Goal: Task Accomplishment & Management: Complete application form

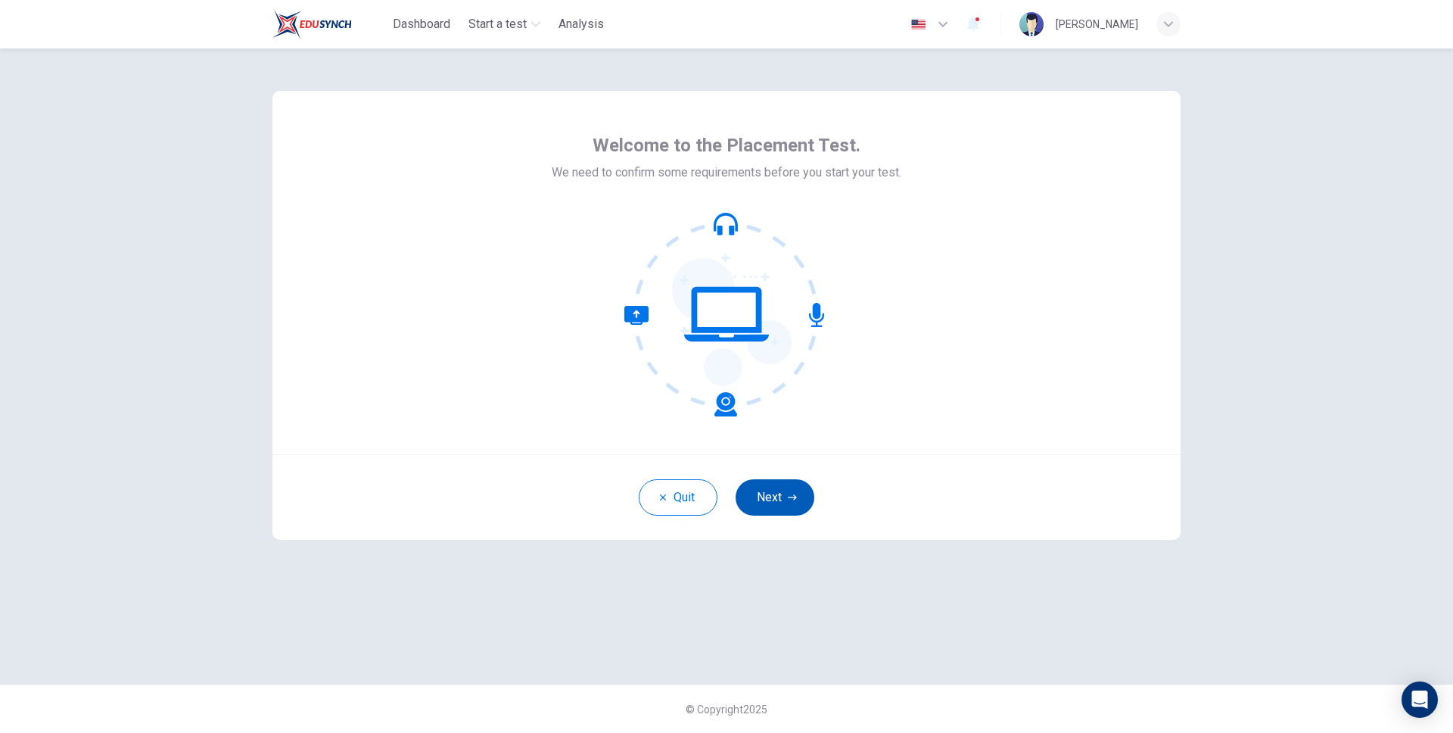
click at [770, 488] on button "Next" at bounding box center [775, 497] width 79 height 36
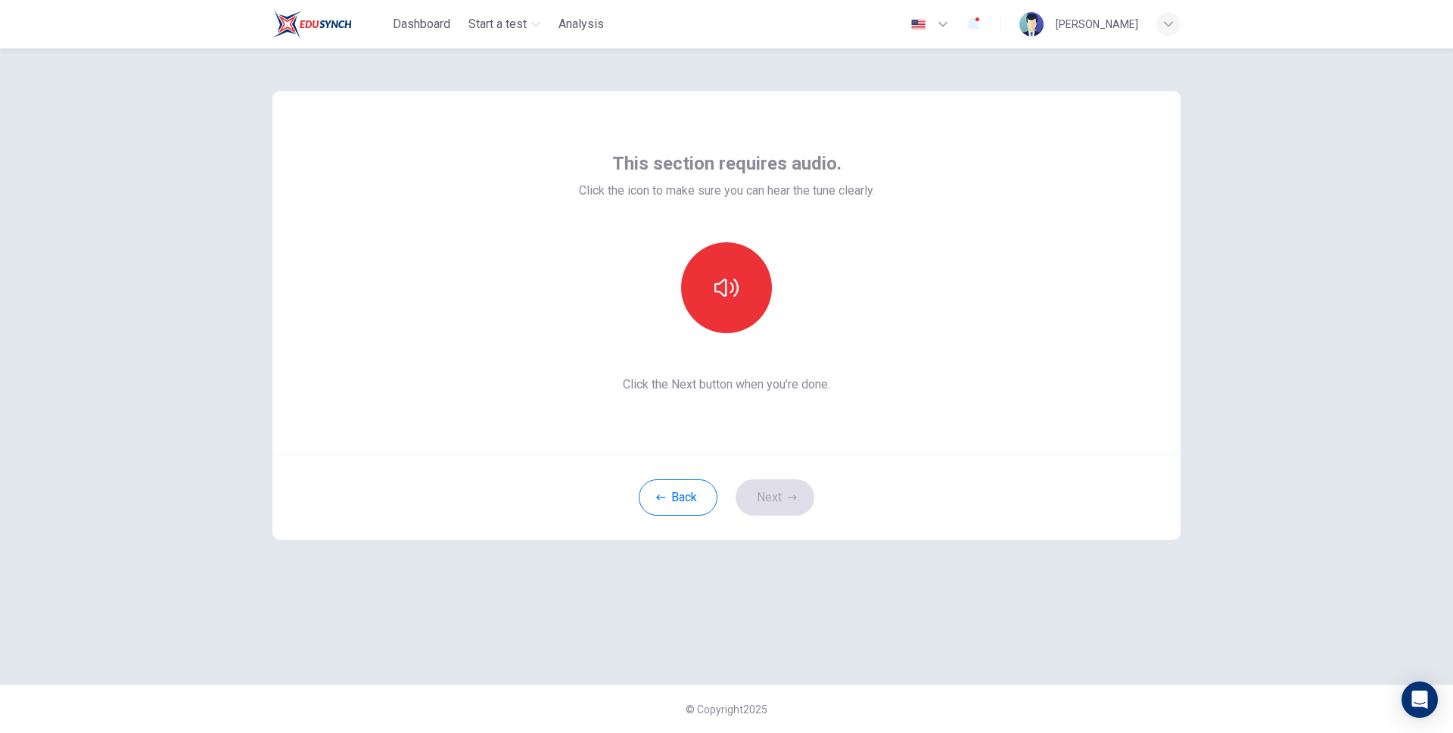
click at [997, 174] on div "This section requires audio. Click the icon to make sure you can hear the tune …" at bounding box center [726, 272] width 908 height 363
click at [583, 151] on div "This section requires audio. Click the icon to make sure you can hear the tune …" at bounding box center [727, 175] width 296 height 48
click at [868, 141] on div "This section requires audio. Click the icon to make sure you can hear the tune …" at bounding box center [726, 272] width 908 height 363
click at [748, 317] on button "button" at bounding box center [726, 287] width 91 height 91
click at [748, 318] on button "button" at bounding box center [726, 287] width 91 height 91
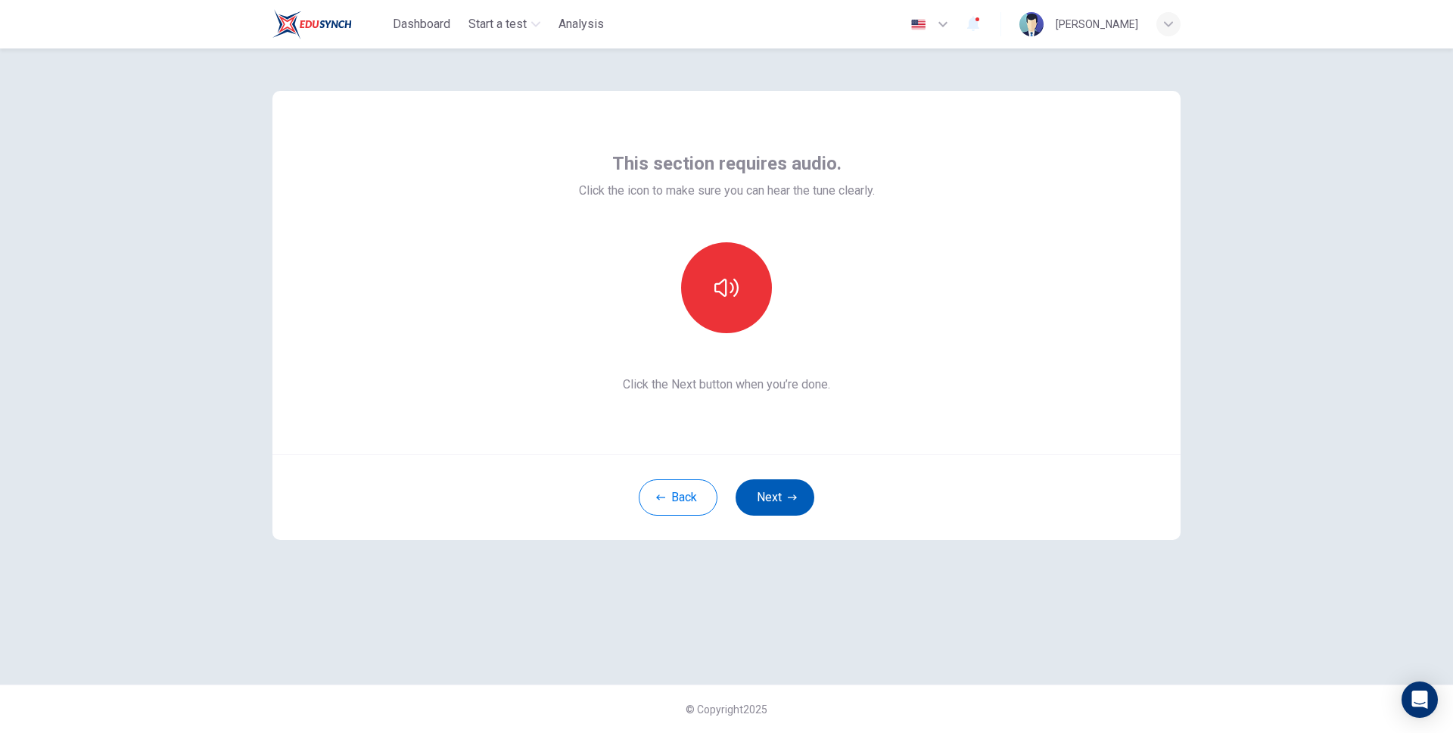
click at [749, 499] on button "Next" at bounding box center [775, 497] width 79 height 36
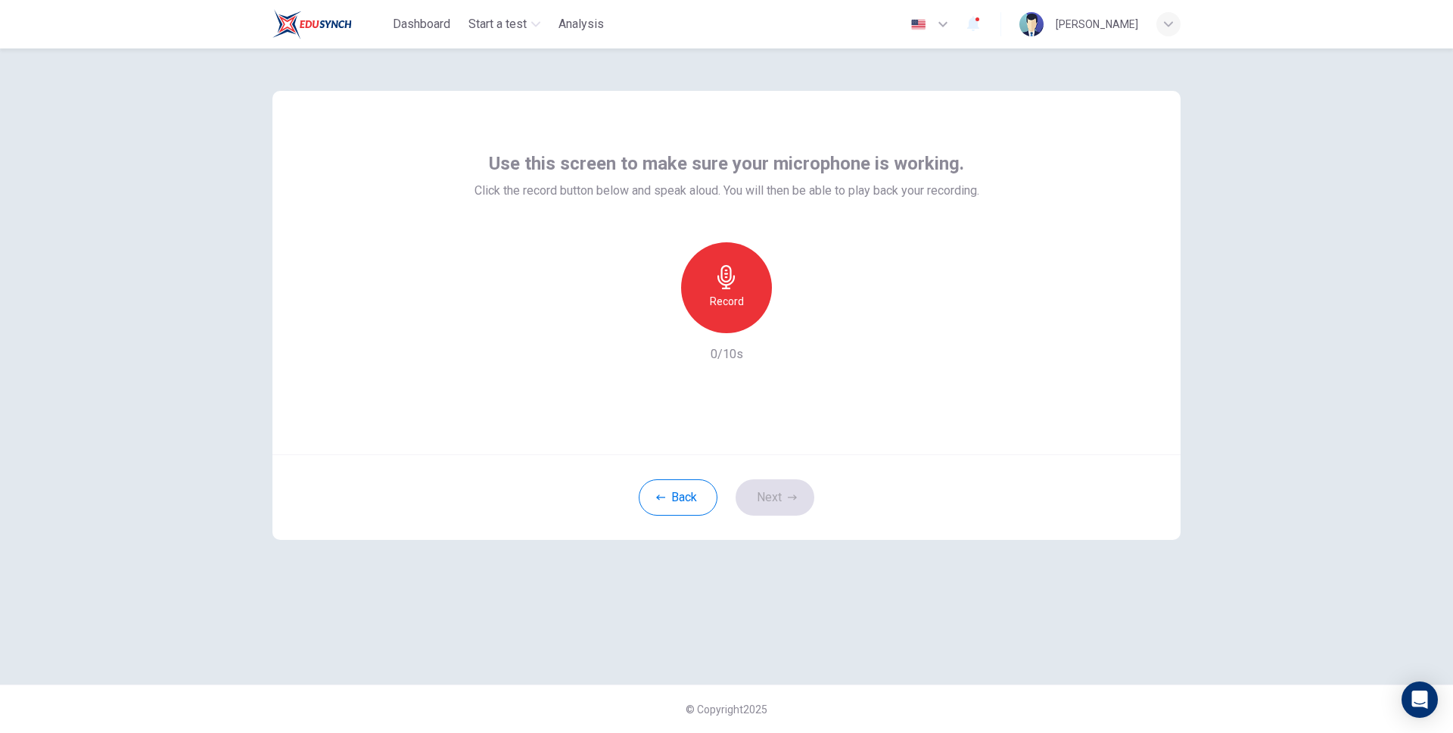
click at [683, 200] on div "Use this screen to make sure your microphone is working. Click the record butto…" at bounding box center [726, 257] width 505 height 212
click at [746, 300] on div "Record" at bounding box center [726, 287] width 91 height 91
click at [717, 280] on icon "button" at bounding box center [726, 277] width 24 height 24
click at [545, 169] on span "Use this screen to make sure your microphone is working." at bounding box center [726, 163] width 475 height 24
click at [784, 504] on button "Next" at bounding box center [775, 497] width 79 height 36
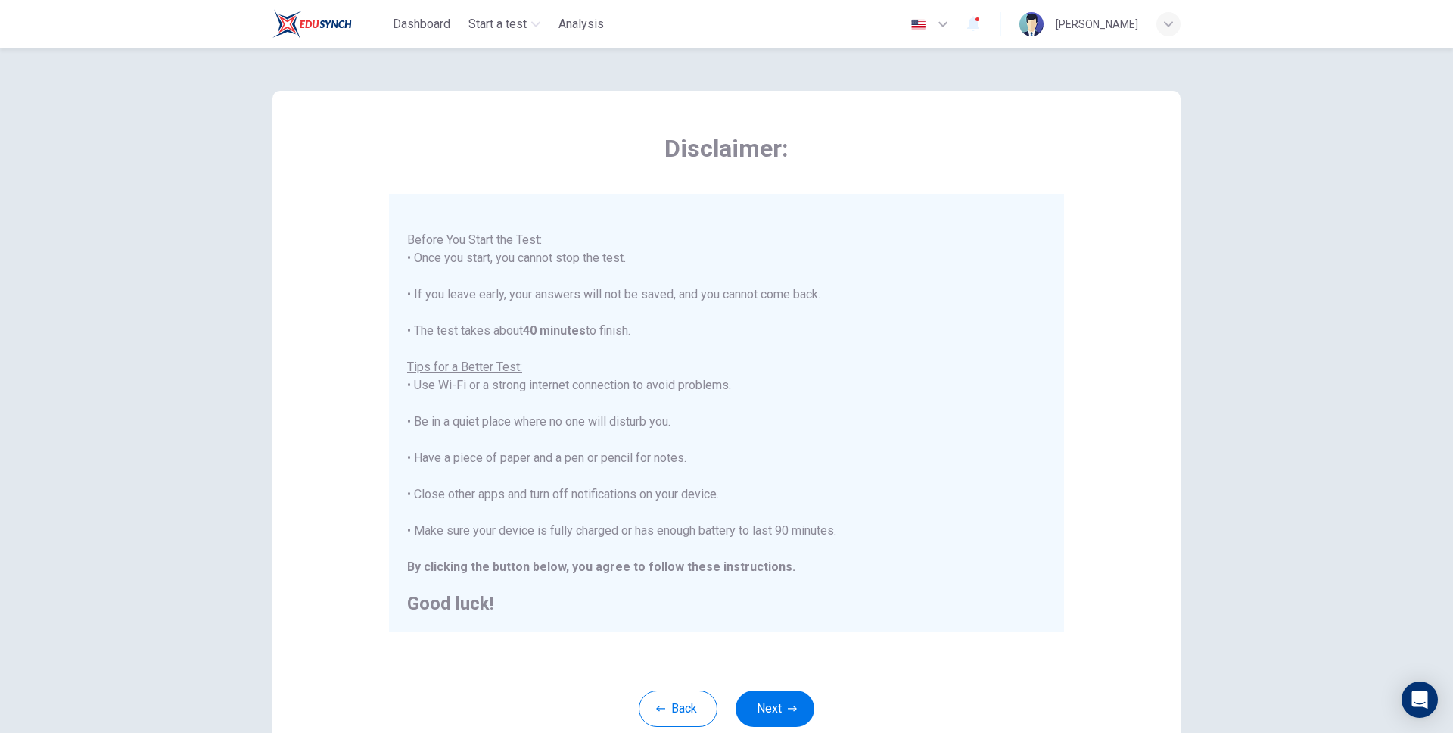
click at [952, 29] on icon "button" at bounding box center [943, 24] width 18 height 18
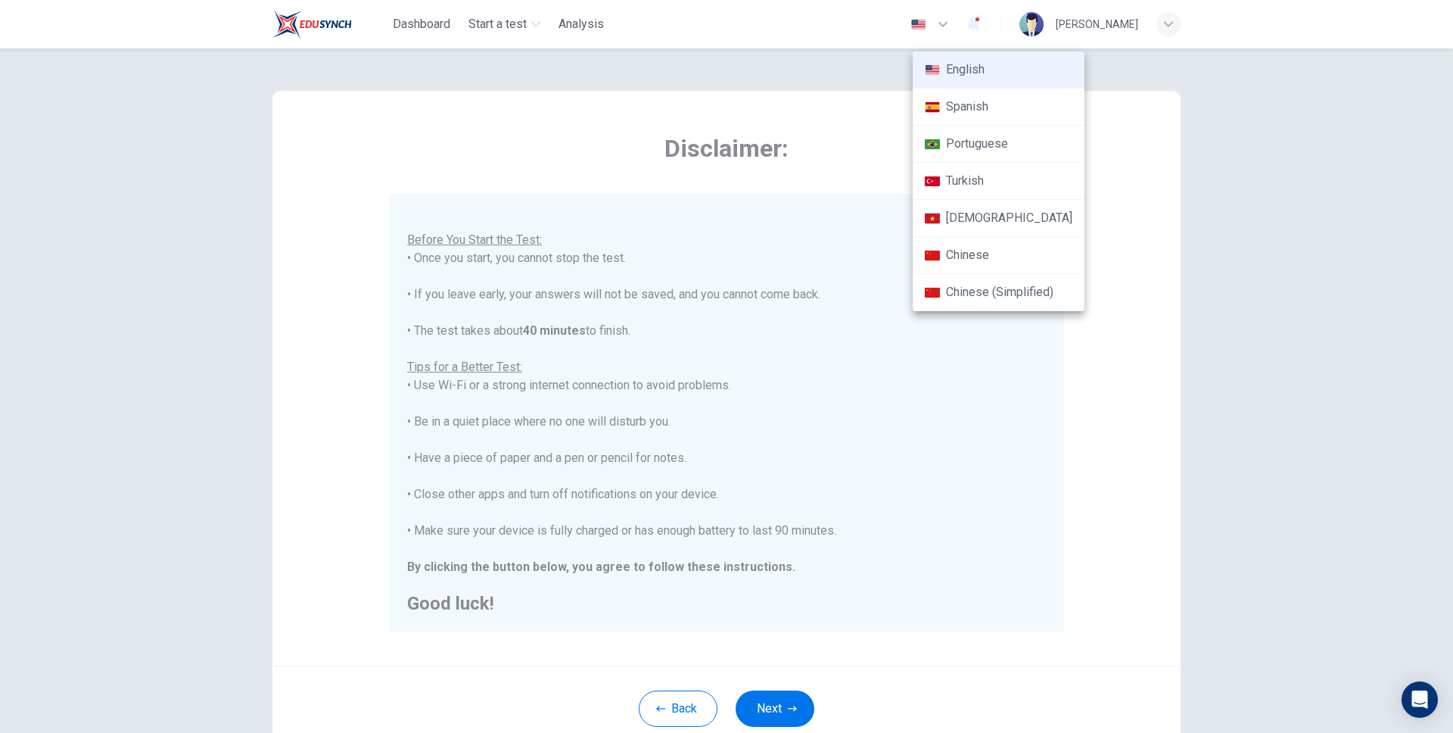
click at [785, 123] on div at bounding box center [726, 366] width 1453 height 733
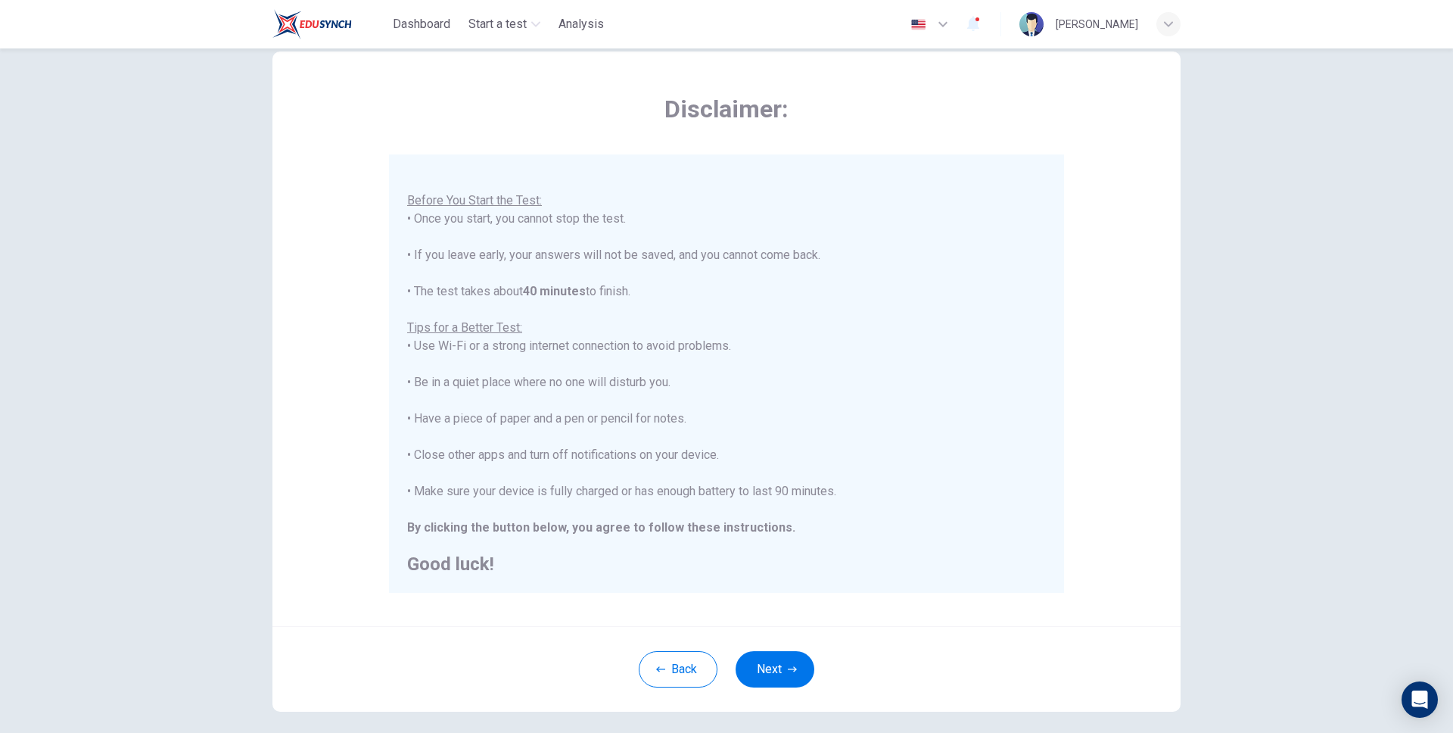
scroll to position [61, 0]
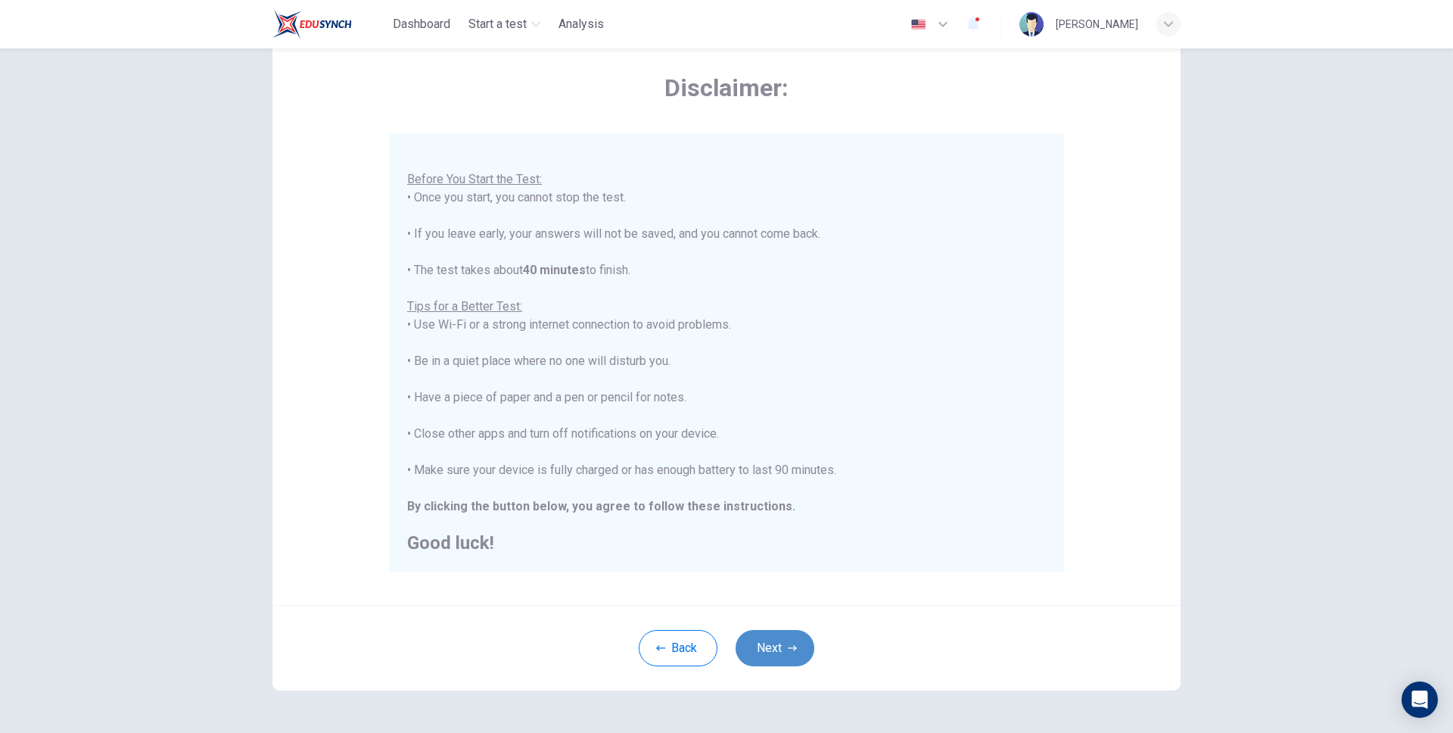
click at [780, 648] on button "Next" at bounding box center [775, 648] width 79 height 36
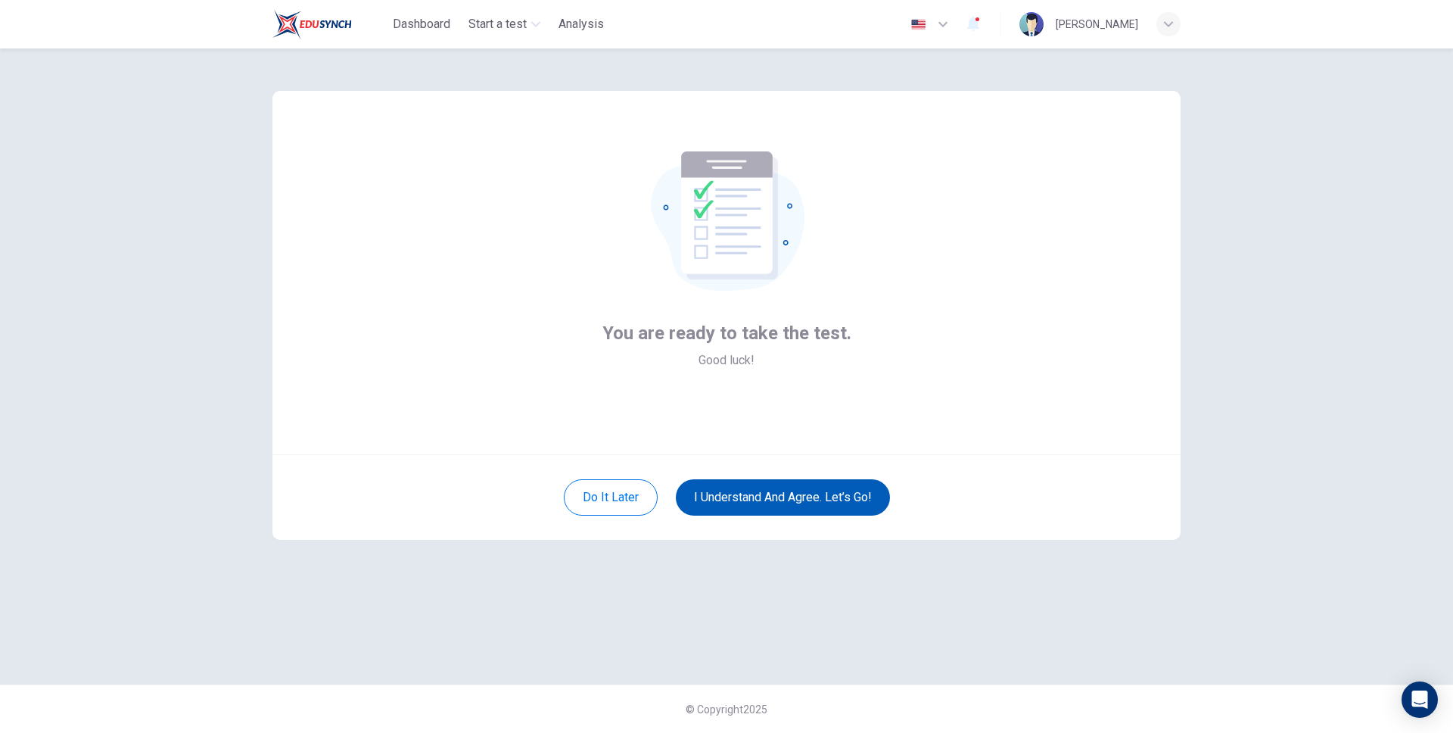
click at [792, 511] on button "I understand and agree. Let’s go!" at bounding box center [783, 497] width 214 height 36
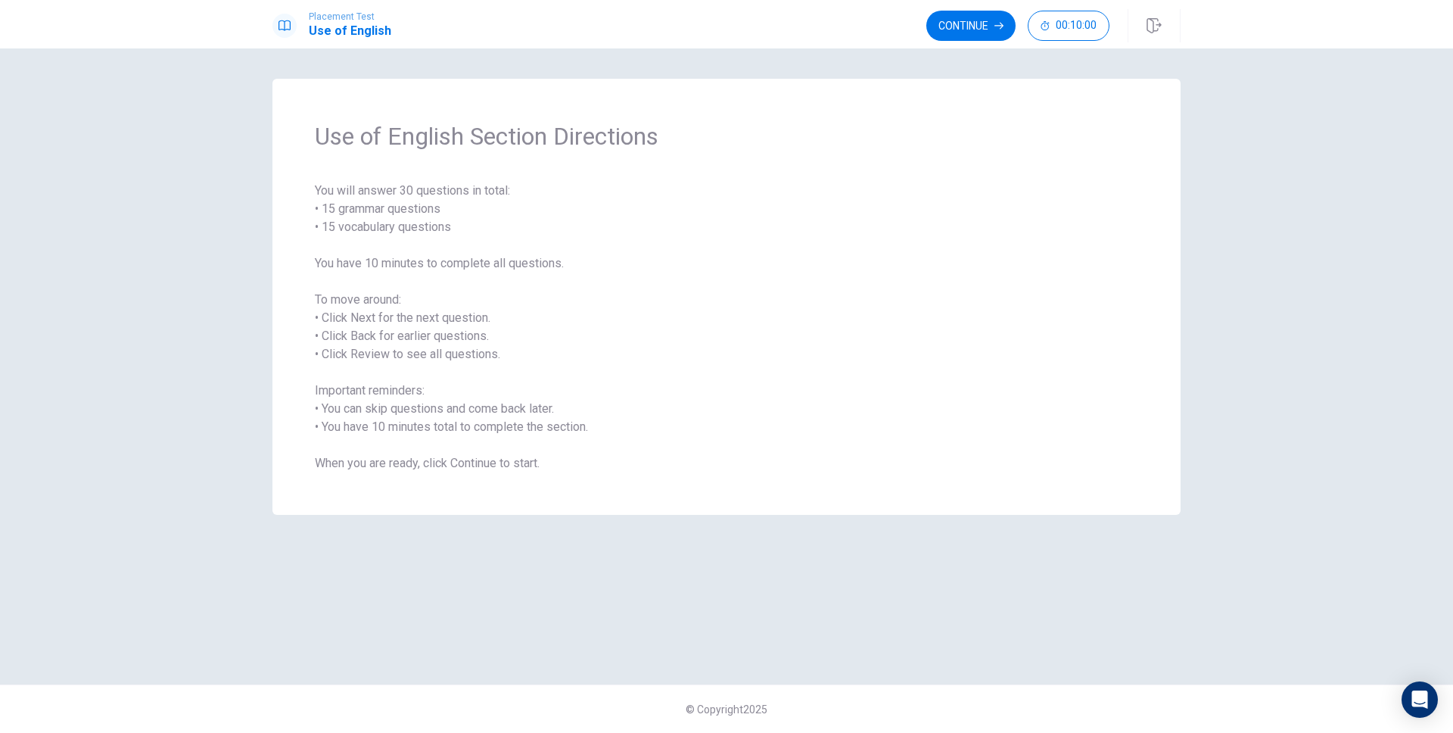
drag, startPoint x: 468, startPoint y: 230, endPoint x: 303, endPoint y: 203, distance: 167.2
click at [303, 203] on div "Use of English Section Directions You will answer 30 questions in total: • 15 g…" at bounding box center [726, 297] width 908 height 436
click at [983, 36] on button "Continue" at bounding box center [970, 26] width 89 height 30
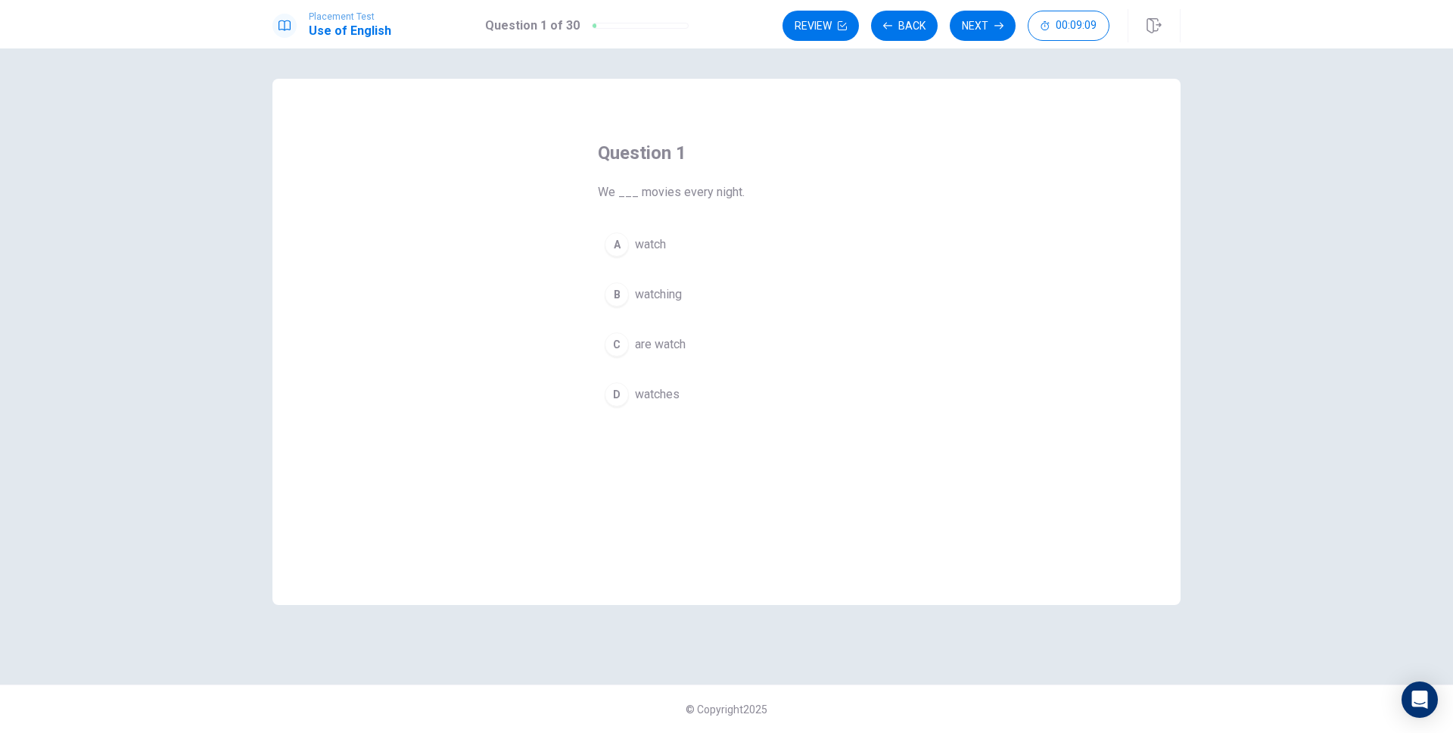
click at [766, 178] on div "Question 1 We ___ movies every night." at bounding box center [726, 171] width 257 height 61
click at [686, 229] on button "A watch" at bounding box center [726, 245] width 257 height 38
click at [831, 166] on div "Question 1 We ___ movies every night." at bounding box center [726, 171] width 257 height 61
click at [1003, 25] on button "Next" at bounding box center [983, 26] width 66 height 30
click at [795, 242] on button "A shoe" at bounding box center [726, 245] width 257 height 38
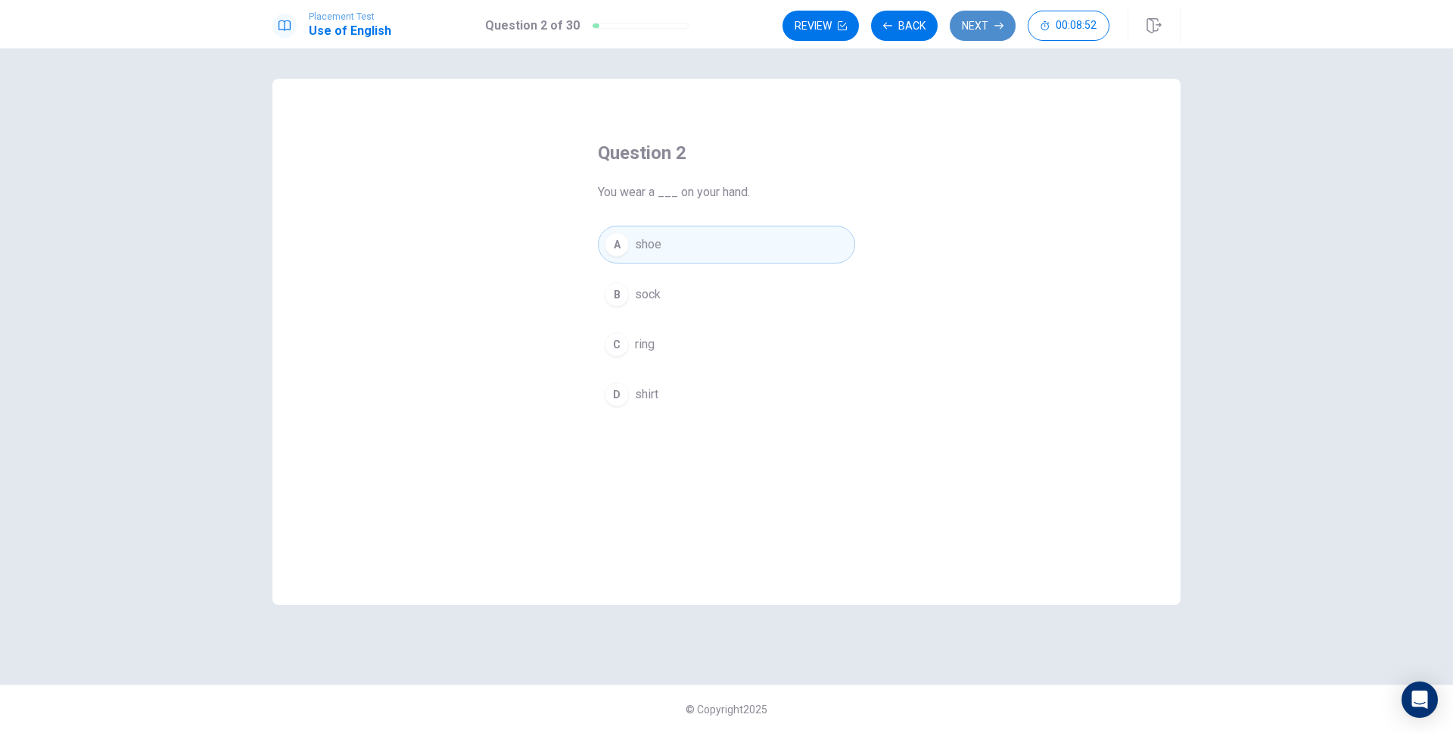
click at [1009, 26] on button "Next" at bounding box center [983, 26] width 66 height 30
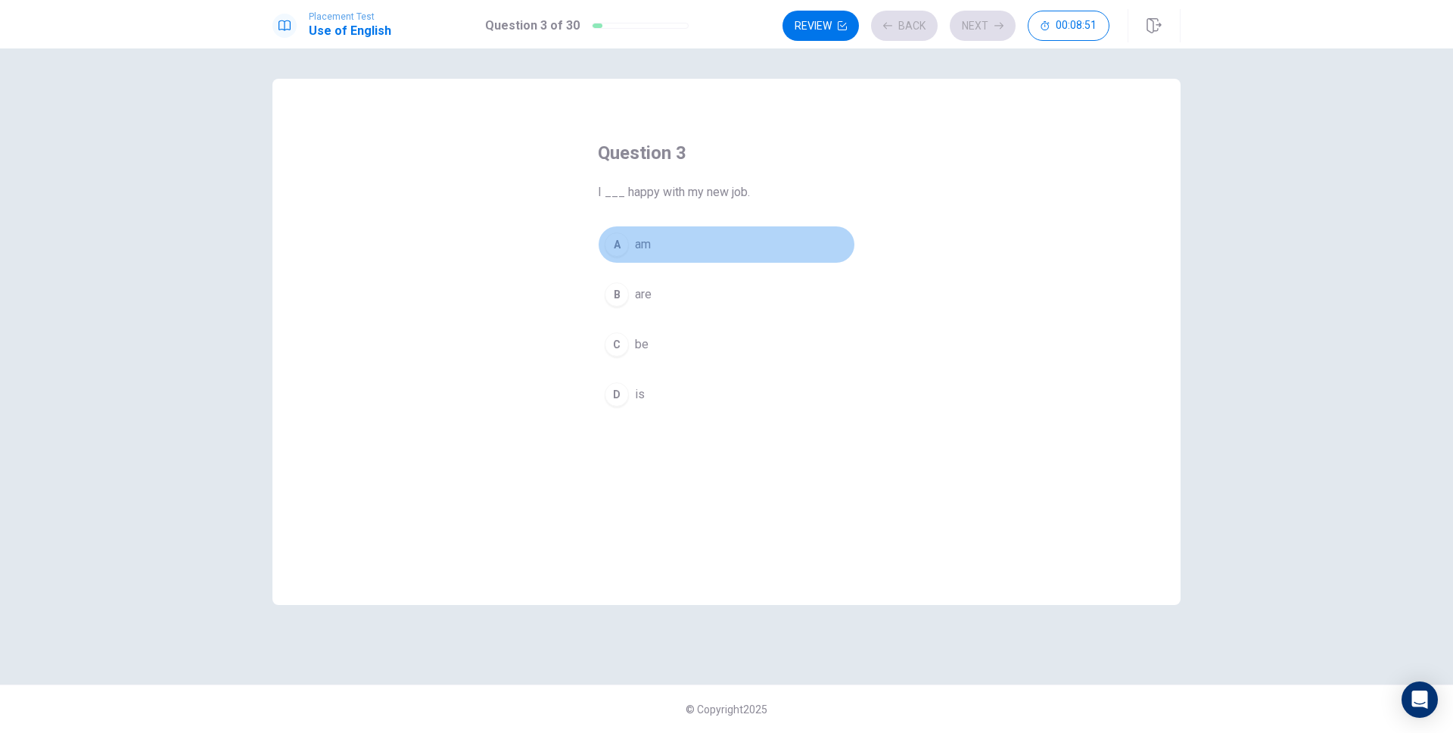
click at [778, 247] on button "A am" at bounding box center [726, 245] width 257 height 38
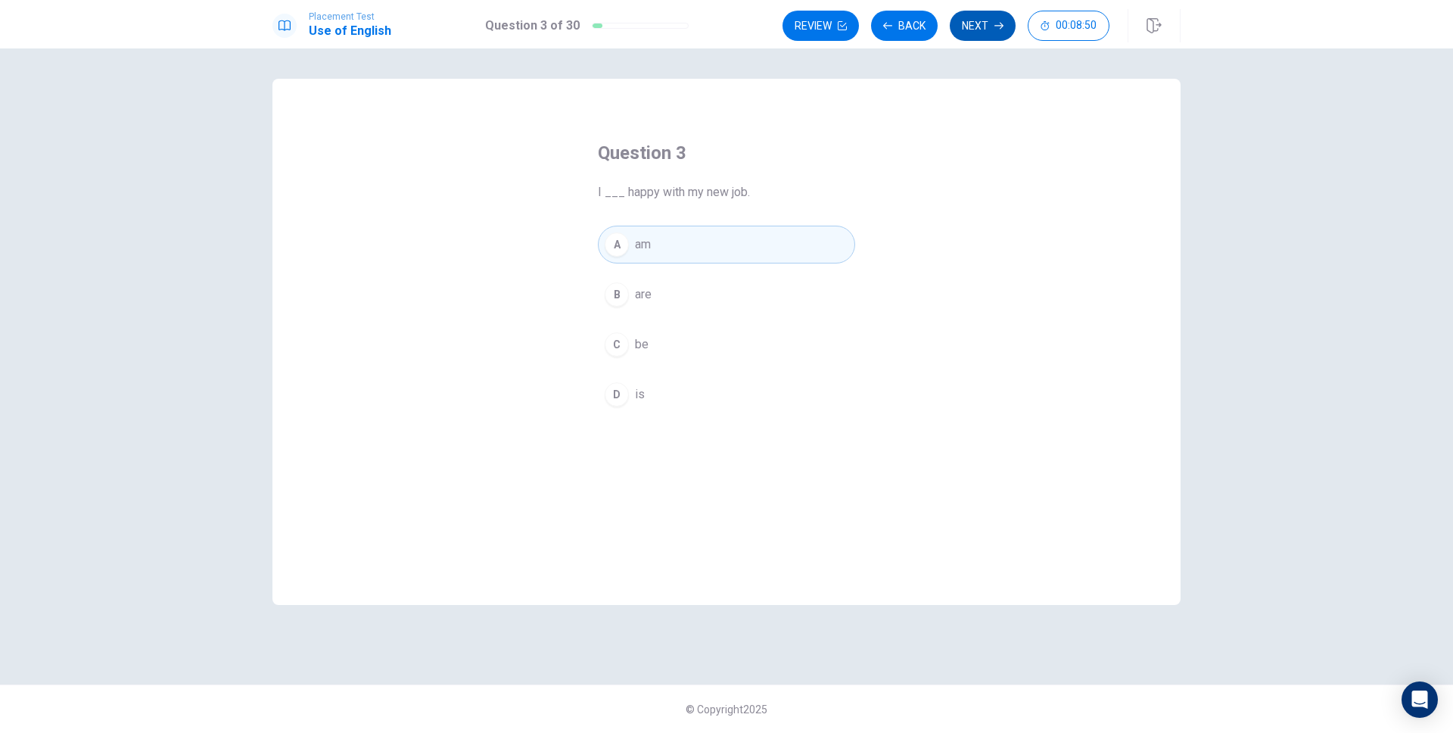
click at [970, 28] on button "Next" at bounding box center [983, 26] width 66 height 30
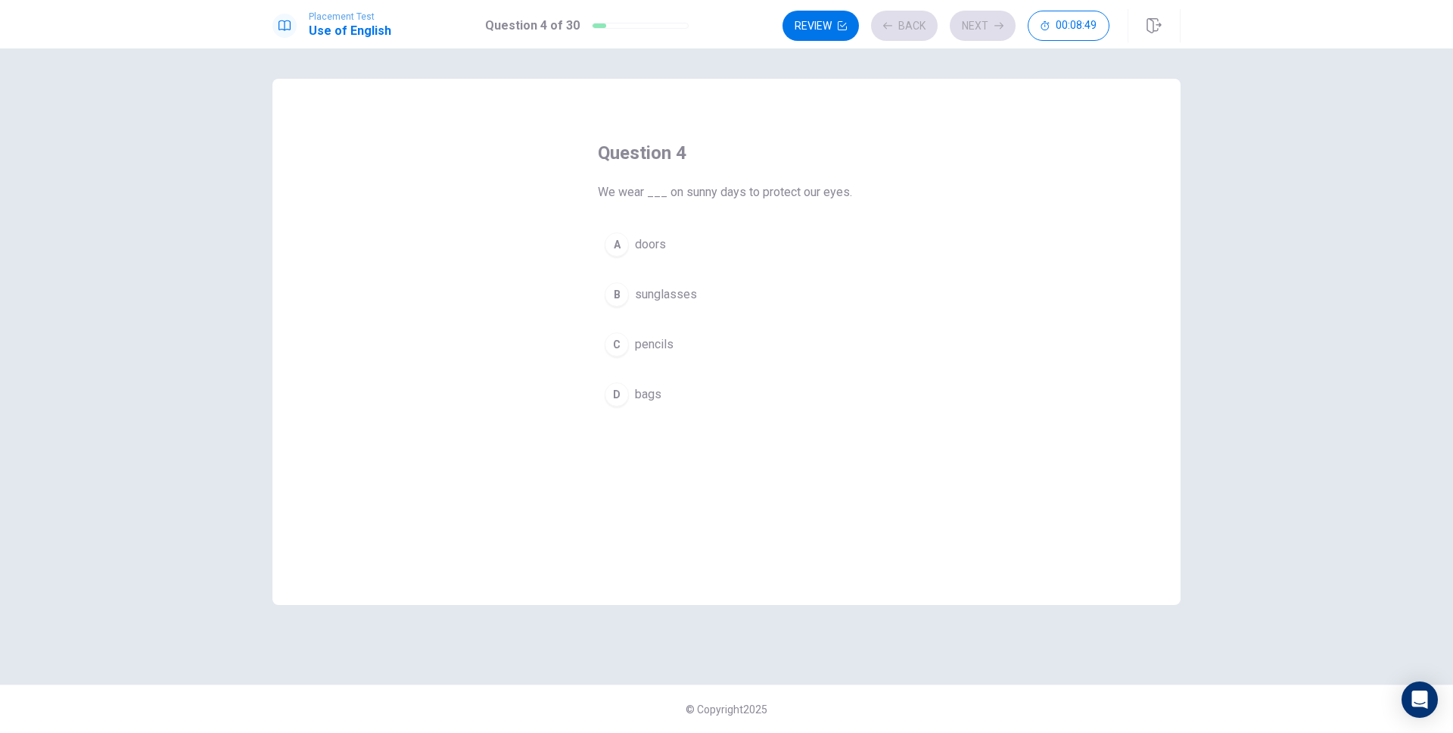
click at [848, 154] on h4 "Question 4" at bounding box center [726, 153] width 257 height 24
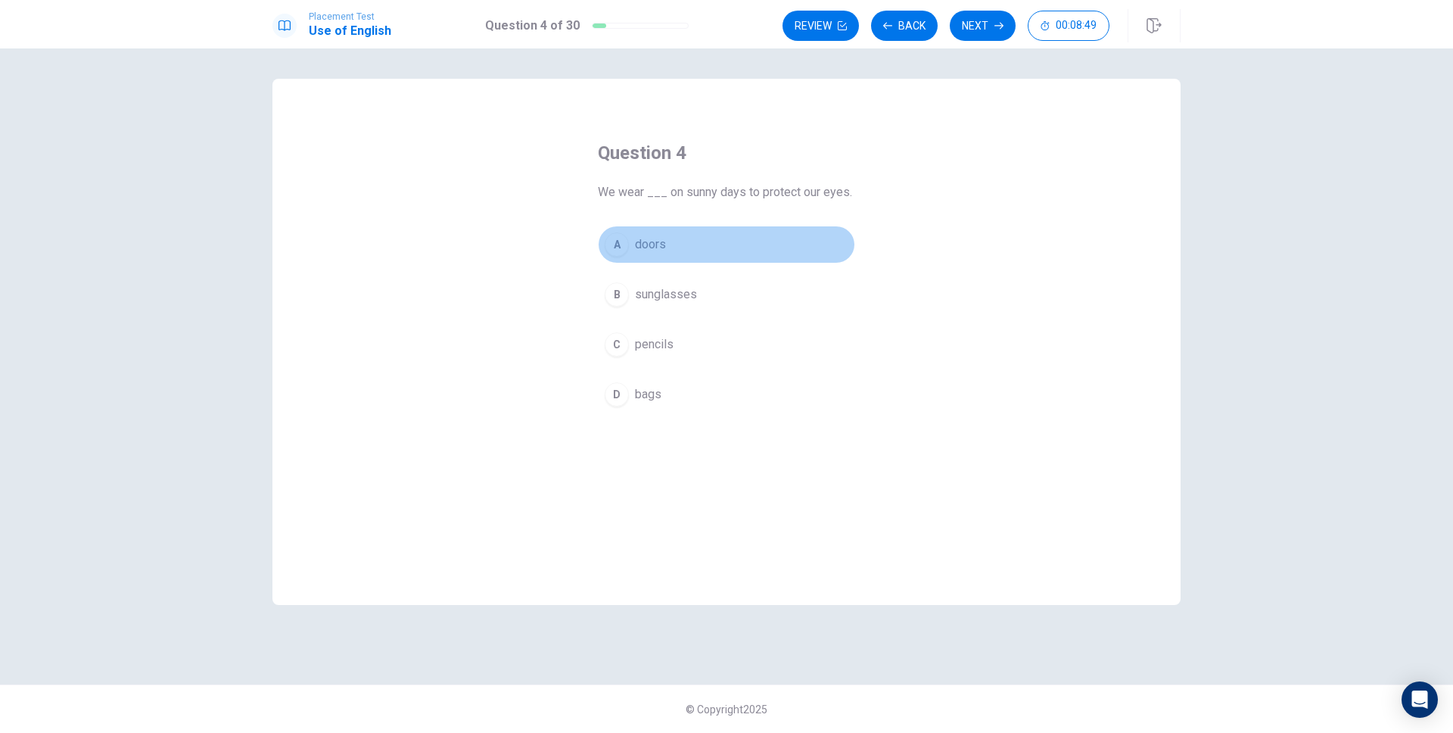
click at [807, 252] on button "A doors" at bounding box center [726, 245] width 257 height 38
click at [998, 30] on button "Next" at bounding box center [983, 26] width 66 height 30
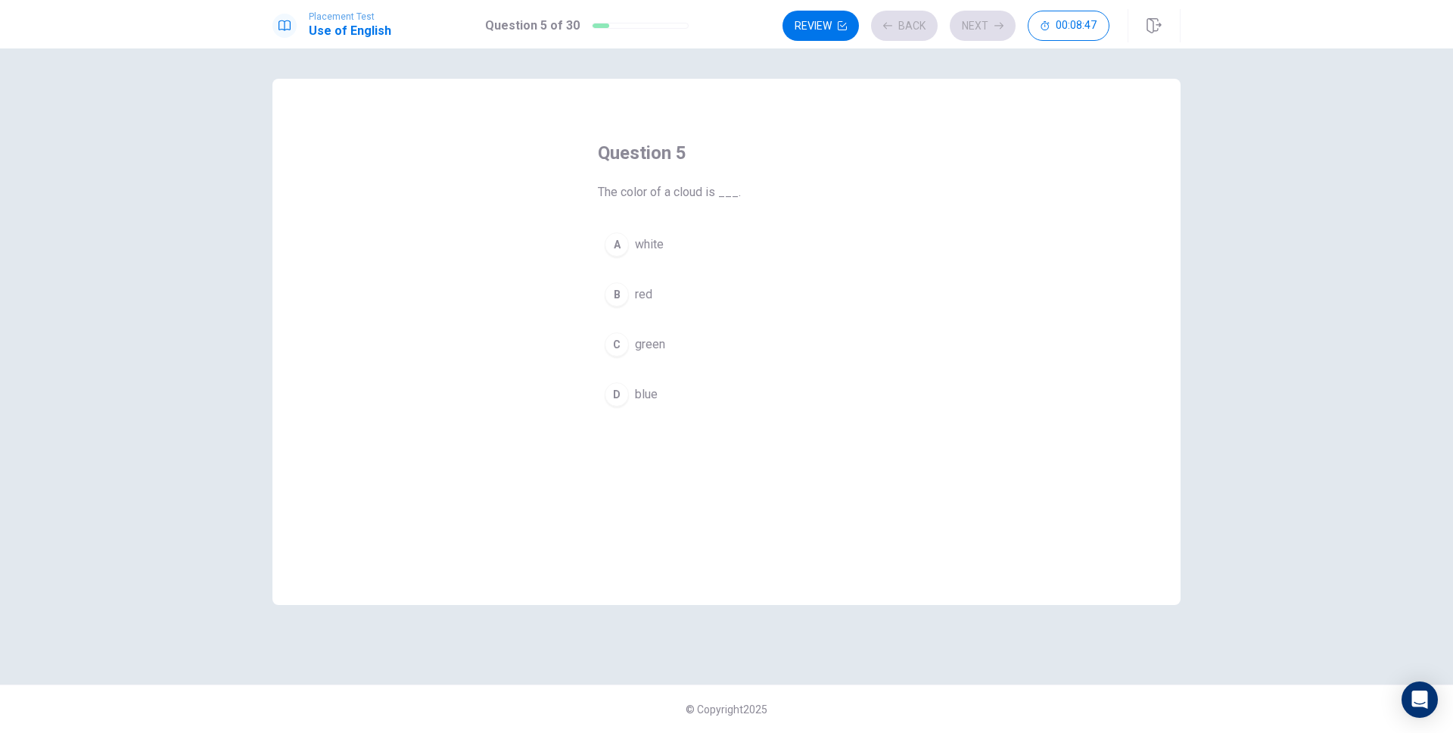
click at [757, 238] on button "A white" at bounding box center [726, 245] width 257 height 38
click at [980, 28] on button "Next" at bounding box center [983, 26] width 66 height 30
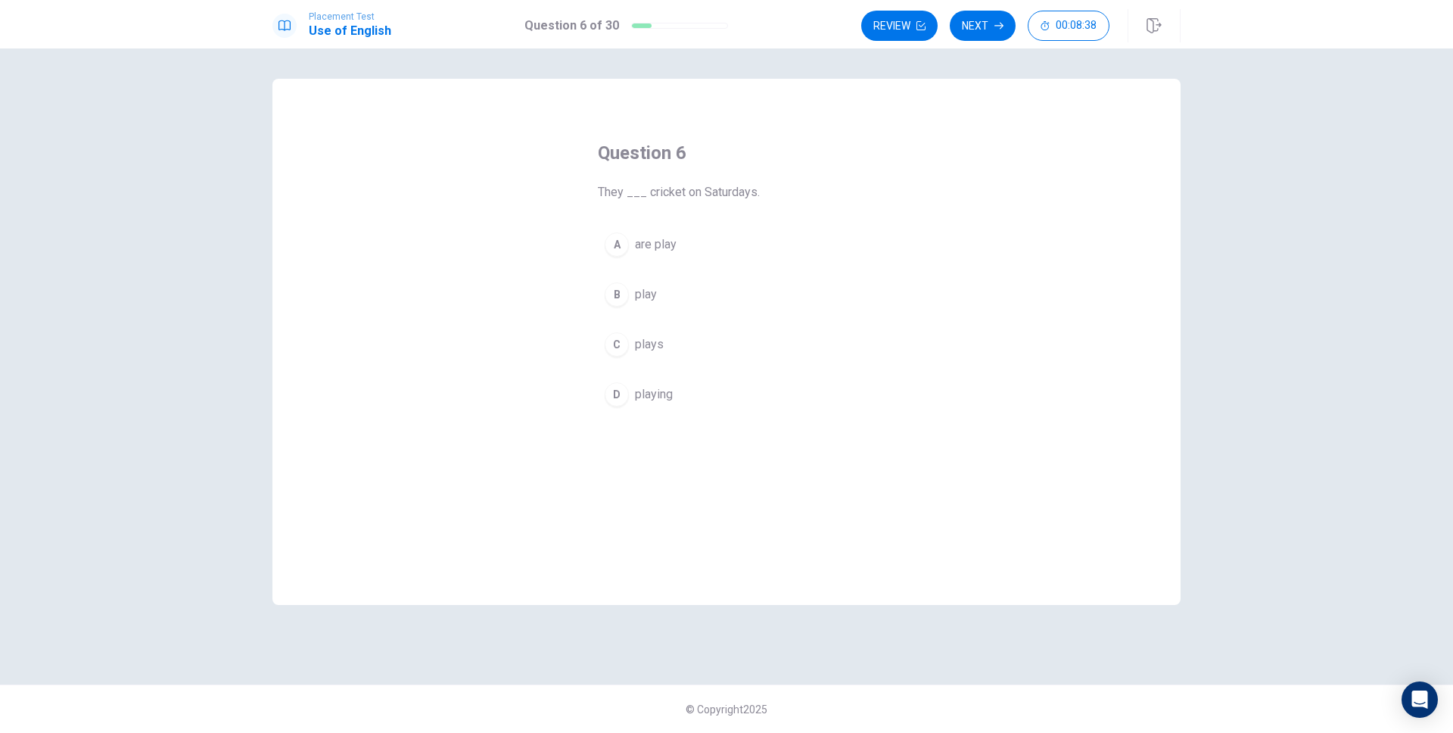
click at [770, 229] on button "A are play" at bounding box center [726, 245] width 257 height 38
click at [988, 42] on div "Review Next 00:08:37" at bounding box center [1020, 25] width 319 height 33
click at [991, 36] on button "Next" at bounding box center [983, 26] width 66 height 30
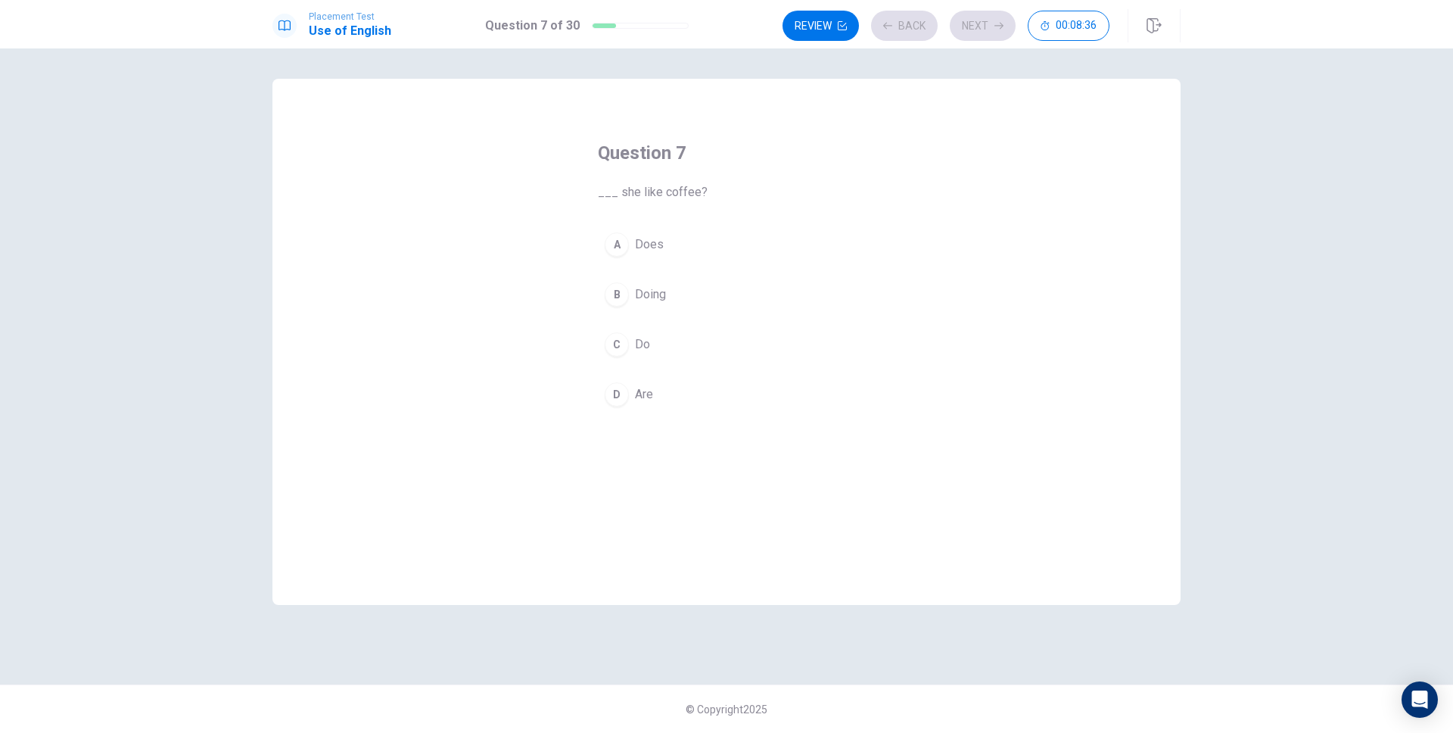
click at [830, 188] on span "___ she like coffee?" at bounding box center [726, 192] width 257 height 18
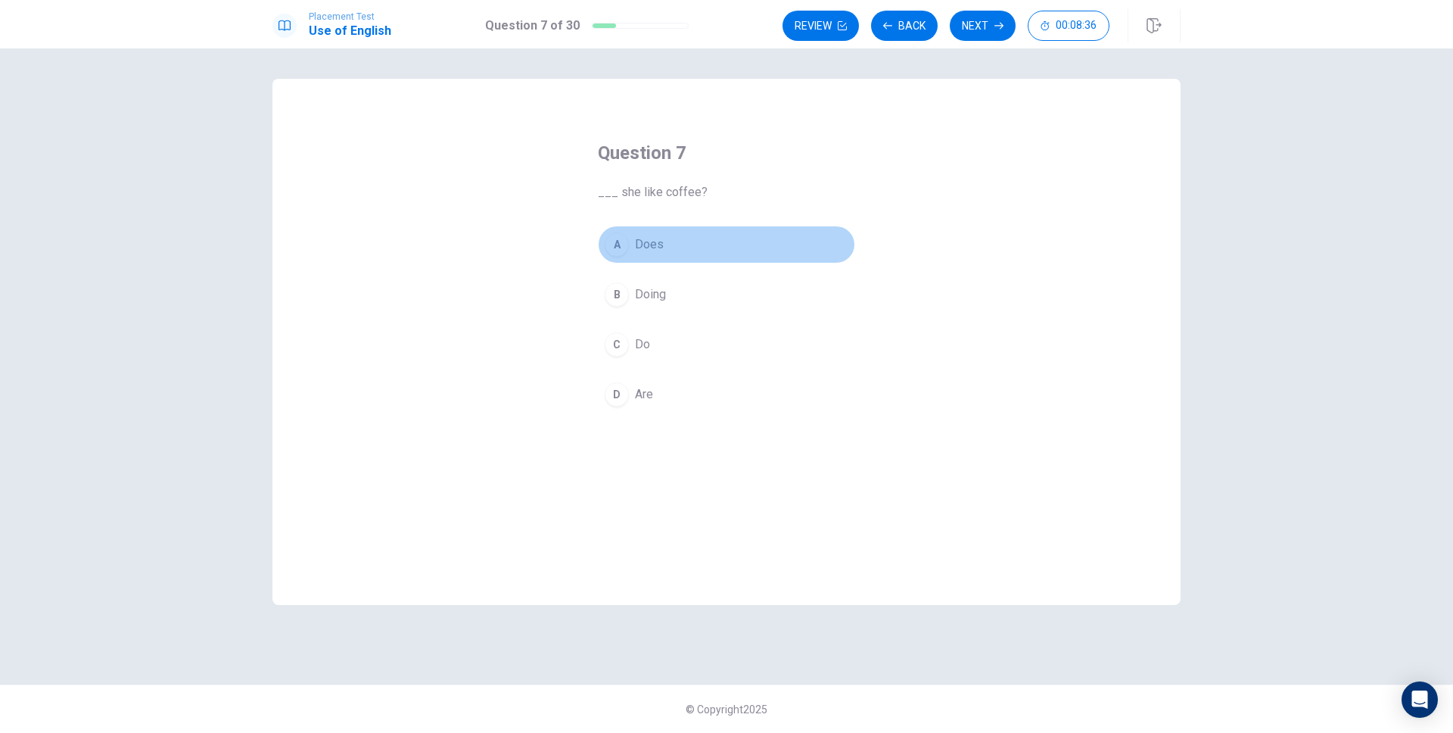
click at [745, 251] on button "A Does" at bounding box center [726, 245] width 257 height 38
drag, startPoint x: 987, startPoint y: 30, endPoint x: 984, endPoint y: 53, distance: 22.9
click at [987, 30] on button "Next" at bounding box center [983, 26] width 66 height 30
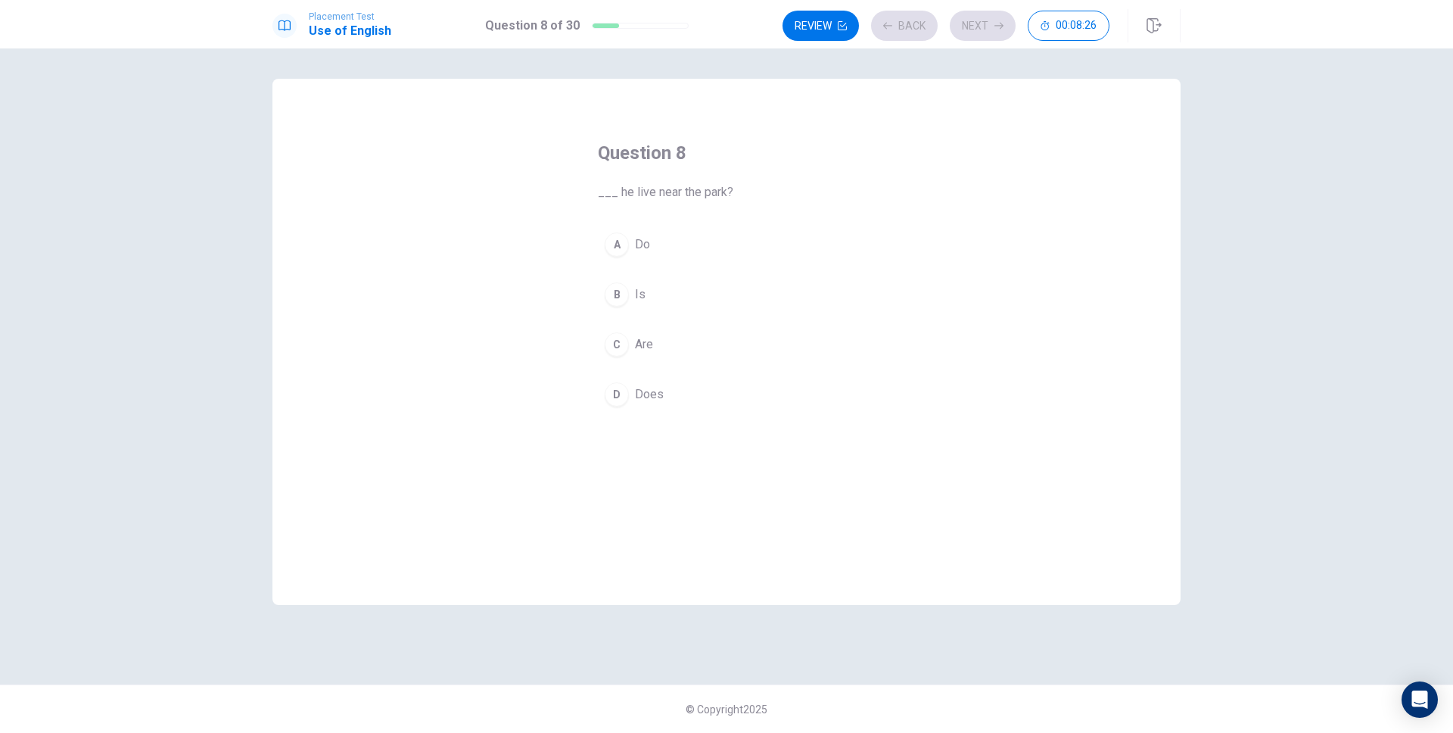
click at [712, 303] on button "B Is" at bounding box center [726, 294] width 257 height 38
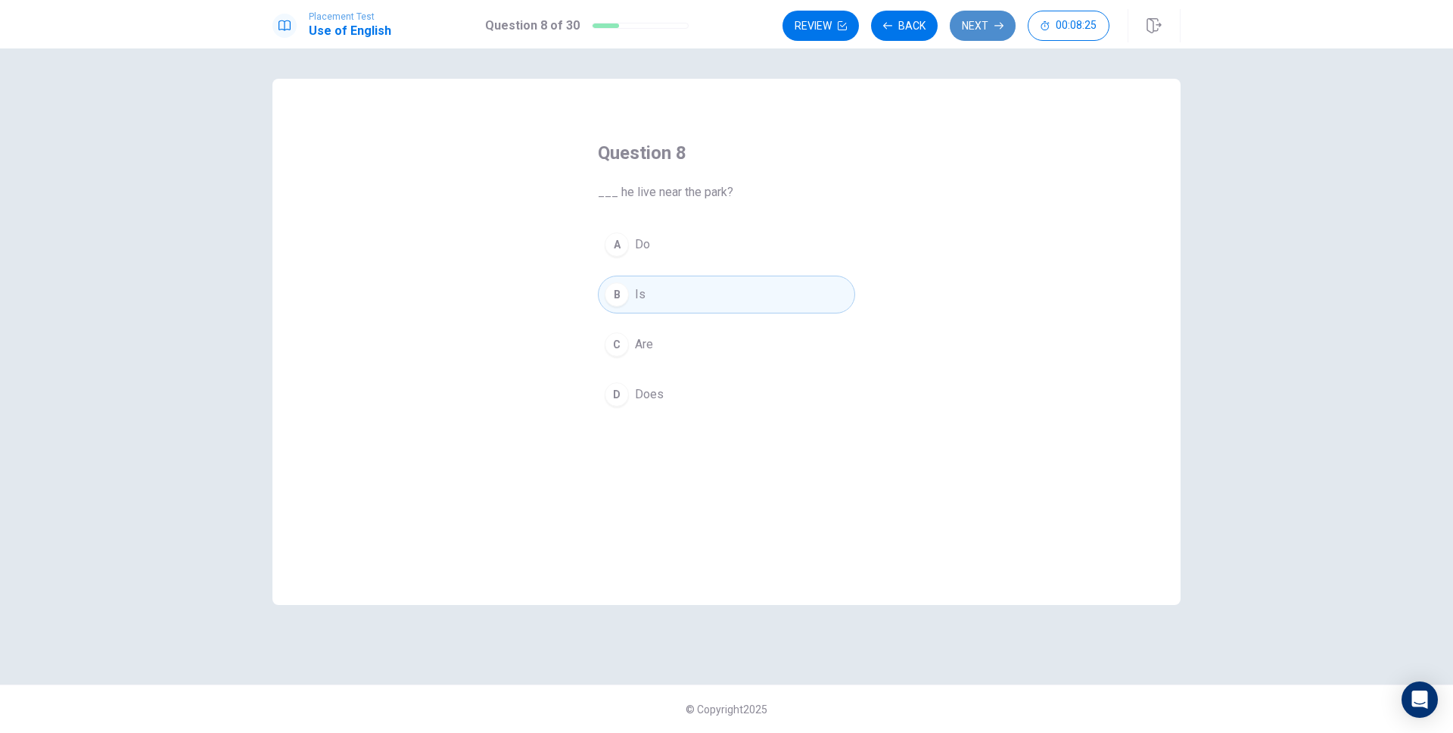
click at [988, 20] on button "Next" at bounding box center [983, 26] width 66 height 30
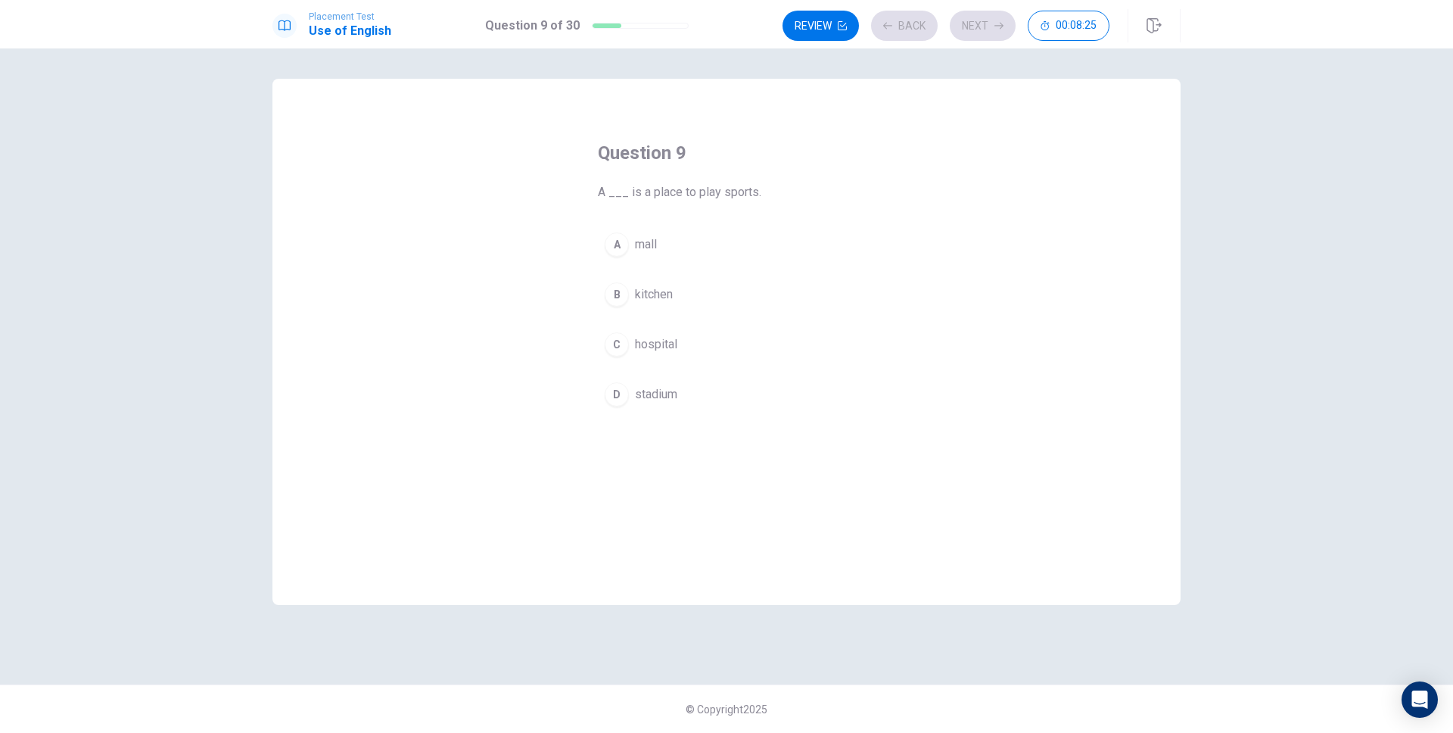
click at [785, 291] on button "B kitchen" at bounding box center [726, 294] width 257 height 38
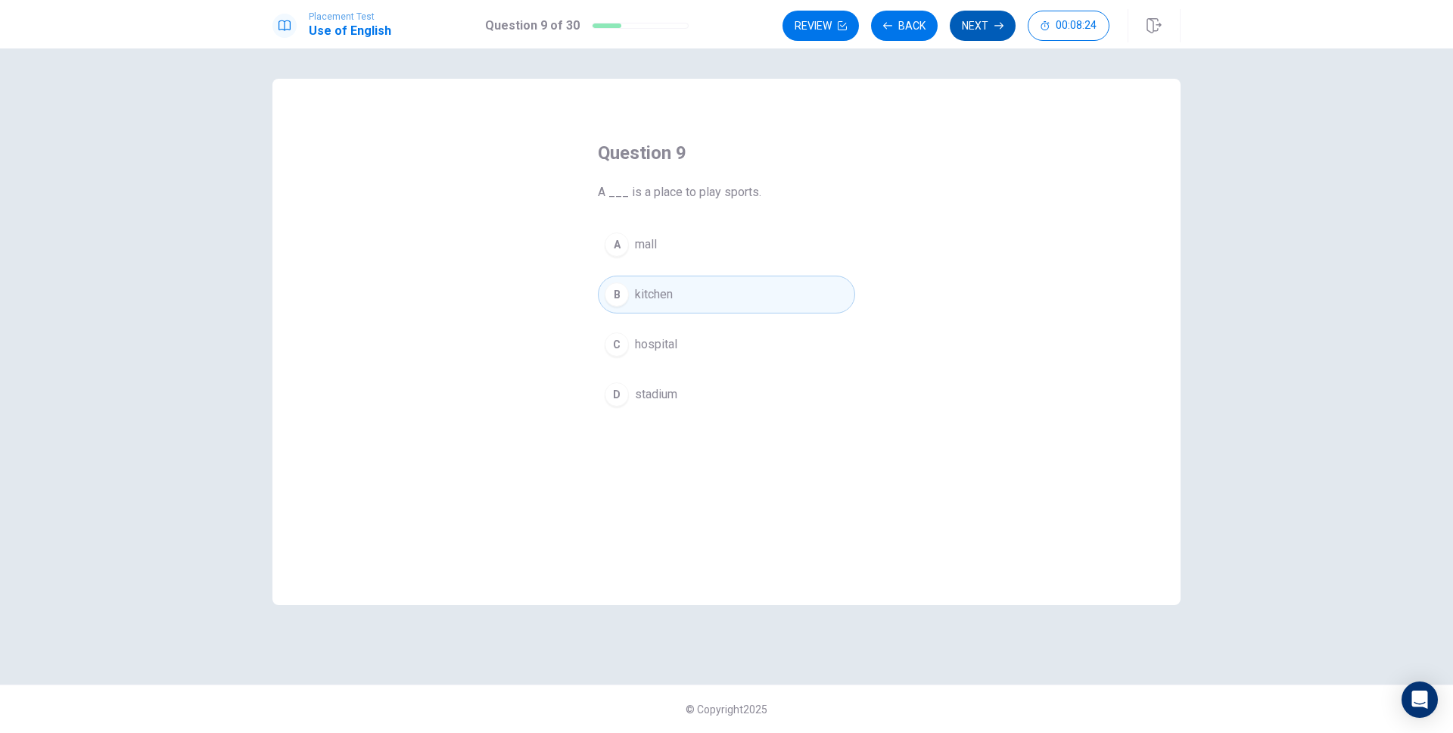
click at [982, 37] on button "Next" at bounding box center [983, 26] width 66 height 30
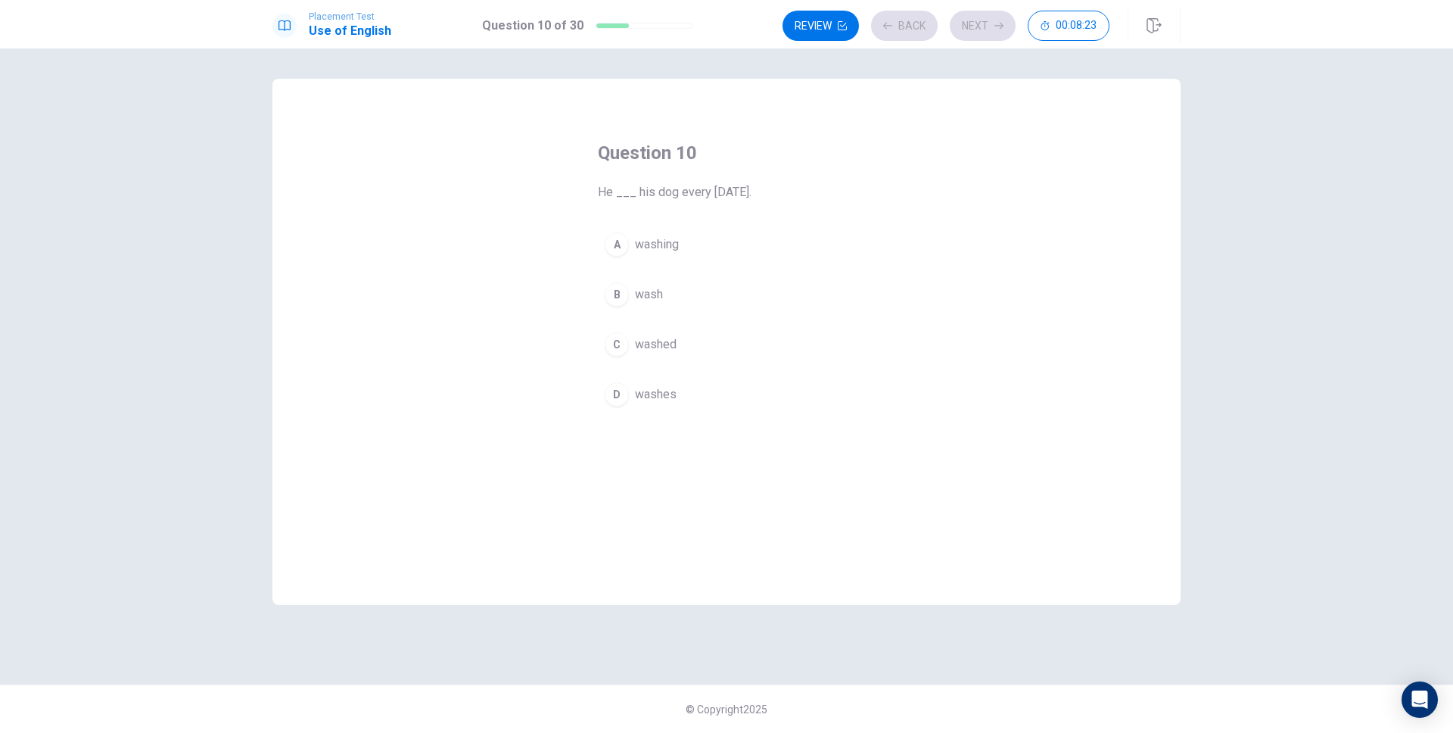
click at [699, 247] on button "A washing" at bounding box center [726, 245] width 257 height 38
click at [972, 33] on button "Next" at bounding box center [983, 26] width 66 height 30
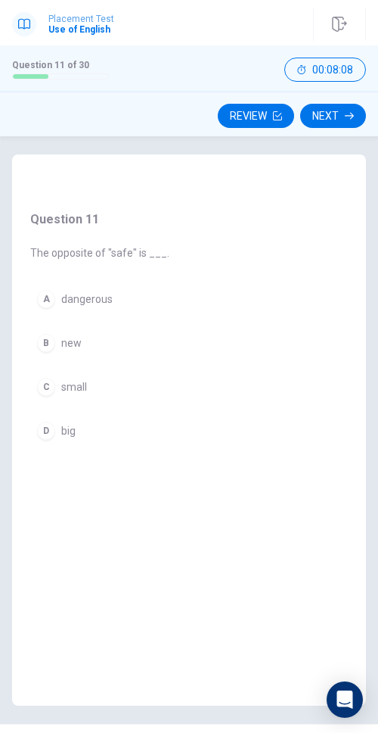
click at [180, 145] on div "Question 11 The opposite of "safe" is ___. A dangerous B new C small D big © Co…" at bounding box center [189, 434] width 378 height 596
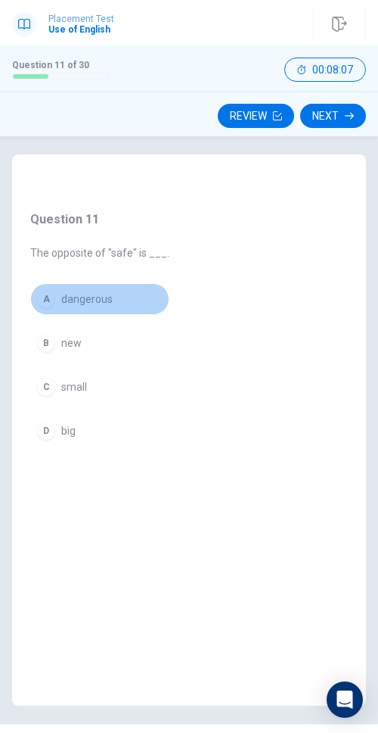
click at [123, 298] on button "A dangerous" at bounding box center [99, 299] width 139 height 32
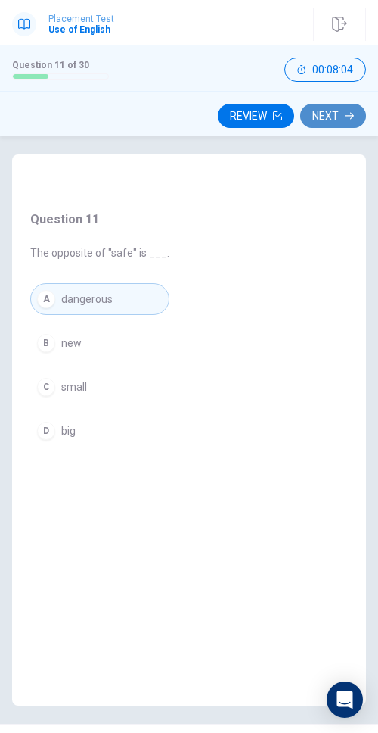
click at [335, 119] on button "Next" at bounding box center [333, 116] width 66 height 24
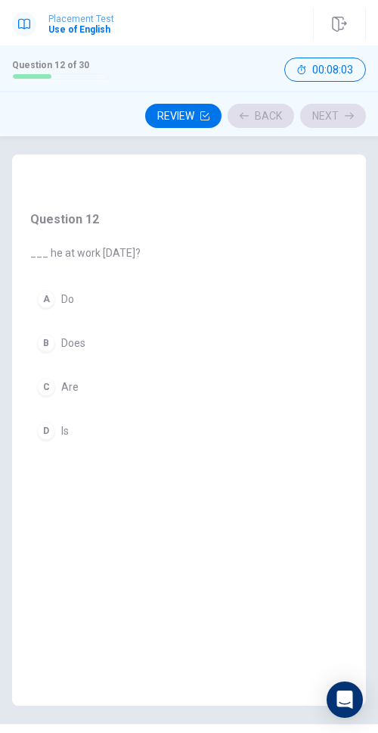
click at [154, 300] on div "Question 12 ___ he at work [DATE]? A Do B Does C Are D Is" at bounding box center [189, 406] width 354 height 505
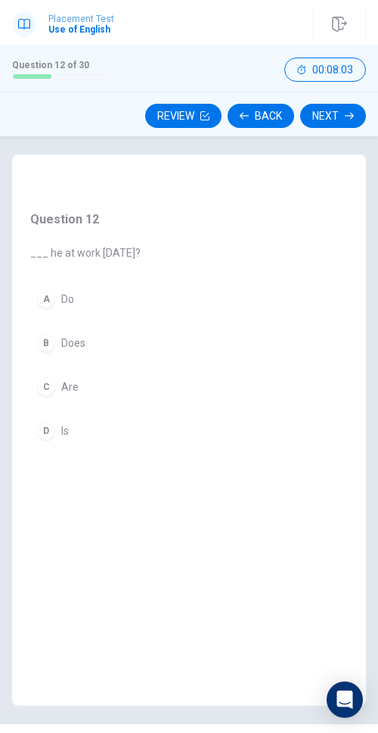
click at [129, 321] on div "A Do B Does C Are D Is" at bounding box center [85, 364] width 110 height 163
click at [79, 301] on button "A Do" at bounding box center [85, 299] width 110 height 32
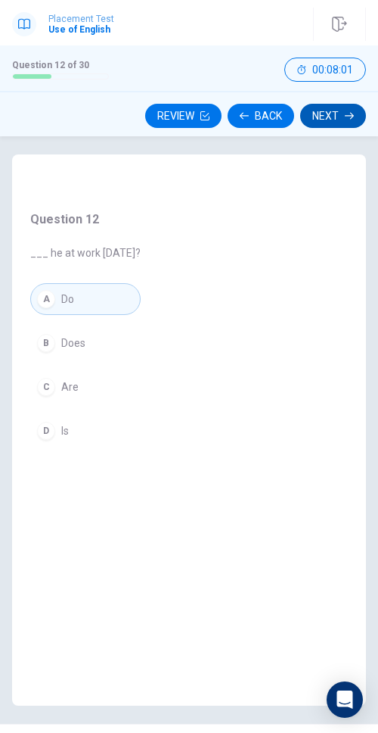
click at [319, 116] on button "Next" at bounding box center [333, 116] width 66 height 24
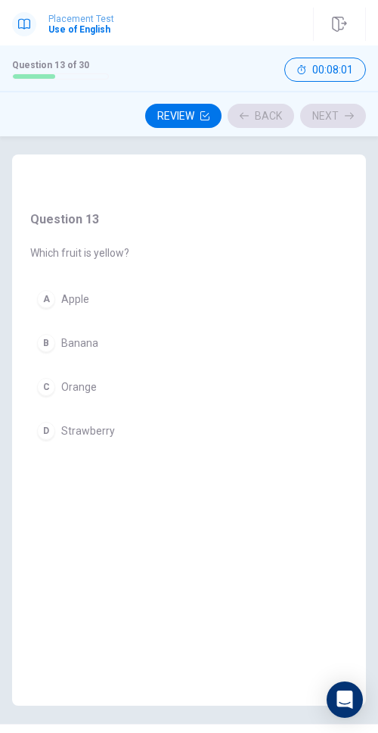
click at [151, 305] on div "Question 13 Which fruit is yellow? A Apple B Banana C Orange D Strawberry" at bounding box center [189, 406] width 354 height 505
click at [91, 286] on button "A Apple" at bounding box center [79, 299] width 99 height 32
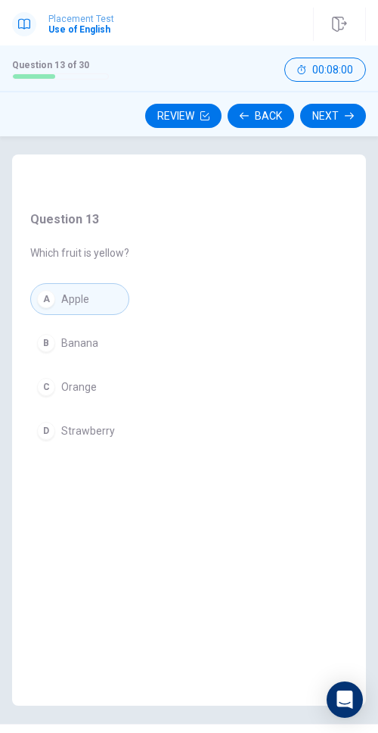
click at [324, 112] on button "Next" at bounding box center [333, 116] width 66 height 24
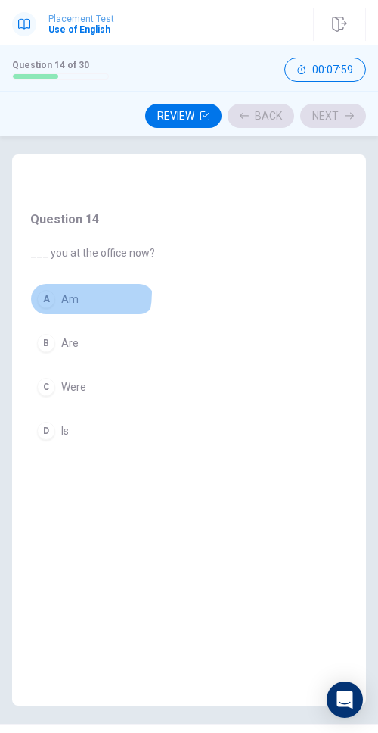
click at [53, 291] on button "A Am" at bounding box center [92, 299] width 125 height 32
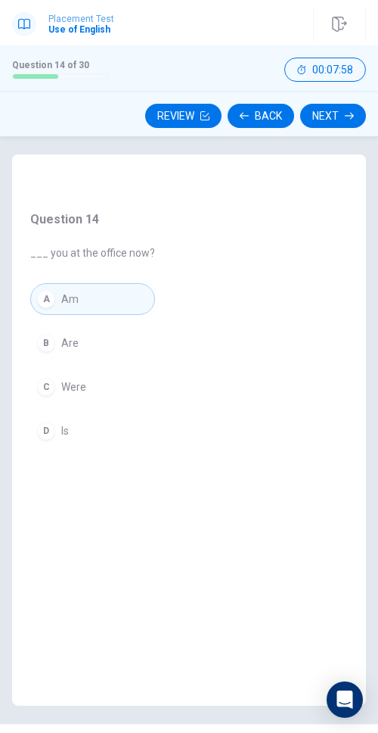
click at [315, 117] on button "Next" at bounding box center [333, 116] width 66 height 24
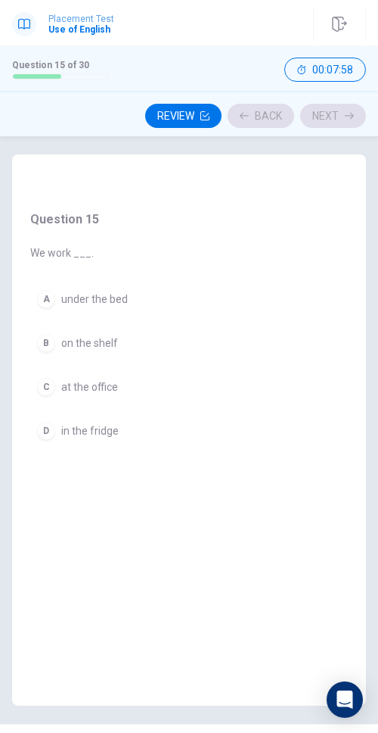
click at [67, 310] on button "A under the bed" at bounding box center [82, 299] width 104 height 32
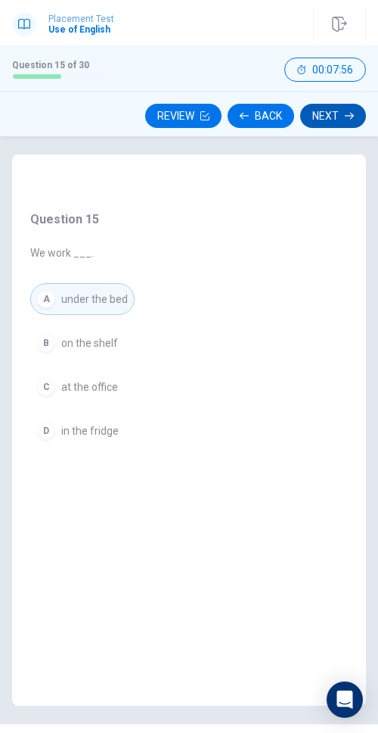
click at [328, 120] on button "Next" at bounding box center [333, 116] width 66 height 24
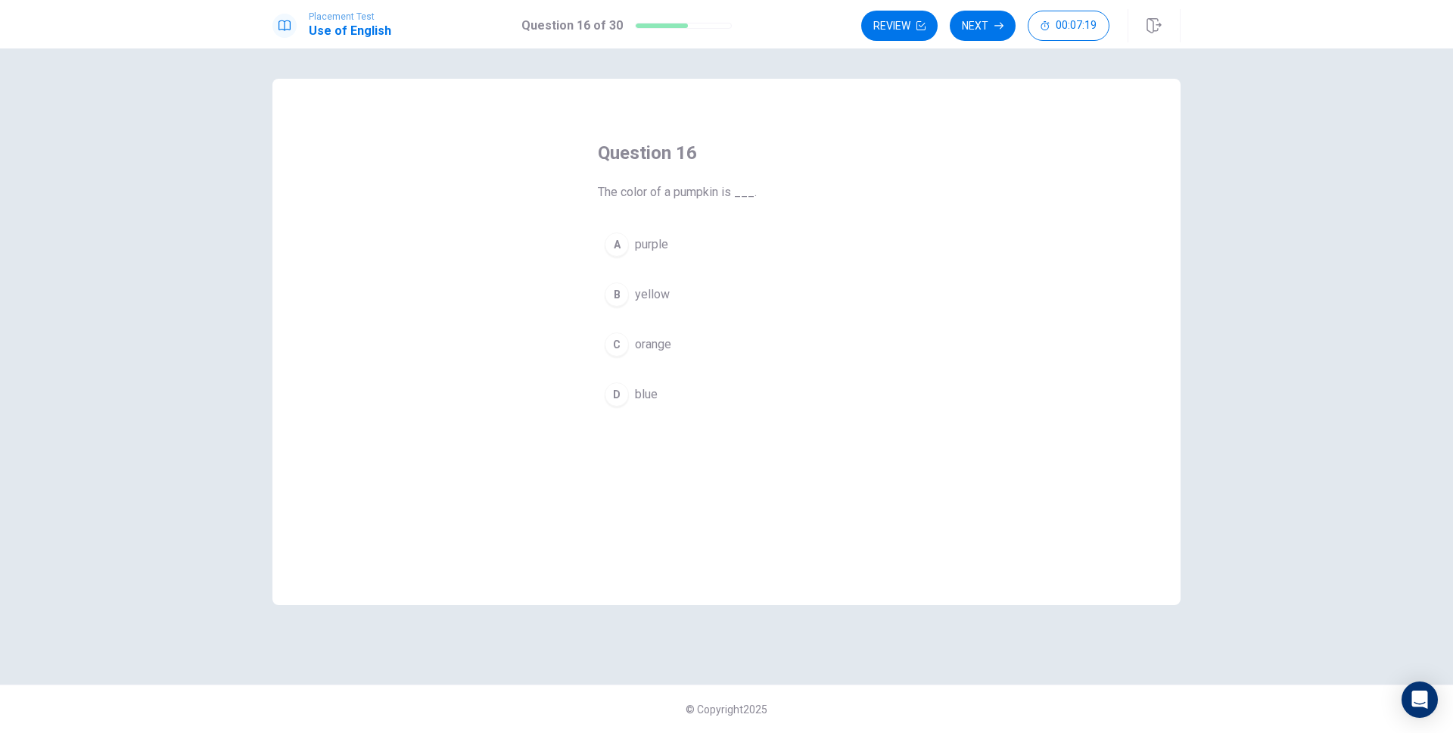
click at [515, 80] on div "Question 16 The color of a pumpkin is ___. A purple B yellow C orange D blue" at bounding box center [726, 342] width 908 height 526
click at [662, 252] on span "purple" at bounding box center [651, 244] width 33 height 18
click at [988, 23] on button "Next" at bounding box center [983, 26] width 66 height 30
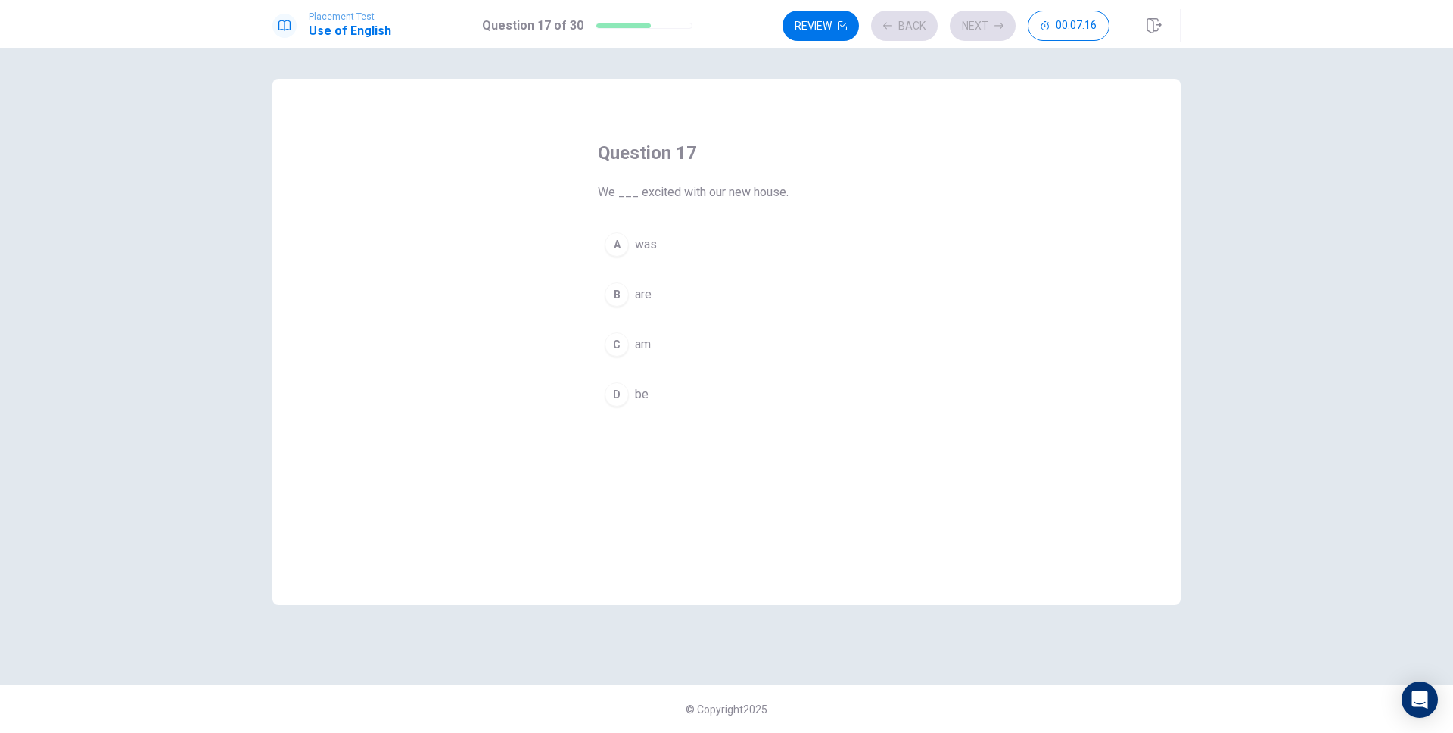
click at [705, 243] on button "A was" at bounding box center [726, 245] width 257 height 38
click at [987, 21] on button "Next" at bounding box center [983, 26] width 66 height 30
click at [744, 284] on button "B Miss" at bounding box center [726, 294] width 257 height 38
click at [1003, 33] on div "Review Back Next 00:07:14" at bounding box center [945, 26] width 327 height 30
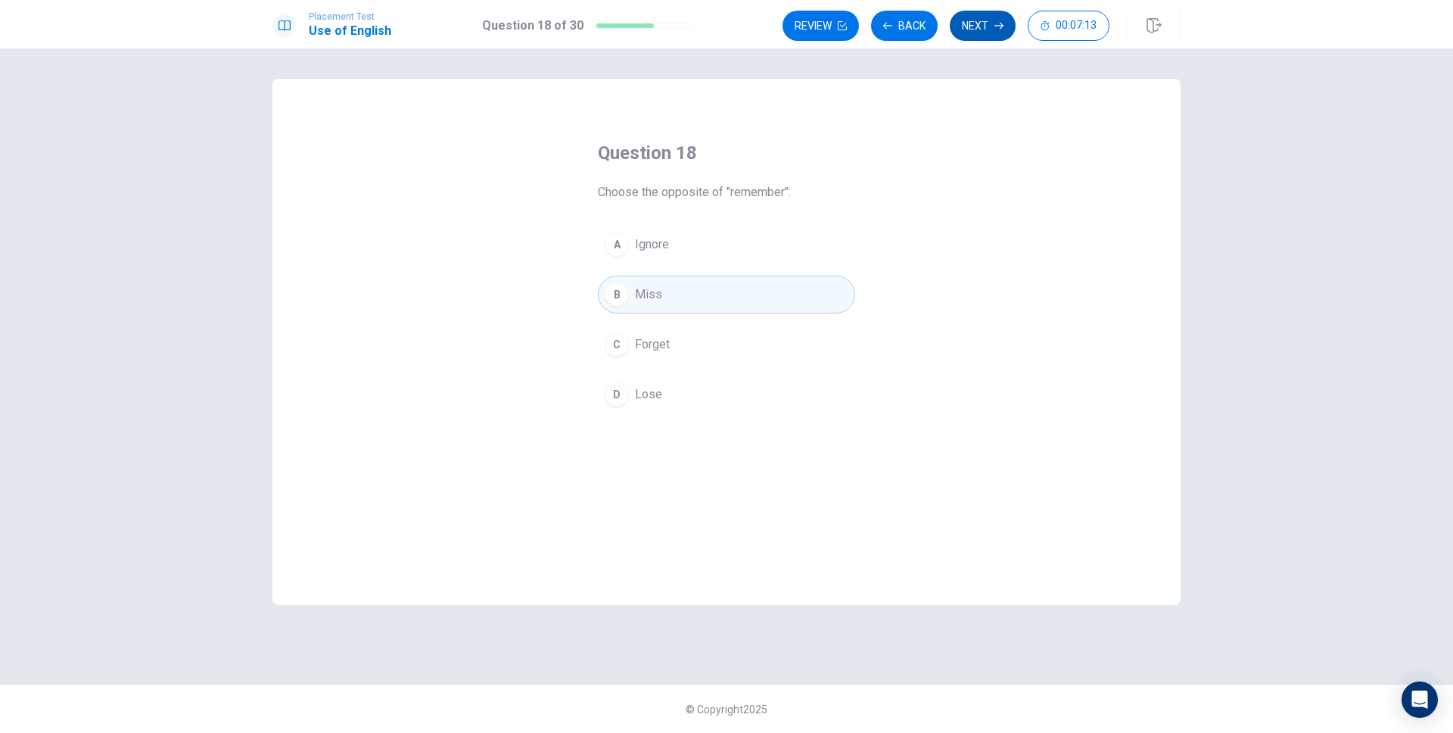
click at [997, 27] on icon "button" at bounding box center [998, 25] width 9 height 9
click at [1409, 694] on div "Open Intercom Messenger" at bounding box center [1420, 700] width 40 height 40
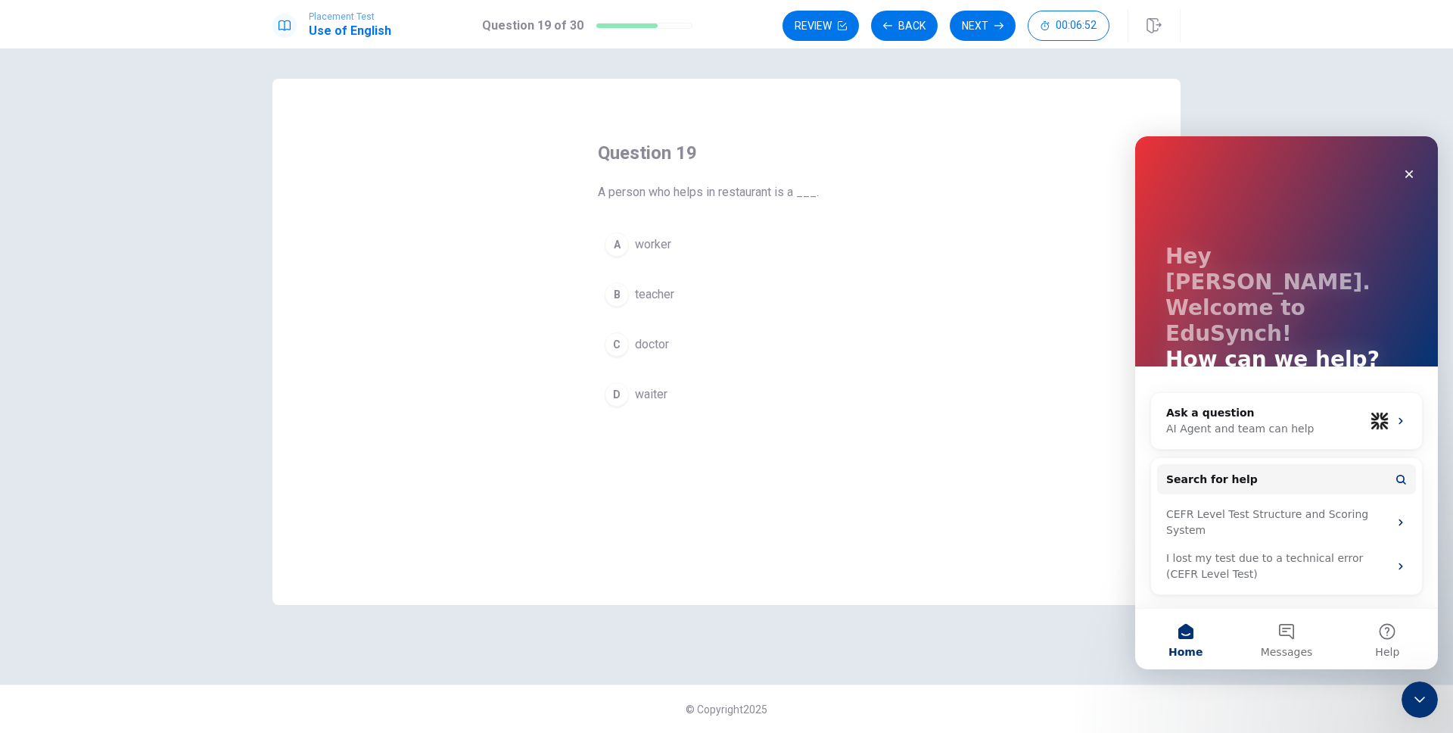
click at [723, 240] on button "A worker" at bounding box center [726, 245] width 257 height 38
click at [971, 34] on button "Next" at bounding box center [983, 26] width 66 height 30
click at [679, 264] on div "A speak B spoken C speaks D speaking" at bounding box center [726, 320] width 257 height 188
click at [686, 254] on button "A speak" at bounding box center [726, 245] width 257 height 38
click at [988, 36] on button "Next" at bounding box center [983, 26] width 66 height 30
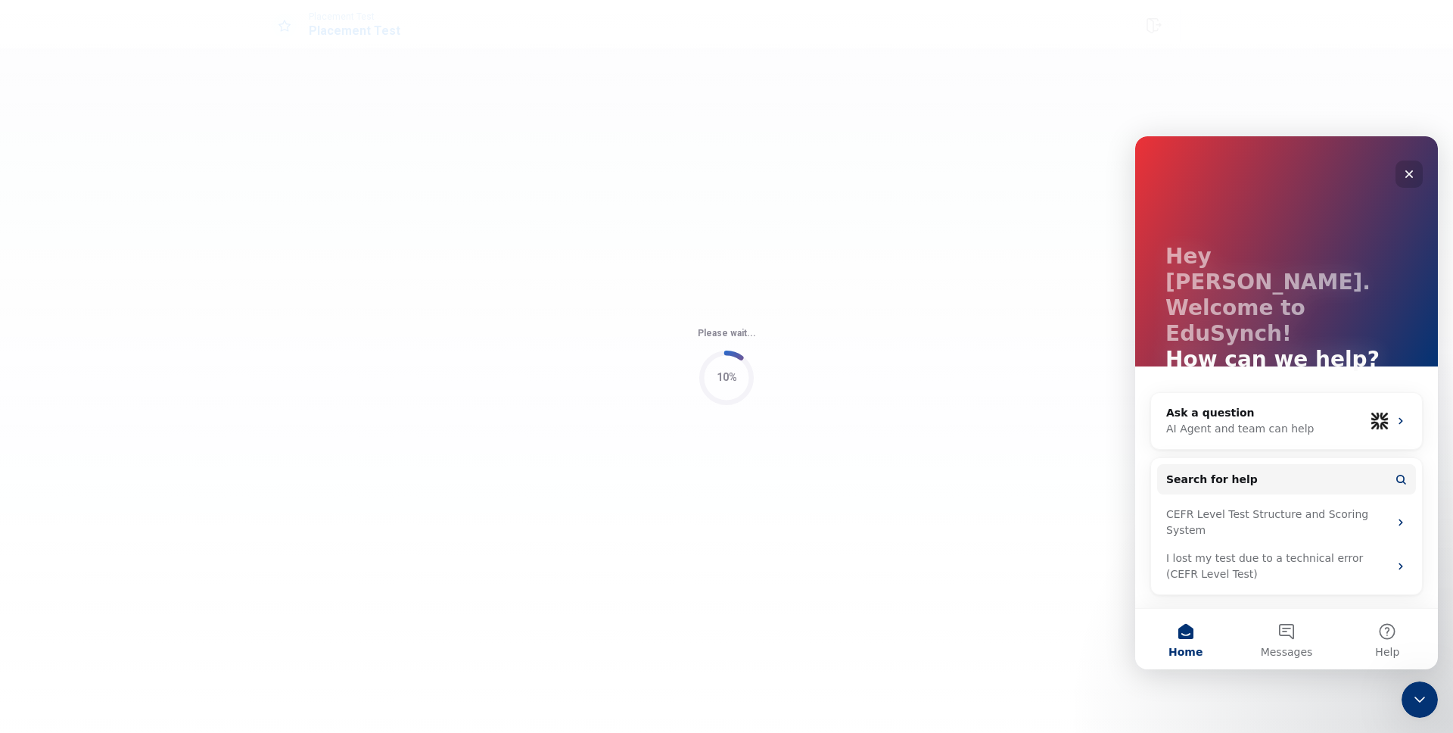
click at [1404, 169] on icon "Close" at bounding box center [1409, 174] width 12 height 12
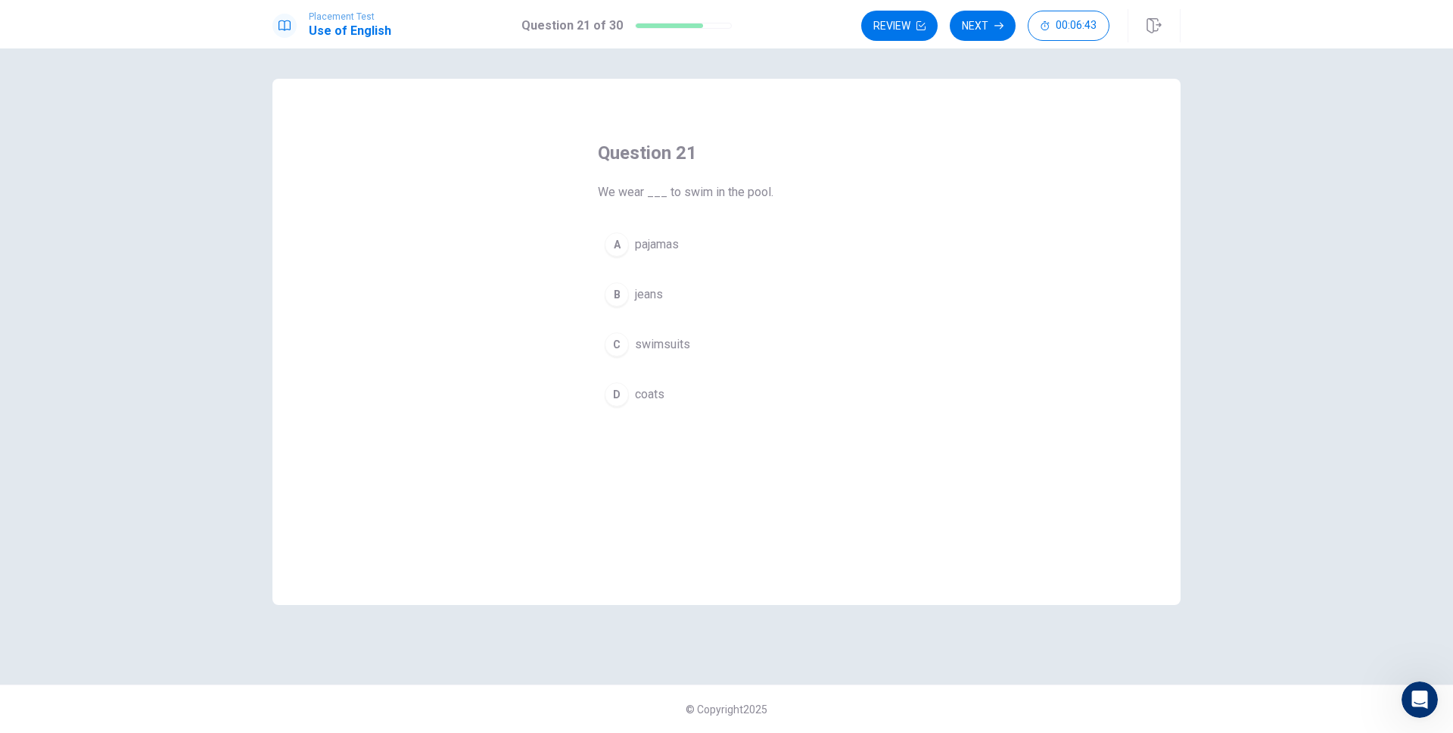
click at [681, 245] on button "A pajamas" at bounding box center [726, 245] width 257 height 38
click at [974, 27] on button "Next" at bounding box center [983, 26] width 66 height 30
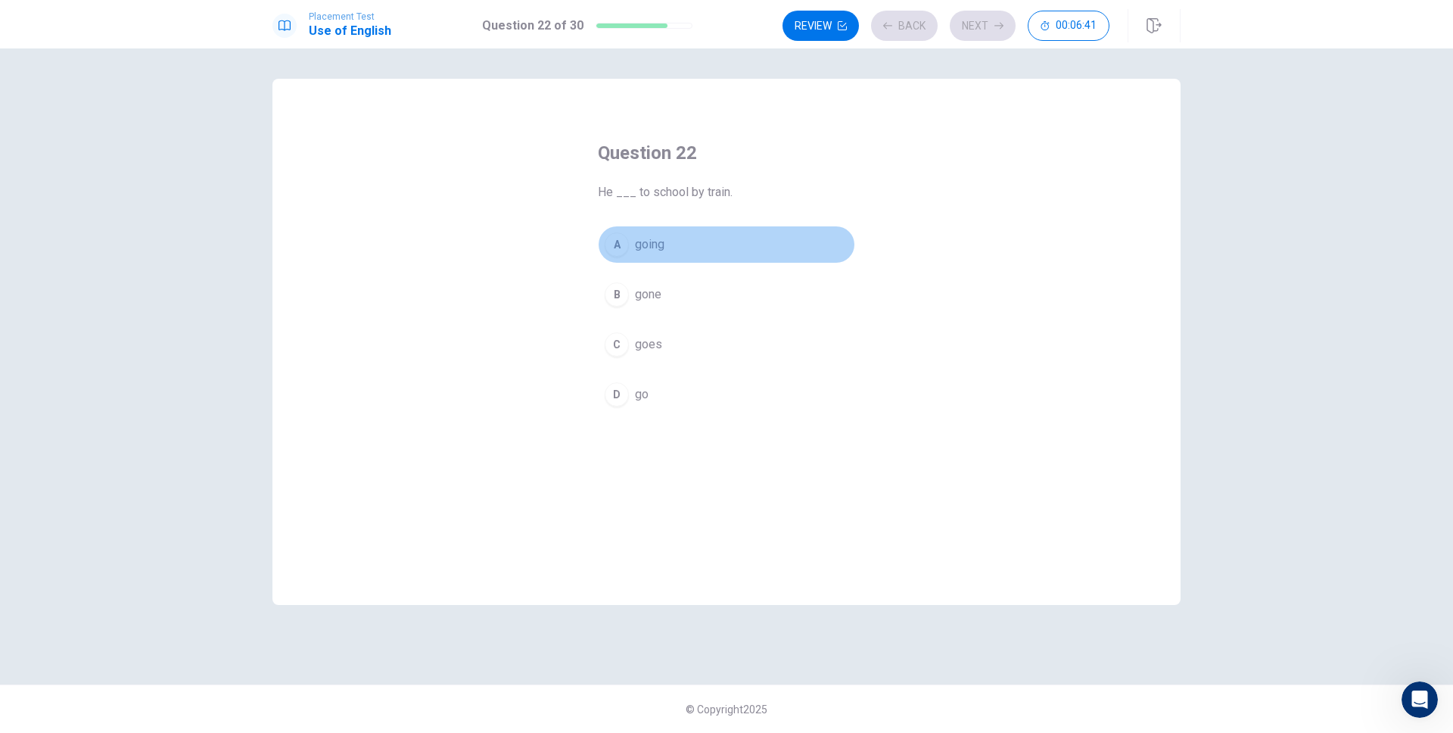
click at [748, 237] on button "A going" at bounding box center [726, 245] width 257 height 38
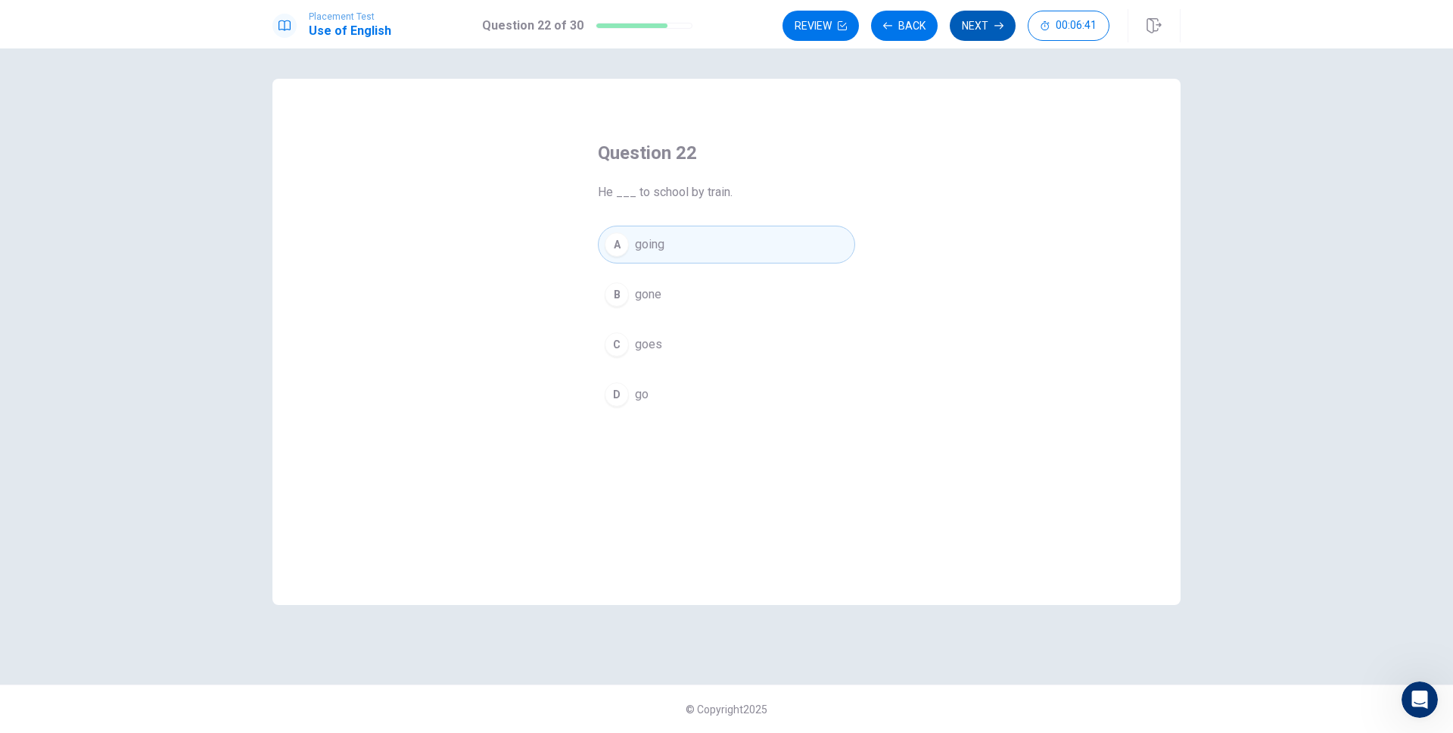
click at [986, 35] on button "Next" at bounding box center [983, 26] width 66 height 30
click at [727, 321] on div "A down B here C low D high" at bounding box center [726, 320] width 257 height 188
click at [714, 277] on button "B here" at bounding box center [726, 294] width 257 height 38
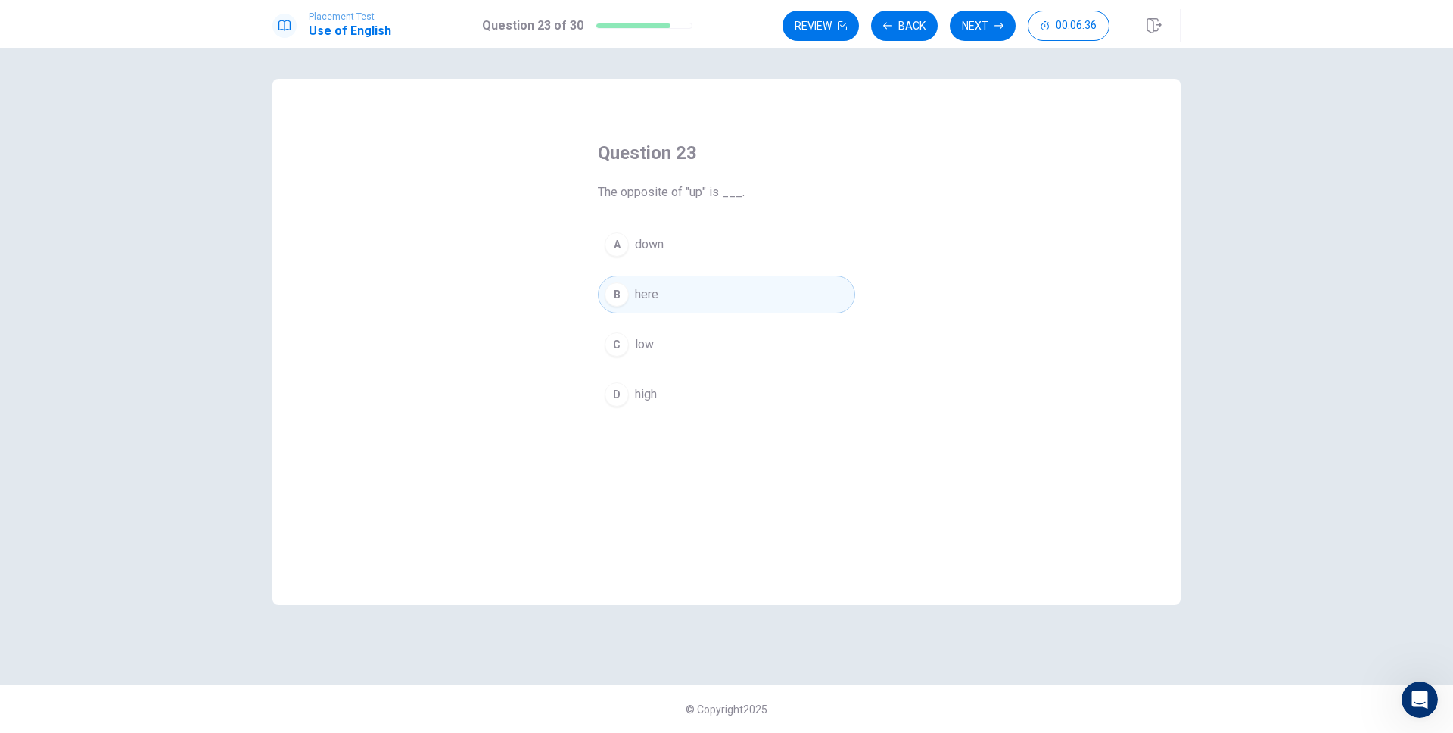
click at [1006, 30] on button "Next" at bounding box center [983, 26] width 66 height 30
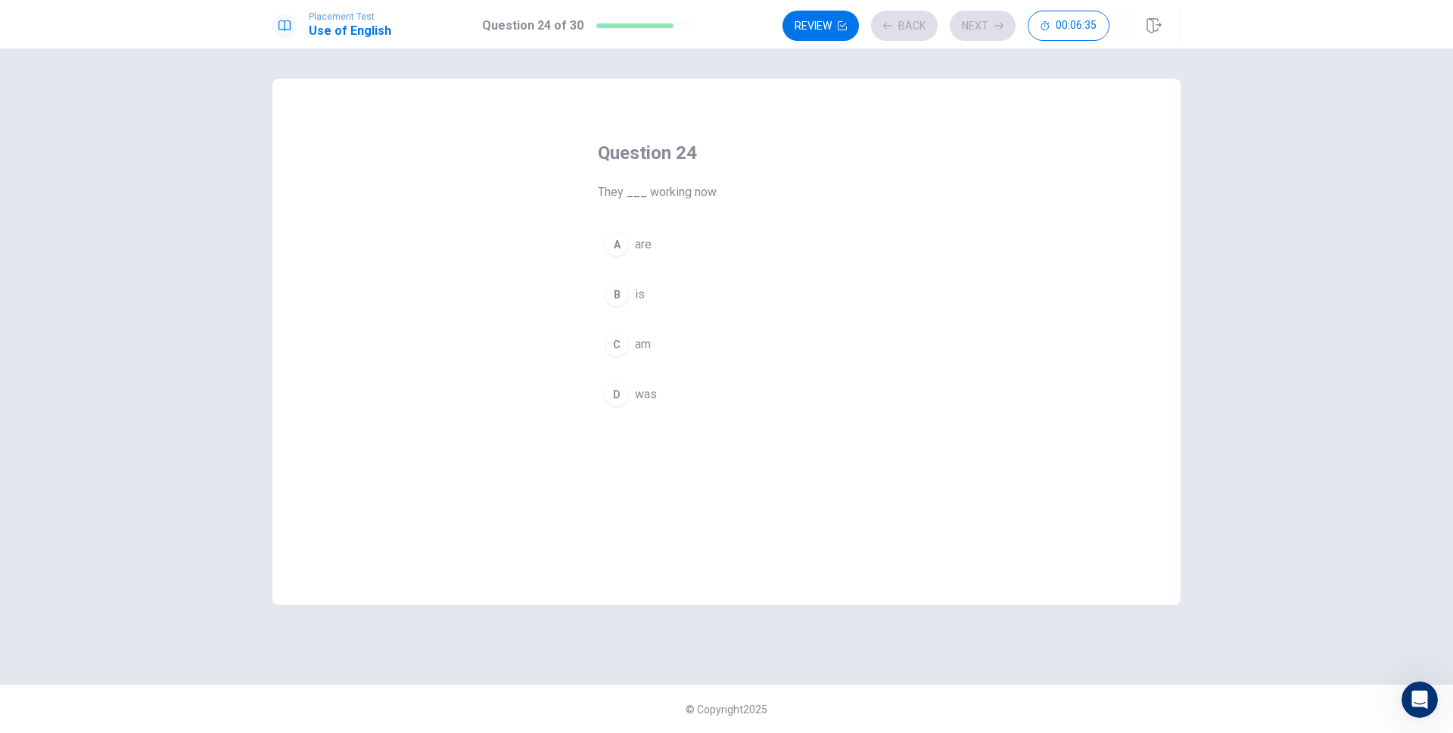
click at [719, 244] on button "A are" at bounding box center [726, 245] width 257 height 38
click at [999, 21] on icon "button" at bounding box center [998, 25] width 9 height 9
click at [787, 235] on button "A can opener" at bounding box center [726, 245] width 257 height 38
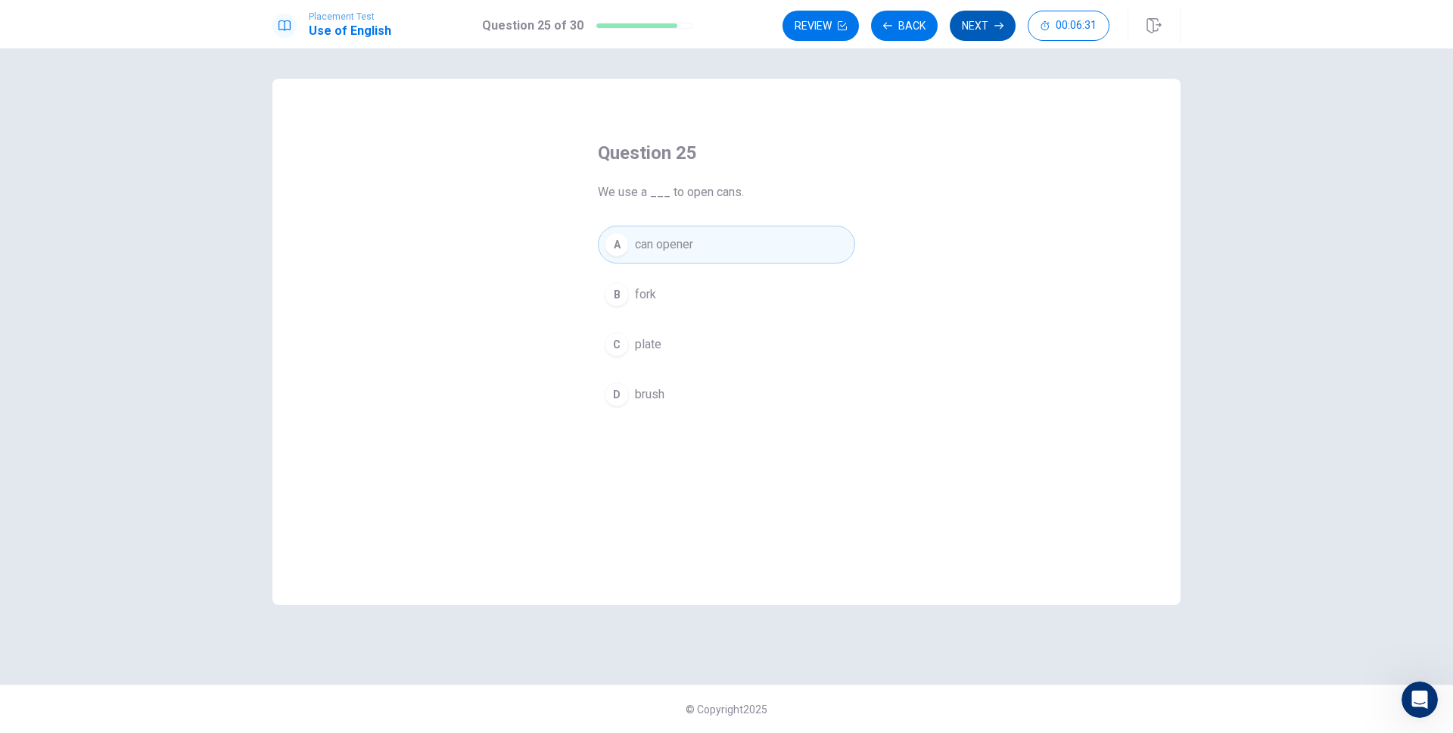
click at [982, 36] on button "Next" at bounding box center [983, 26] width 66 height 30
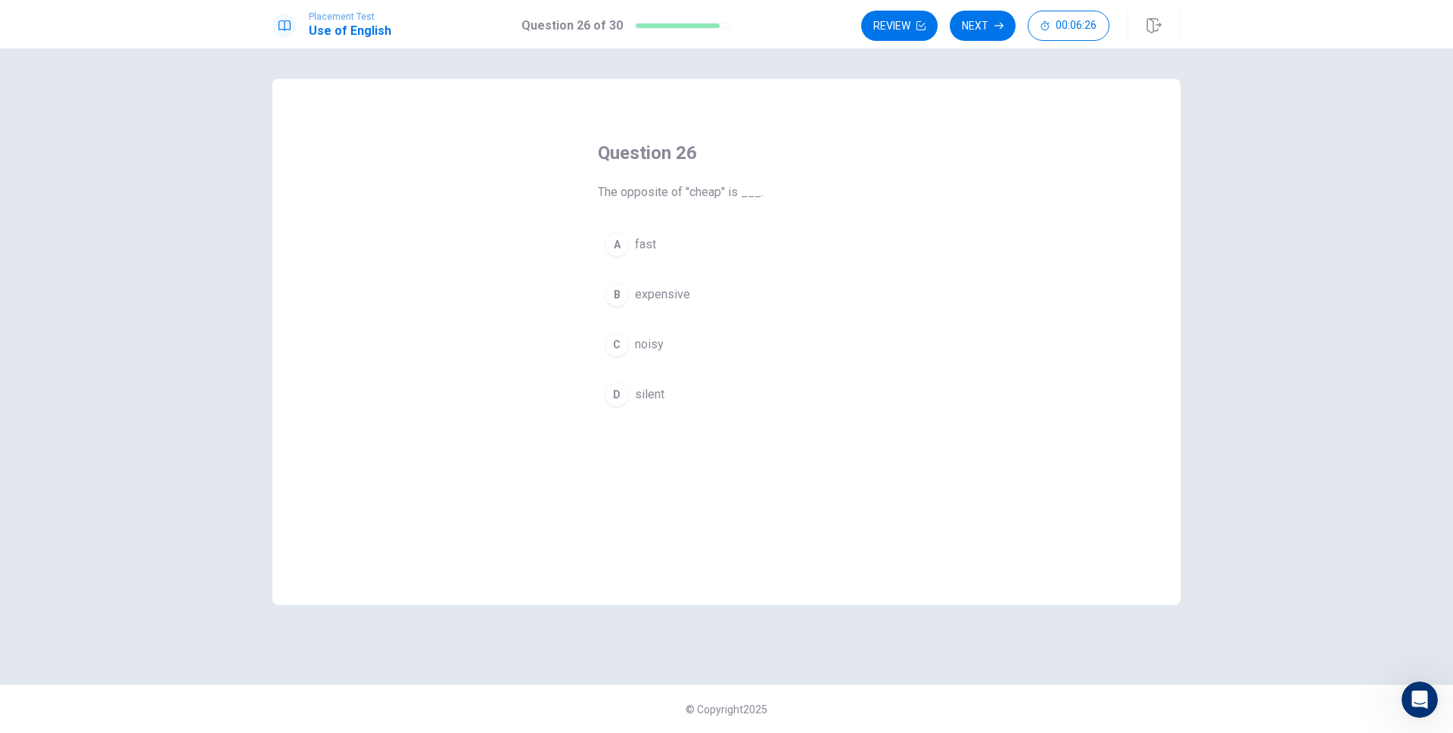
click at [735, 236] on button "A fast" at bounding box center [726, 245] width 257 height 38
click at [987, 37] on button "Next" at bounding box center [983, 26] width 66 height 30
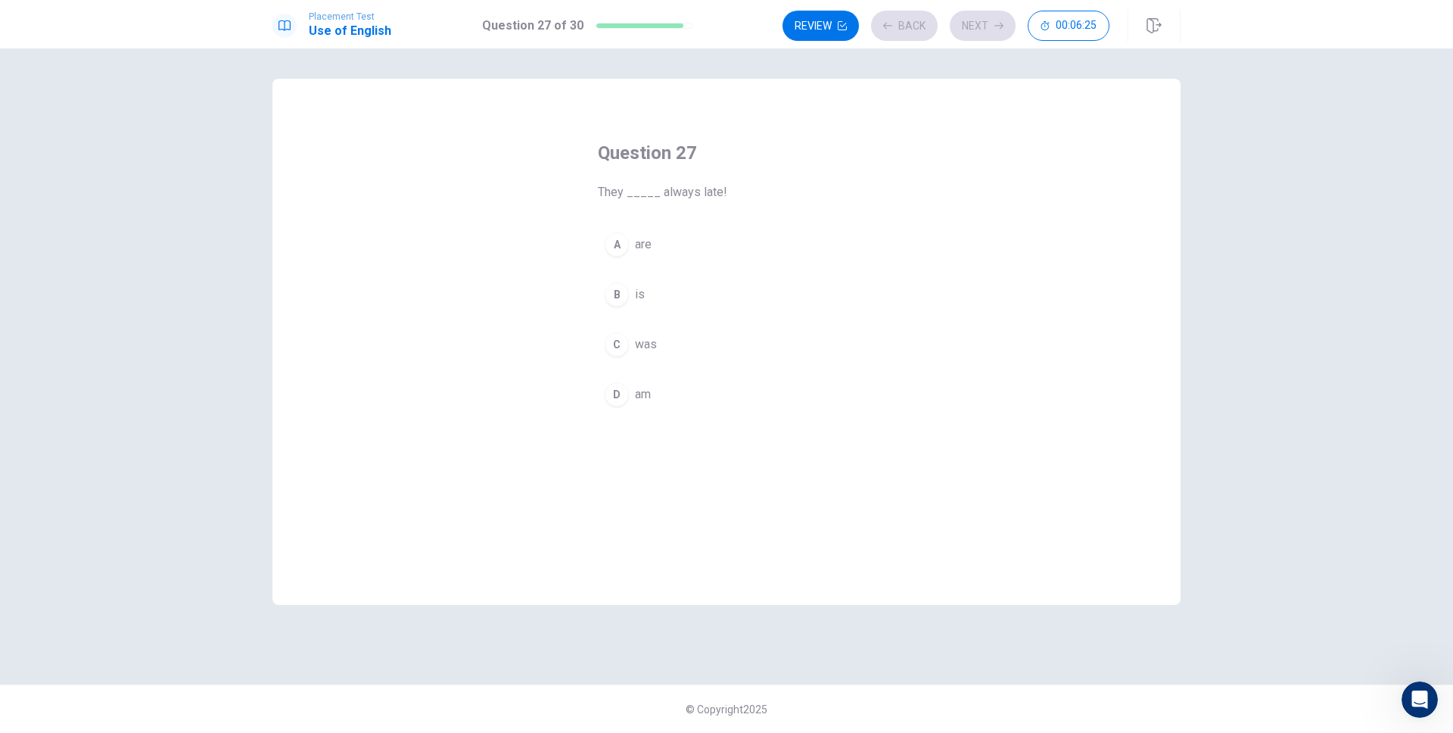
click at [779, 269] on div "A are B is C was D am" at bounding box center [726, 320] width 257 height 188
click at [773, 250] on button "A are" at bounding box center [726, 245] width 257 height 38
click at [992, 38] on button "Next" at bounding box center [983, 26] width 66 height 30
click at [709, 215] on div "Question 28 Opposite of "wet" is ___. A dry B high C big D wide" at bounding box center [727, 277] width 318 height 321
click at [696, 257] on button "A dry" at bounding box center [726, 245] width 257 height 38
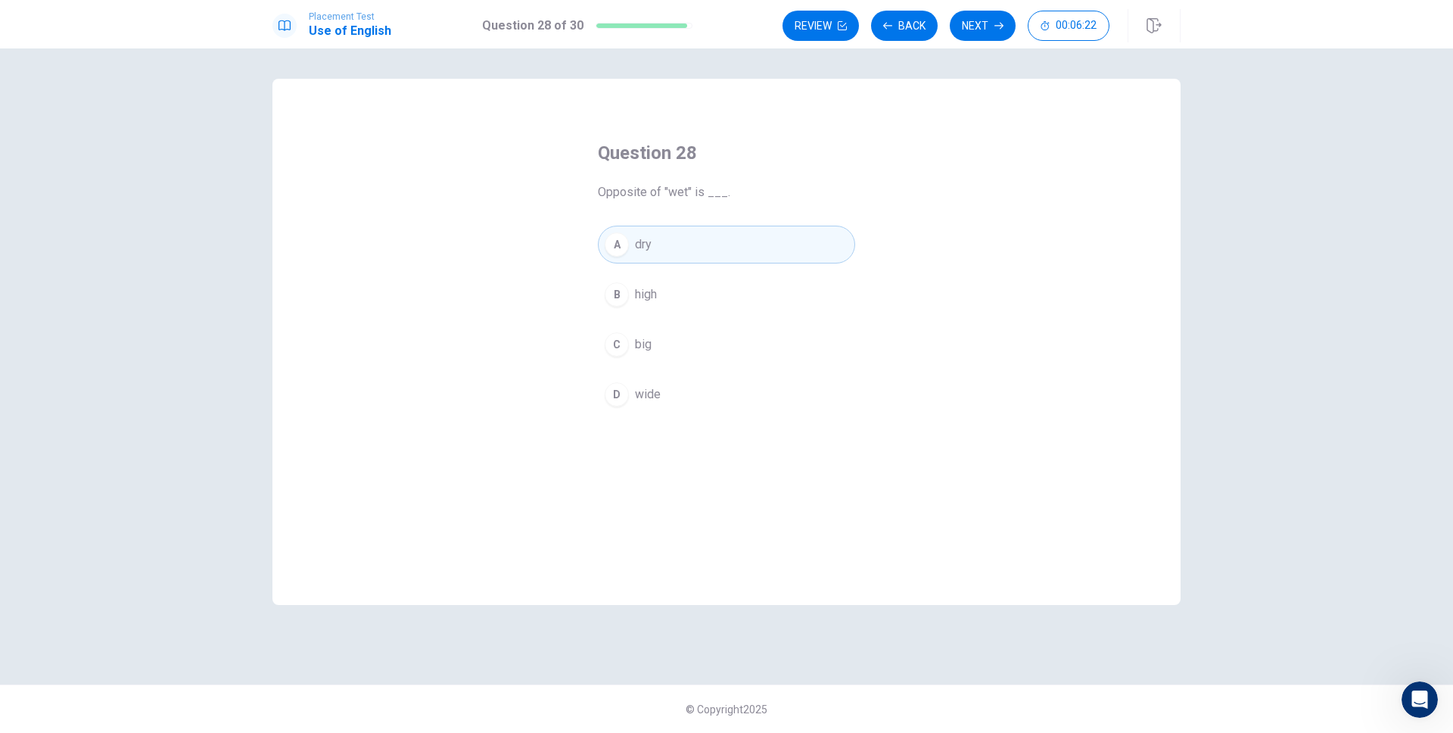
click at [988, 23] on button "Next" at bounding box center [983, 26] width 66 height 30
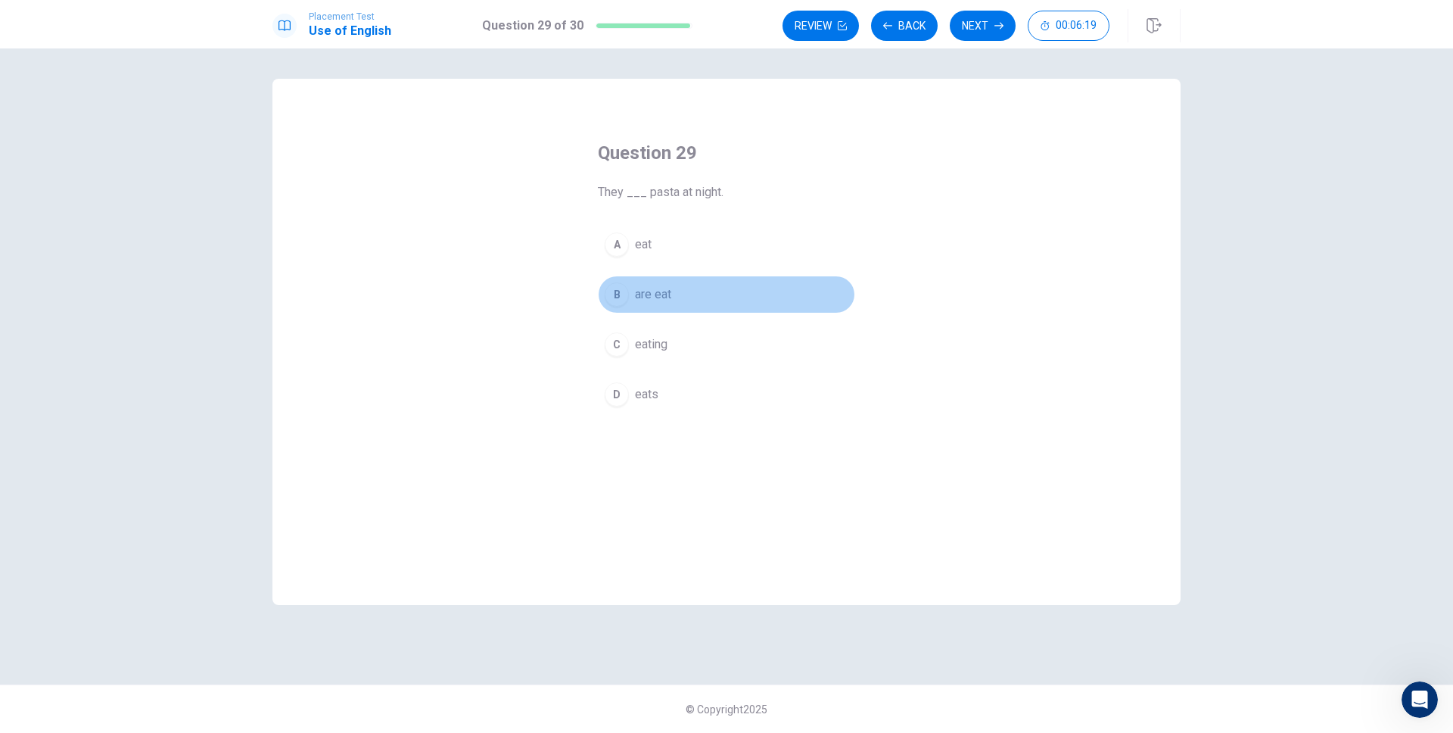
click at [714, 275] on button "B are eat" at bounding box center [726, 294] width 257 height 38
click at [998, 28] on icon "button" at bounding box center [998, 25] width 9 height 9
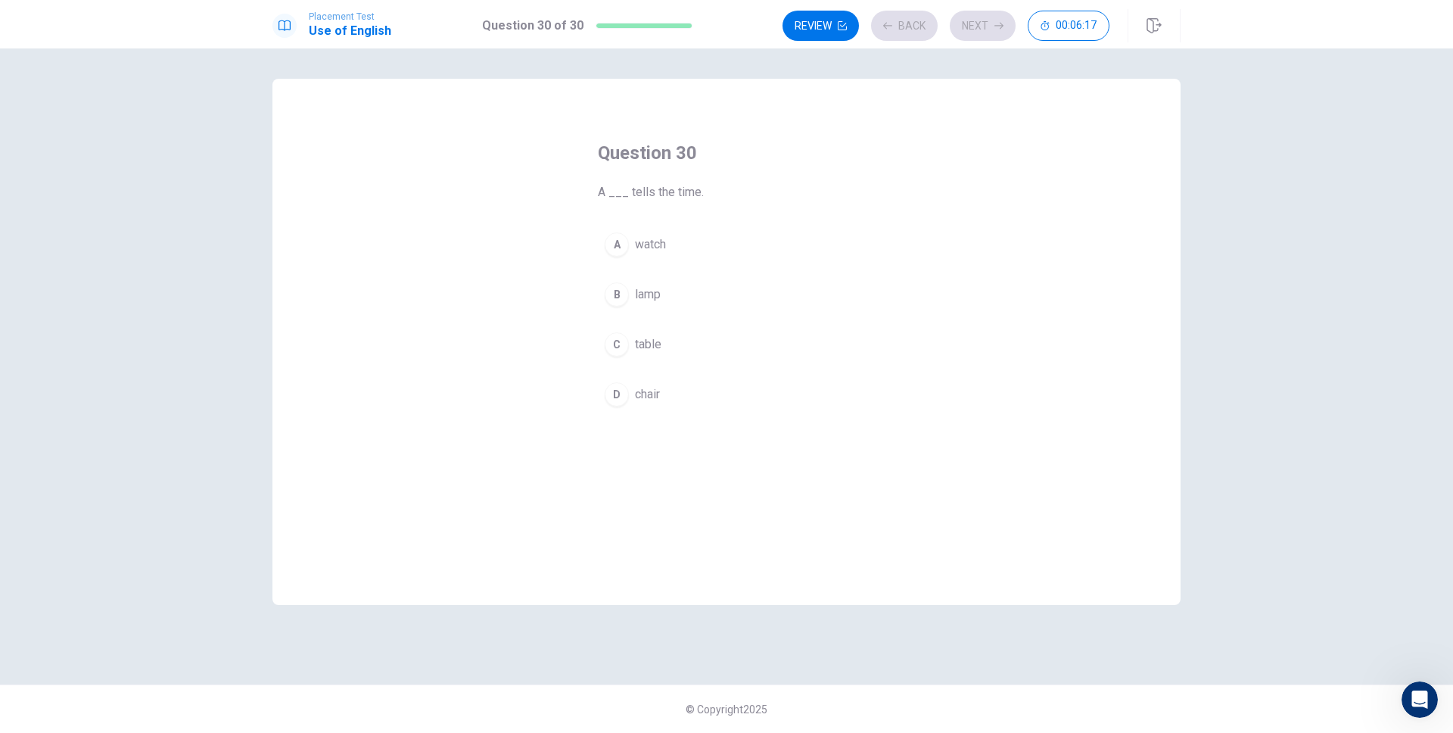
click at [763, 238] on button "A watch" at bounding box center [726, 245] width 257 height 38
click at [997, 33] on button "Next" at bounding box center [983, 26] width 66 height 30
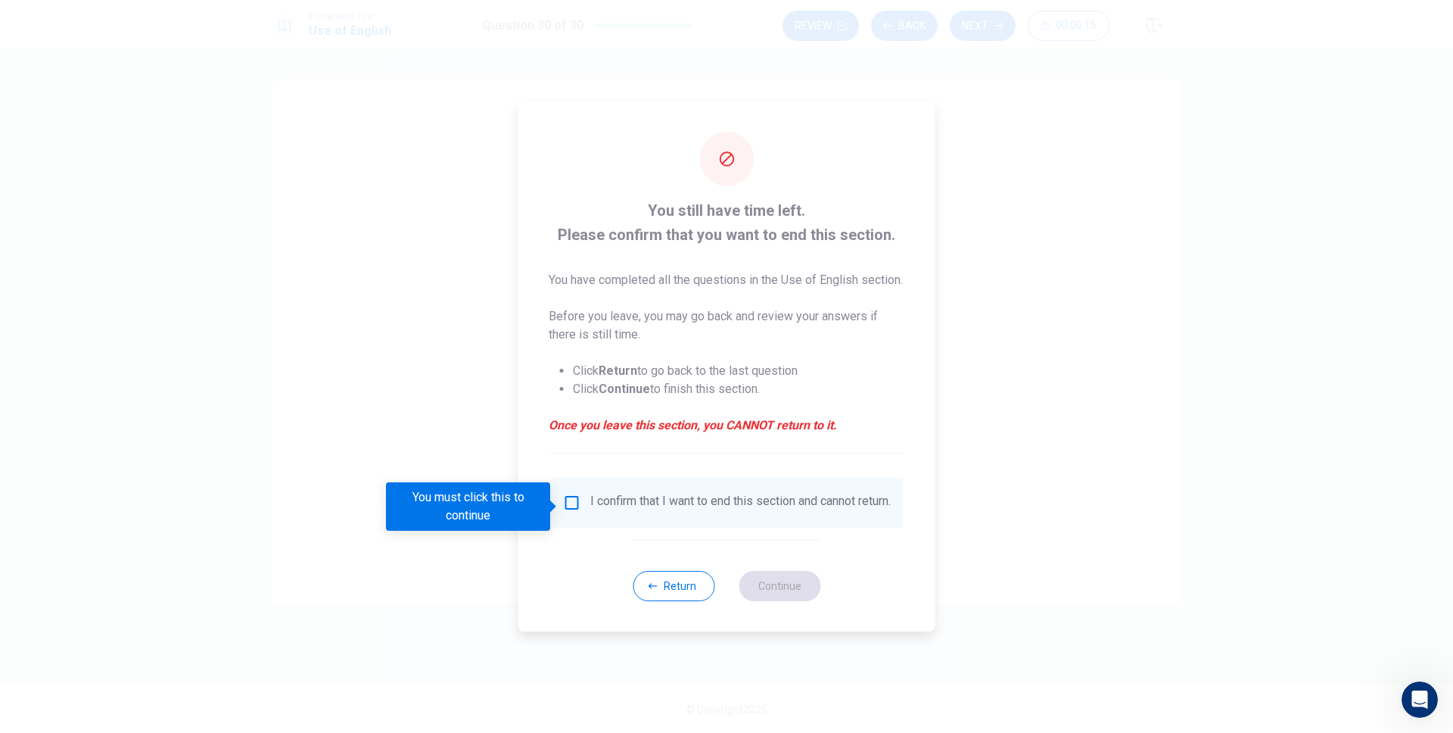
click at [565, 510] on input "You must click this to continue" at bounding box center [572, 502] width 18 height 18
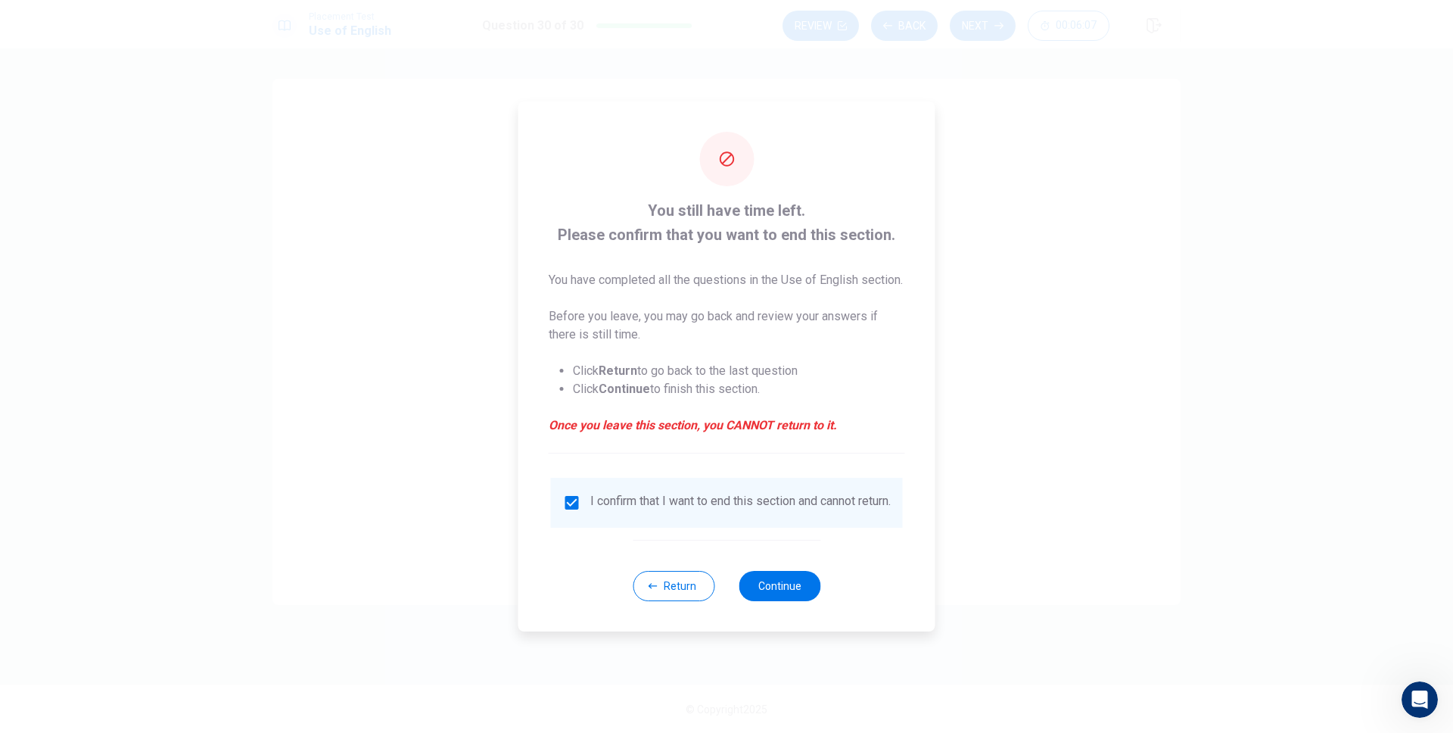
click at [569, 504] on input "checkbox" at bounding box center [572, 502] width 18 height 18
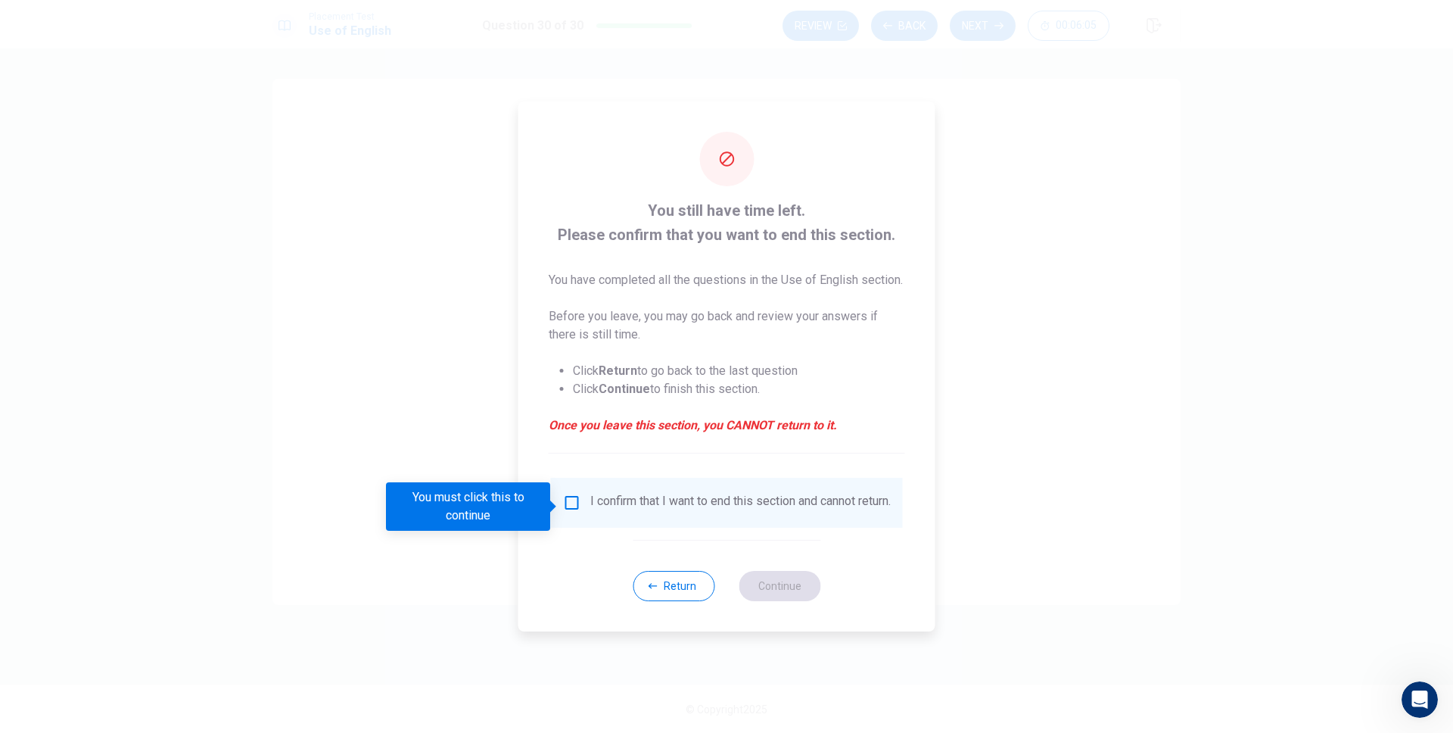
click at [569, 505] on input "You must click this to continue" at bounding box center [572, 502] width 18 height 18
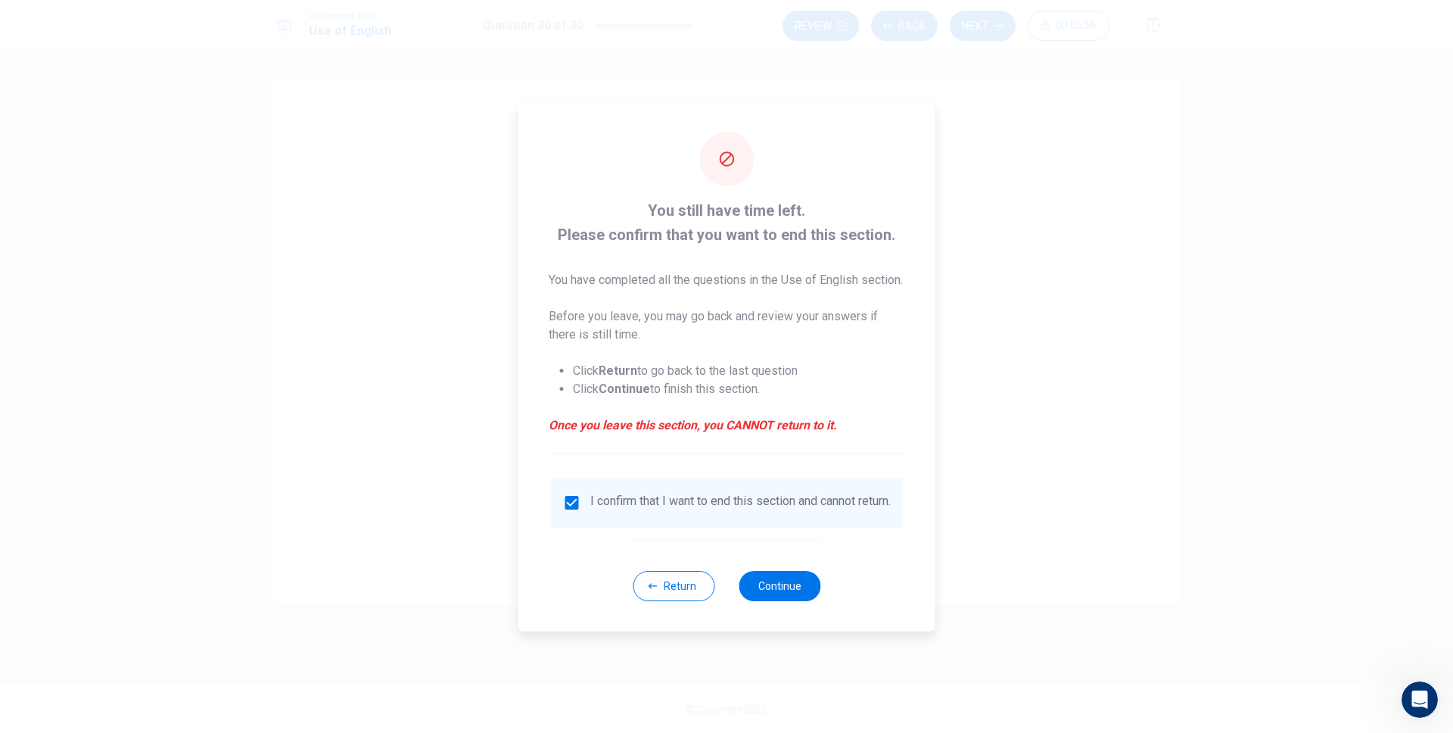
drag, startPoint x: 787, startPoint y: 418, endPoint x: 576, endPoint y: 227, distance: 285.0
click at [576, 227] on div "You still have time left. Please confirm that you want to end this section. You…" at bounding box center [727, 325] width 356 height 255
click at [570, 502] on input "checkbox" at bounding box center [572, 502] width 18 height 18
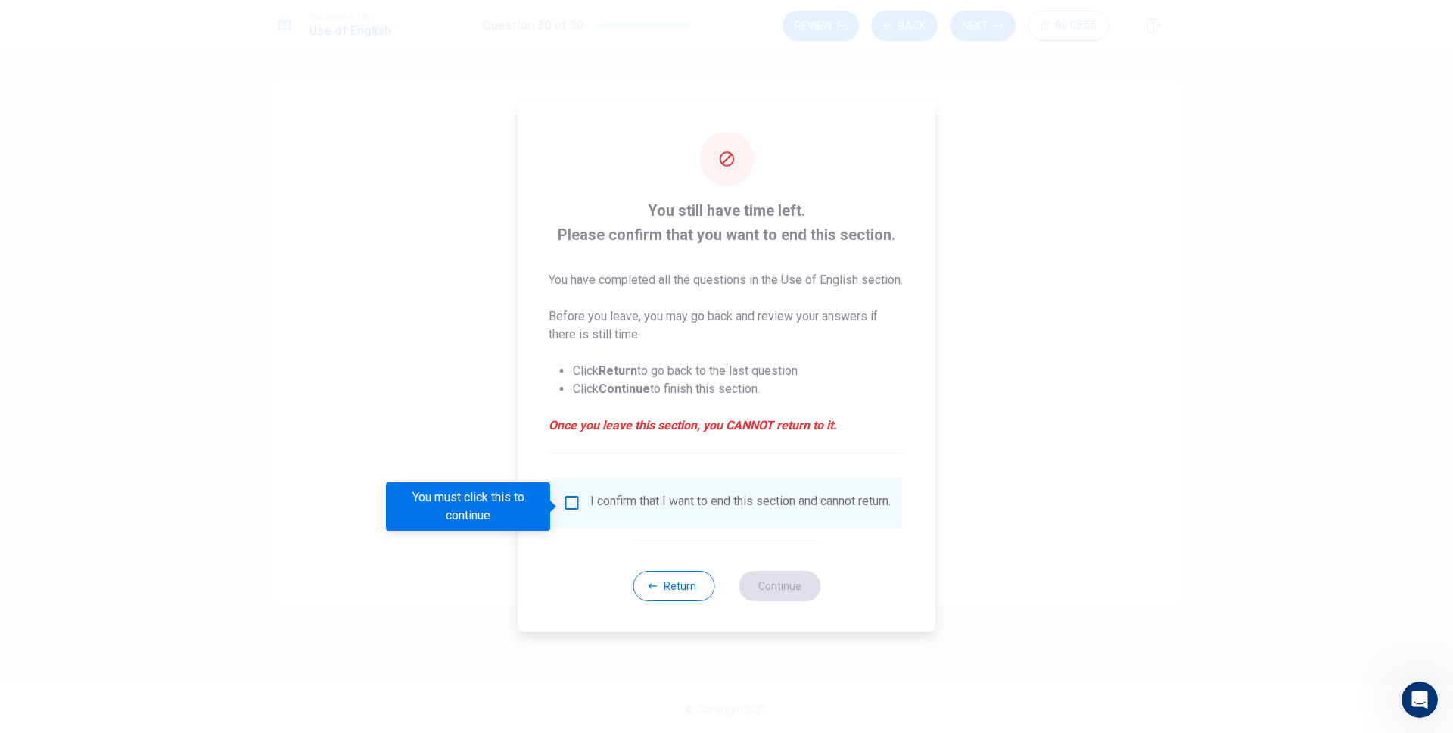
click at [571, 506] on input "You must click this to continue" at bounding box center [572, 502] width 18 height 18
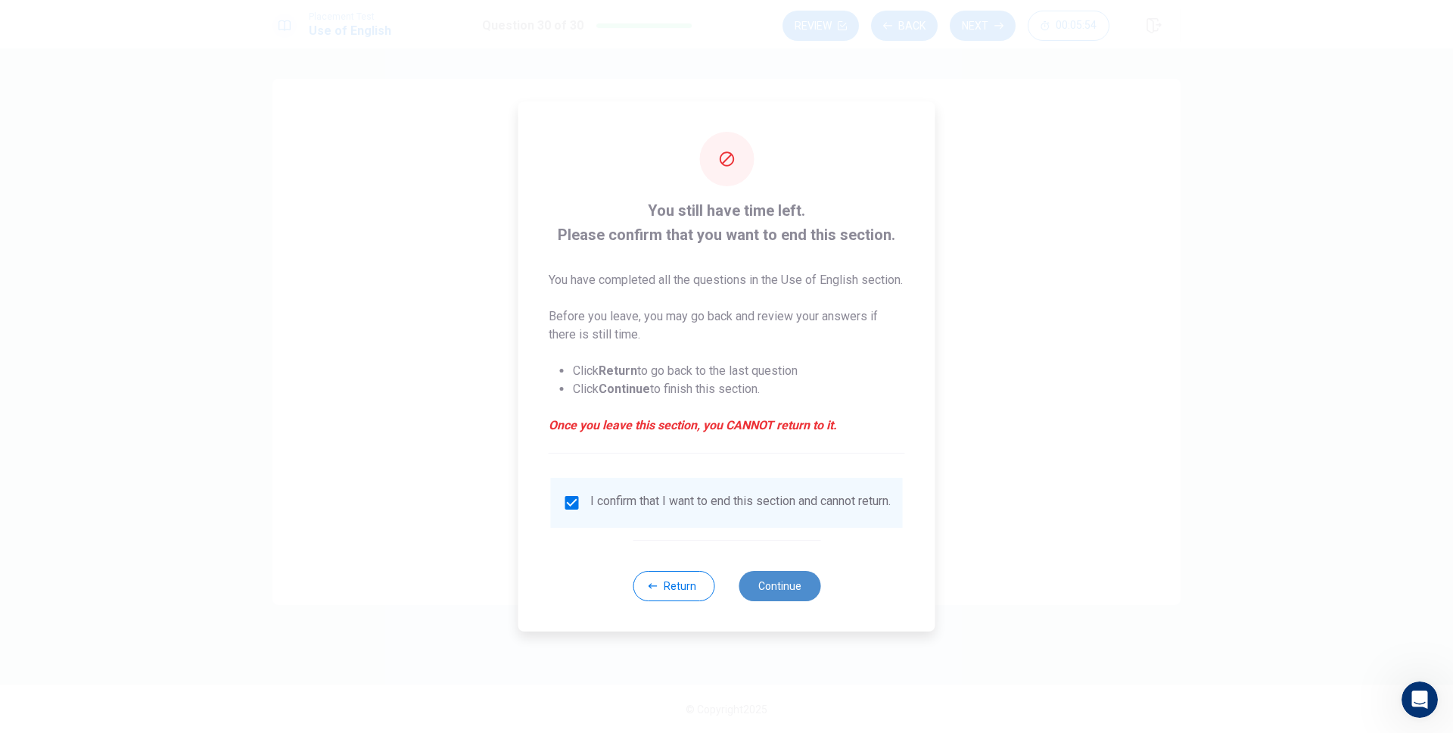
click at [769, 599] on button "Continue" at bounding box center [780, 586] width 82 height 30
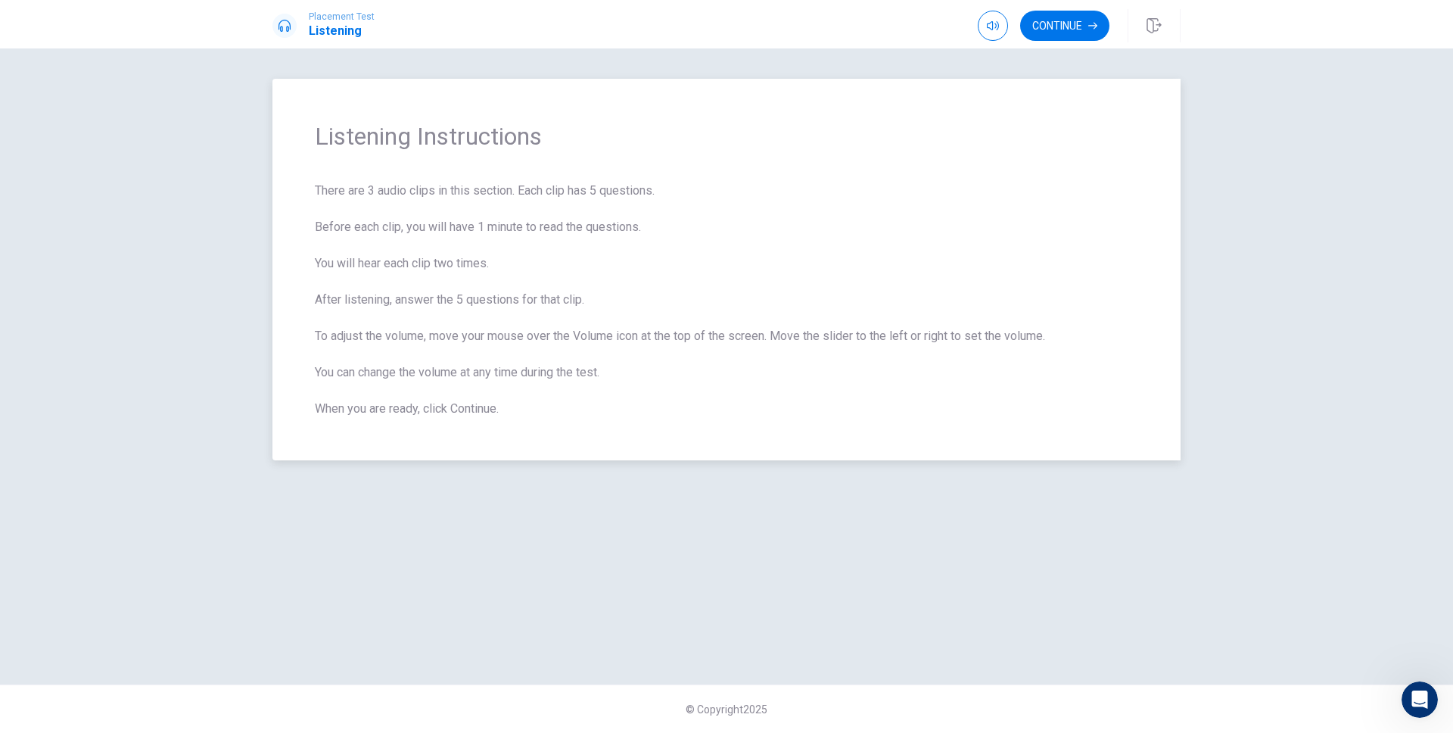
click at [672, 311] on span "There are 3 audio clips in this section. Each clip has 5 questions. Before each…" at bounding box center [726, 300] width 823 height 236
click at [672, 310] on span "There are 3 audio clips in this section. Each clip has 5 questions. Before each…" at bounding box center [726, 300] width 823 height 236
click at [729, 171] on div "Listening Instructions There are 3 audio clips in this section. Each clip has 5…" at bounding box center [726, 269] width 908 height 381
click at [1059, 33] on button "Continue" at bounding box center [1064, 26] width 89 height 30
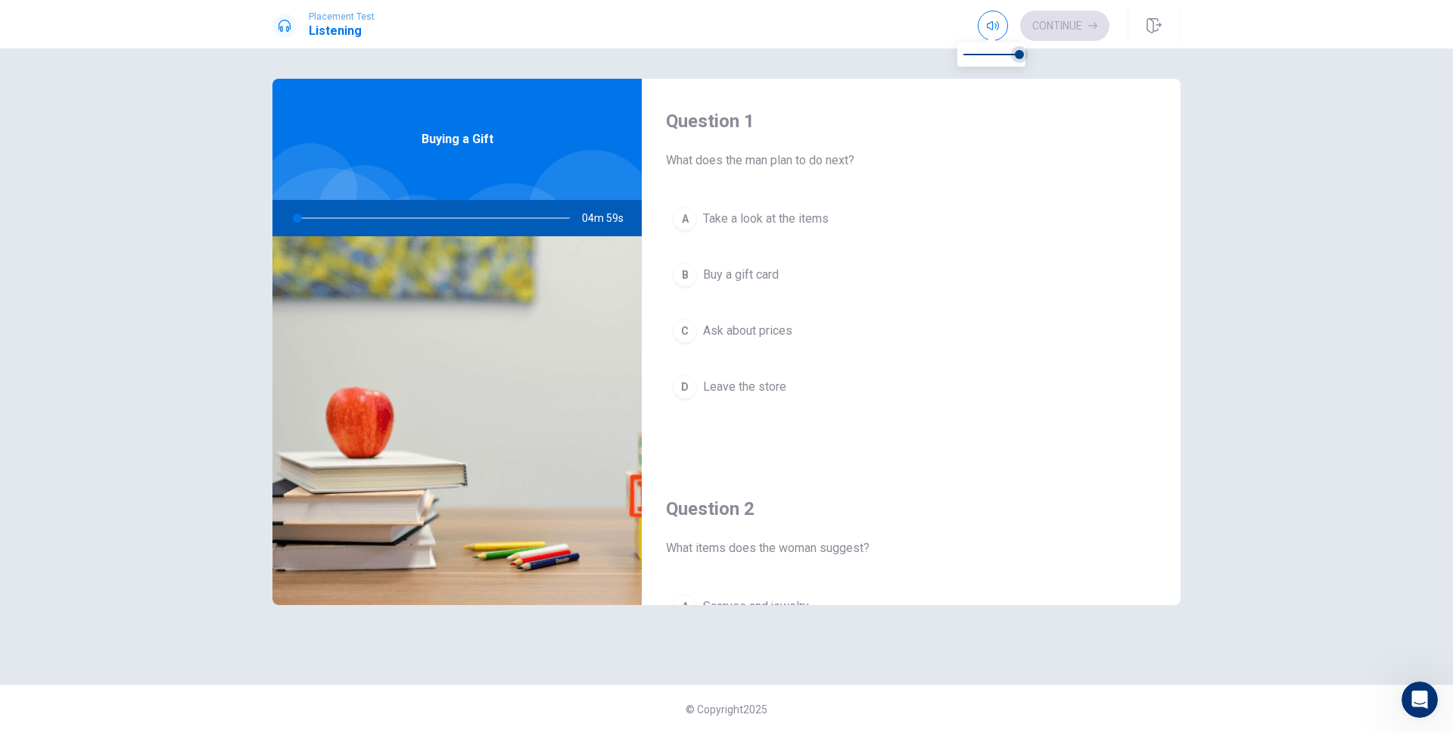
type input "0"
type input "0.9"
type input "1"
type input "0.8"
type input "1"
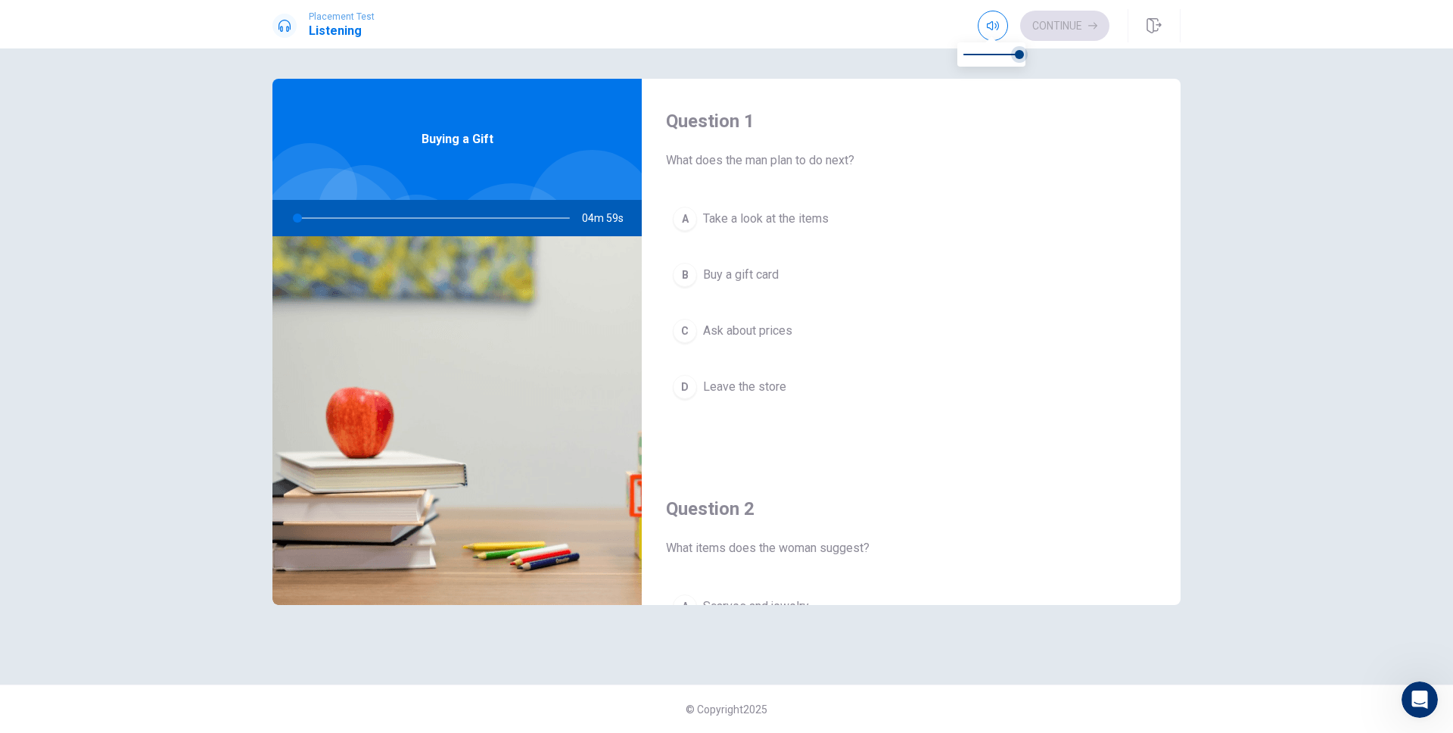
type input "0.7"
type input "1"
type input "0.6"
type input "1"
type input "0.5"
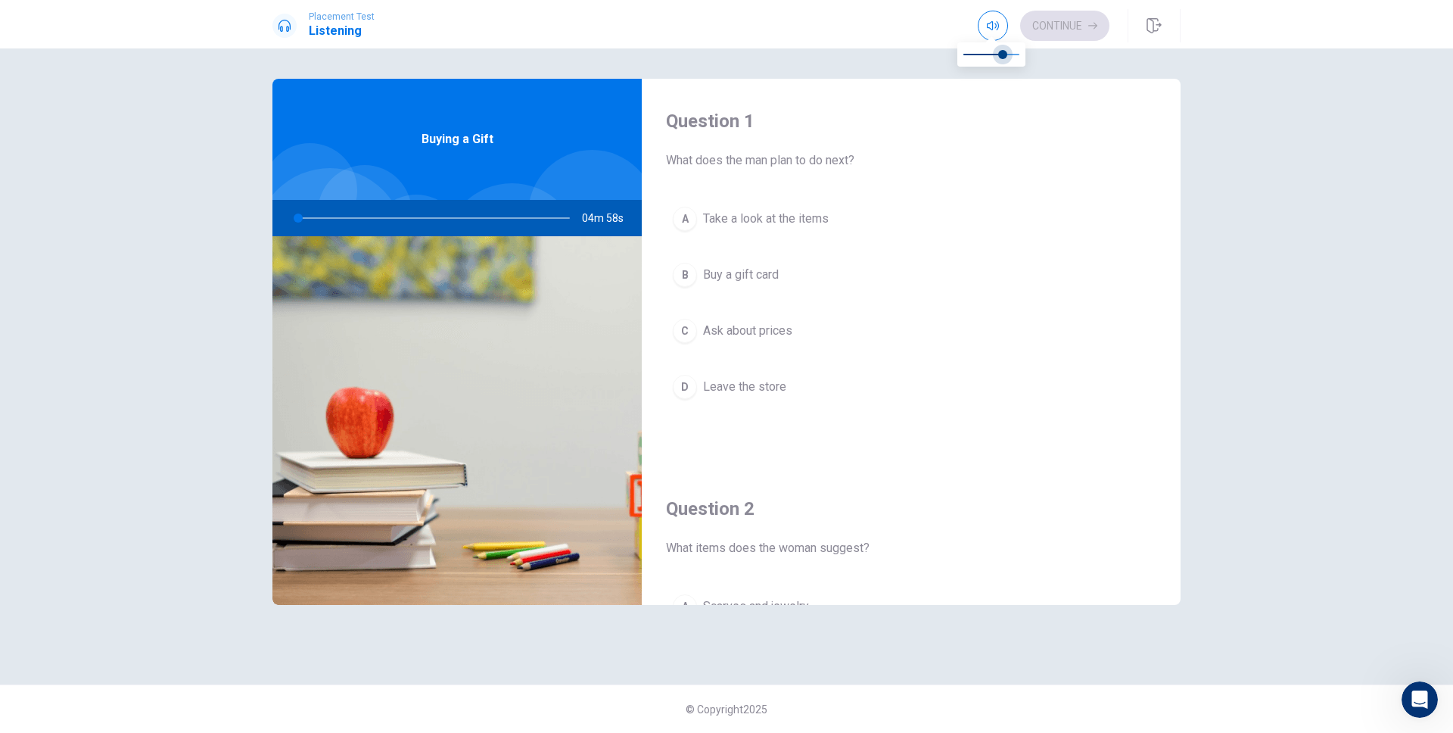
type input "1"
type input "0.4"
type input "1"
type input "0.3"
type input "1"
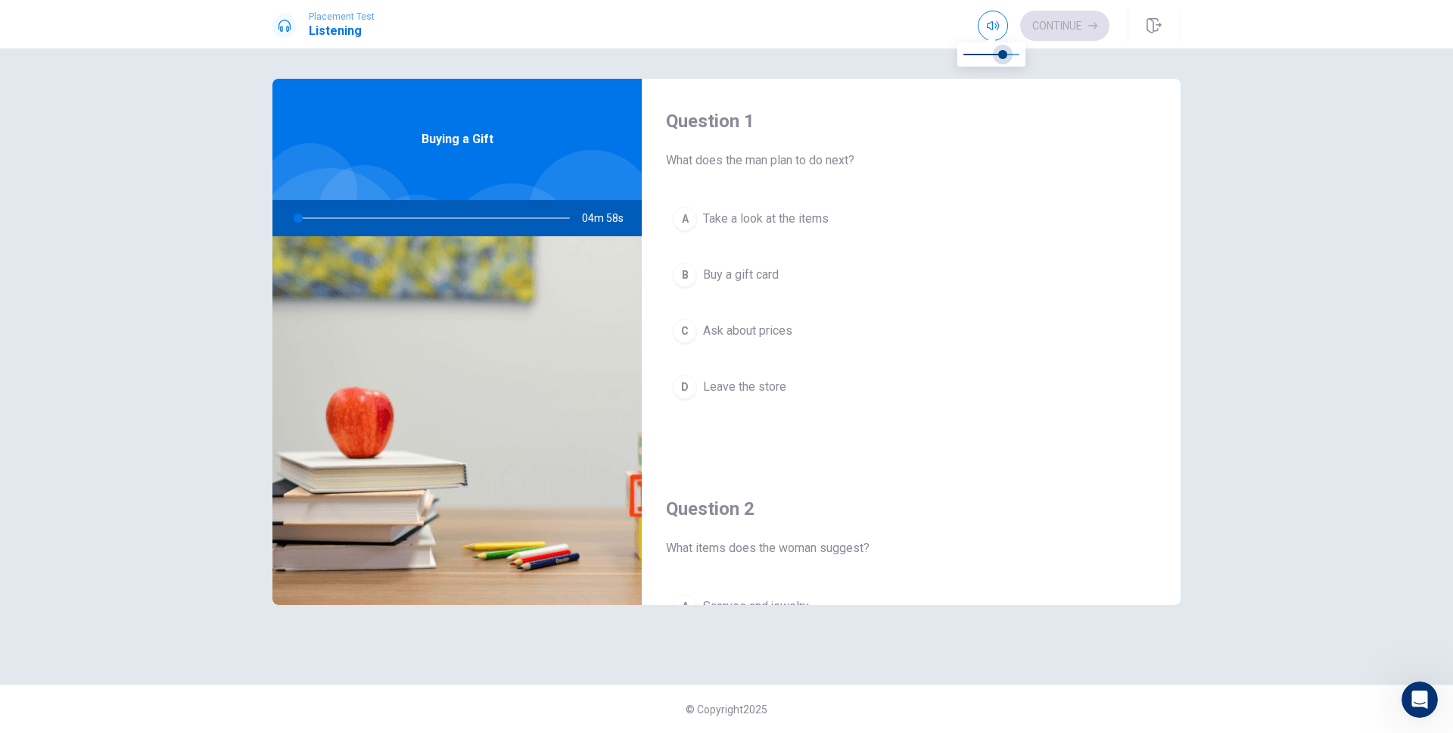
type input "0.2"
type input "1"
type input "0.1"
type input "1"
type input "0"
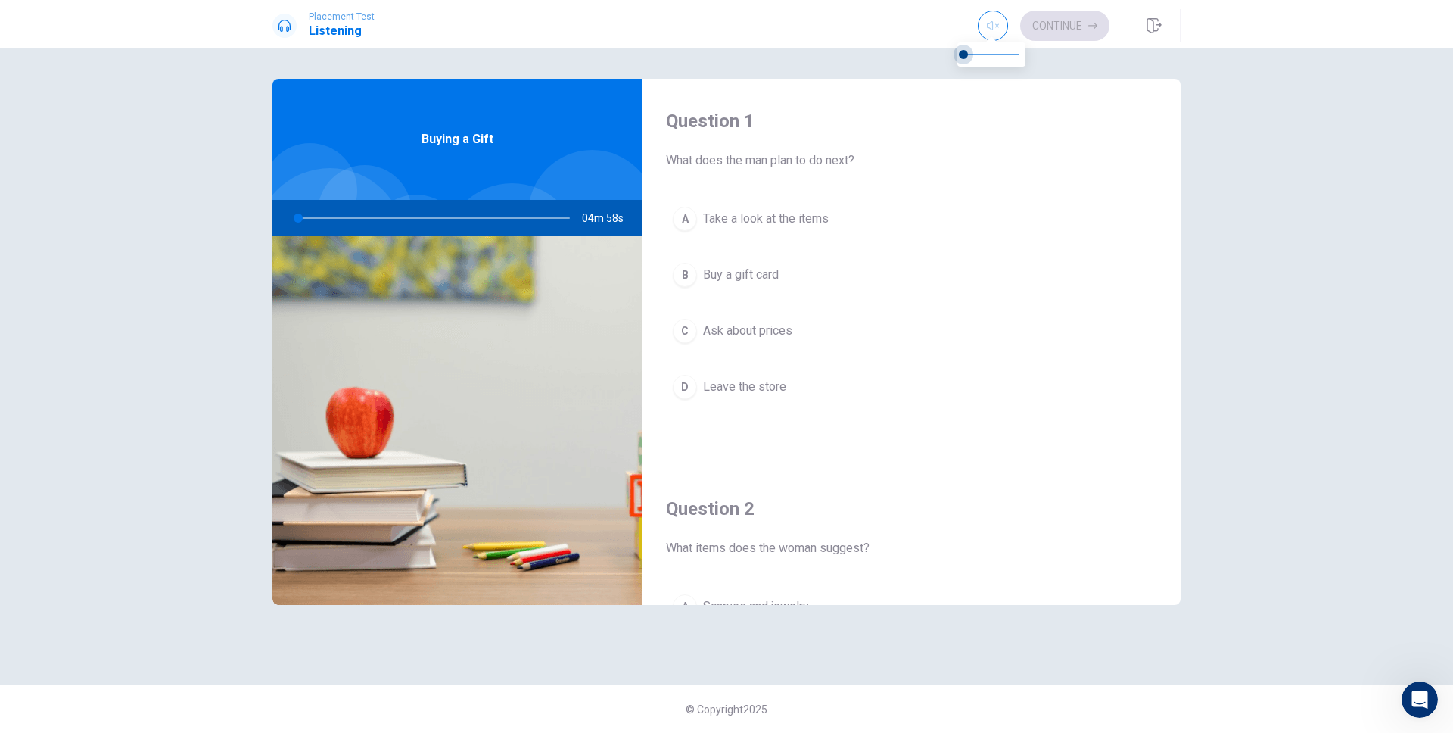
drag, startPoint x: 1013, startPoint y: 61, endPoint x: 949, endPoint y: 56, distance: 64.5
click at [959, 56] on span at bounding box center [963, 54] width 9 height 9
click at [832, 87] on div "Question 1 What does the man plan to do next? A Take a look at the items B Buy …" at bounding box center [911, 272] width 539 height 387
drag, startPoint x: 504, startPoint y: 136, endPoint x: 369, endPoint y: 141, distance: 135.5
click at [369, 141] on div "Buying a Gift" at bounding box center [456, 139] width 369 height 121
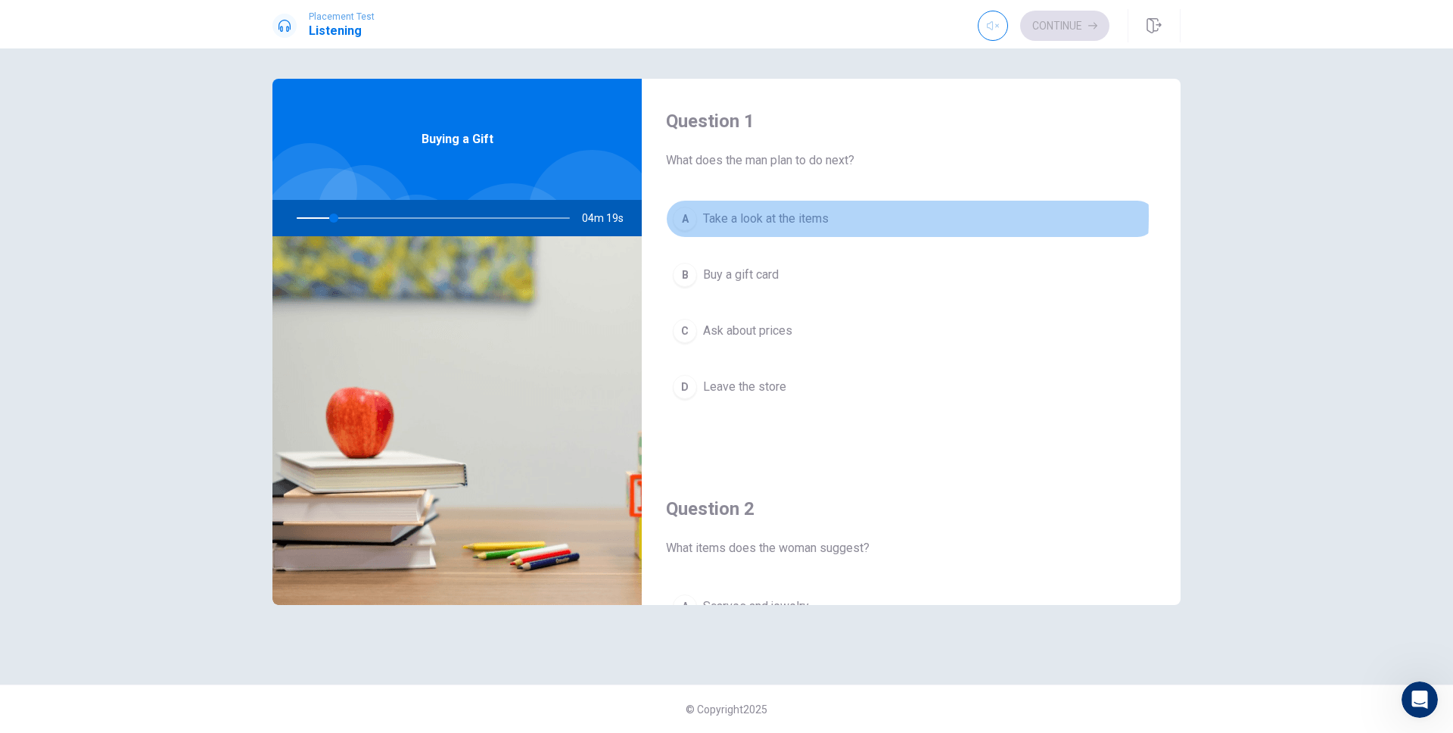
click at [757, 215] on span "Take a look at the items" at bounding box center [766, 219] width 126 height 18
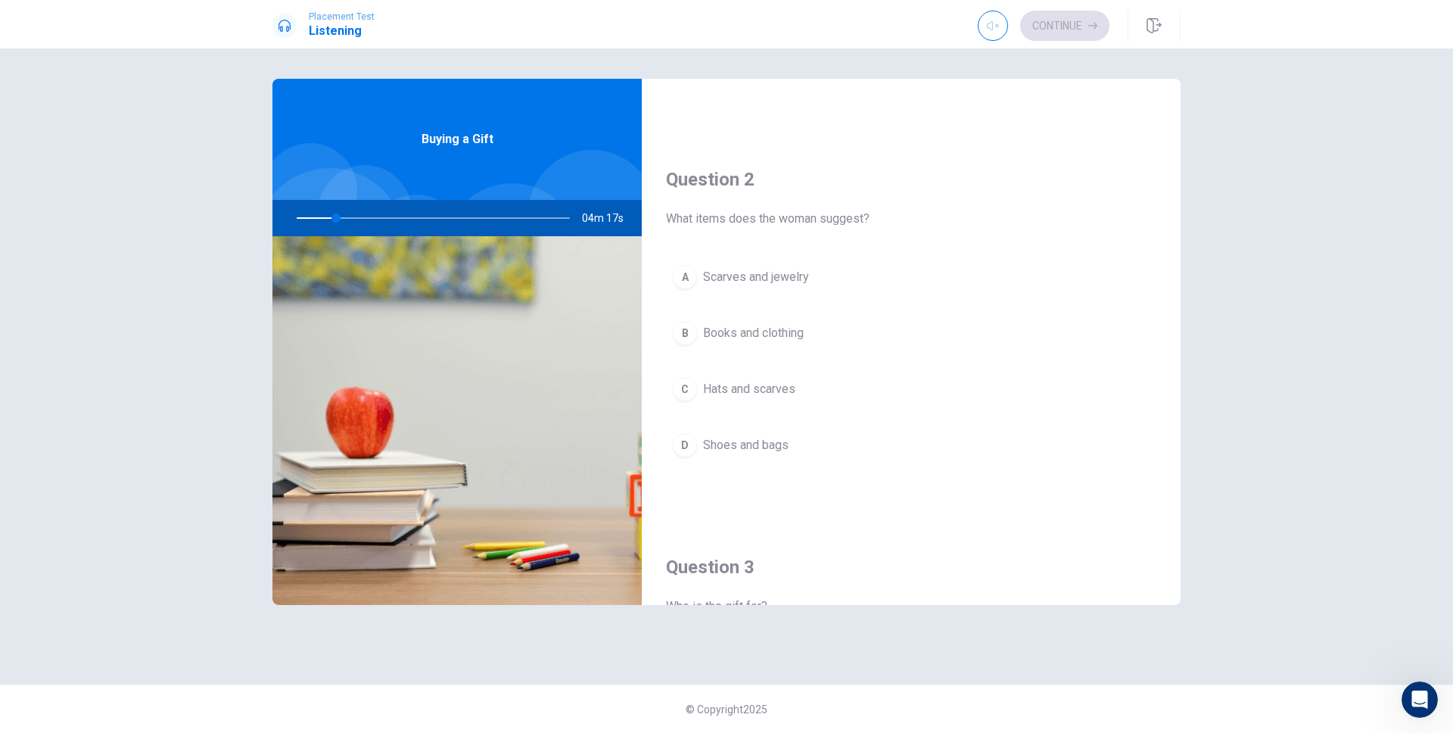
click at [800, 280] on span "Scarves and jewelry" at bounding box center [756, 277] width 106 height 18
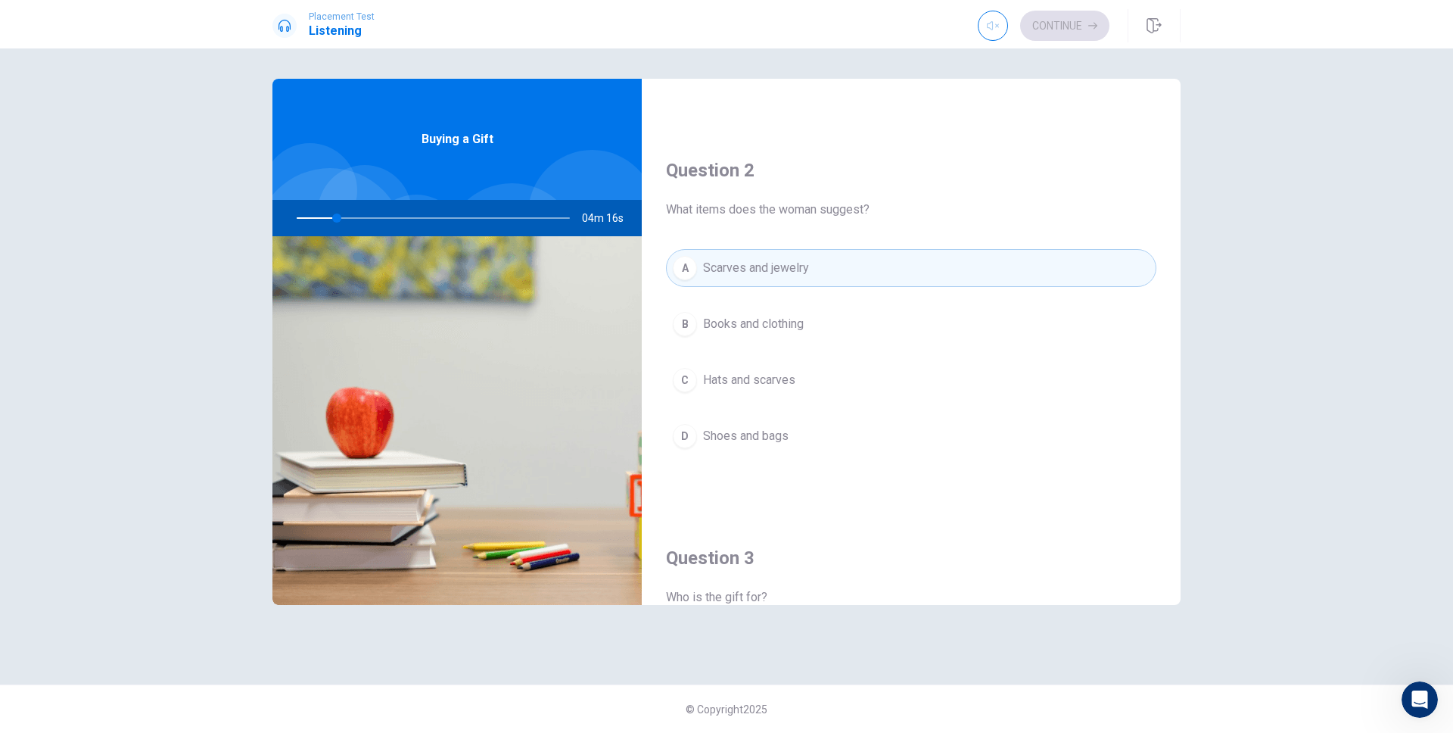
scroll to position [381, 0]
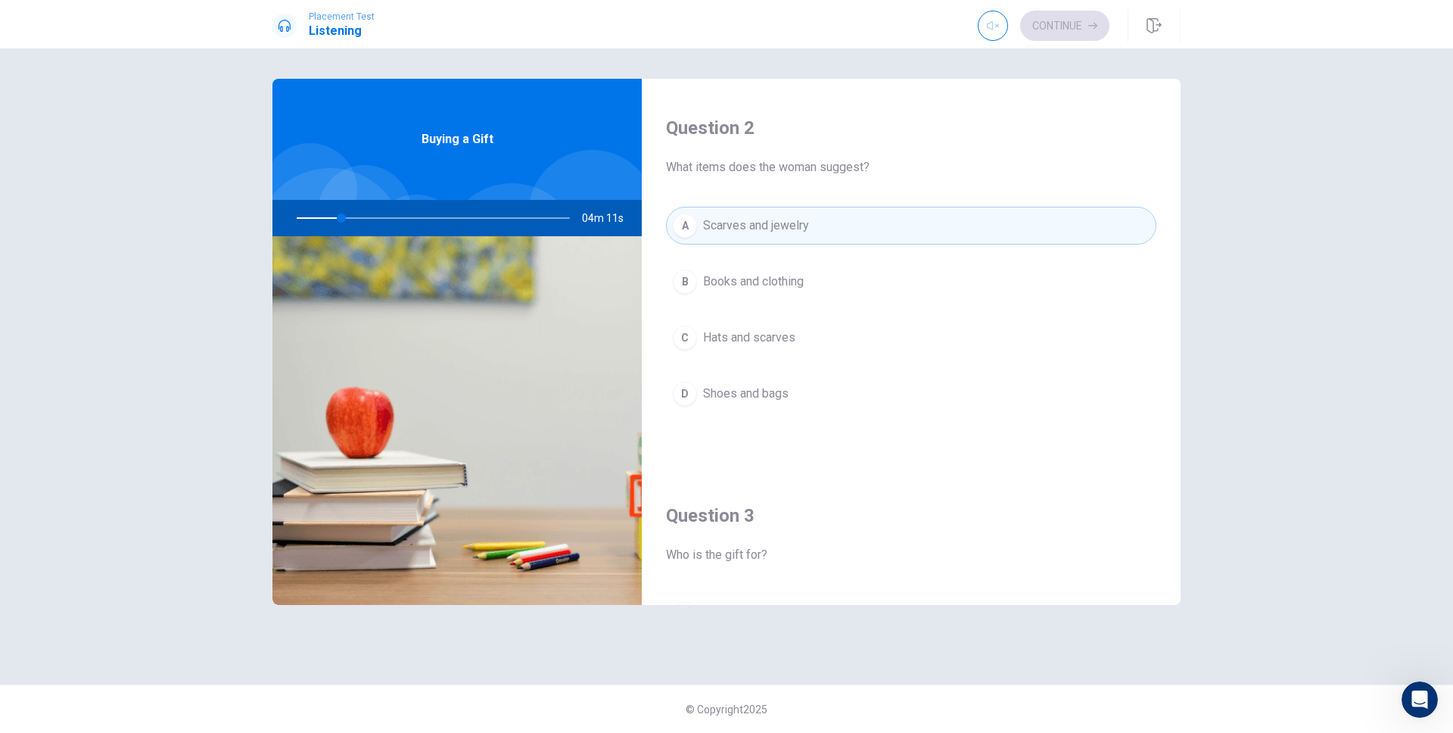
drag, startPoint x: 577, startPoint y: 216, endPoint x: 623, endPoint y: 219, distance: 45.5
click at [623, 219] on div "04m 11s" at bounding box center [456, 218] width 369 height 36
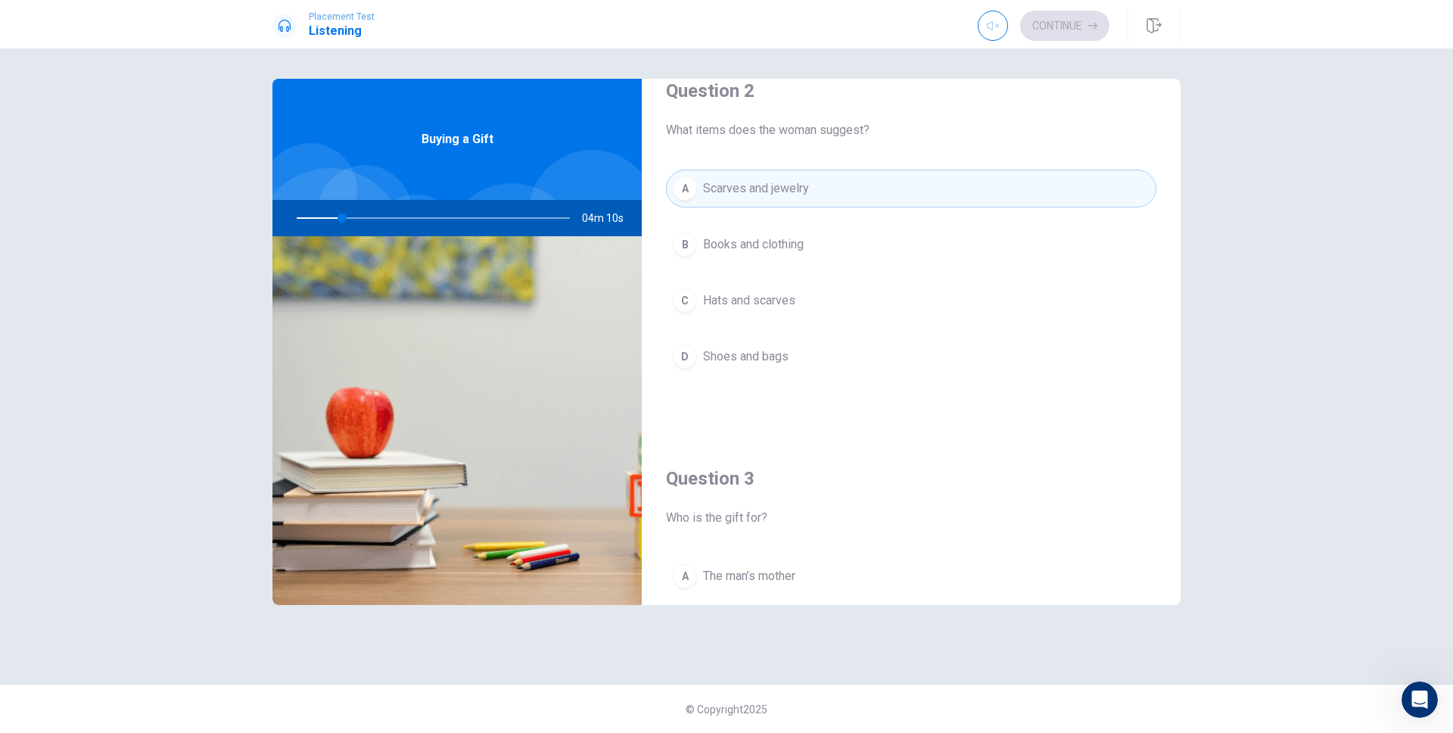
scroll to position [436, 0]
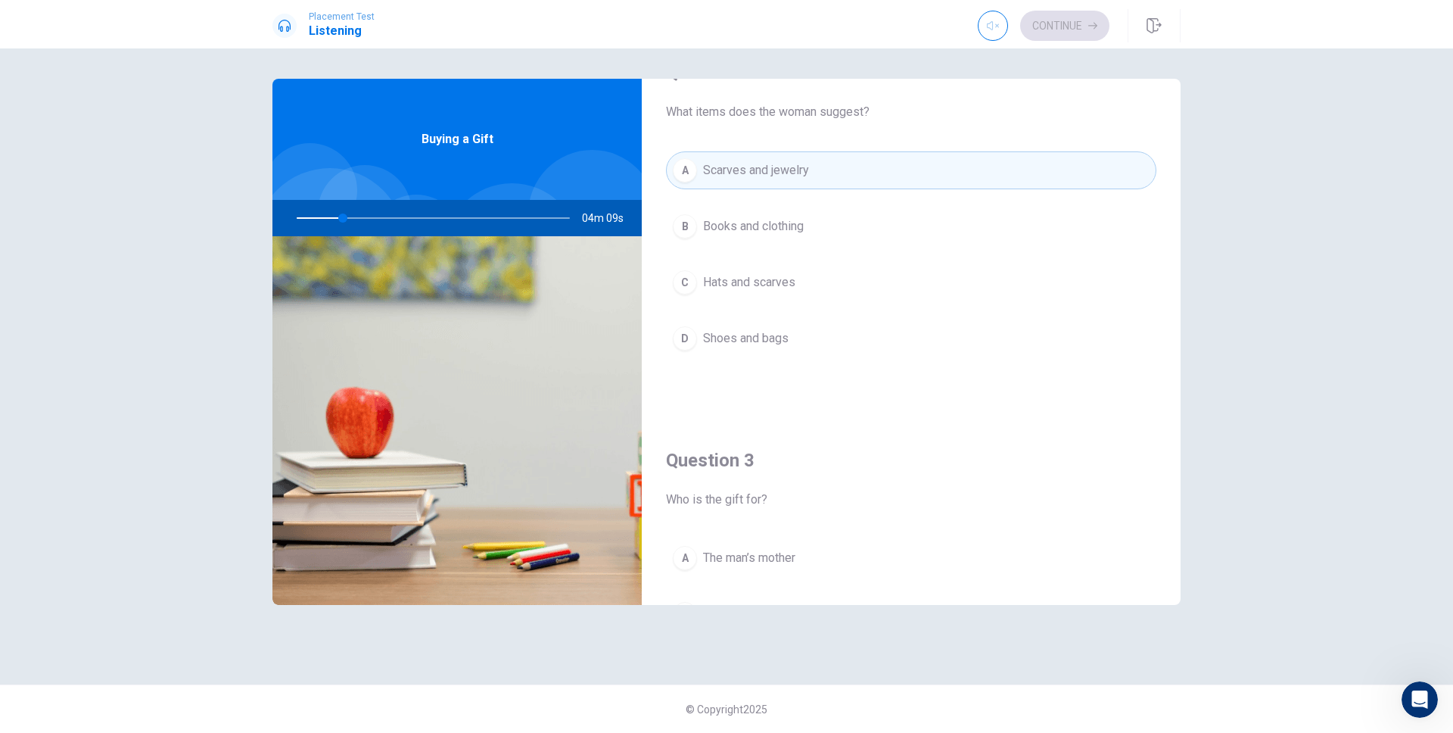
click at [748, 549] on span "The man’s mother" at bounding box center [749, 558] width 92 height 18
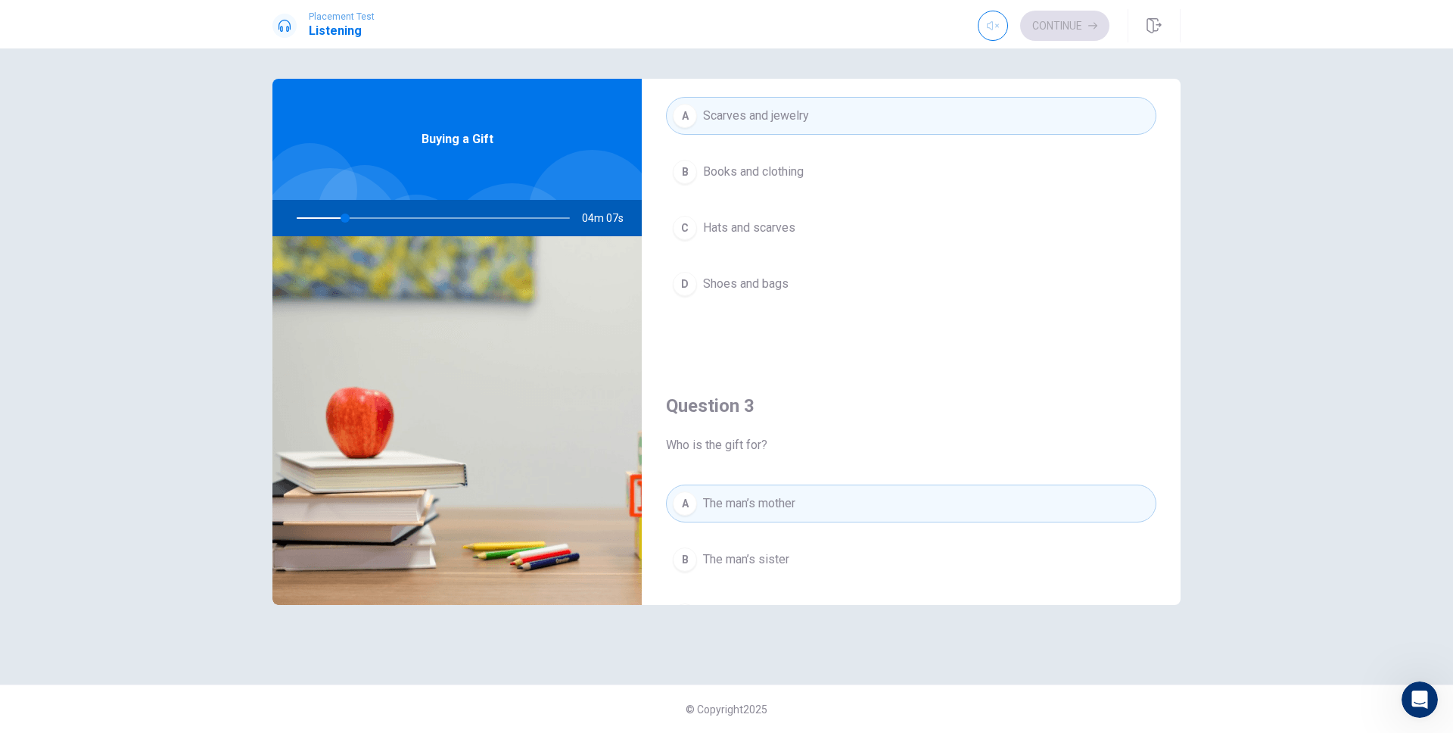
scroll to position [720, 0]
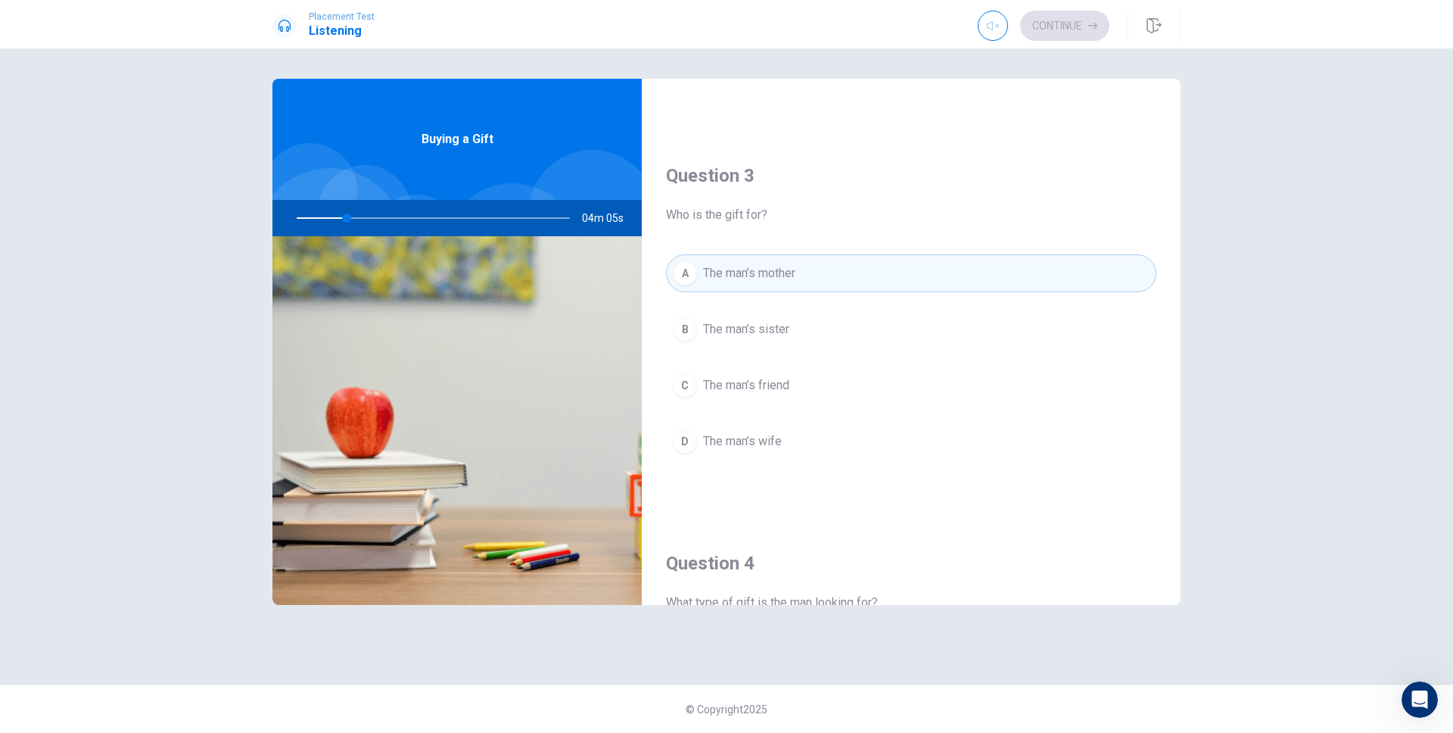
drag, startPoint x: 582, startPoint y: 221, endPoint x: 655, endPoint y: 226, distance: 73.5
click at [655, 226] on div "Question 1 What does the man plan to do next? A Take a look at the items B Buy …" at bounding box center [726, 342] width 908 height 526
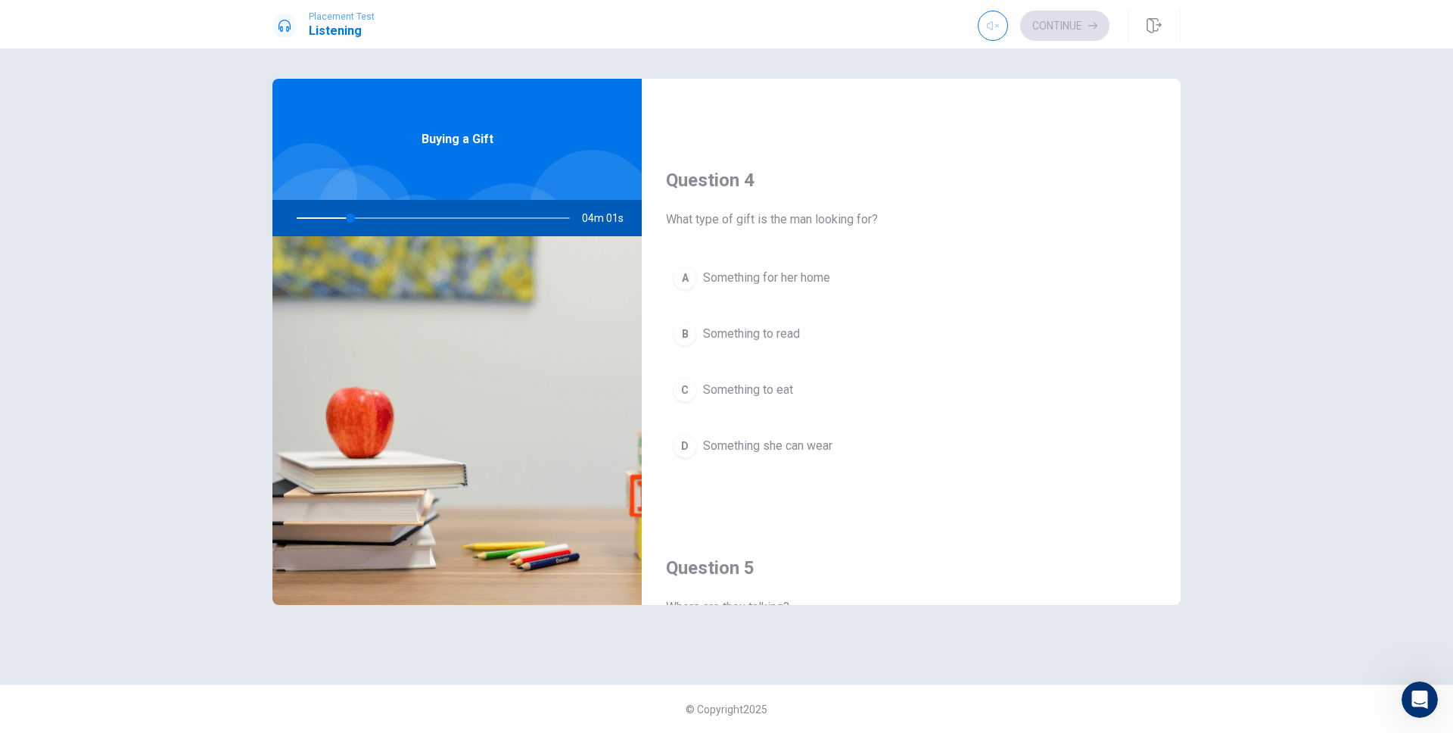
scroll to position [1205, 0]
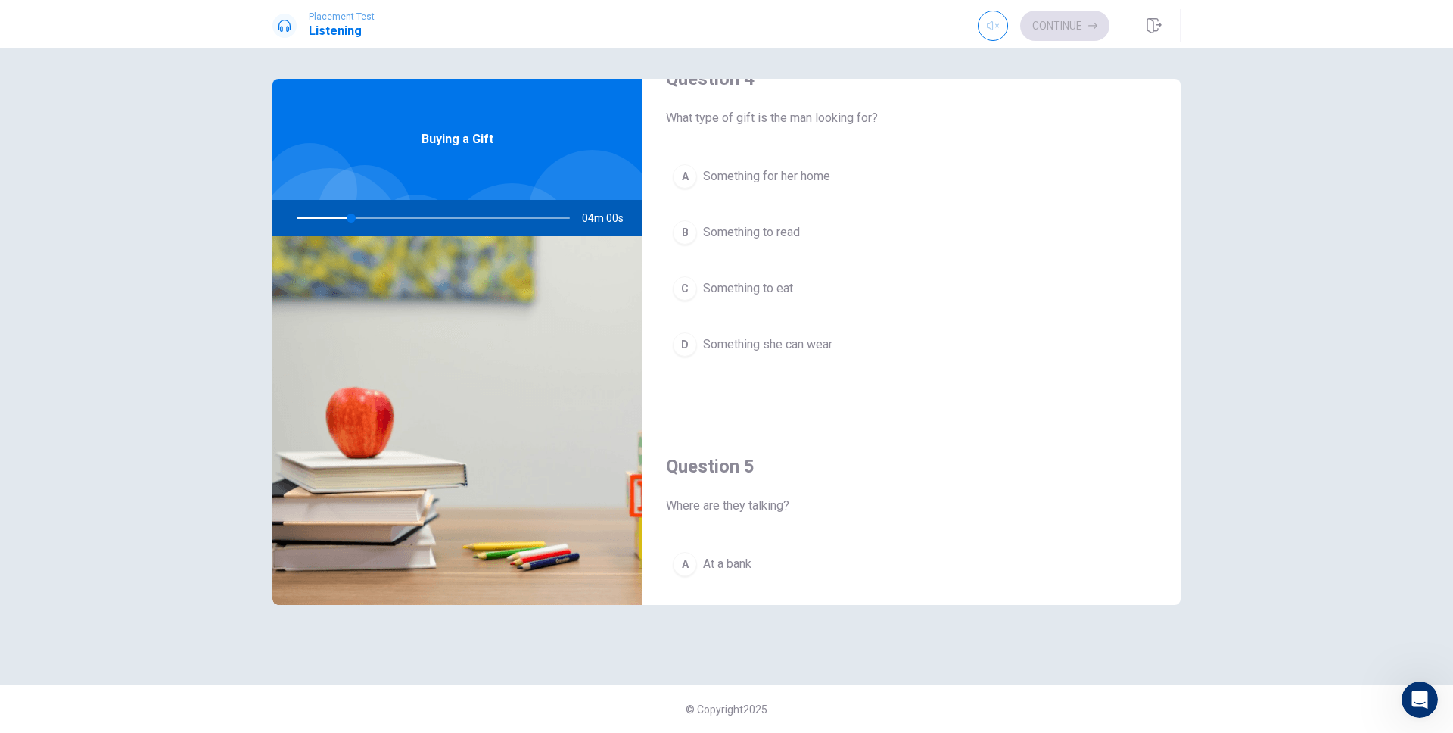
click at [789, 189] on button "A Something for her home" at bounding box center [911, 176] width 490 height 38
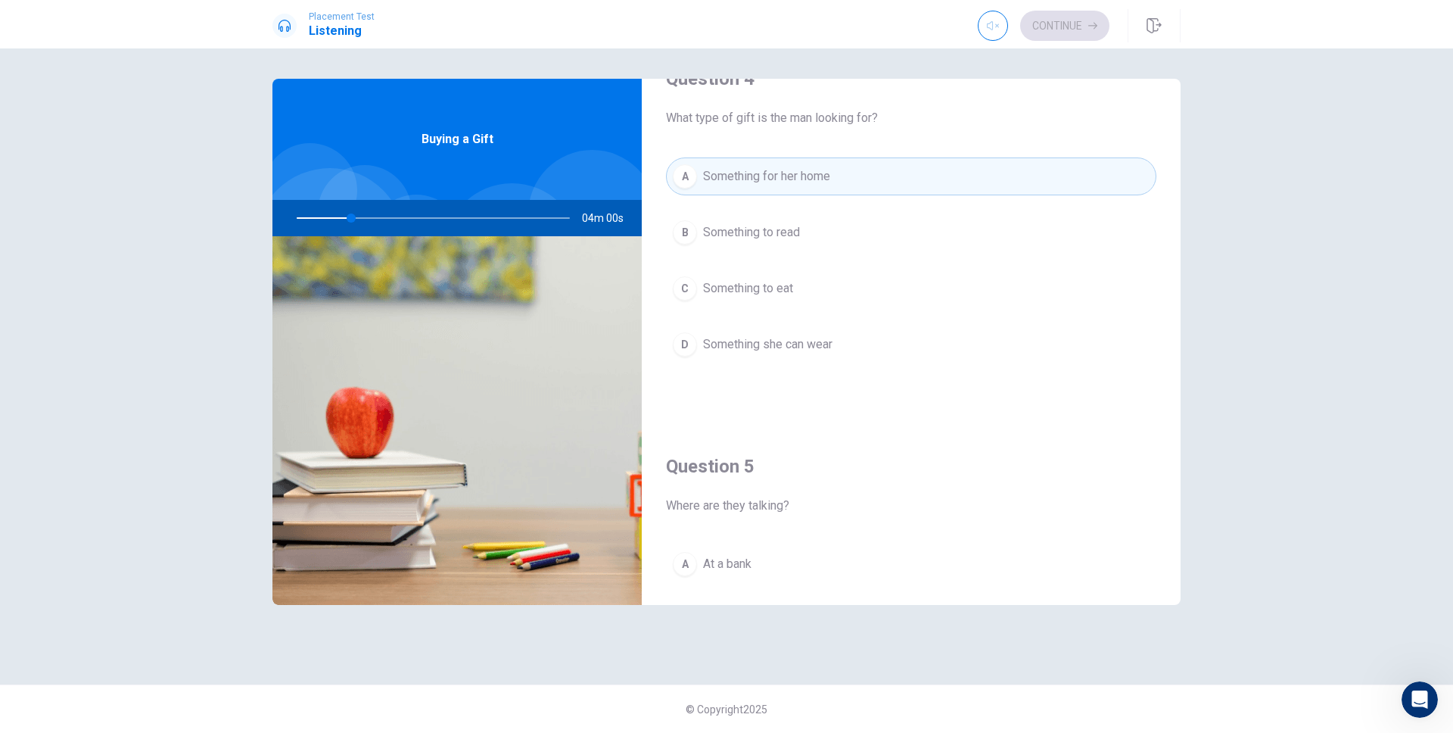
click at [761, 553] on button "A At a bank" at bounding box center [911, 564] width 490 height 38
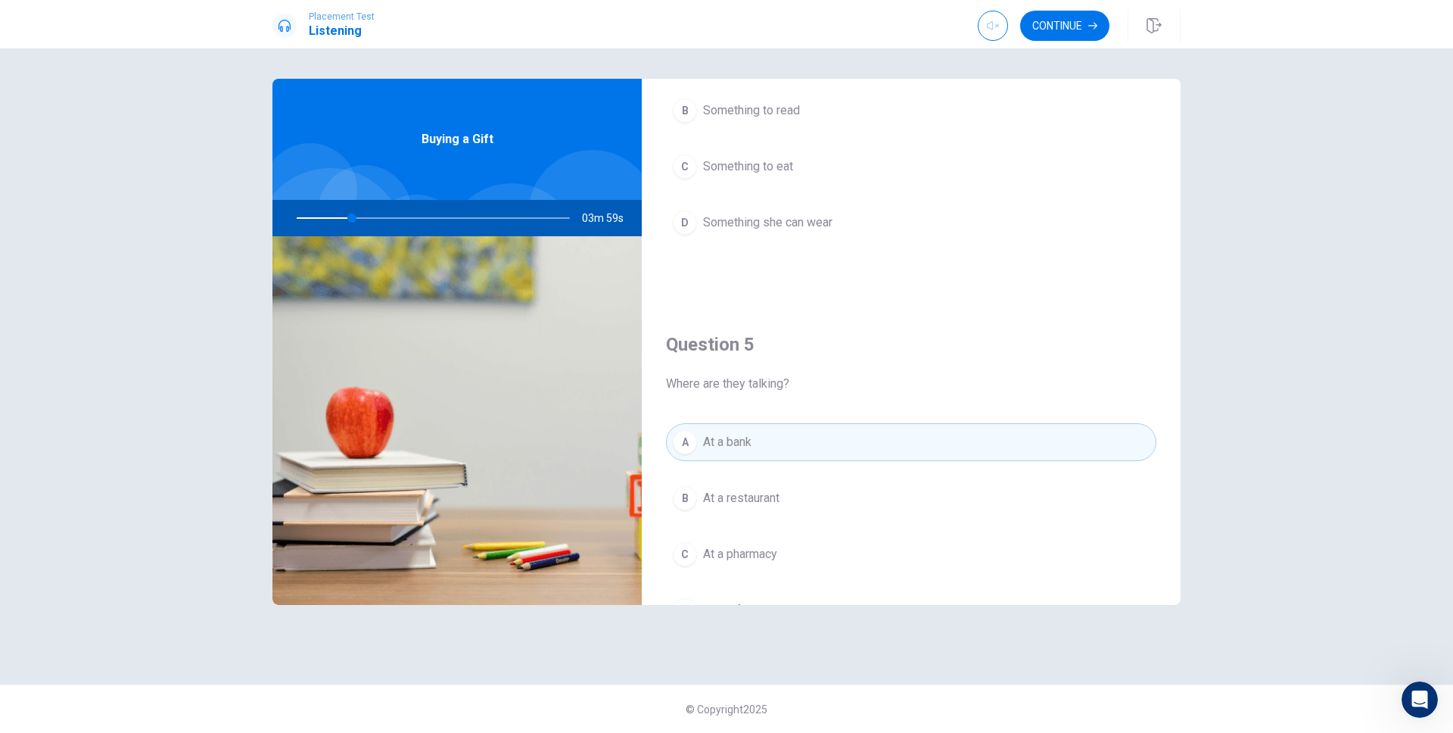
scroll to position [1411, 0]
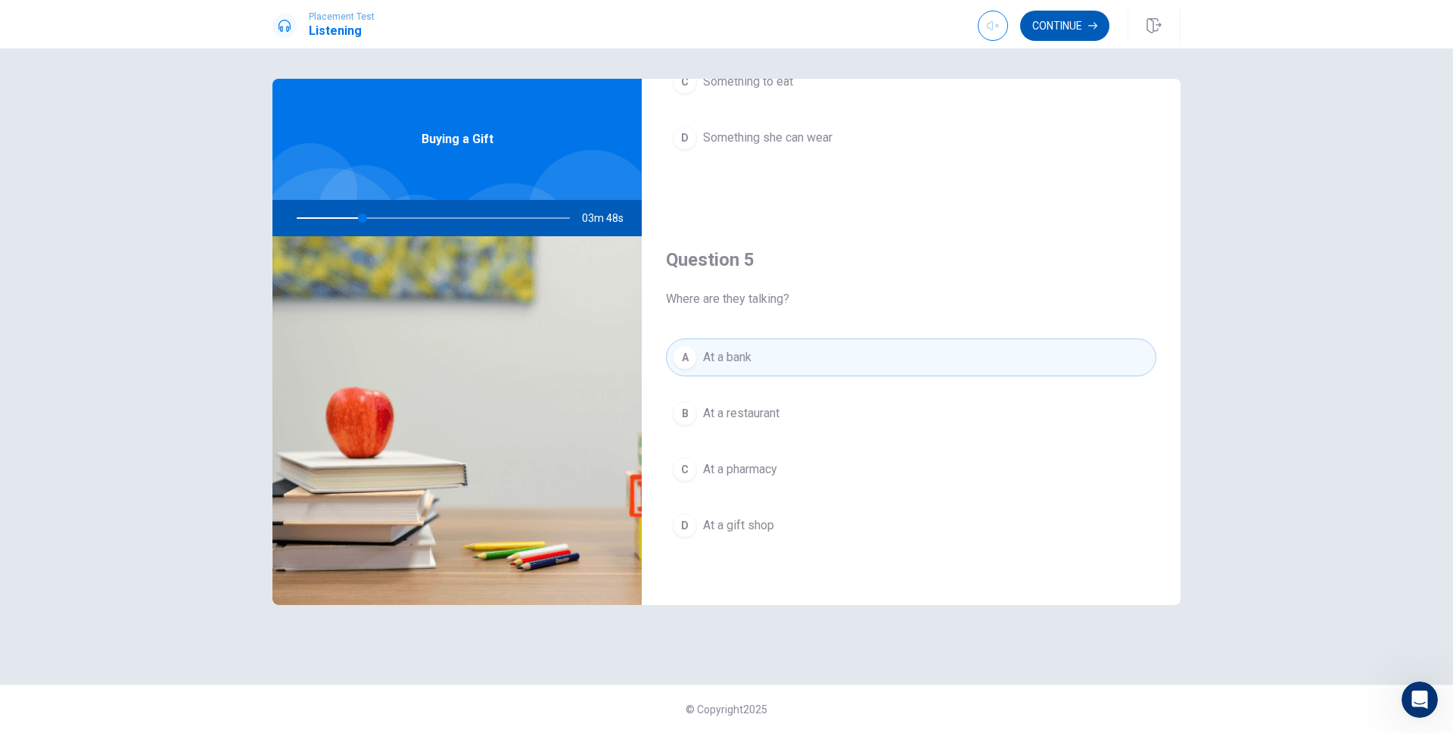
click at [1072, 38] on button "Continue" at bounding box center [1064, 26] width 89 height 30
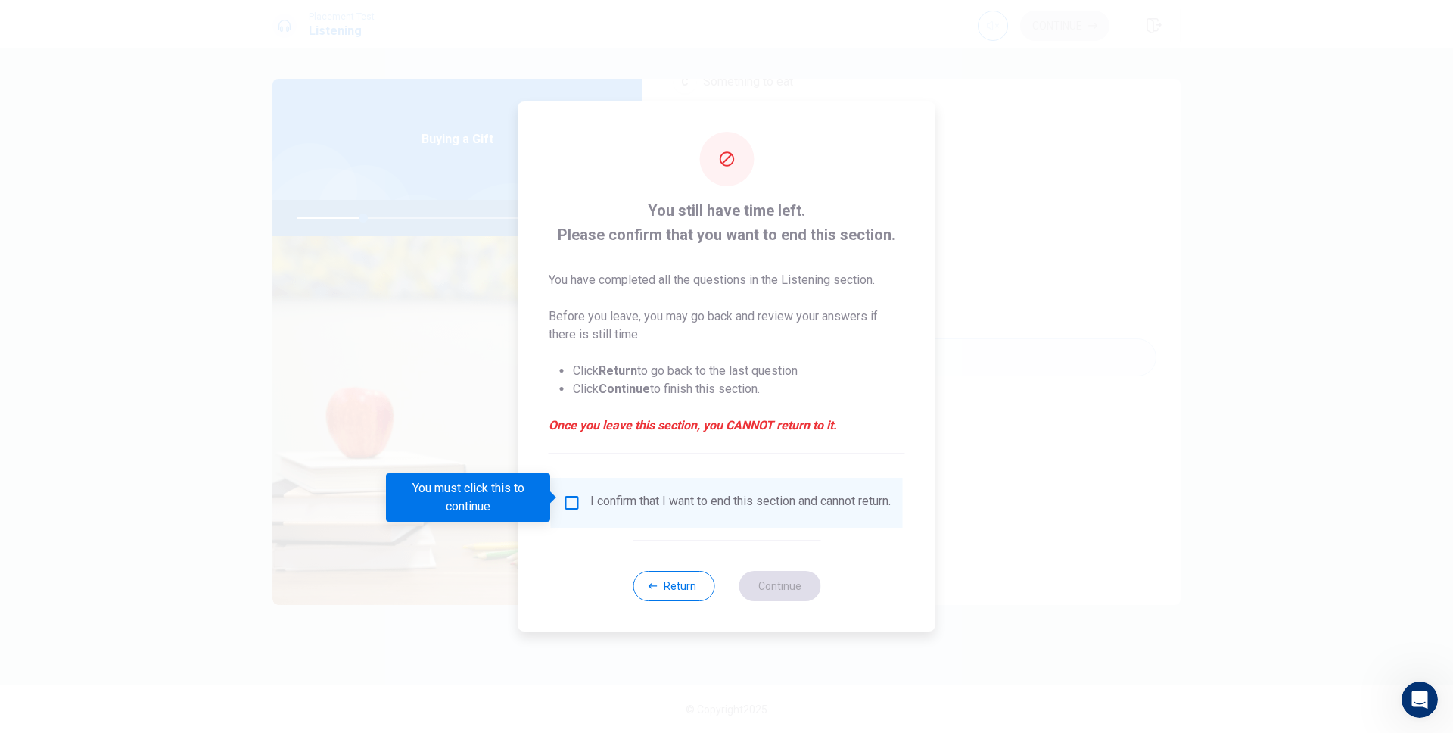
click at [576, 494] on input "You must click this to continue" at bounding box center [572, 502] width 18 height 18
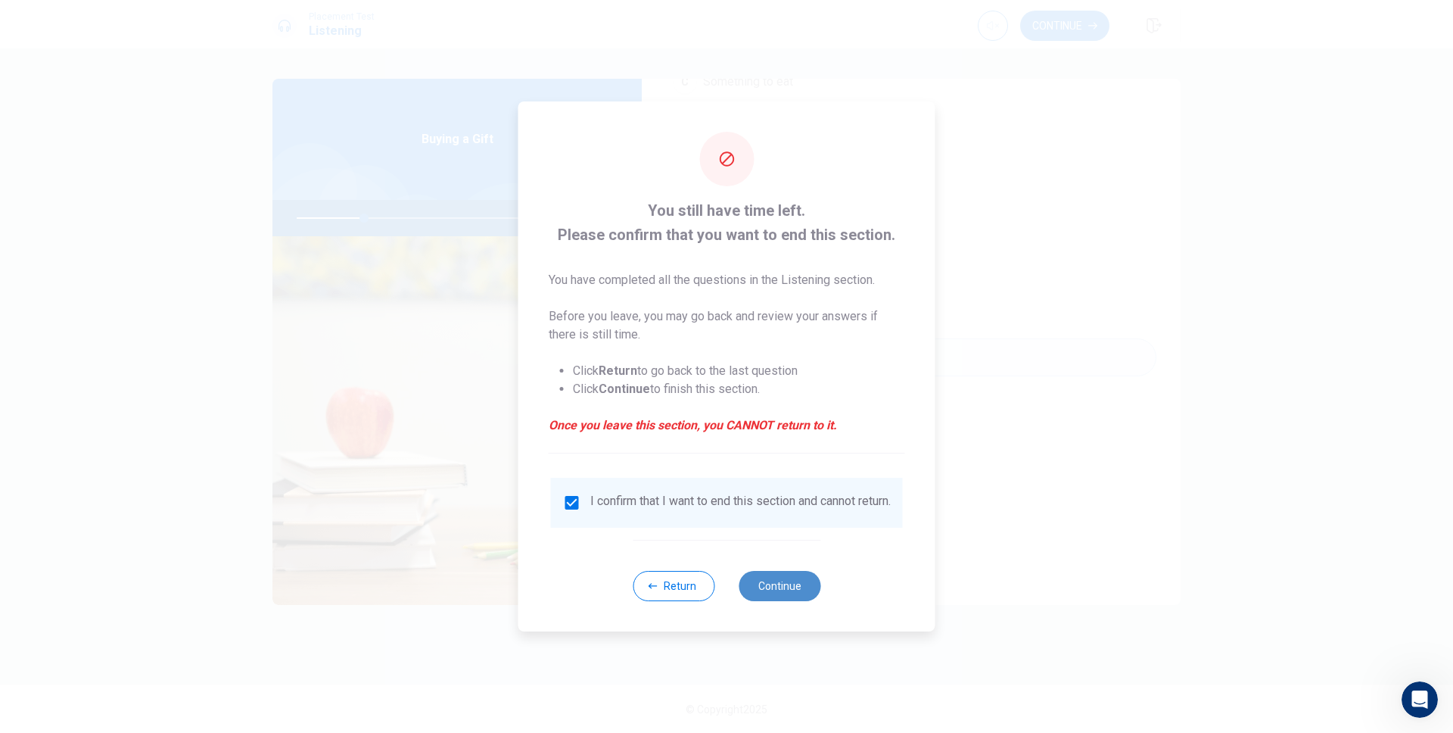
click at [751, 592] on button "Continue" at bounding box center [780, 586] width 82 height 30
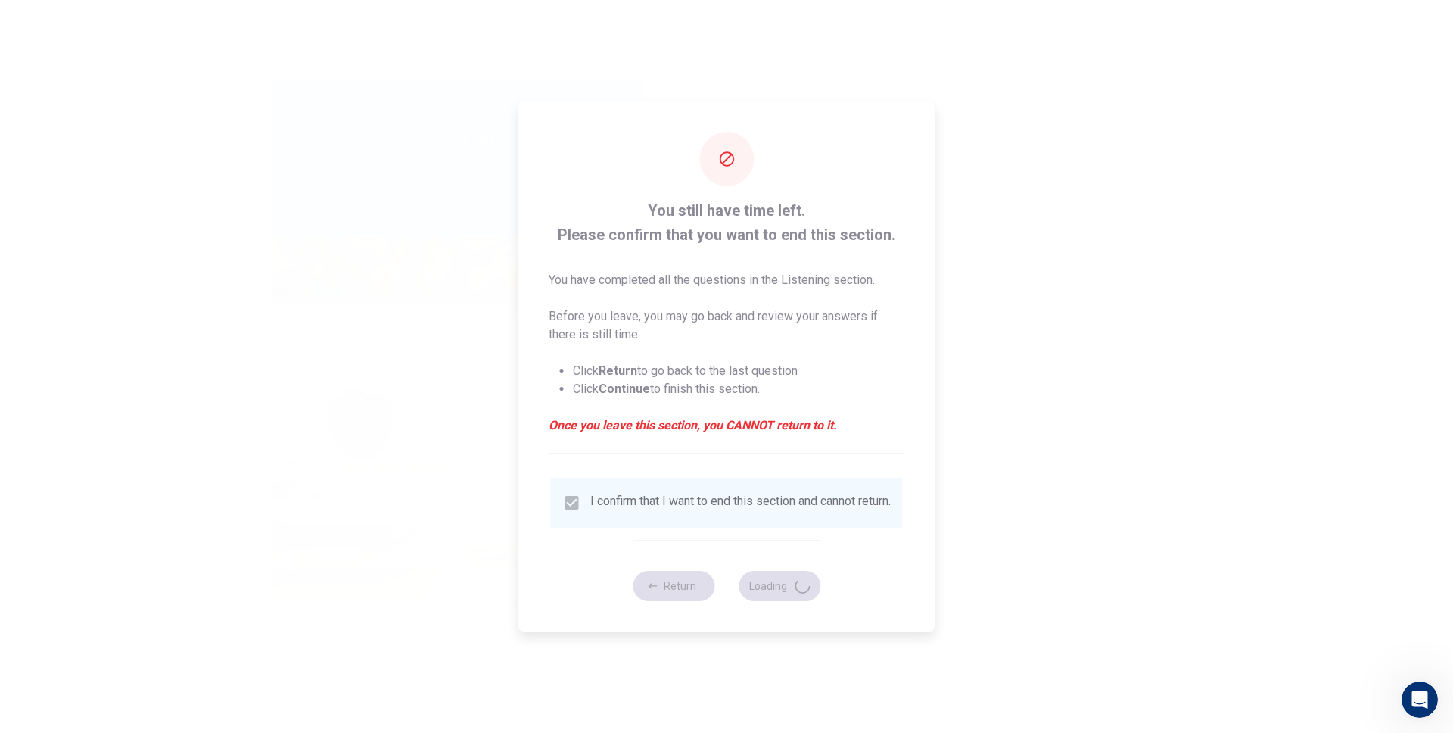
type input "25"
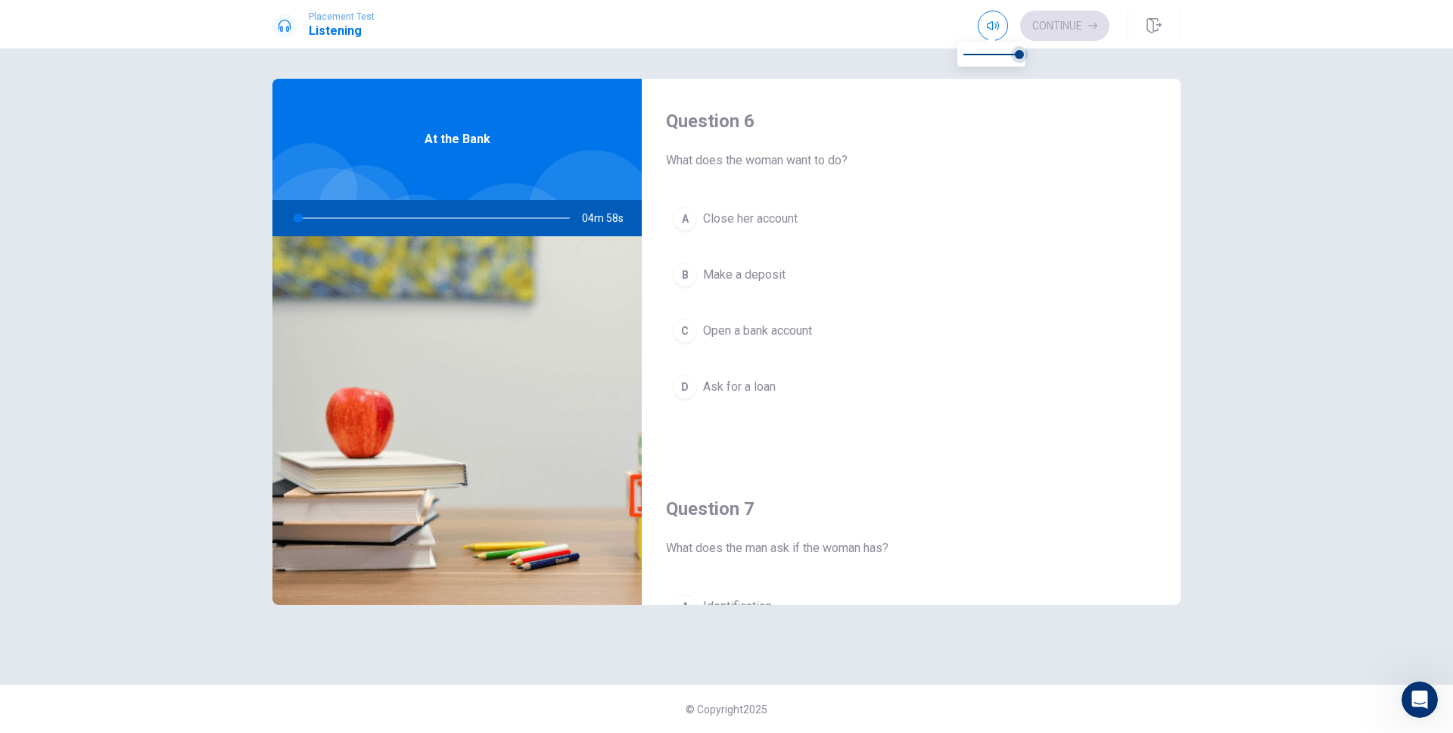
type input "1"
type input "0.8"
type input "1"
type input "0.7"
type input "1"
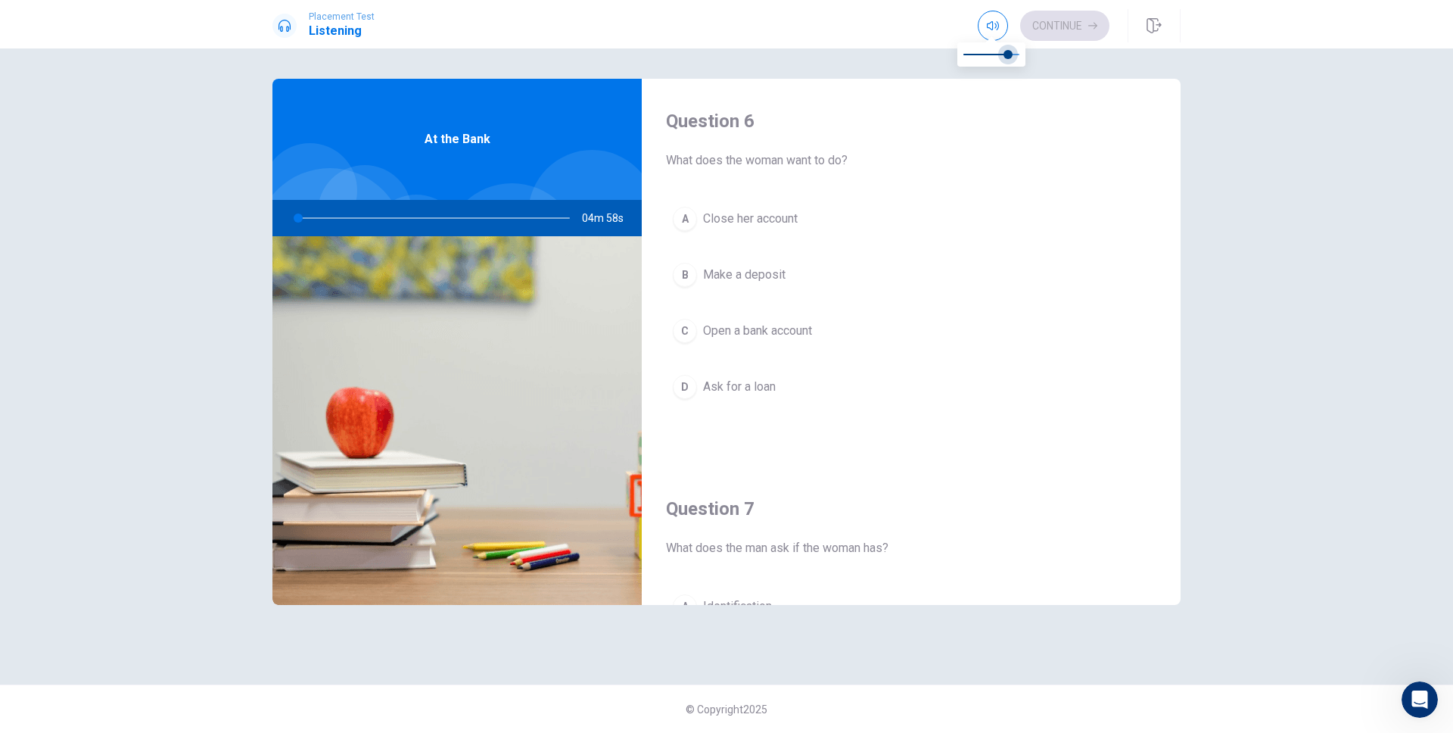
type input "0.6"
type input "1"
type input "0.4"
type input "1"
type input "0.3"
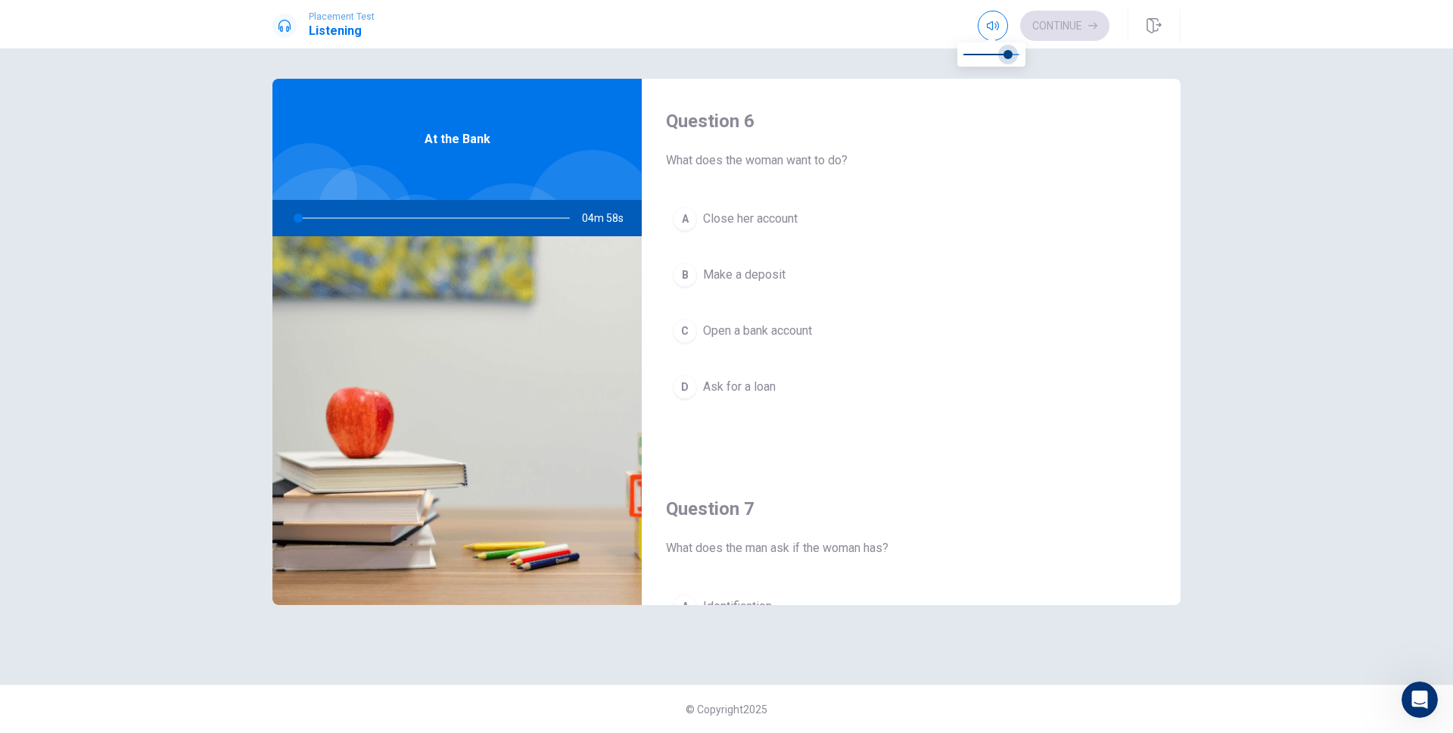
type input "1"
type input "0.1"
type input "1"
type input "0"
drag, startPoint x: 1007, startPoint y: 52, endPoint x: 933, endPoint y: 54, distance: 74.2
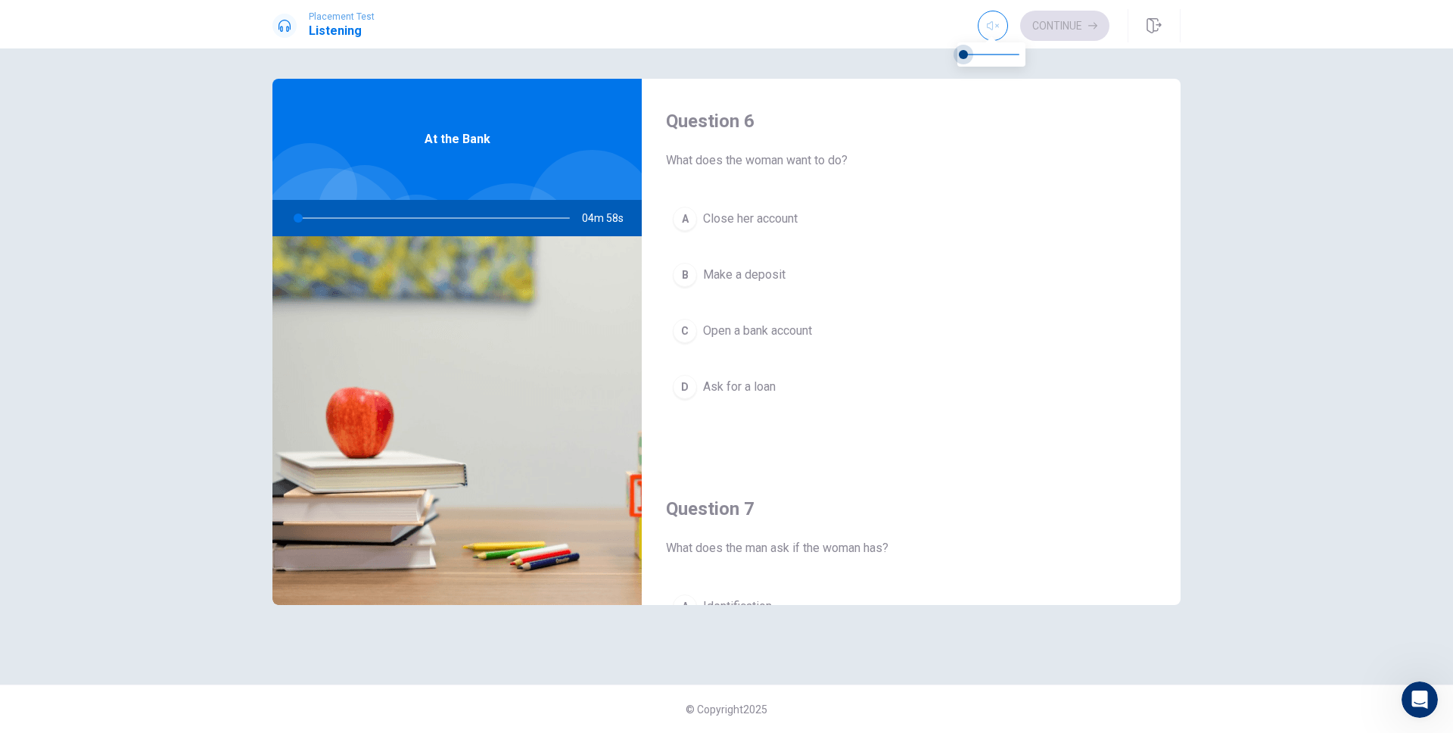
click at [935, 51] on body "Placement Test Listening Continue Continue Question 6 What does the woman want …" at bounding box center [726, 366] width 1453 height 733
click at [823, 243] on div "A Close her account B Make a deposit C Open a bank account D Ask for a loan" at bounding box center [911, 318] width 490 height 236
click at [818, 238] on div "A Close her account B Make a deposit C Open a bank account D Ask for a loan" at bounding box center [911, 318] width 490 height 236
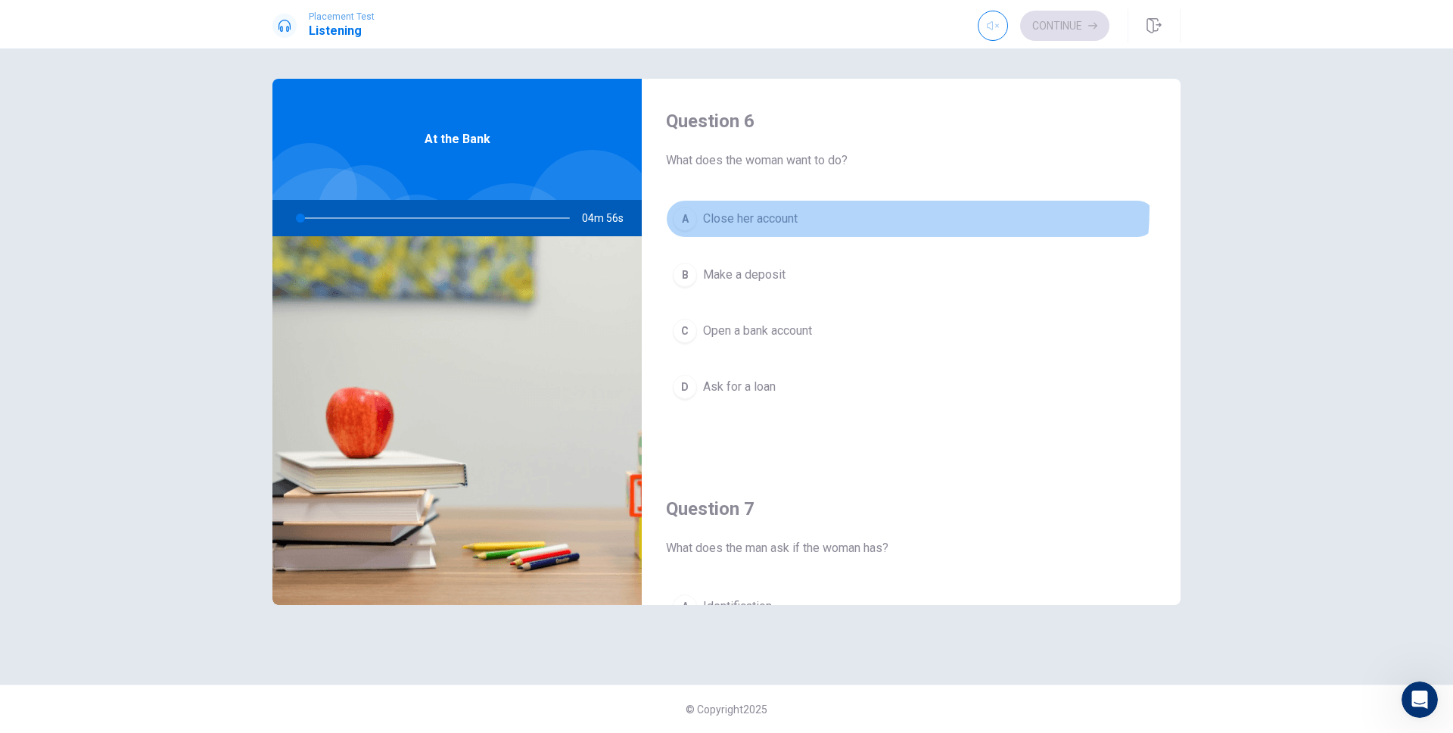
click at [795, 206] on button "A Close her account" at bounding box center [911, 219] width 490 height 38
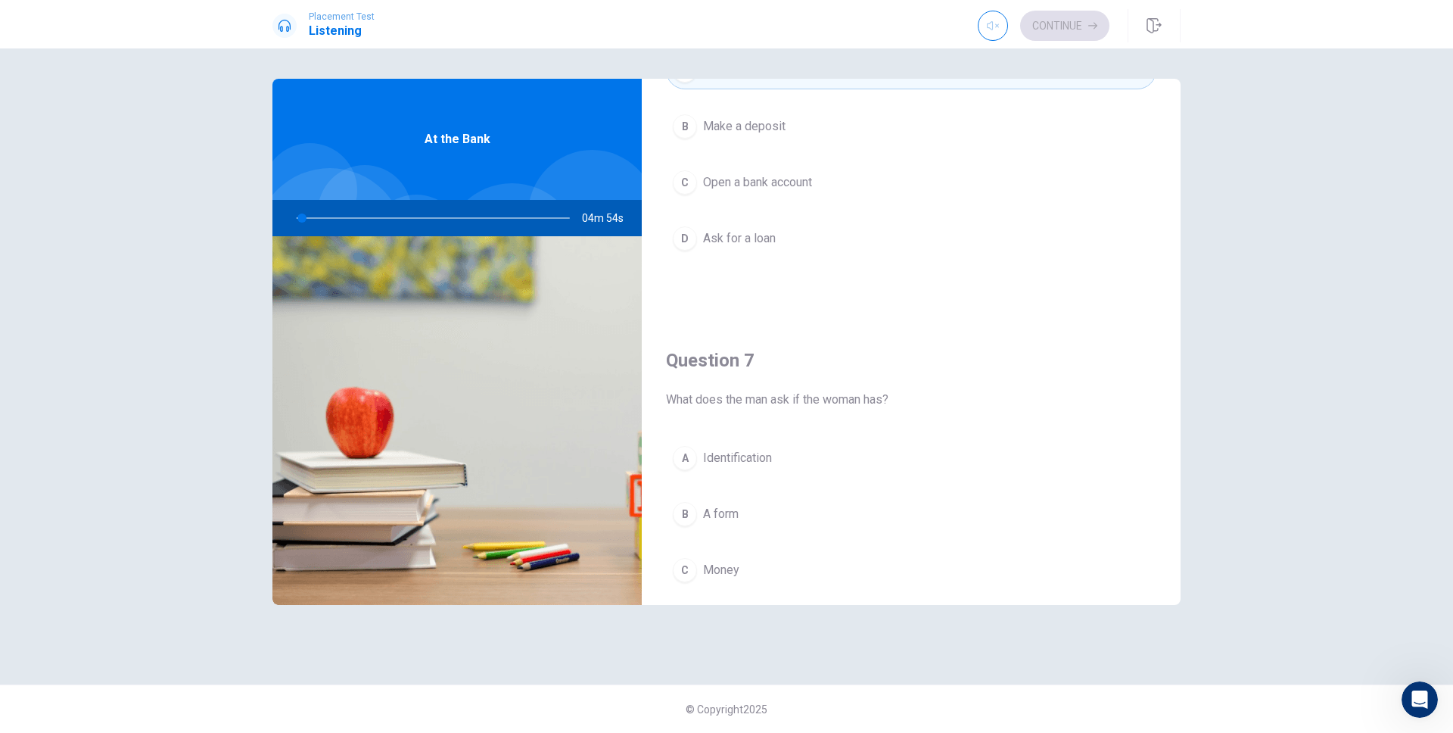
click at [748, 462] on span "Identification" at bounding box center [737, 458] width 69 height 18
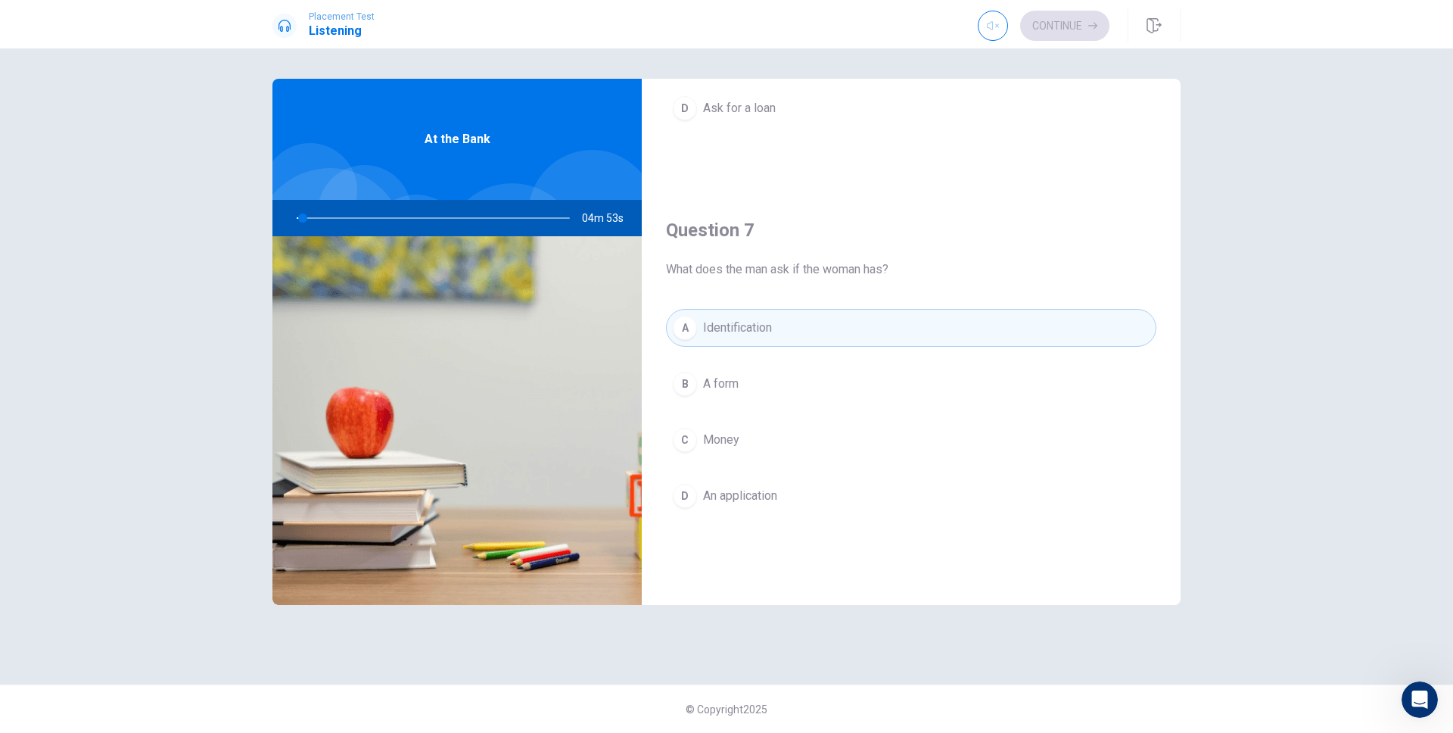
scroll to position [541, 0]
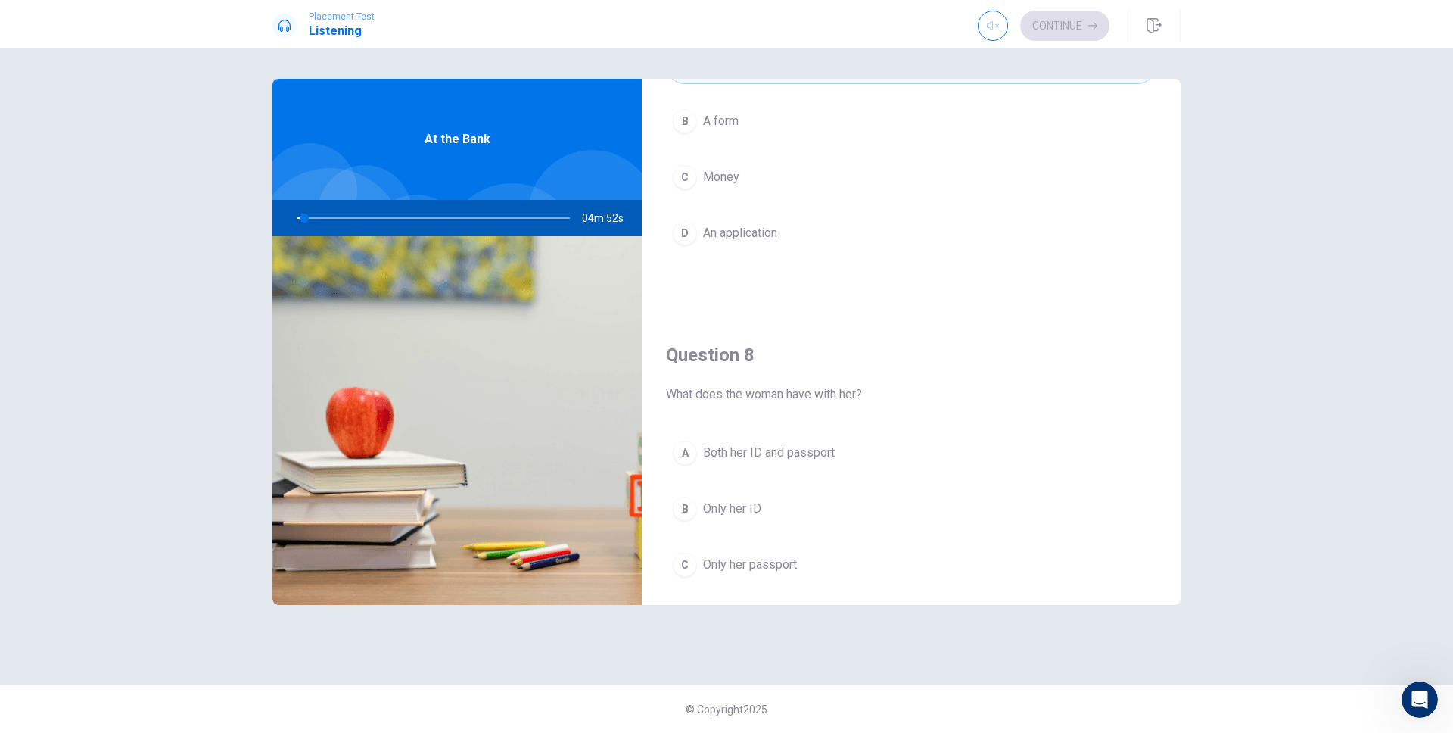
click at [748, 436] on button "A Both her ID and passport" at bounding box center [911, 453] width 490 height 38
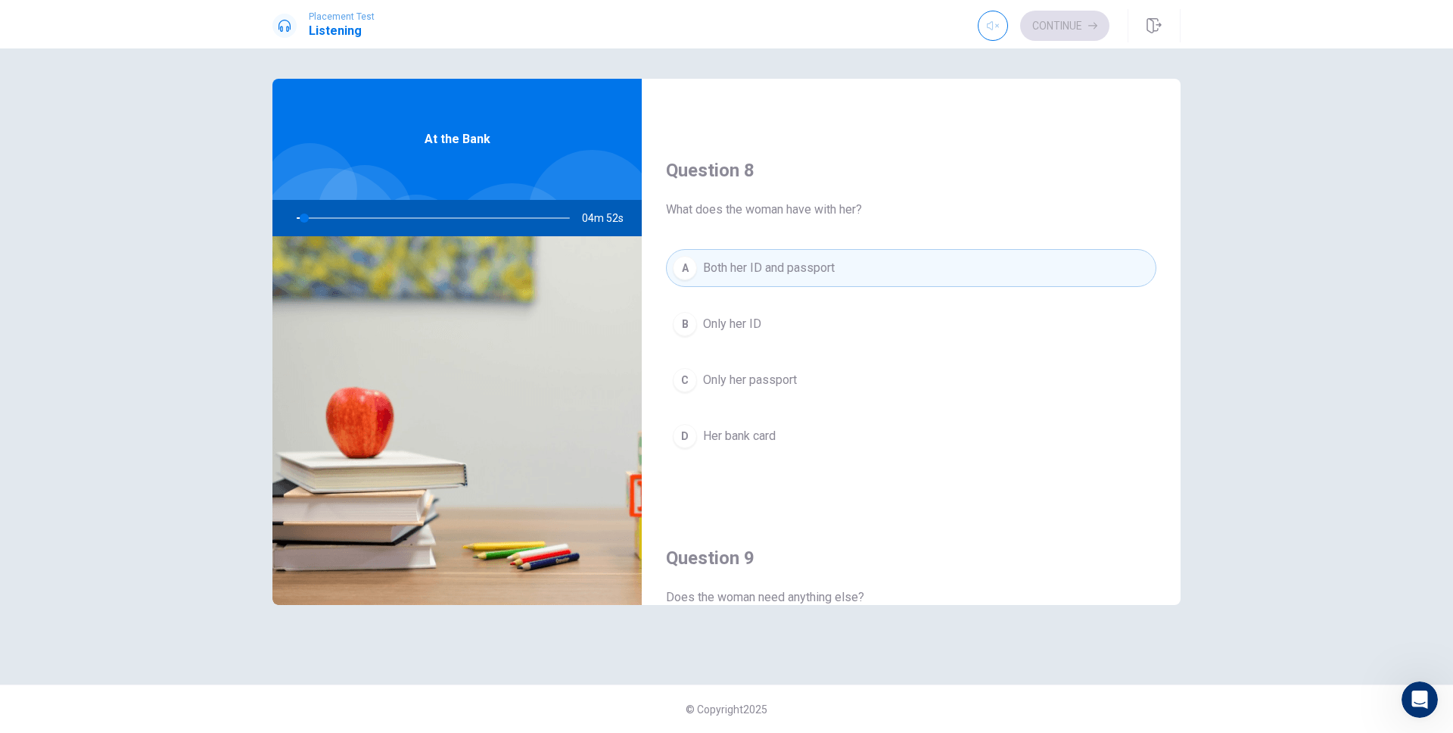
scroll to position [869, 0]
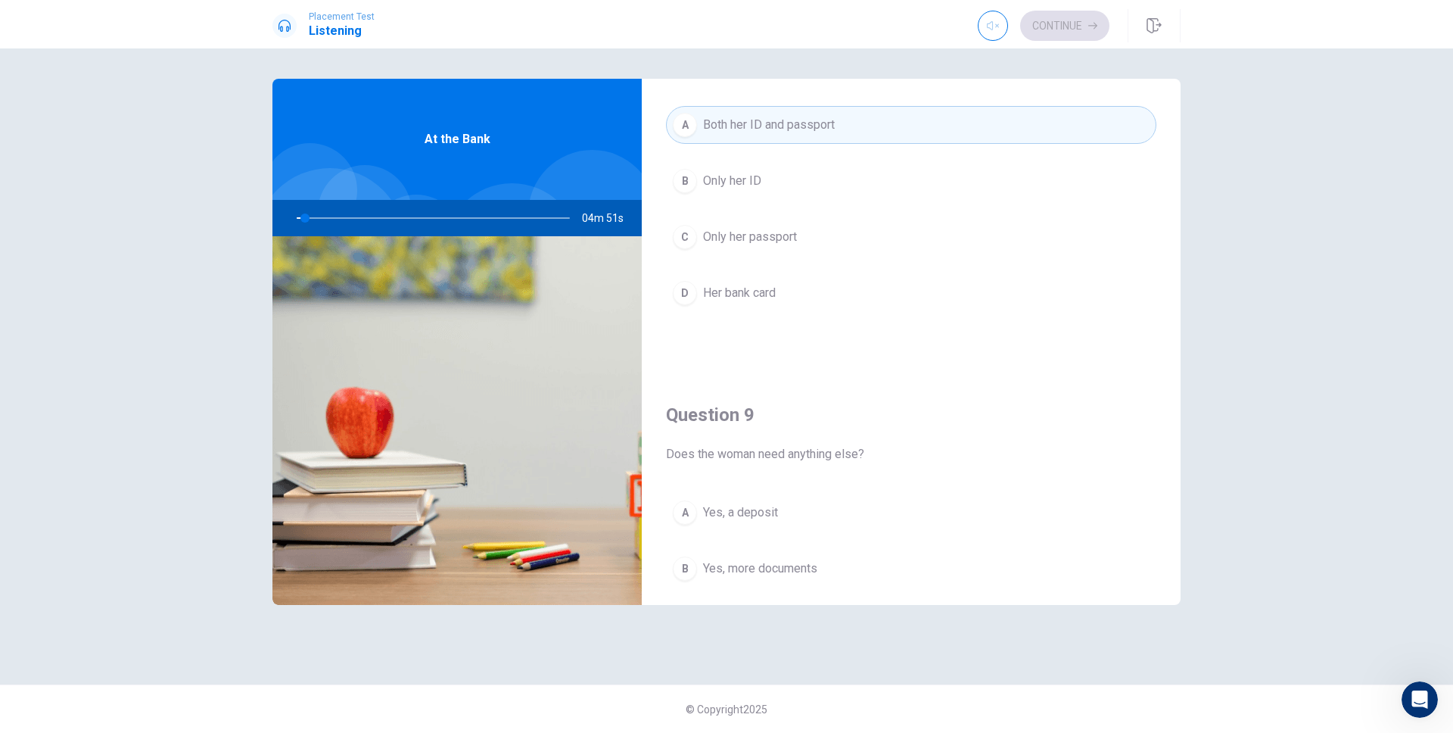
click at [777, 503] on span "Yes, a deposit" at bounding box center [740, 512] width 75 height 18
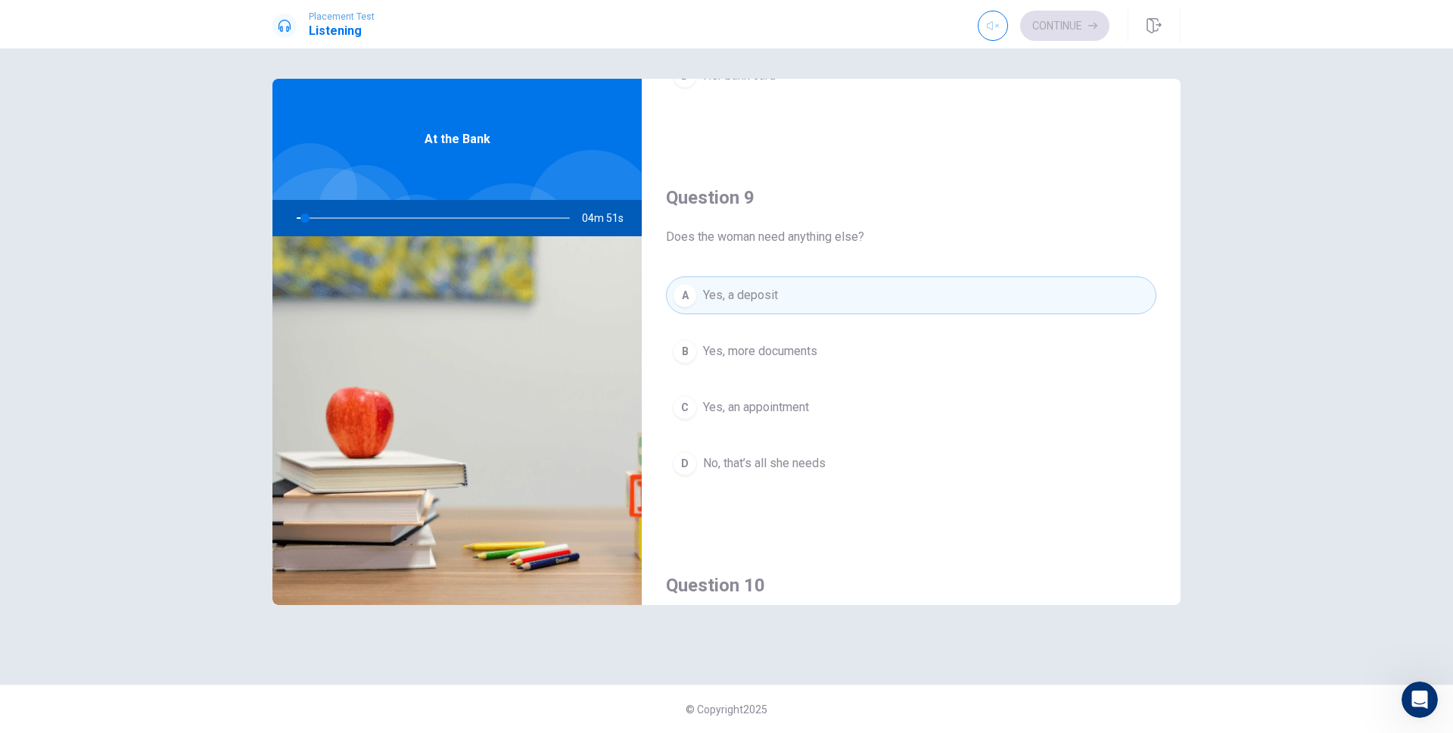
scroll to position [1411, 0]
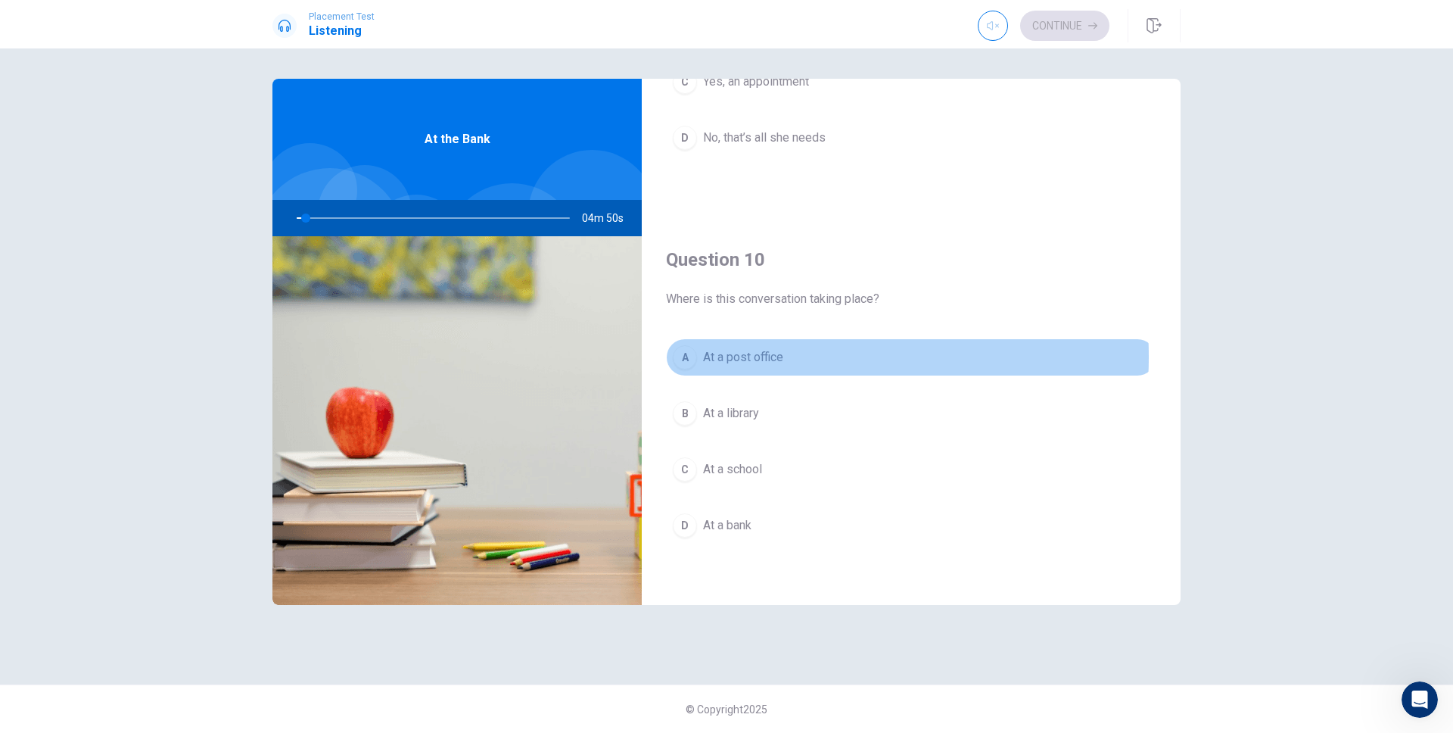
click at [739, 356] on span "At a post office" at bounding box center [743, 357] width 80 height 18
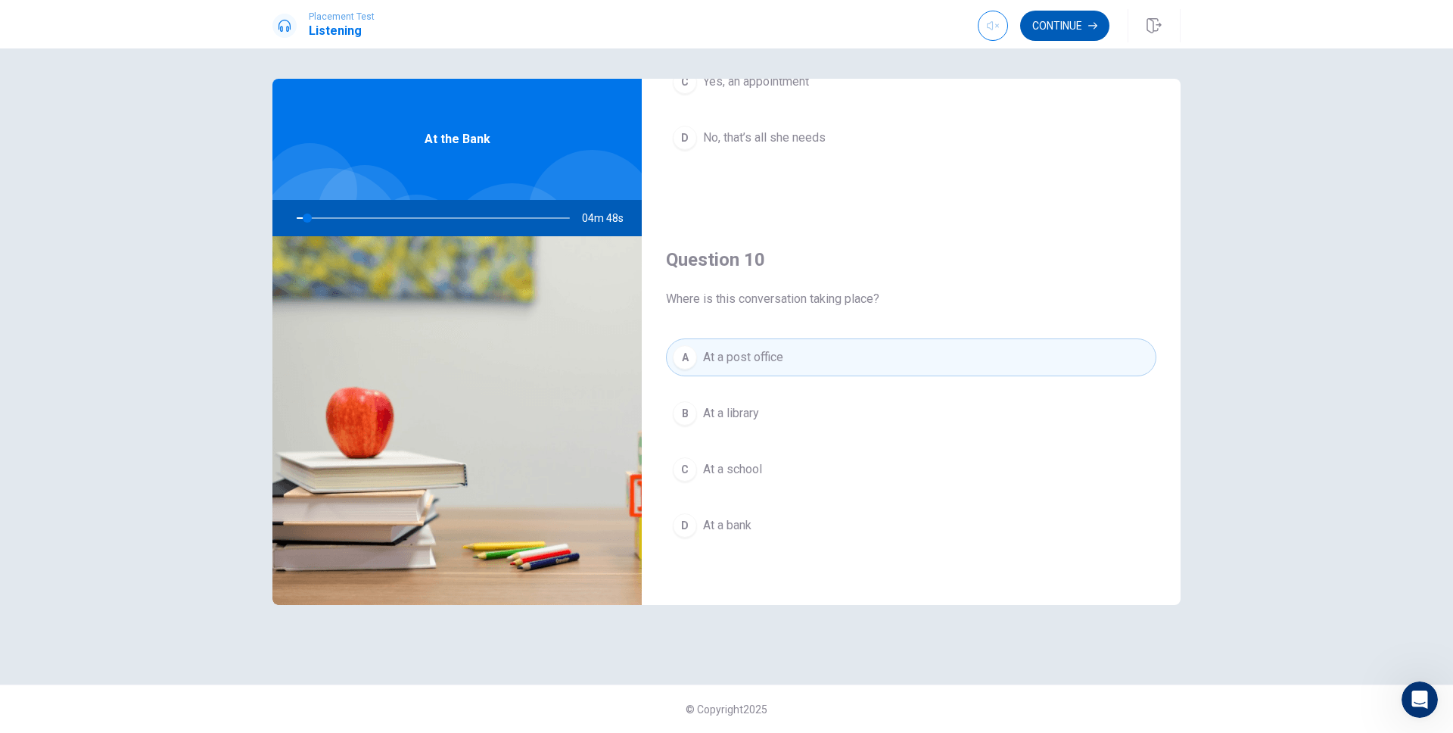
click at [1084, 30] on button "Continue" at bounding box center [1064, 26] width 89 height 30
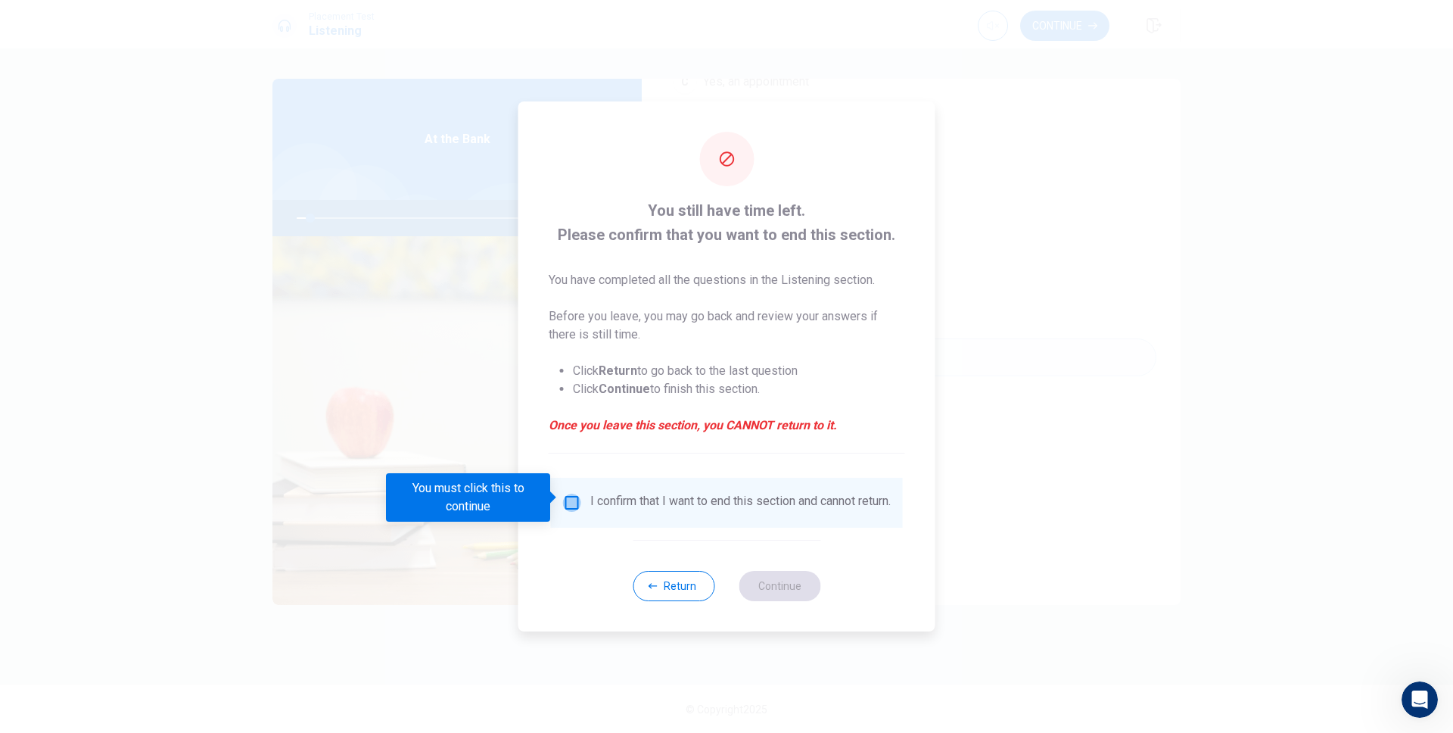
click at [568, 505] on input "You must click this to continue" at bounding box center [572, 502] width 18 height 18
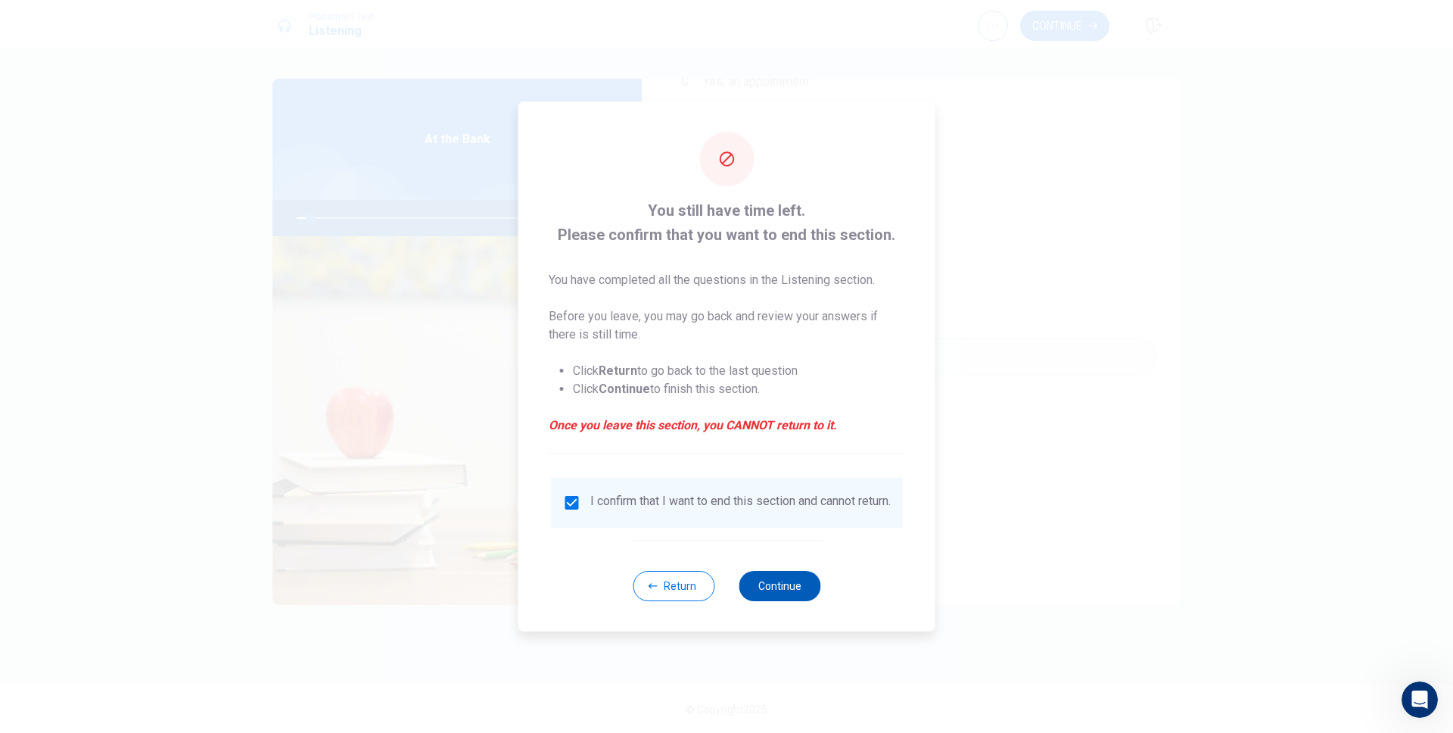
click at [754, 596] on button "Continue" at bounding box center [780, 586] width 82 height 30
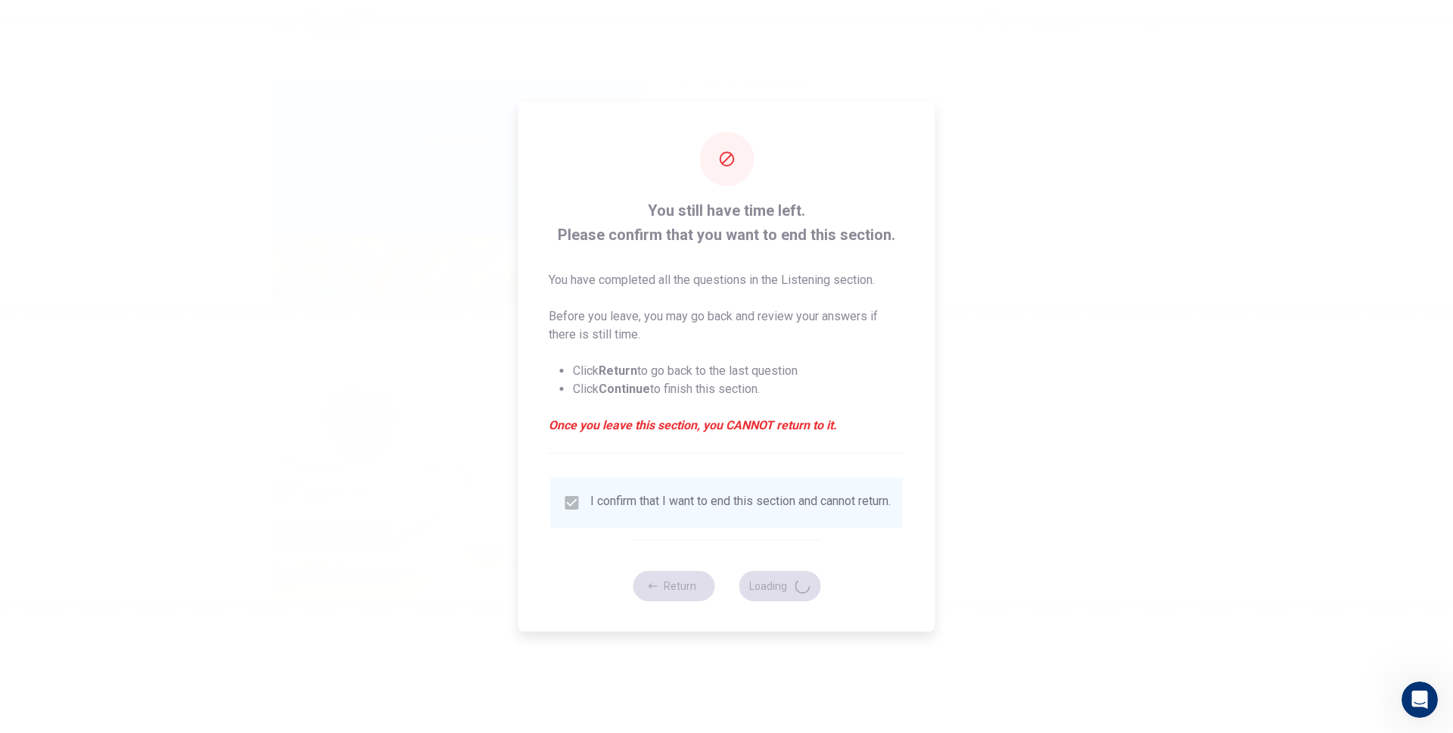
type input "6"
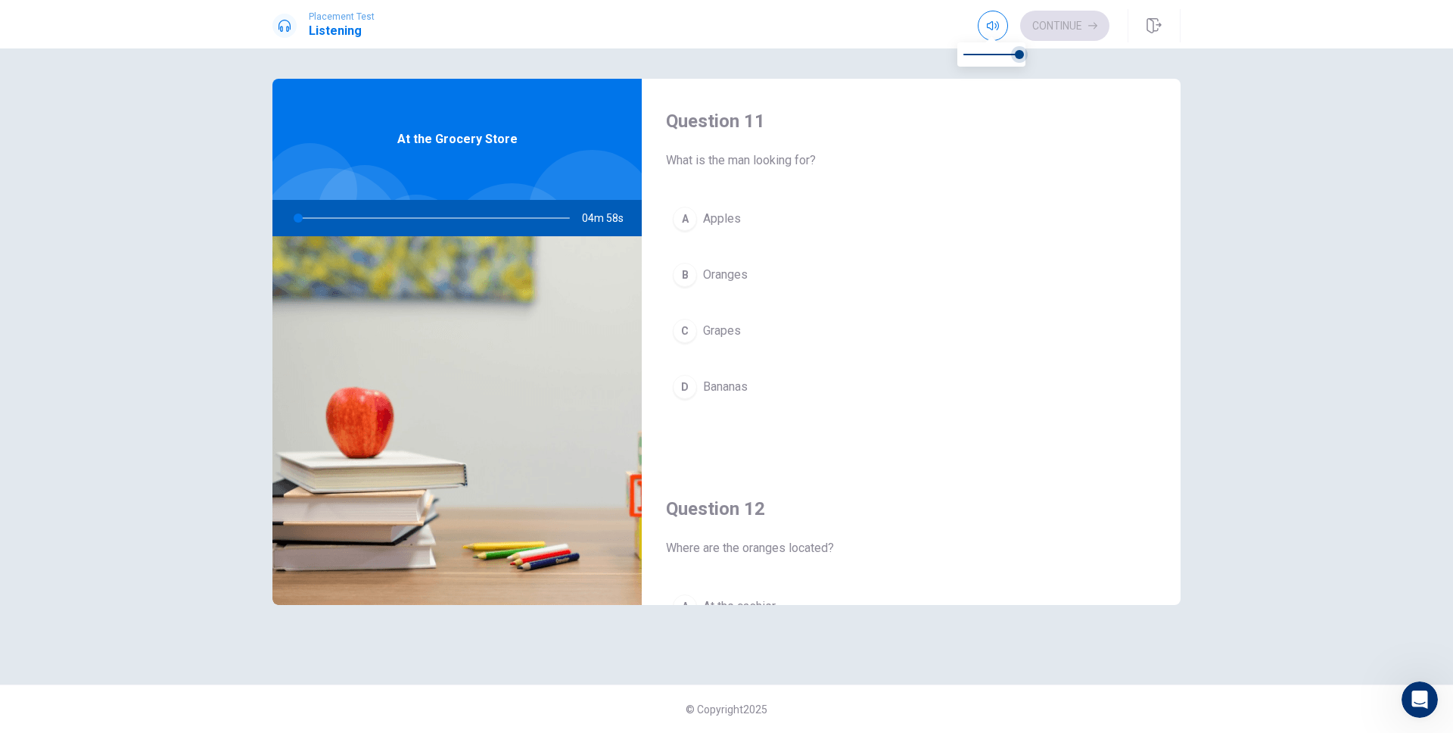
type input "1"
type input "0.9"
type input "1"
type input "0.8"
type input "1"
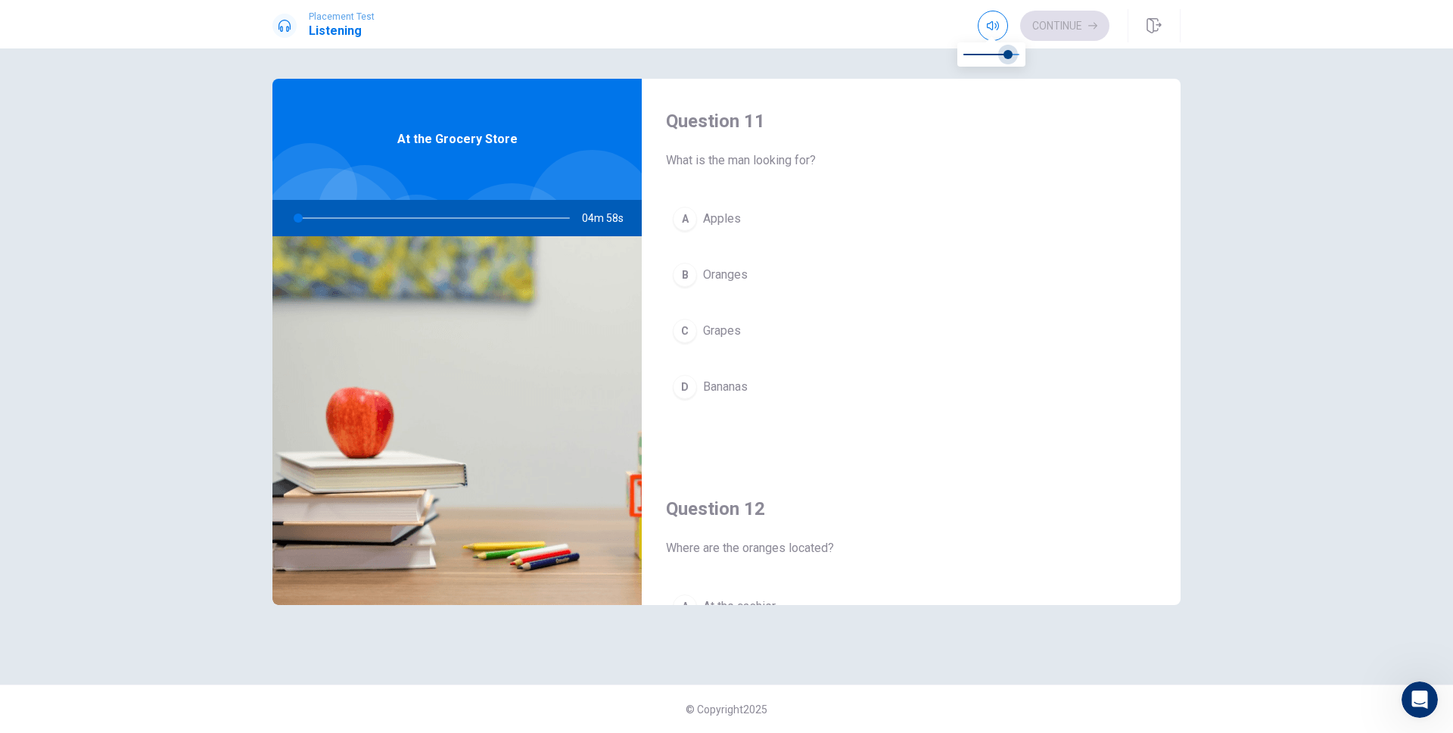
type input "0.6"
type input "1"
type input "0.5"
type input "1"
type input "0.2"
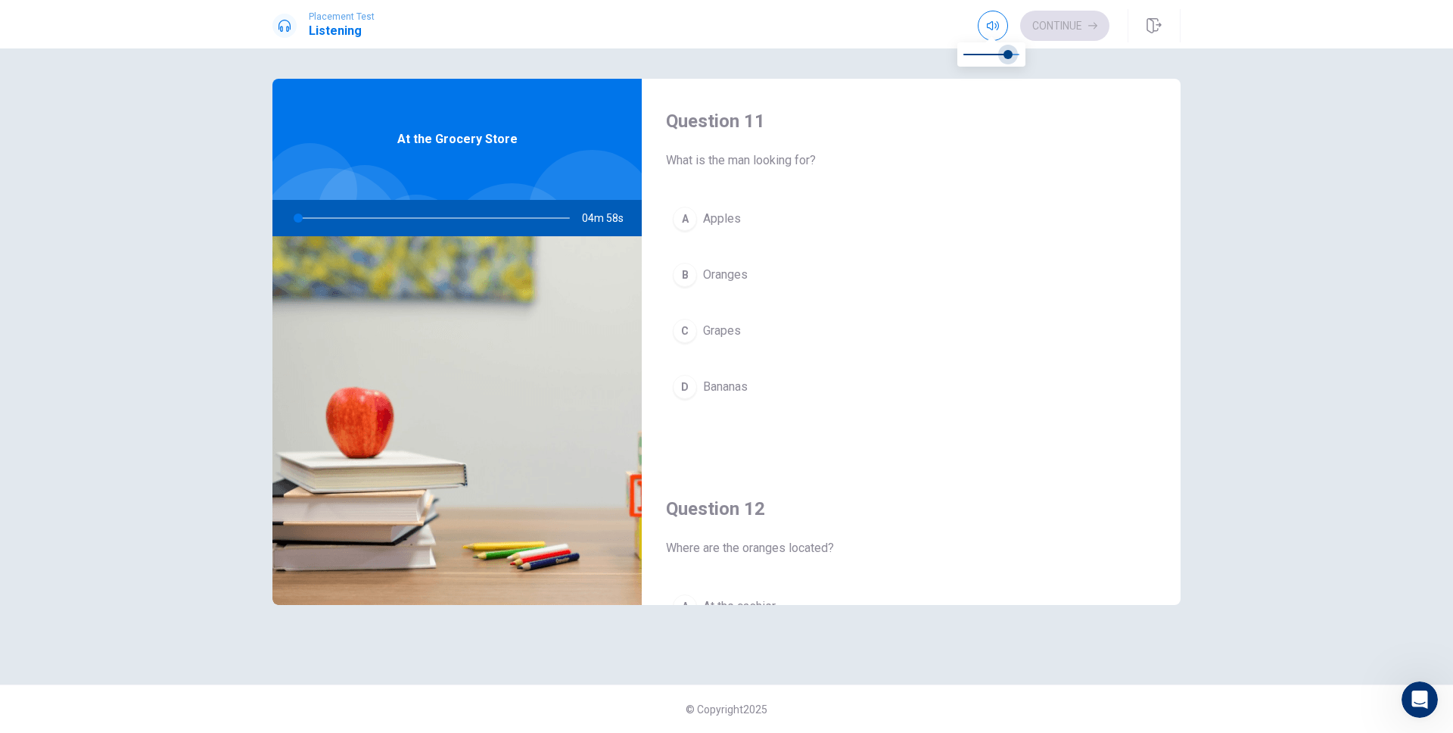
type input "1"
type input "0"
drag, startPoint x: 1013, startPoint y: 53, endPoint x: 942, endPoint y: 46, distance: 71.5
click at [1252, 135] on div "Question 11 What is the man looking for? A Apples B Oranges C Grapes D Bananas …" at bounding box center [726, 390] width 1453 height 684
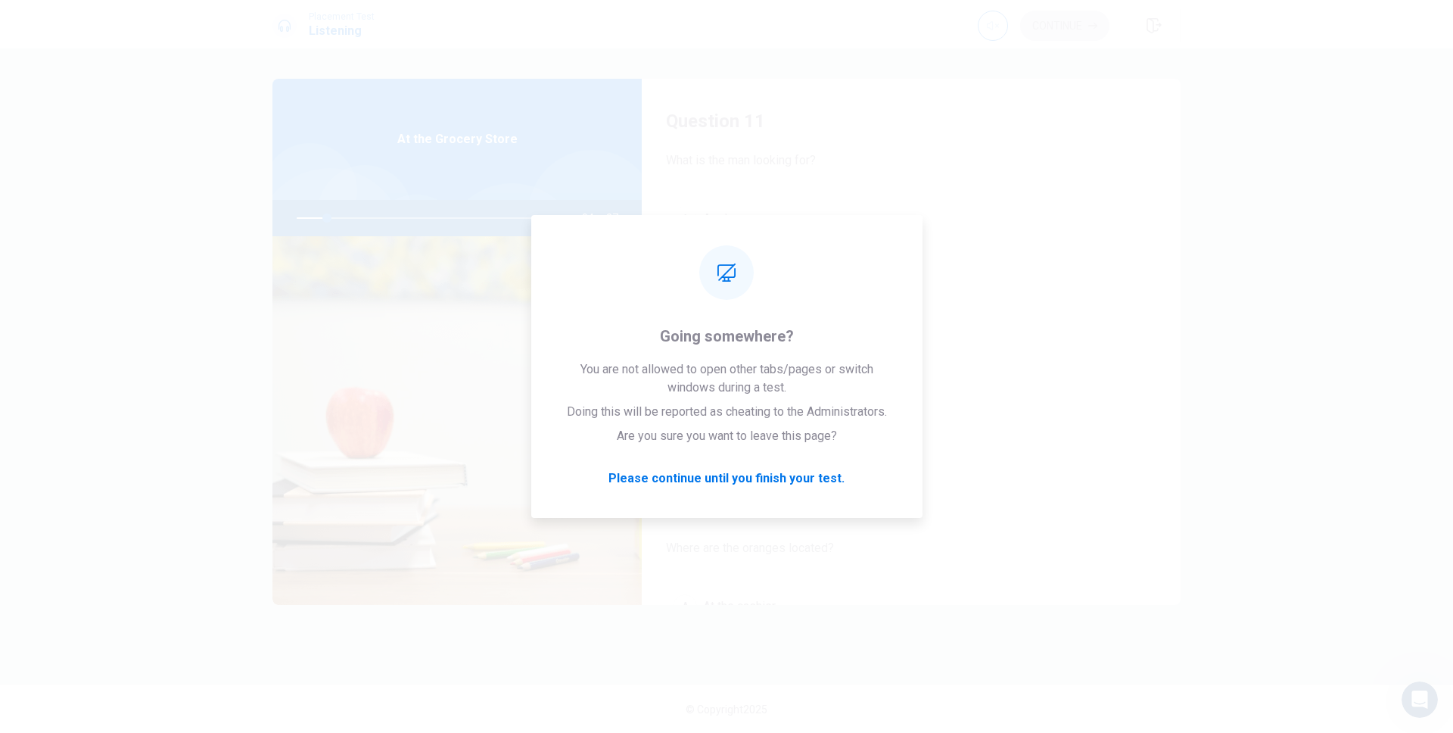
click at [856, 97] on div "Question 11 What is the man looking for? A Apples B Oranges C Grapes D Bananas" at bounding box center [911, 272] width 539 height 387
click at [734, 99] on div "Question 11 What is the man looking for? A Apples B Oranges C Grapes D Bananas" at bounding box center [911, 272] width 539 height 387
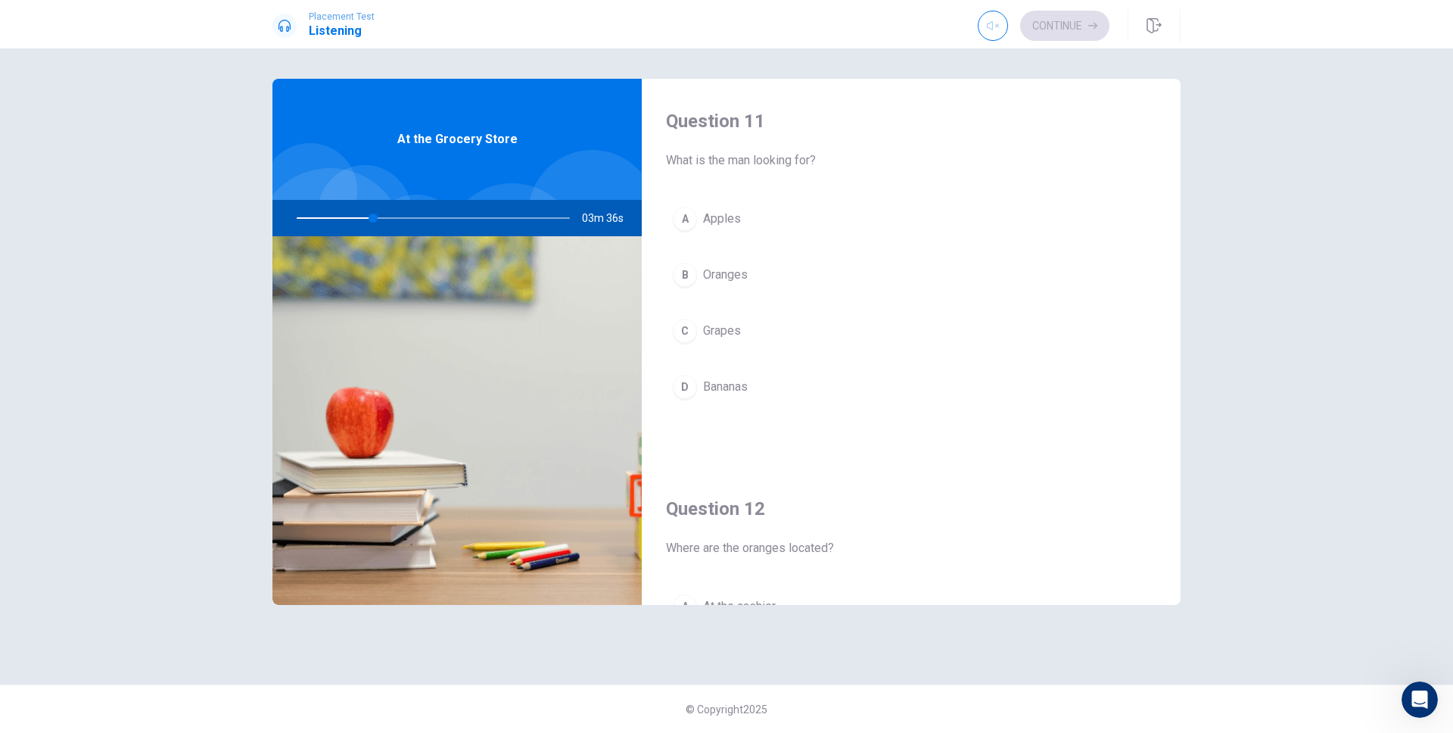
click at [777, 224] on button "A Apples" at bounding box center [911, 219] width 490 height 38
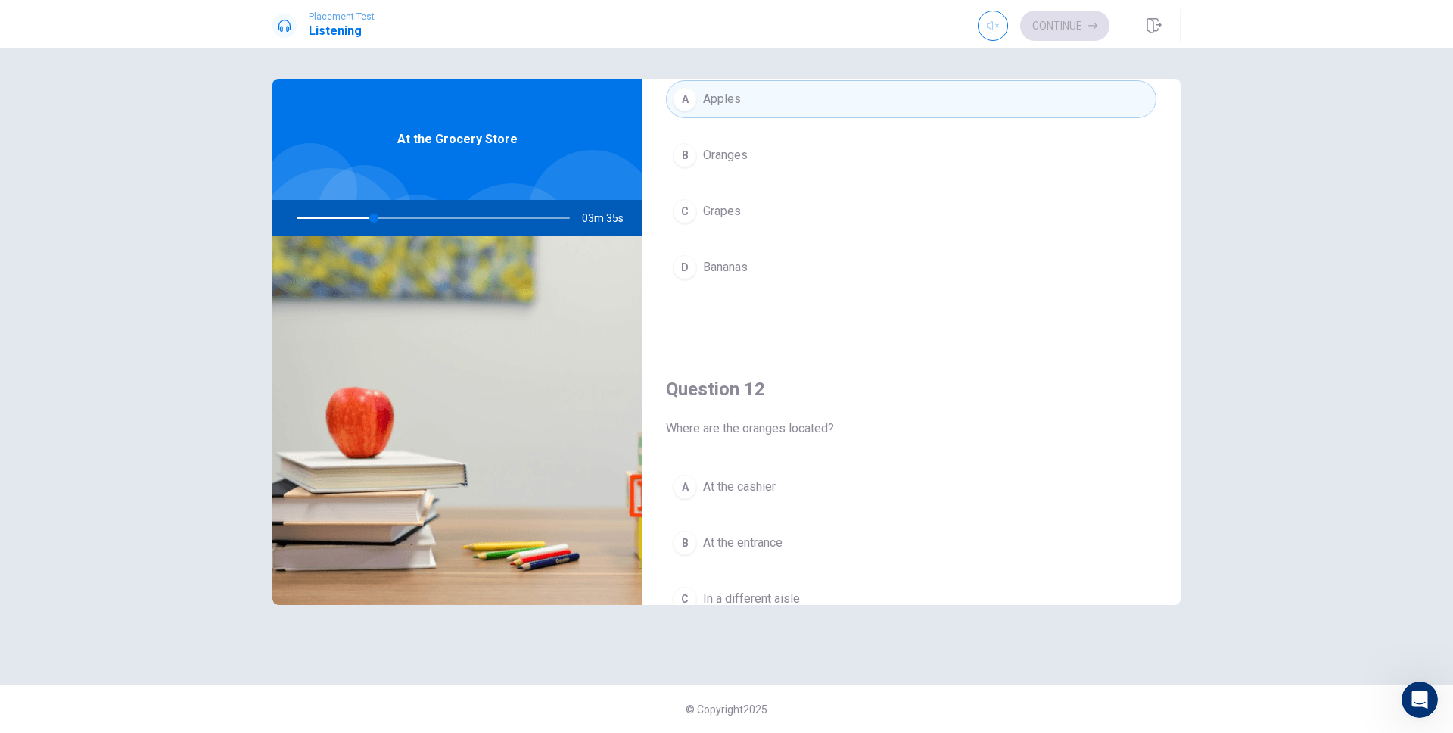
scroll to position [0, 0]
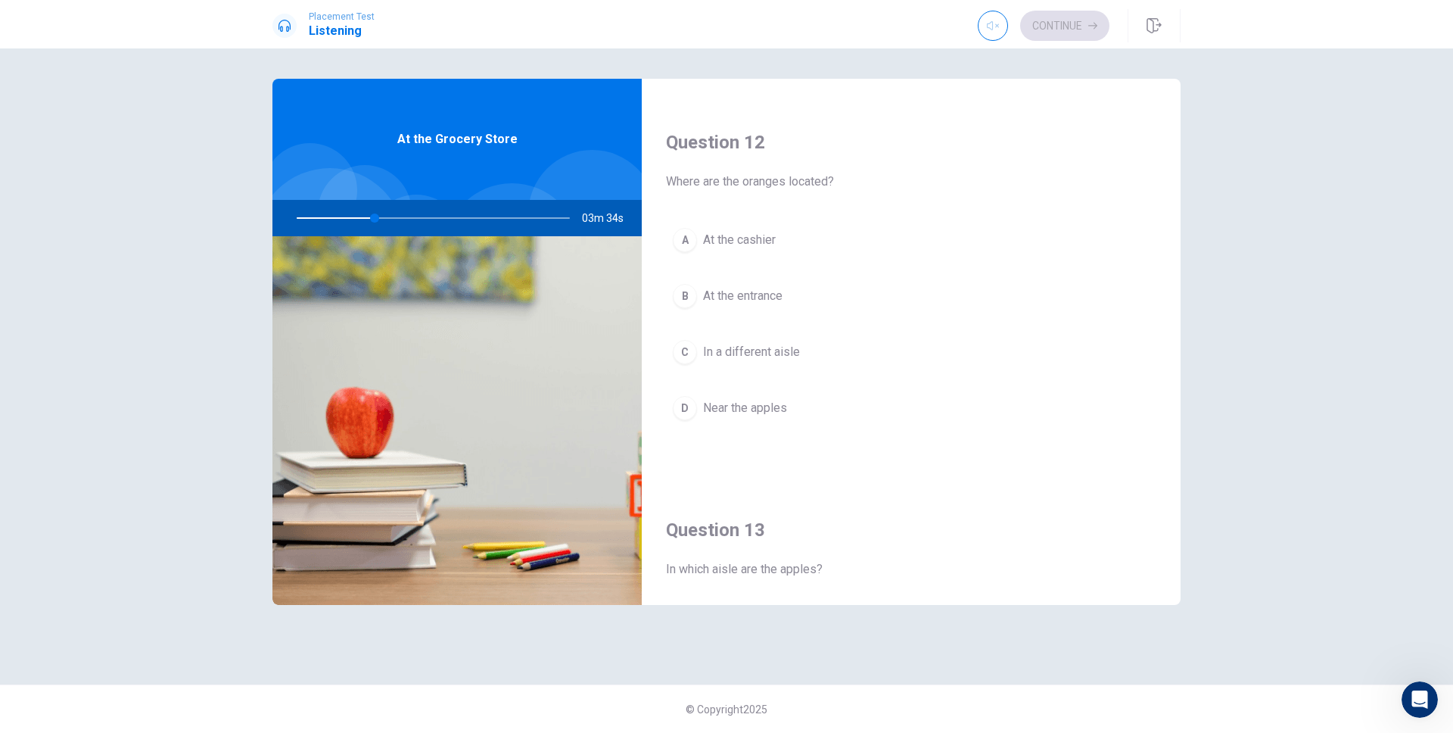
click at [821, 235] on button "A At the cashier" at bounding box center [911, 240] width 490 height 38
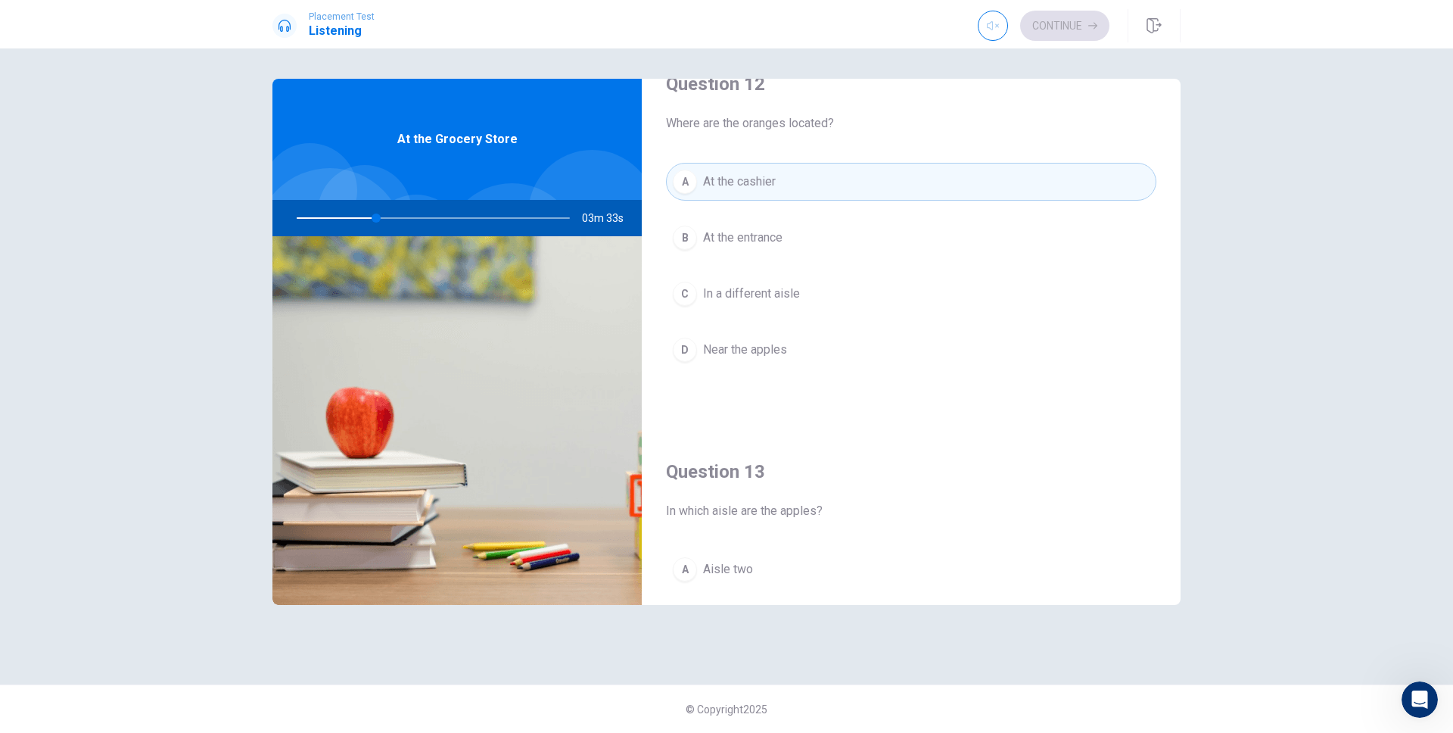
scroll to position [650, 0]
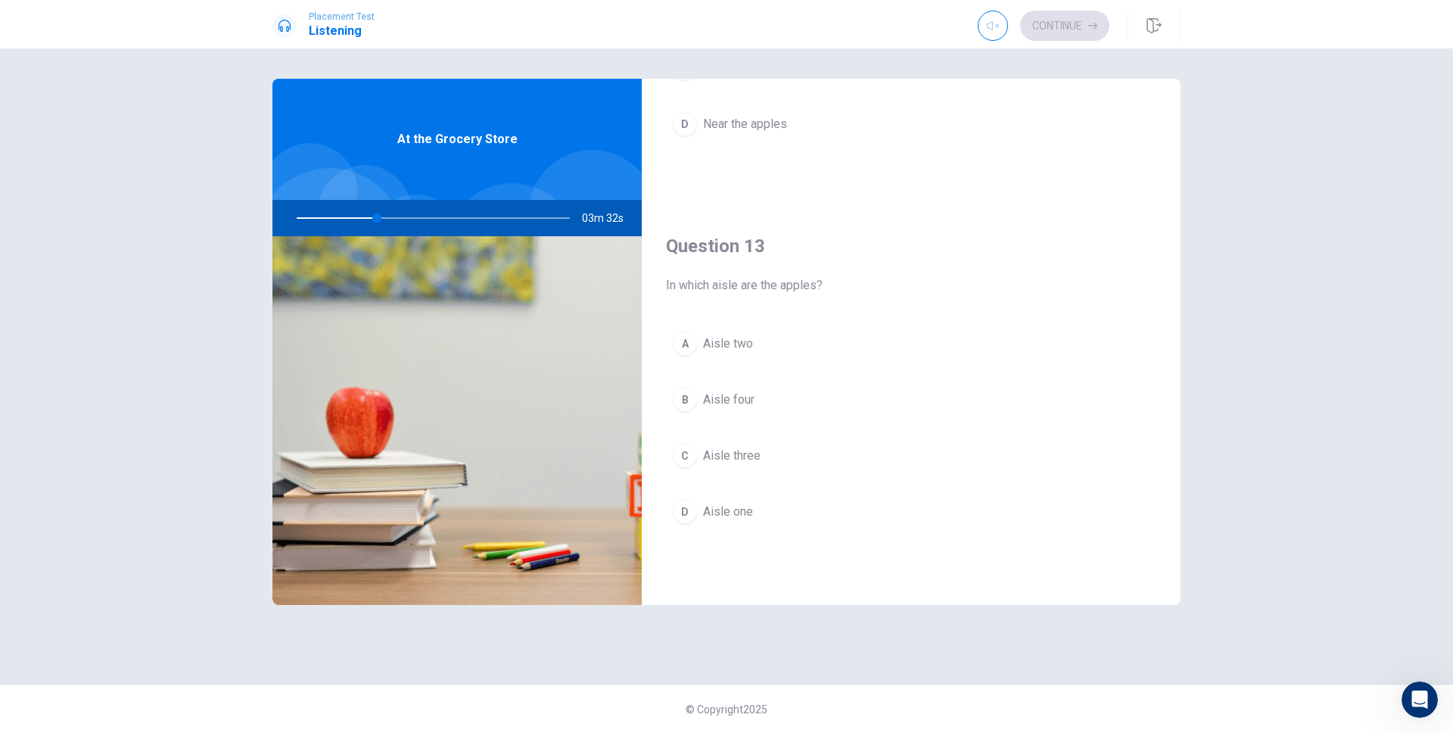
click at [804, 322] on div "Question 13 In which aisle are the apples? A Aisle two B Aisle four C Aisle thr…" at bounding box center [911, 397] width 539 height 387
click at [801, 325] on button "A Aisle two" at bounding box center [911, 344] width 490 height 38
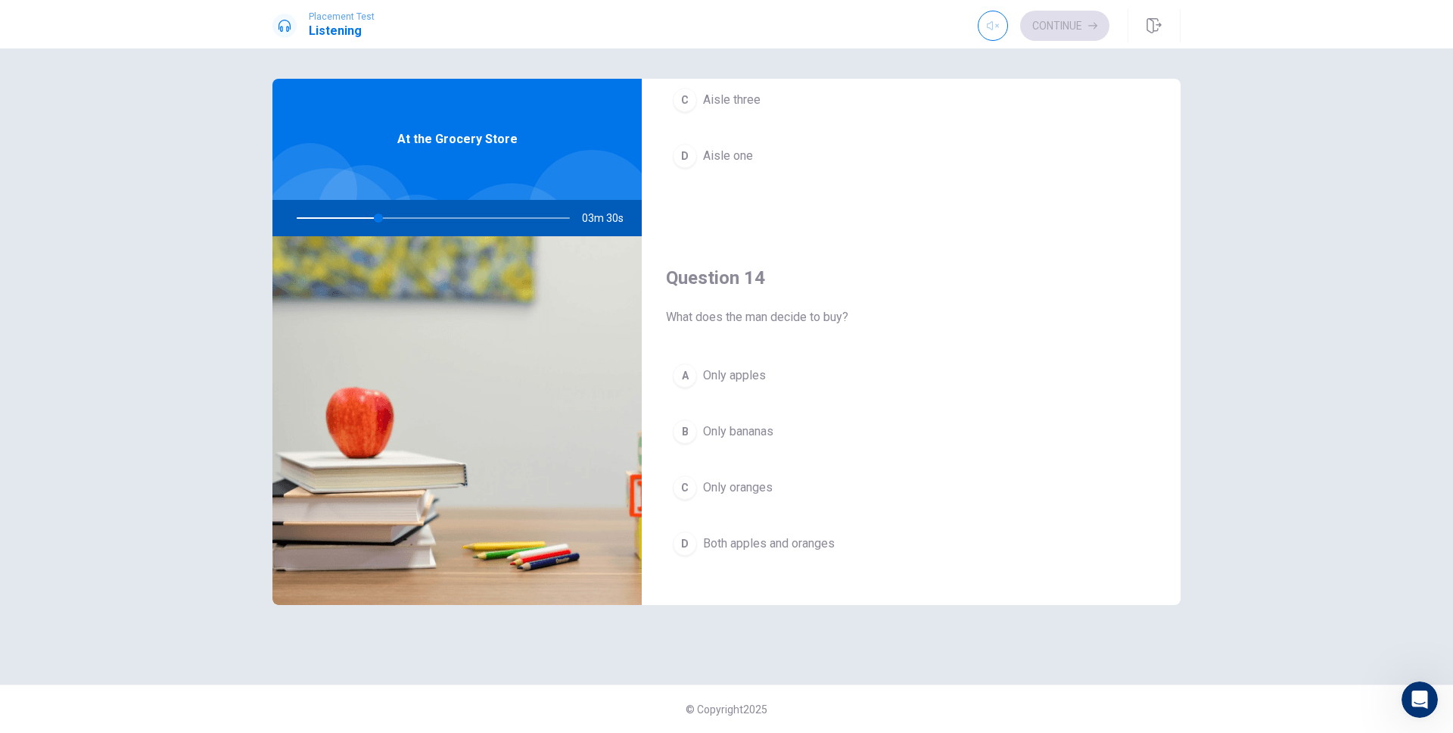
click at [797, 380] on button "A Only apples" at bounding box center [911, 375] width 490 height 38
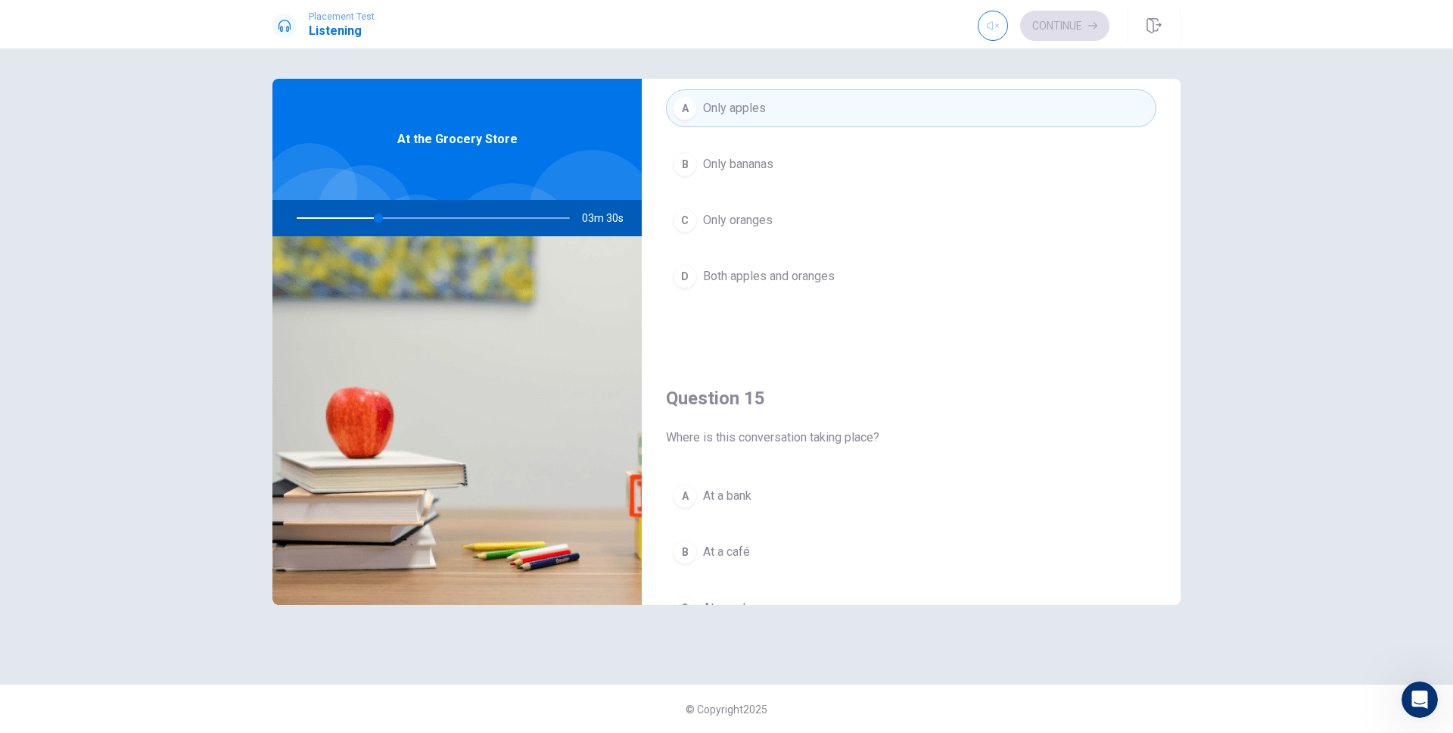
scroll to position [1320, 0]
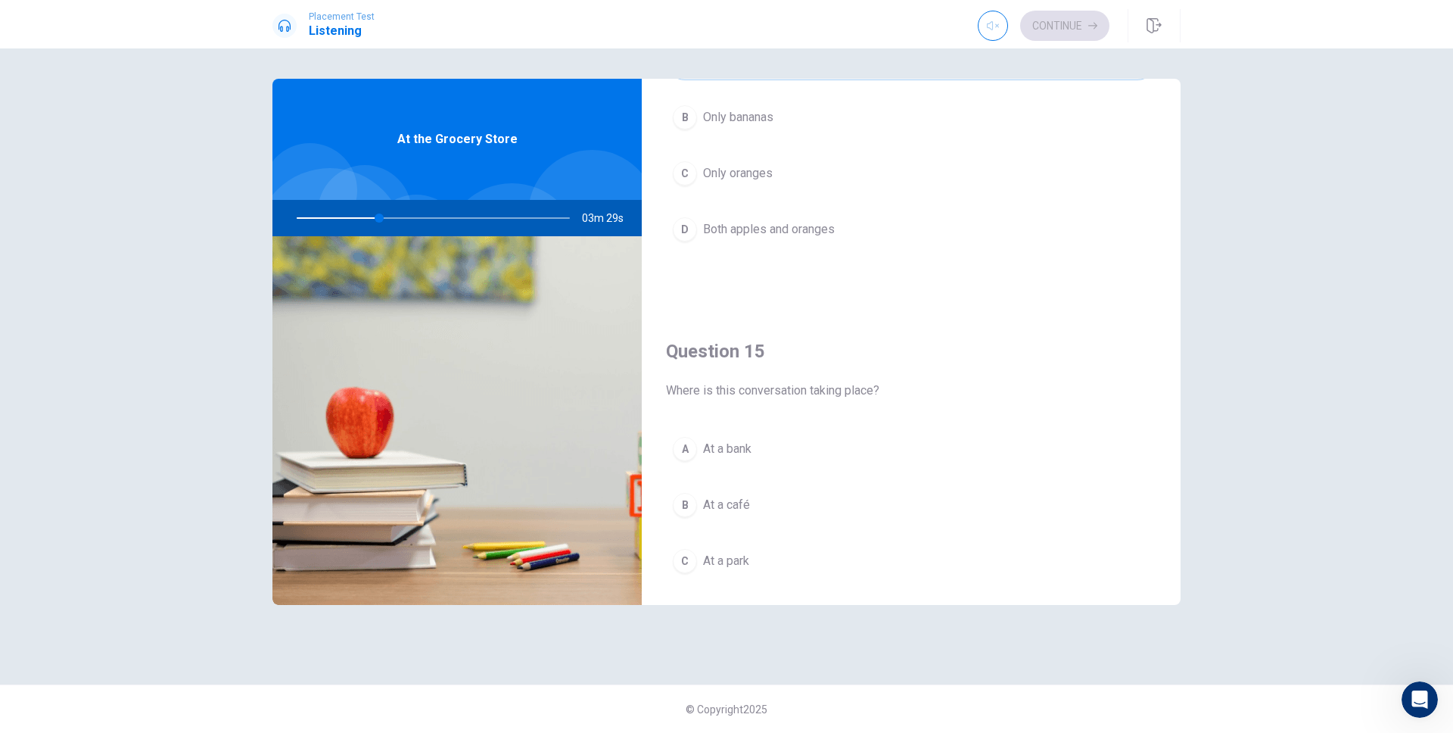
click at [753, 468] on div "A At a bank B At a café C At a park D At a grocery store" at bounding box center [911, 548] width 490 height 236
click at [762, 443] on button "A At a bank" at bounding box center [911, 449] width 490 height 38
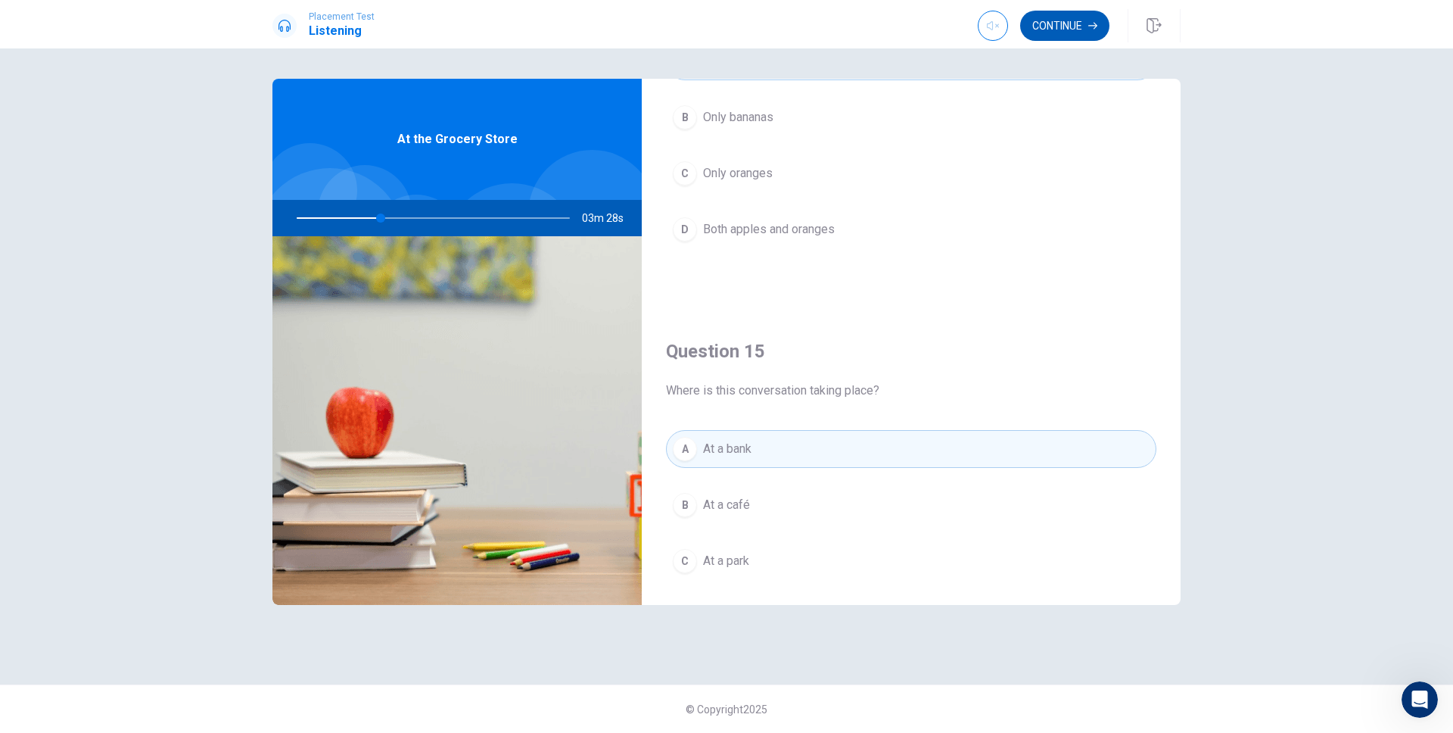
click at [1052, 17] on button "Continue" at bounding box center [1064, 26] width 89 height 30
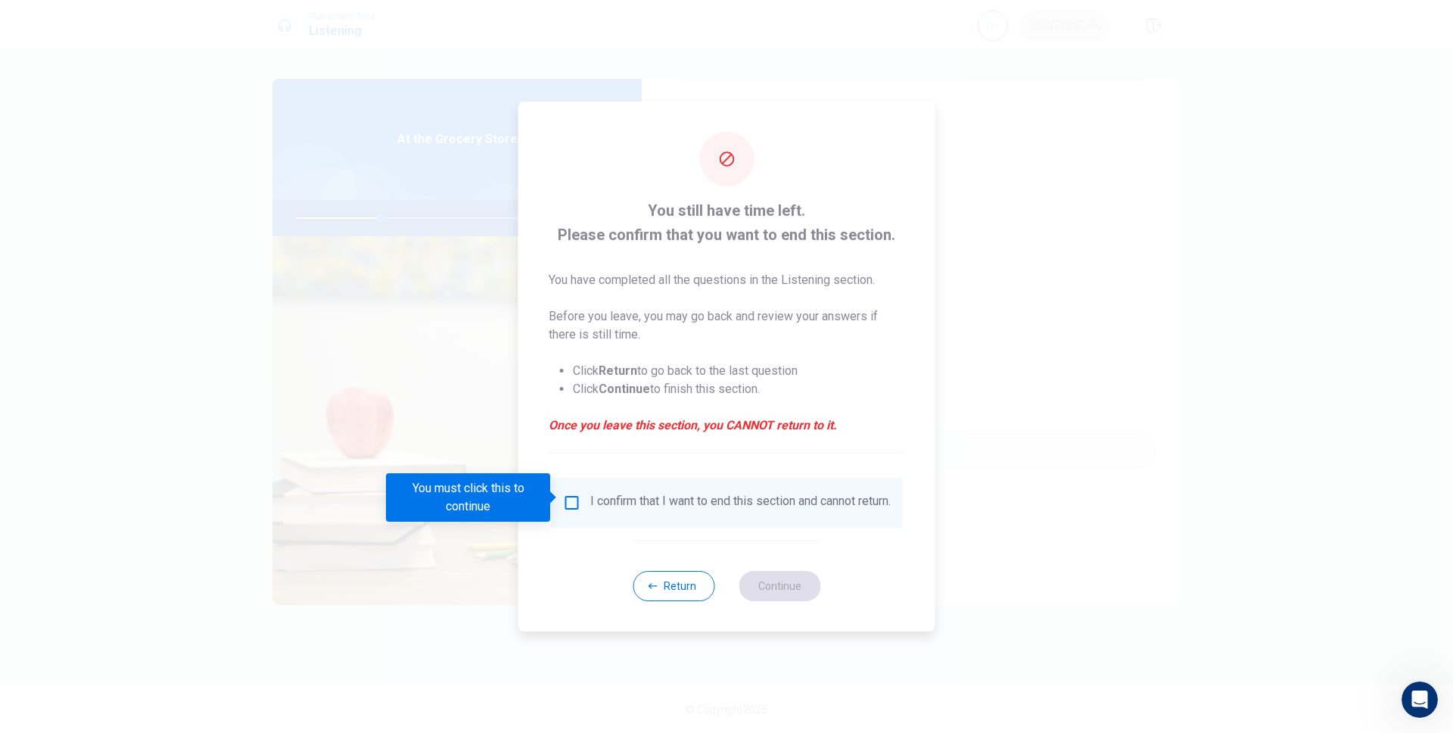
click at [577, 493] on input "You must click this to continue" at bounding box center [572, 502] width 18 height 18
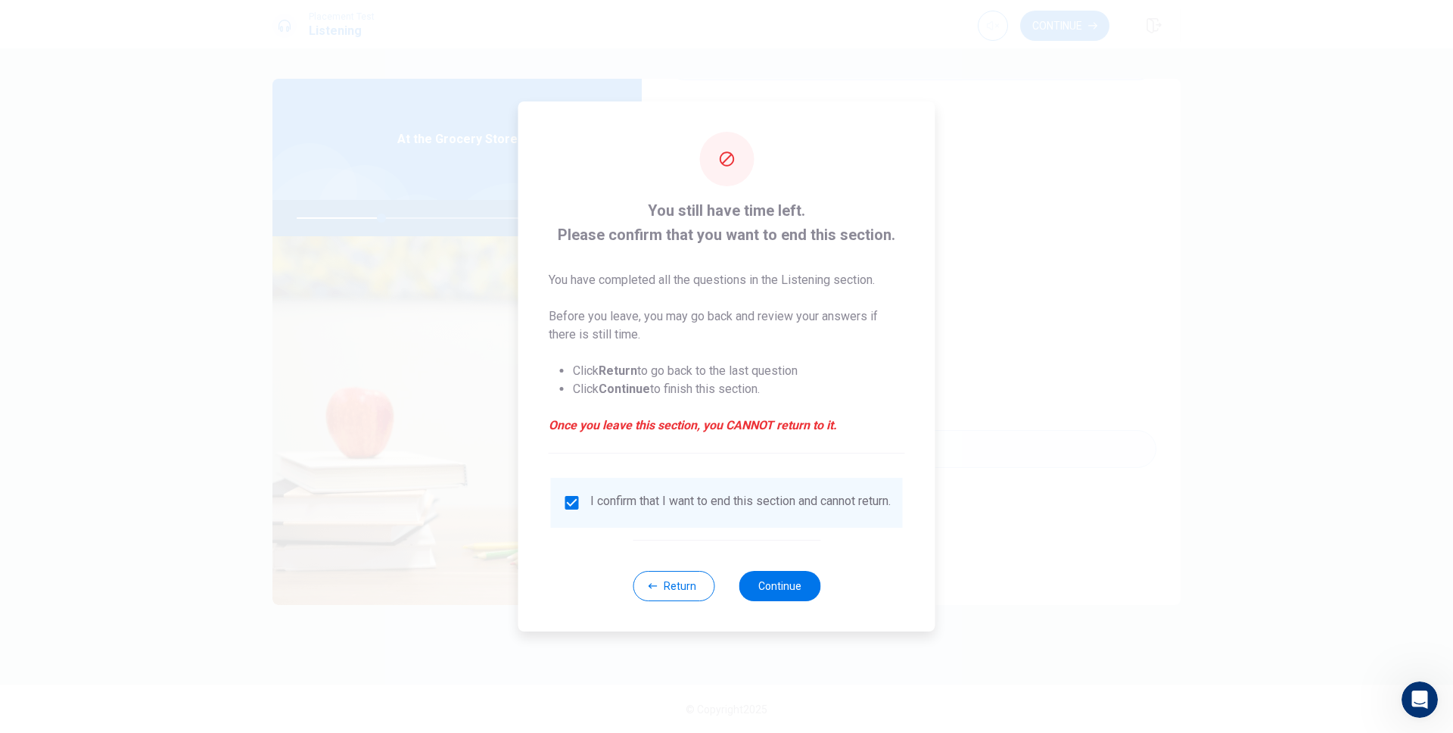
click at [790, 623] on div "Return Continue" at bounding box center [727, 586] width 188 height 92
click at [792, 586] on button "Continue" at bounding box center [780, 586] width 82 height 30
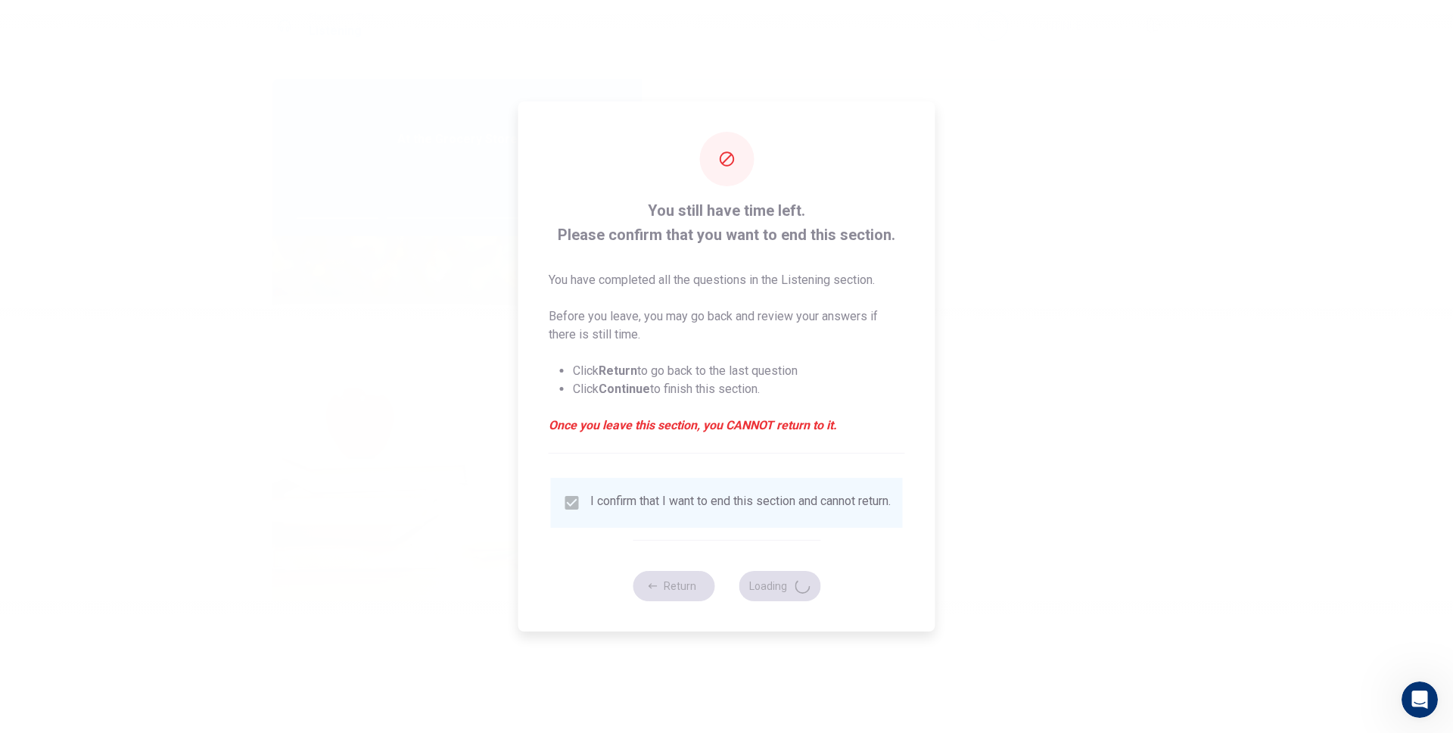
type input "32"
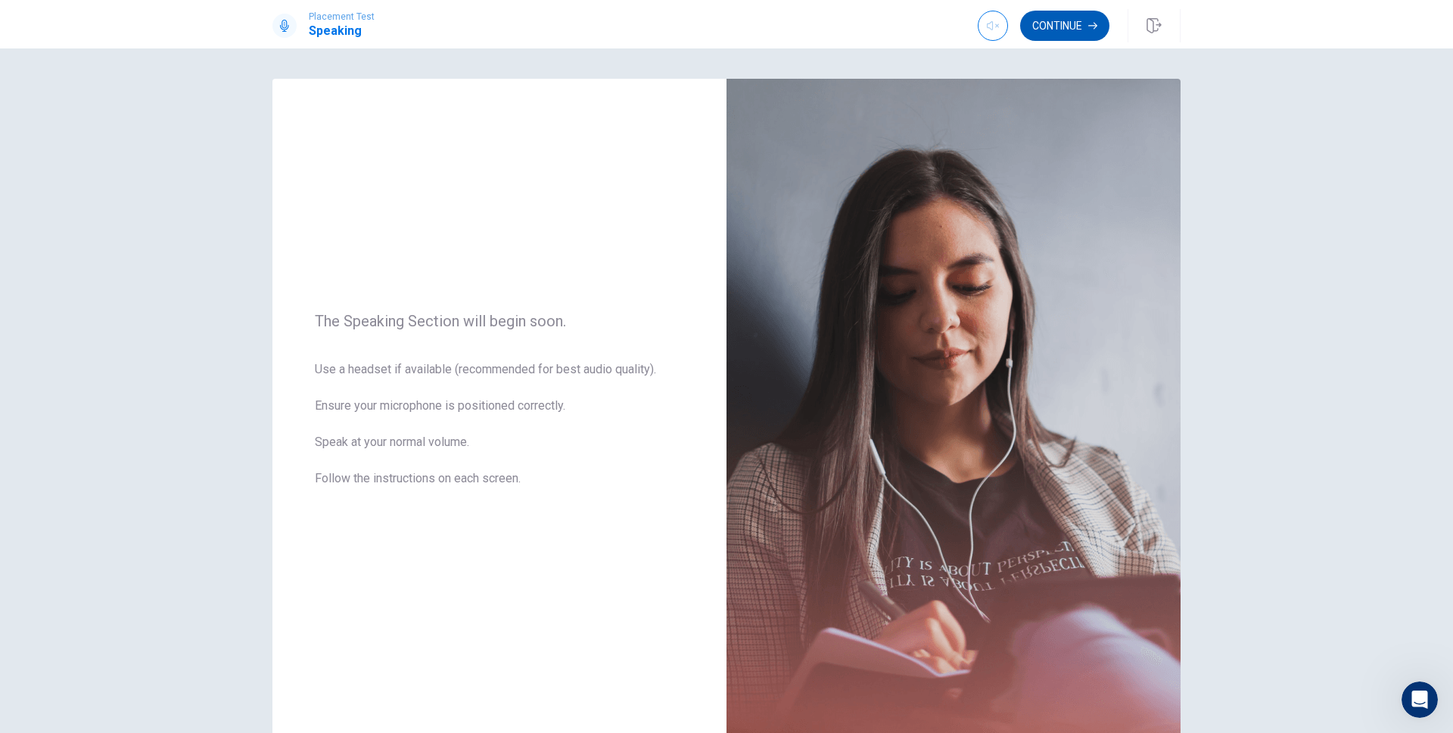
click at [1087, 34] on button "Continue" at bounding box center [1064, 26] width 89 height 30
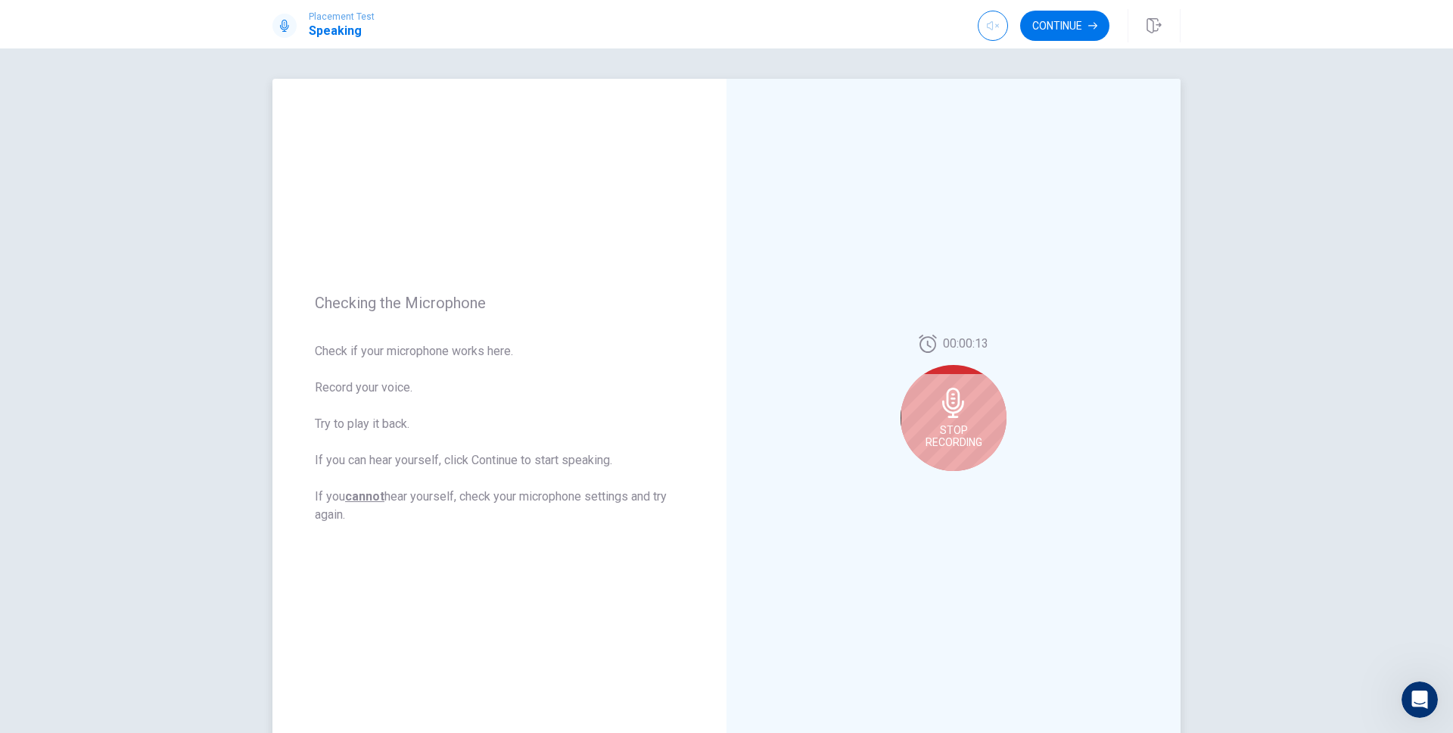
click at [923, 402] on div "Stop Recording" at bounding box center [954, 418] width 106 height 106
click at [1048, 35] on button "Continue" at bounding box center [1064, 26] width 89 height 30
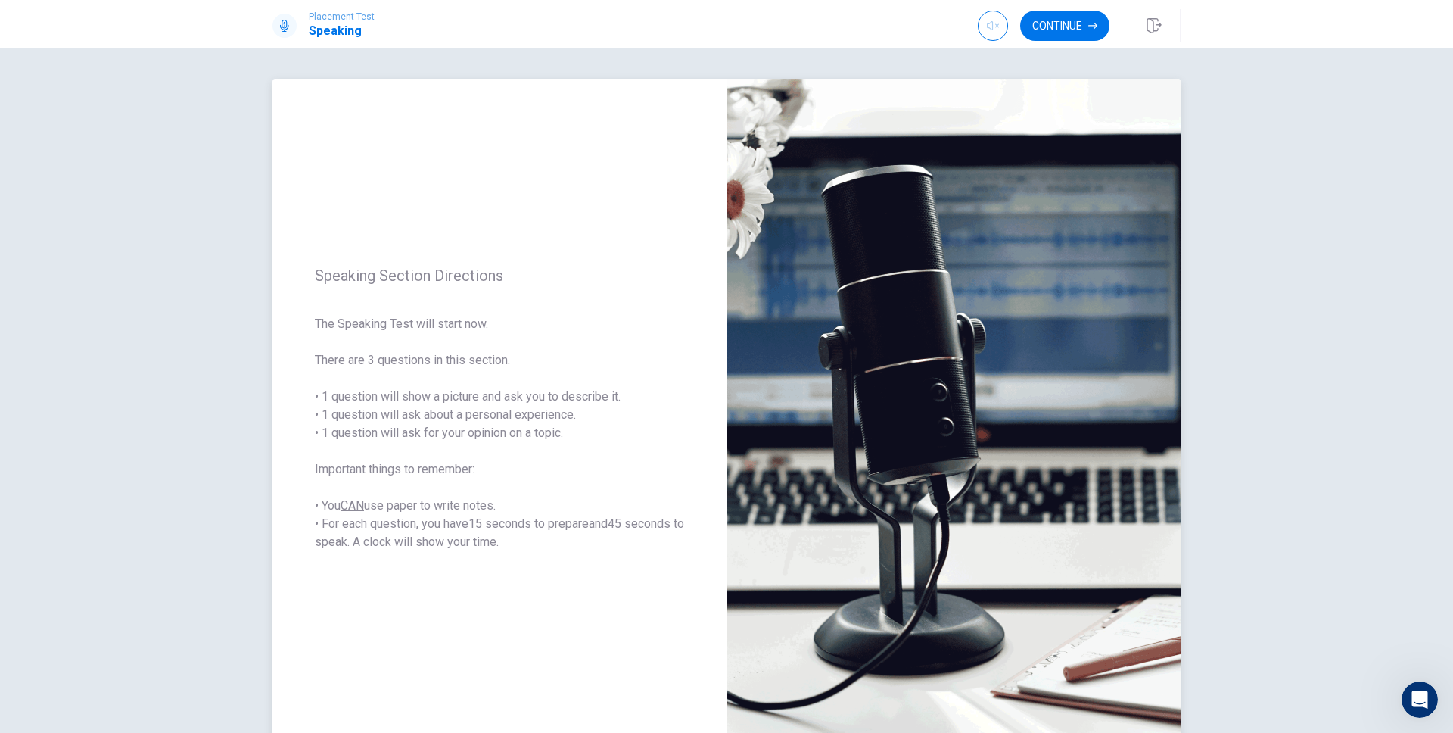
click at [525, 535] on span "The Speaking Test will start now. There are 3 questions in this section. • 1 qu…" at bounding box center [499, 433] width 369 height 236
click at [453, 289] on div "Speaking Section Directions The Speaking Test will start now. There are 3 quest…" at bounding box center [499, 409] width 454 height 660
drag, startPoint x: 526, startPoint y: 540, endPoint x: 282, endPoint y: 492, distance: 248.3
click at [282, 492] on div "Speaking Section Directions The Speaking Test will start now. There are 3 quest…" at bounding box center [499, 409] width 454 height 660
click at [1053, 28] on button "Continue" at bounding box center [1064, 26] width 89 height 30
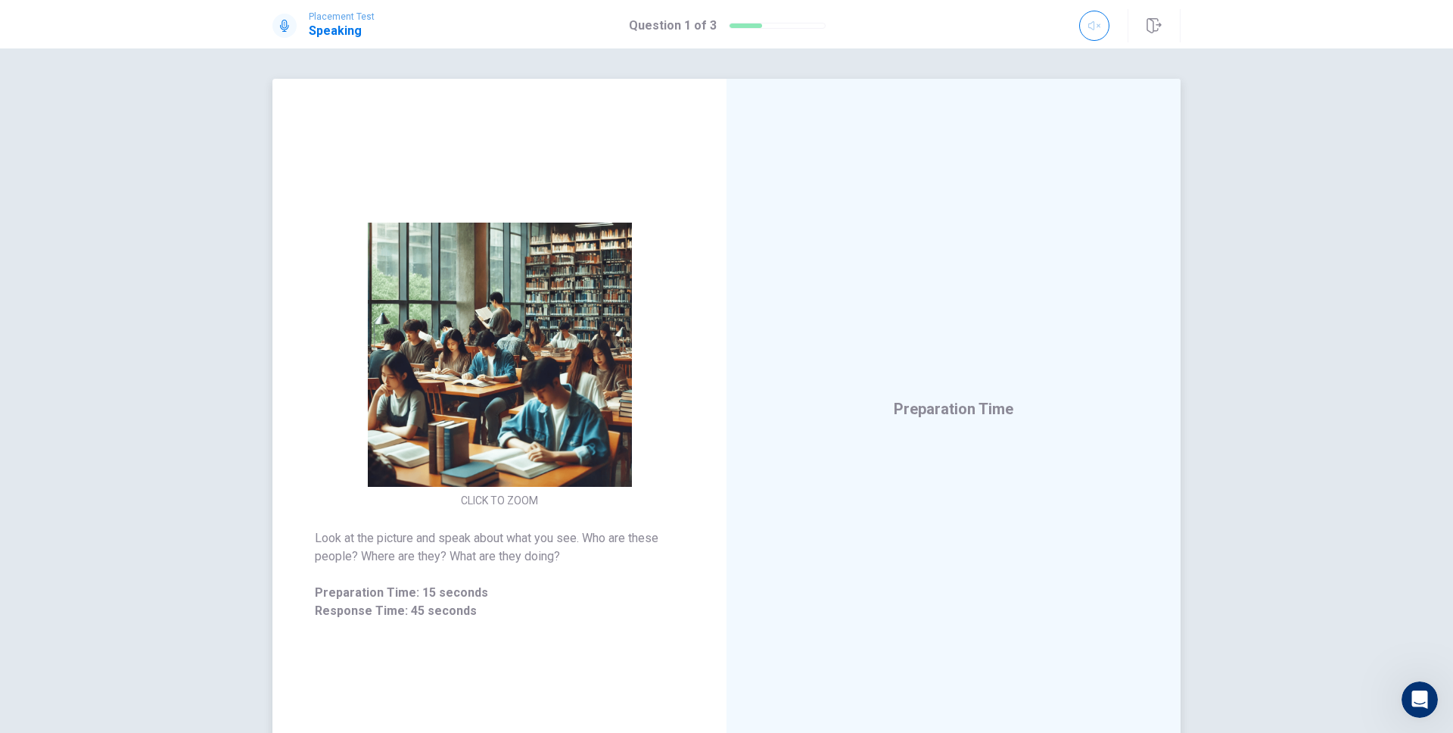
drag, startPoint x: 599, startPoint y: 560, endPoint x: 585, endPoint y: 537, distance: 27.5
click at [583, 533] on span "Look at the picture and speak about what you see. Who are these people? Where a…" at bounding box center [499, 547] width 369 height 36
drag, startPoint x: 583, startPoint y: 536, endPoint x: 589, endPoint y: 564, distance: 28.5
click at [589, 568] on div "Look at the picture and speak about what you see. Who are these people? Where a…" at bounding box center [499, 574] width 369 height 91
click at [571, 558] on span "Look at the picture and speak about what you see. Who are these people? Where a…" at bounding box center [499, 547] width 369 height 36
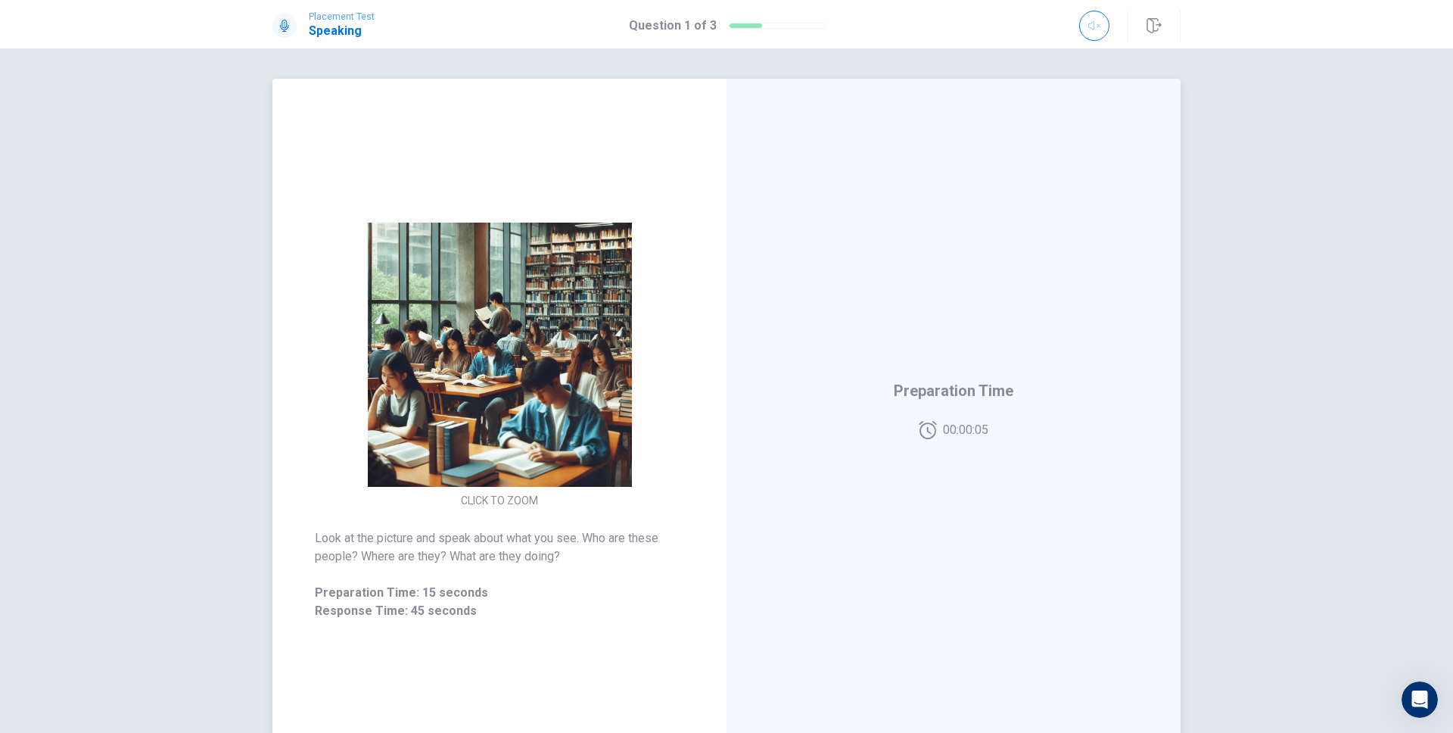
click at [571, 558] on span "Look at the picture and speak about what you see. Who are these people? Where a…" at bounding box center [499, 547] width 369 height 36
click at [997, 321] on div "00:00:36 Response Time" at bounding box center [953, 409] width 454 height 660
drag, startPoint x: 991, startPoint y: 326, endPoint x: 904, endPoint y: 336, distance: 88.3
click at [904, 335] on div "00:00:36" at bounding box center [954, 396] width 106 height 148
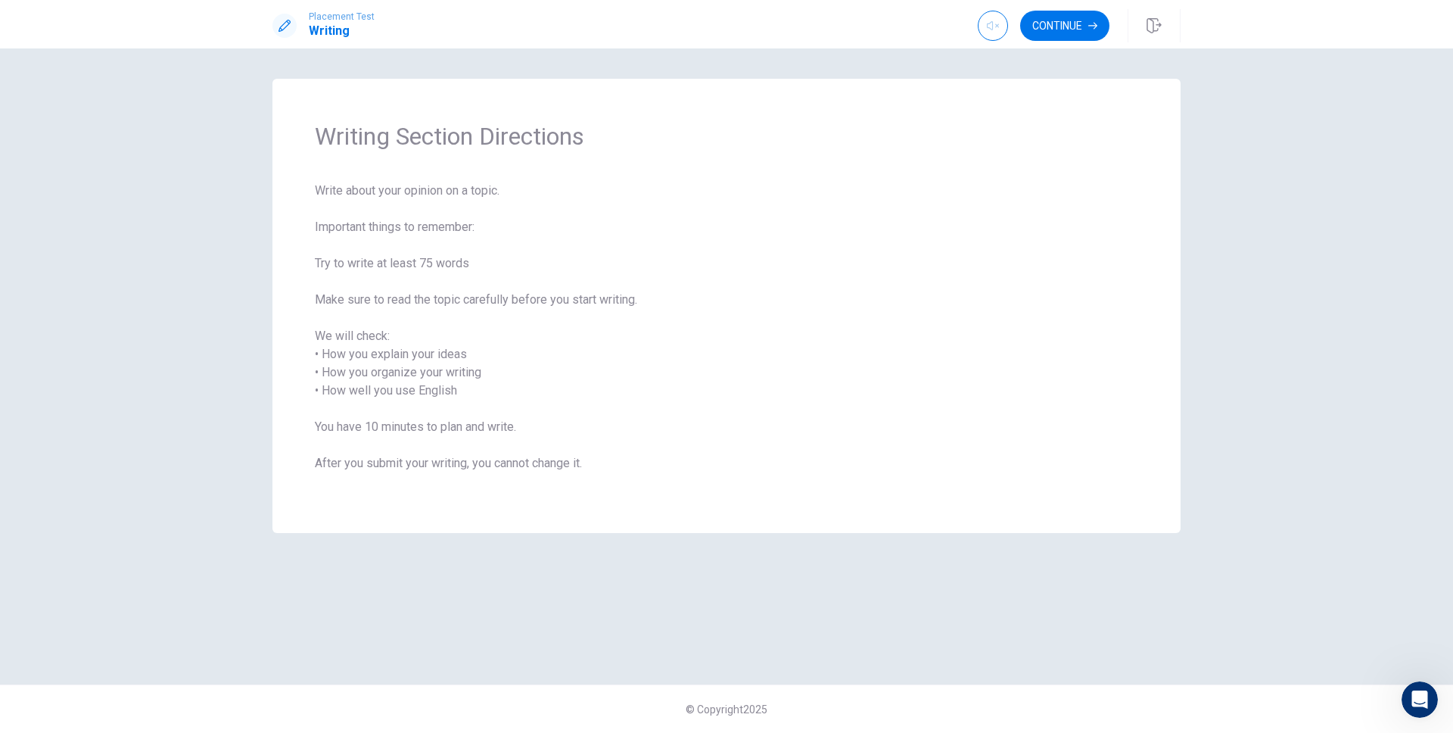
click at [846, 221] on span "Write about your opinion on a topic. Important things to remember: Try to write…" at bounding box center [726, 336] width 823 height 309
click at [1051, 35] on button "Continue" at bounding box center [1064, 26] width 89 height 30
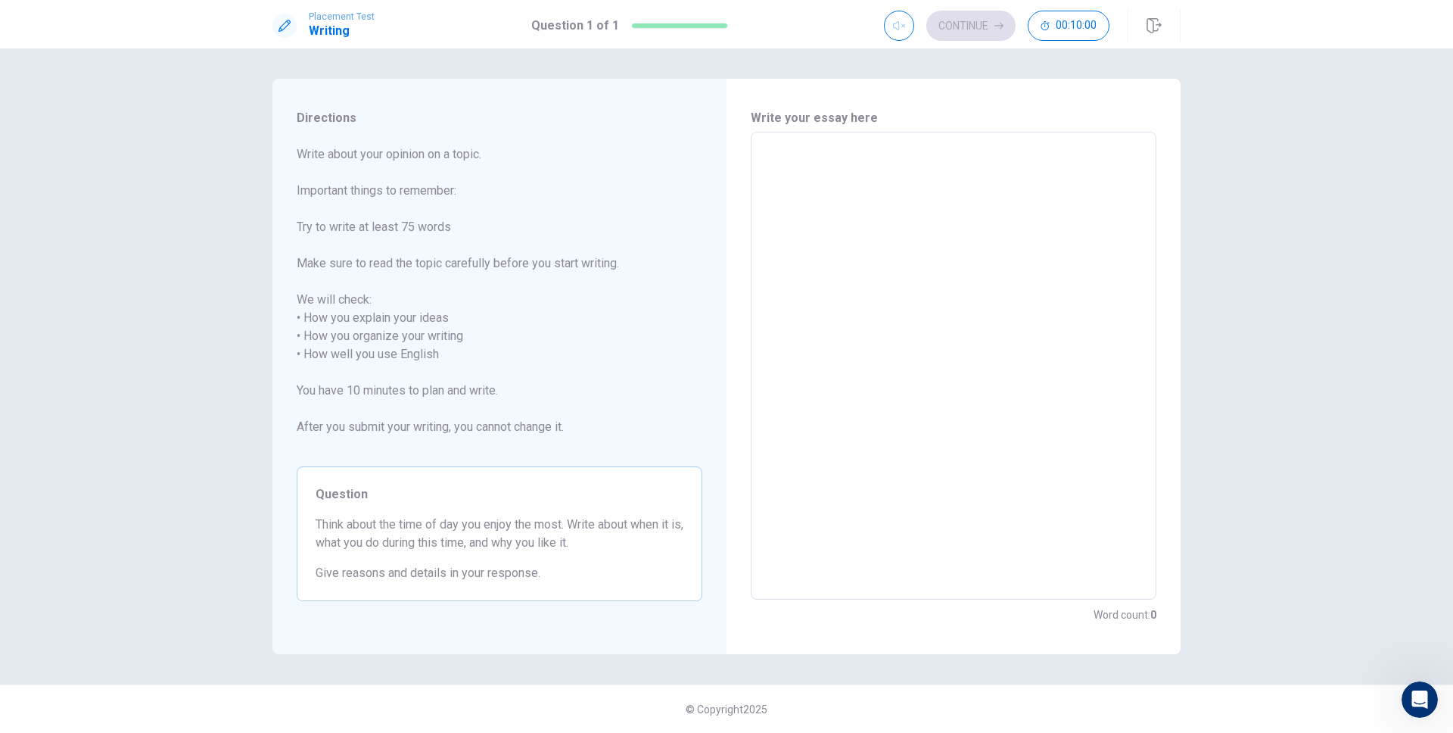
click at [515, 358] on span "Write about your opinion on a topic. Important things to remember: Try to write…" at bounding box center [500, 299] width 406 height 309
drag, startPoint x: 459, startPoint y: 230, endPoint x: 295, endPoint y: 226, distance: 164.3
click at [295, 226] on div "Directions Write about your opinion on a topic. Important things to remember: T…" at bounding box center [499, 366] width 454 height 575
click at [563, 322] on span "Write about your opinion on a topic. Important things to remember: Try to write…" at bounding box center [500, 299] width 406 height 309
click at [944, 297] on textarea at bounding box center [953, 366] width 384 height 443
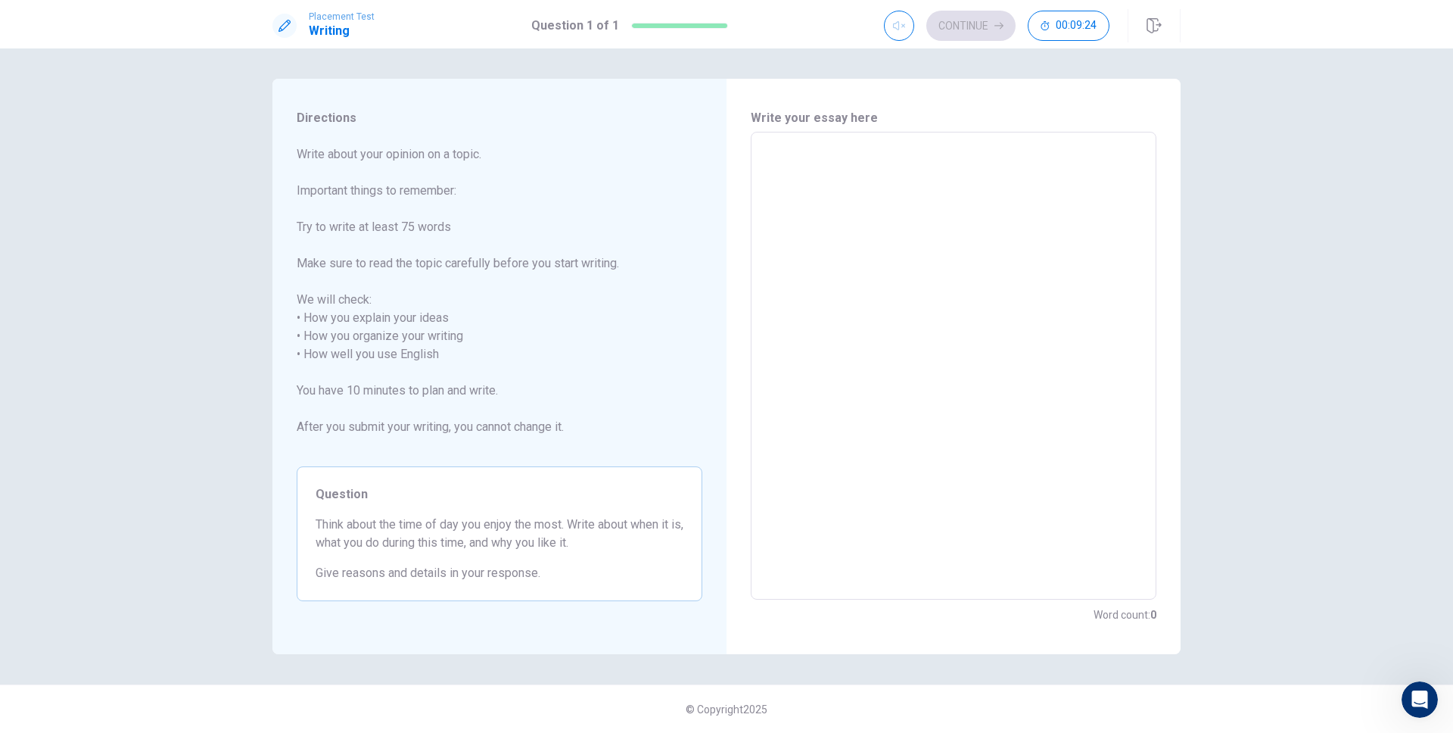
type textarea "d"
type textarea "x"
type textarea "ds"
type textarea "x"
type textarea "dsa"
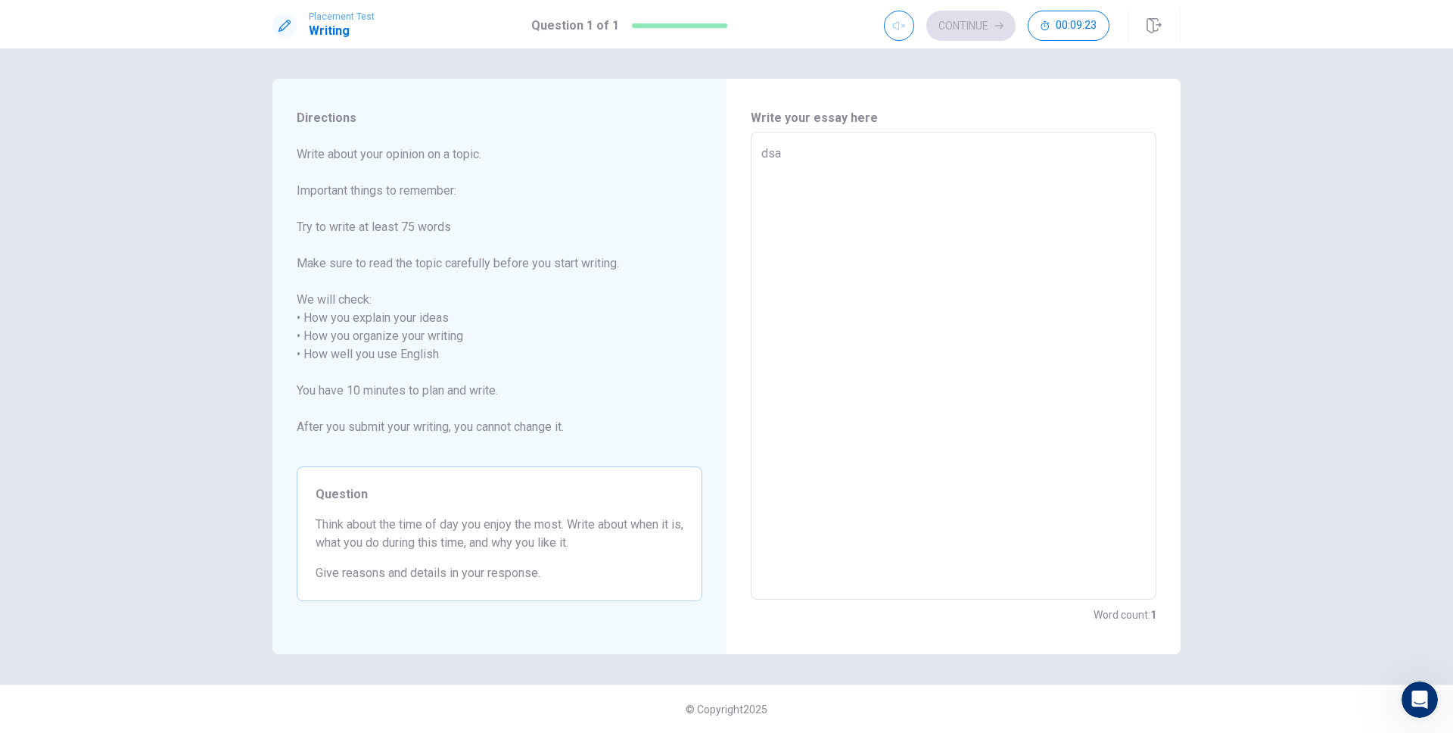
type textarea "x"
type textarea "dsaf"
type textarea "x"
type textarea "dsafs"
type textarea "x"
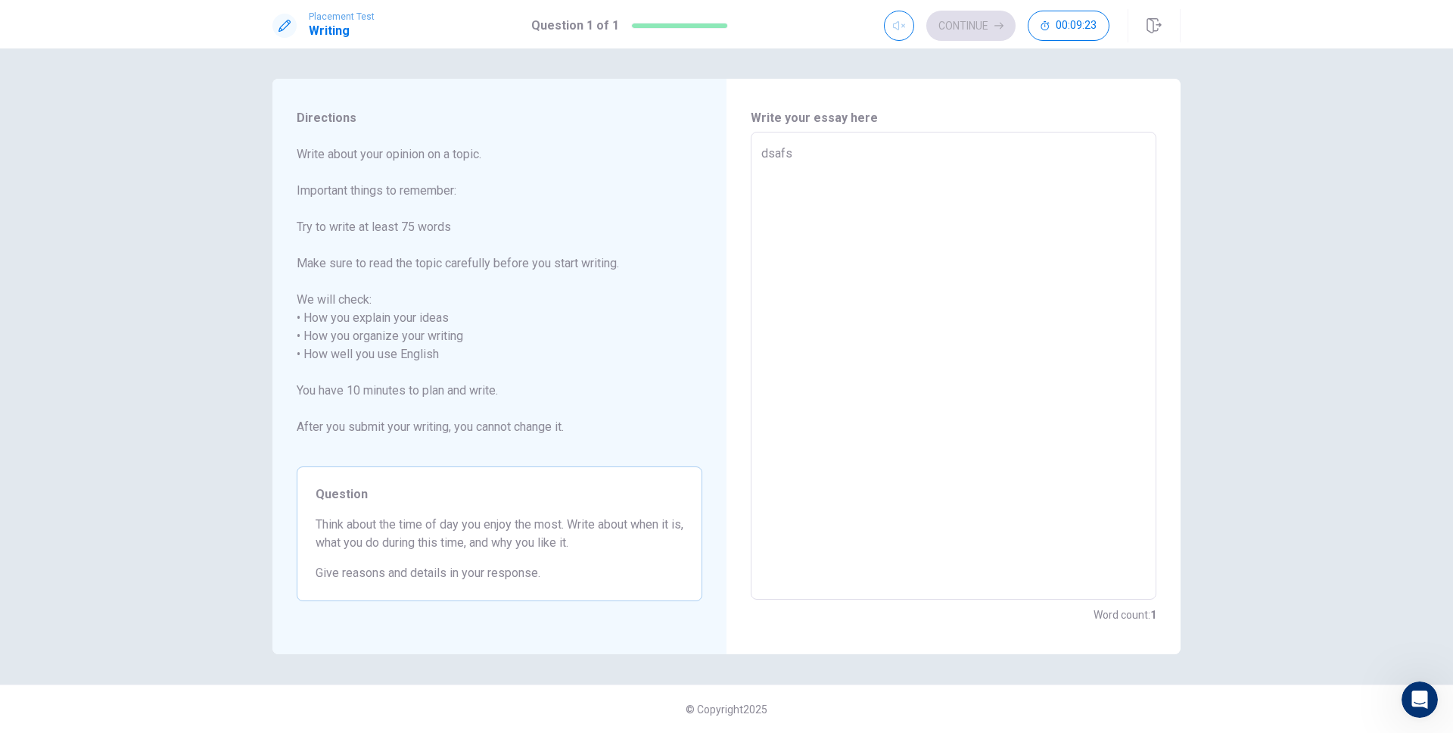
type textarea "dsafsd"
type textarea "x"
type textarea "dsafsdf"
type textarea "x"
type textarea "dsafsdfa"
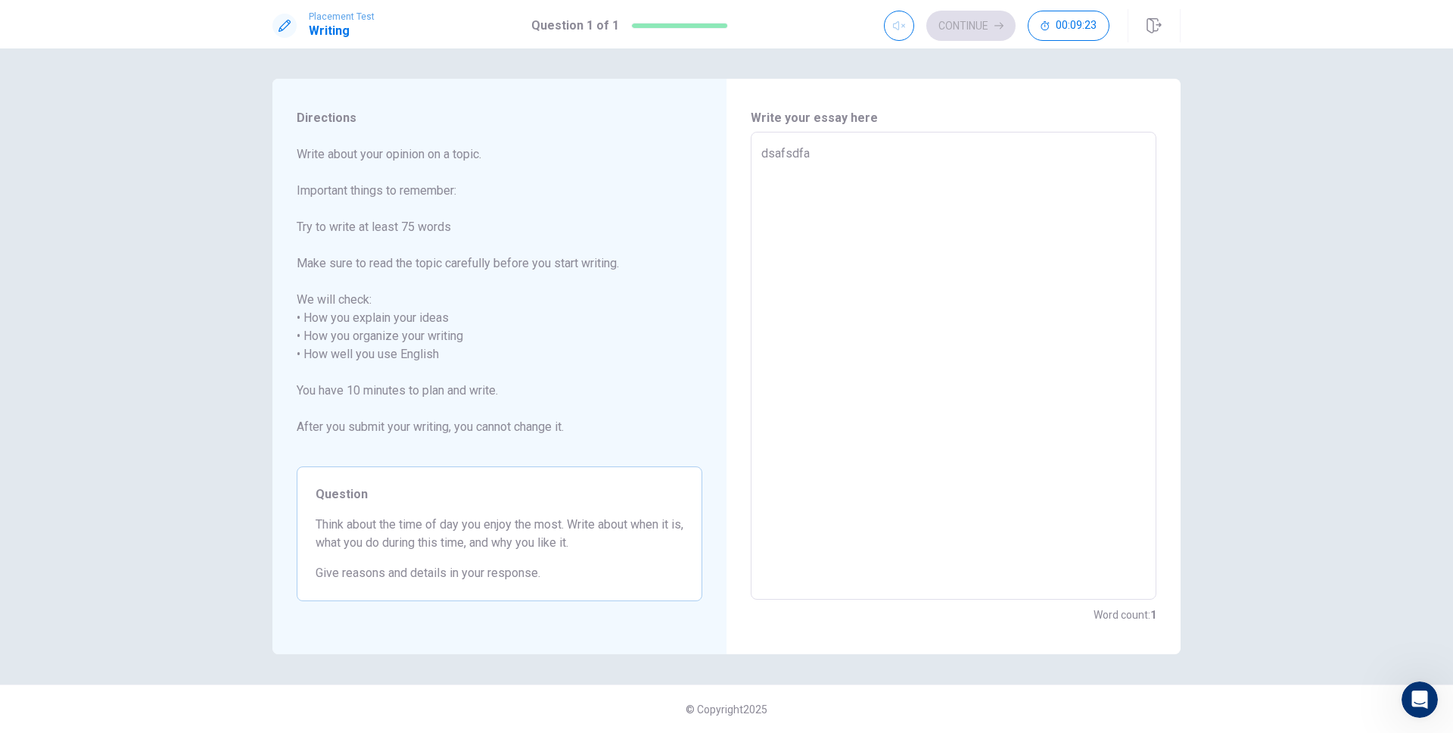
type textarea "x"
type textarea "dsafsdfad"
type textarea "x"
type textarea "dsafsdfads"
type textarea "x"
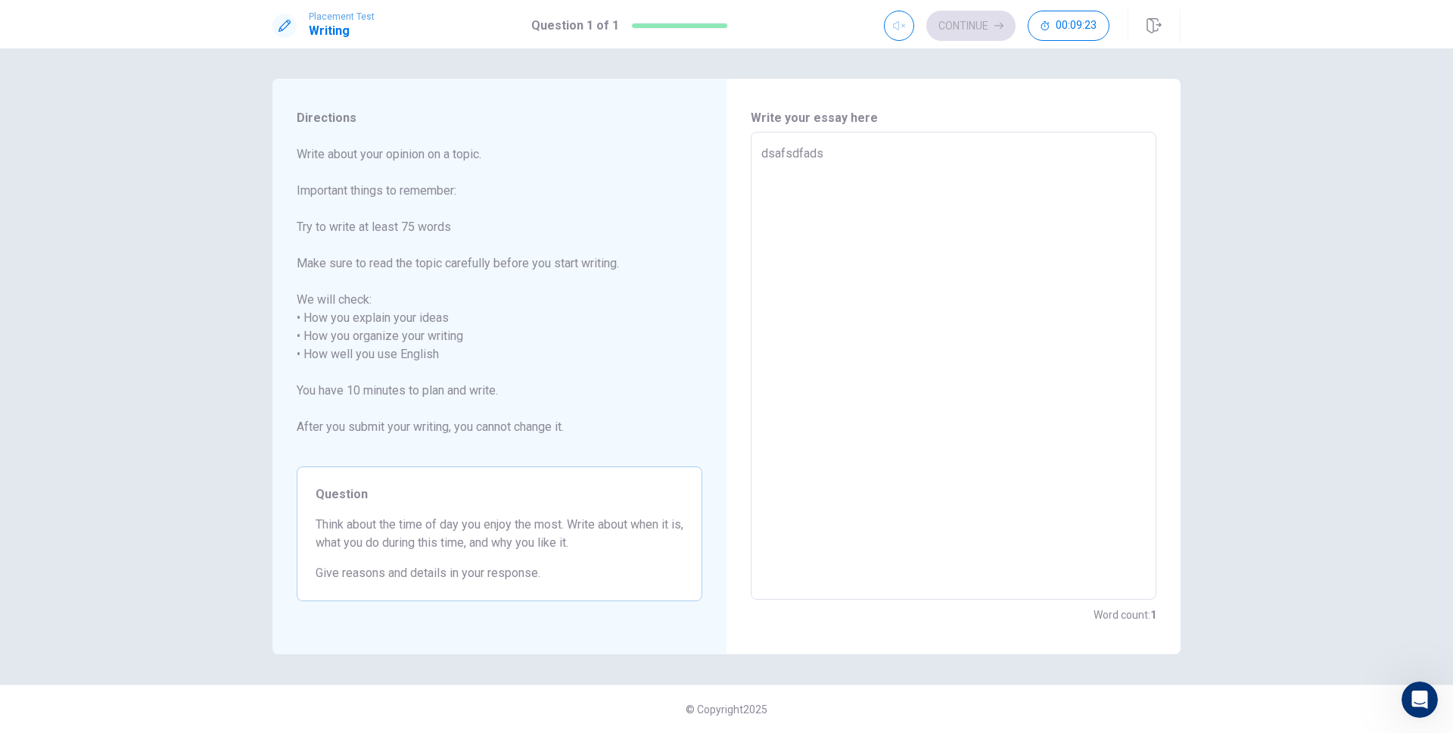
type textarea "dsafsdfadsf"
type textarea "x"
type textarea "dsafsdfadsf"
type textarea "x"
type textarea "dsafsdfadsf a"
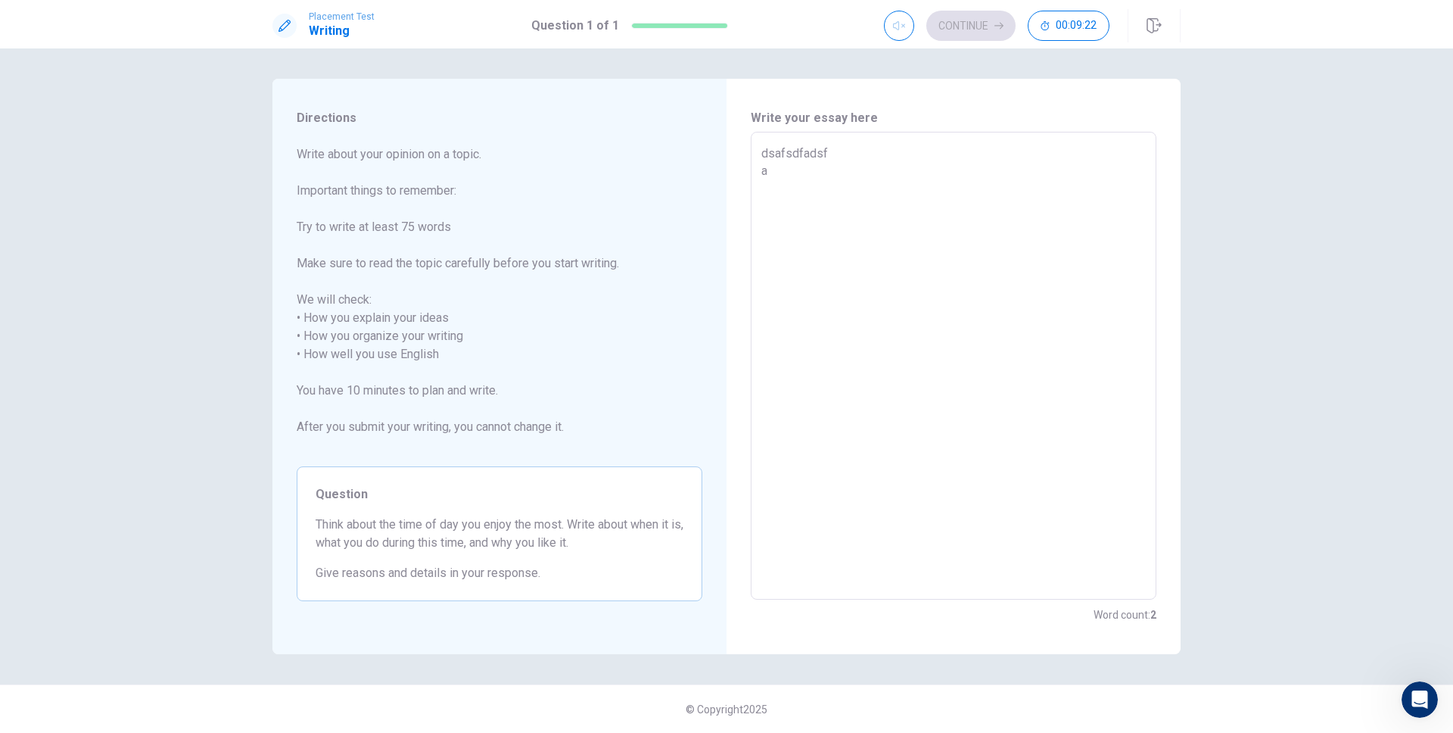
type textarea "x"
type textarea "dsafsdfadsf asd"
type textarea "x"
type textarea "dsafsdfadsf asdf"
type textarea "x"
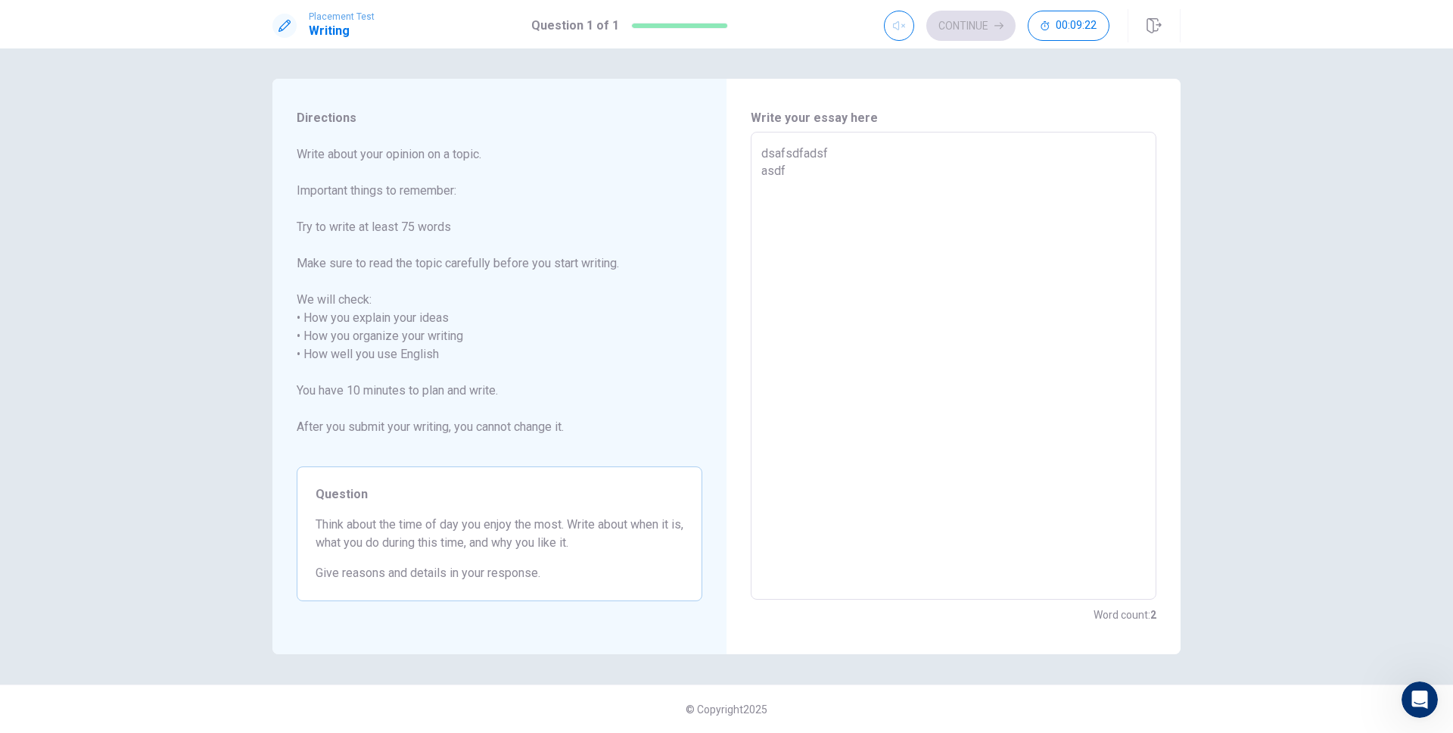
type textarea "dsafsdfadsf asdf"
type textarea "x"
type textarea "dsafsdfadsf asdf s"
type textarea "x"
type textarea "dsafsdfadsf asdf sa"
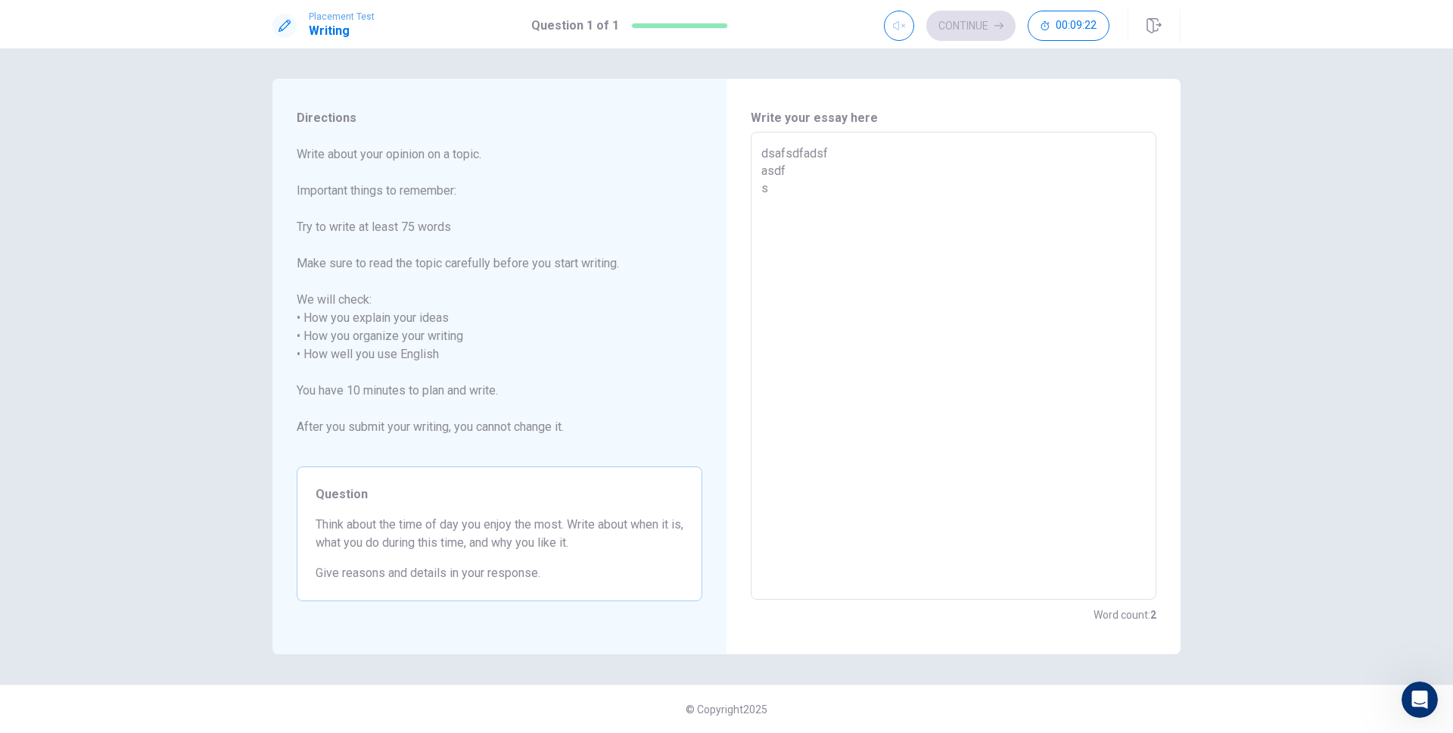
type textarea "x"
type textarea "dsafsdfadsf asdf sad"
type textarea "x"
type textarea "dsafsdfadsf asdf sadf"
type textarea "x"
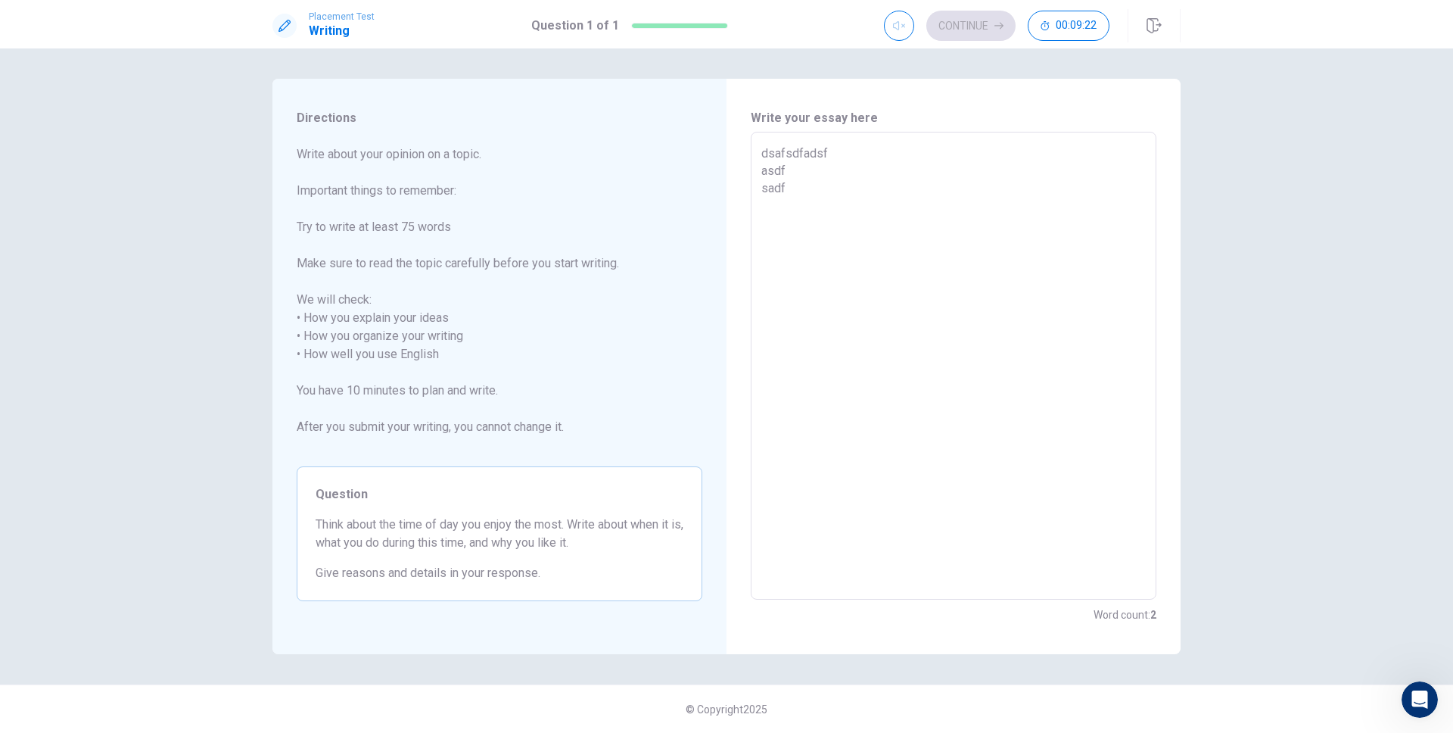
type textarea "dsafsdfadsf asdf sadf"
type textarea "x"
type textarea "dsafsdfadsf asdf sadf a"
type textarea "x"
type textarea "dsafsdfadsf asdf sadf as"
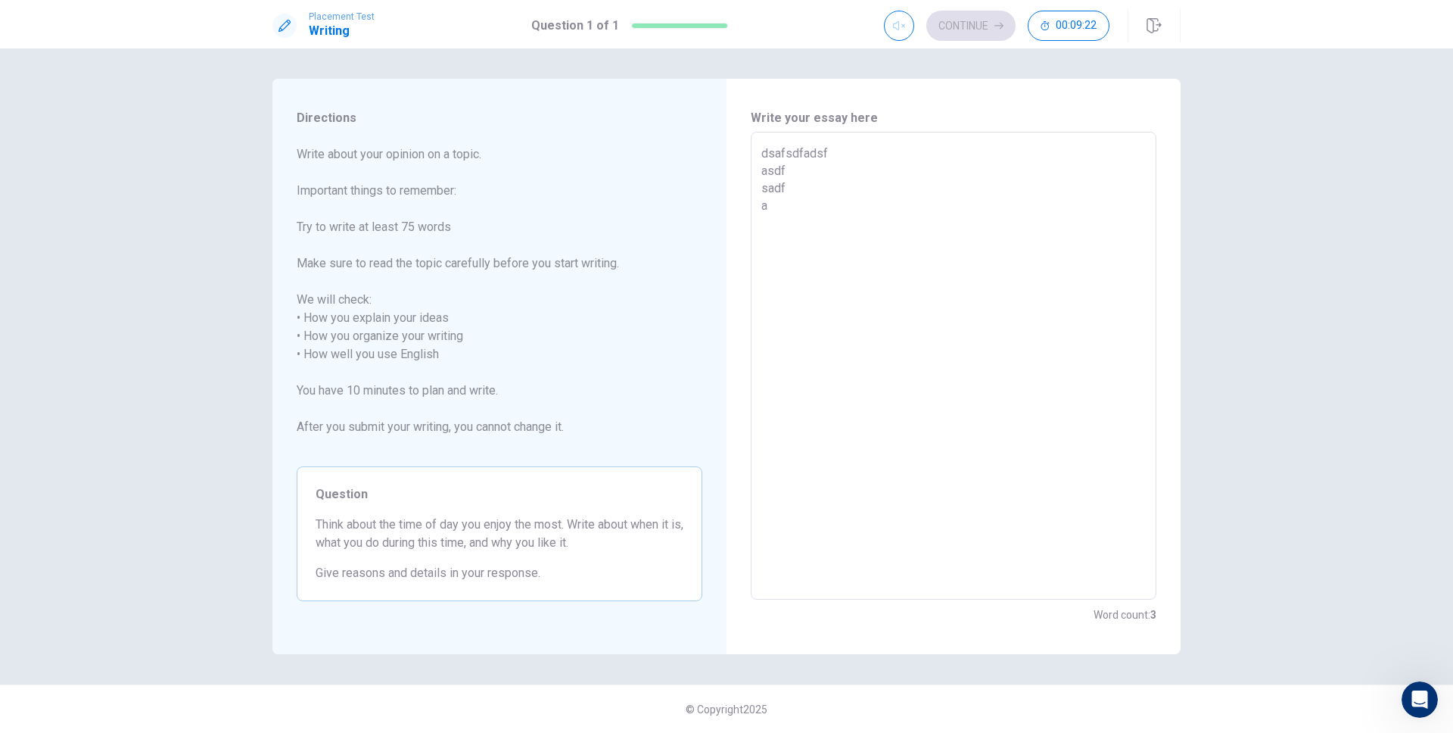
type textarea "x"
type textarea "dsafsdfadsf asdf sadf asd"
type textarea "x"
type textarea "dsafsdfadsf asdf sadf asdf"
type textarea "x"
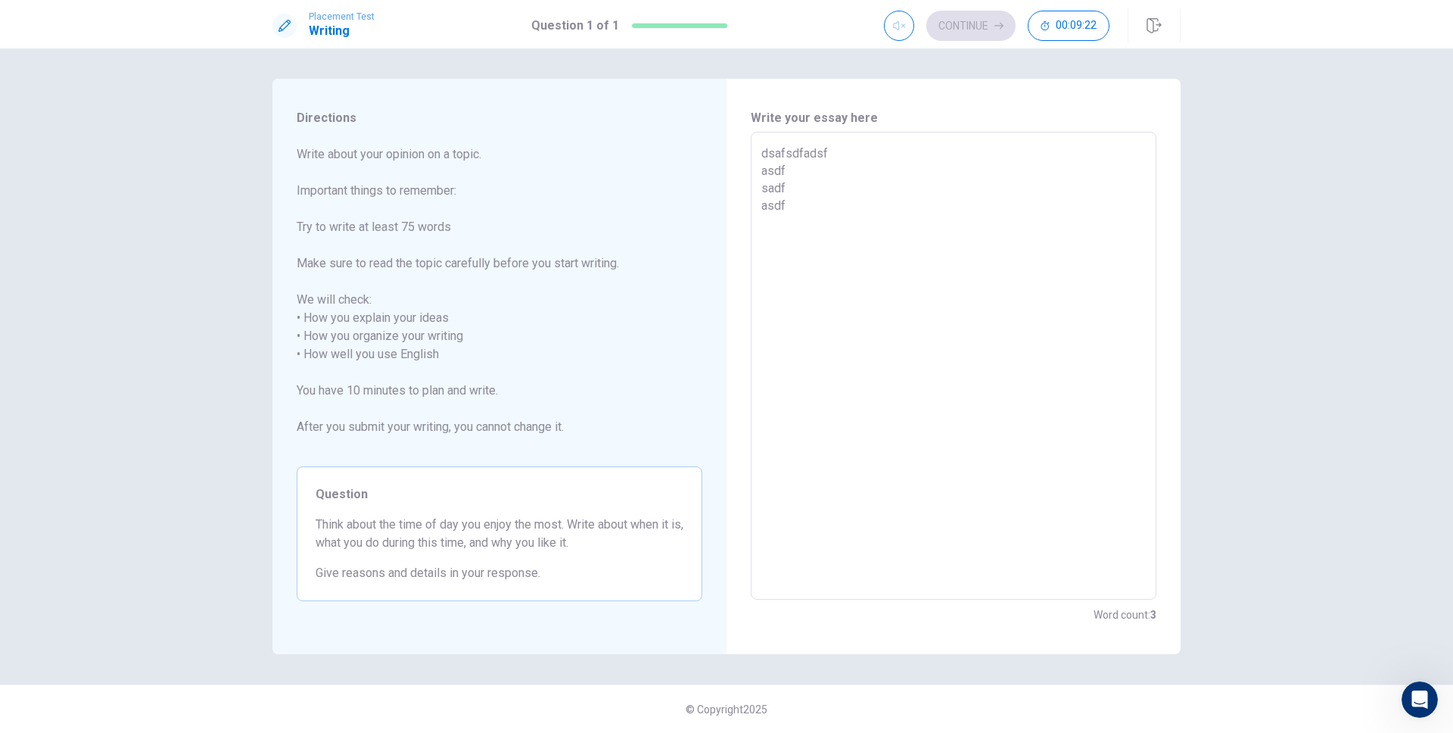
type textarea "dsafsdfadsf asdf sadf asdf"
type textarea "x"
type textarea "dsafsdfadsf asdf sadf asdf"
type textarea "x"
type textarea "dsafsdfadsf asdf sadf asdf"
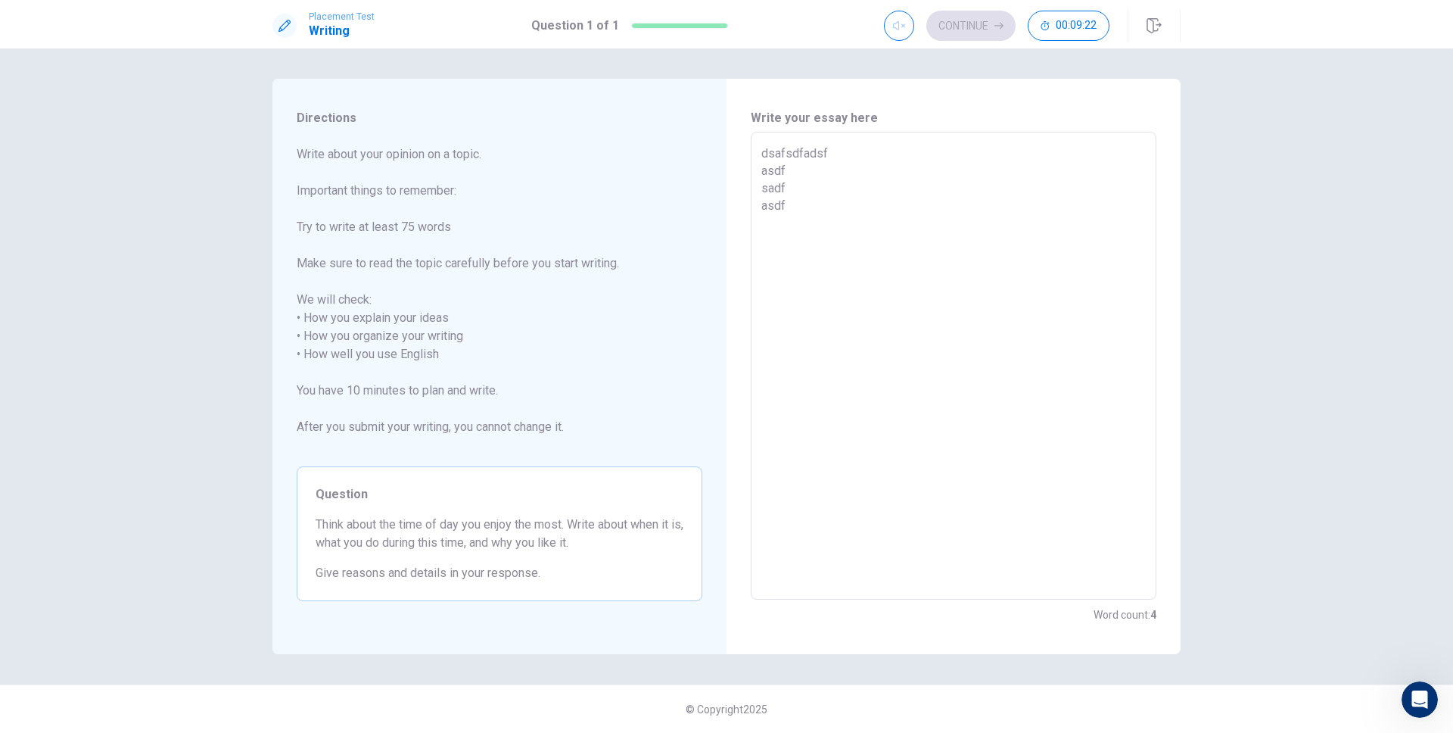
type textarea "x"
type textarea "dsafsdfadsf asdf sadf asdf d"
type textarea "x"
type textarea "dsafsdfadsf asdf sadf asdf ds"
type textarea "x"
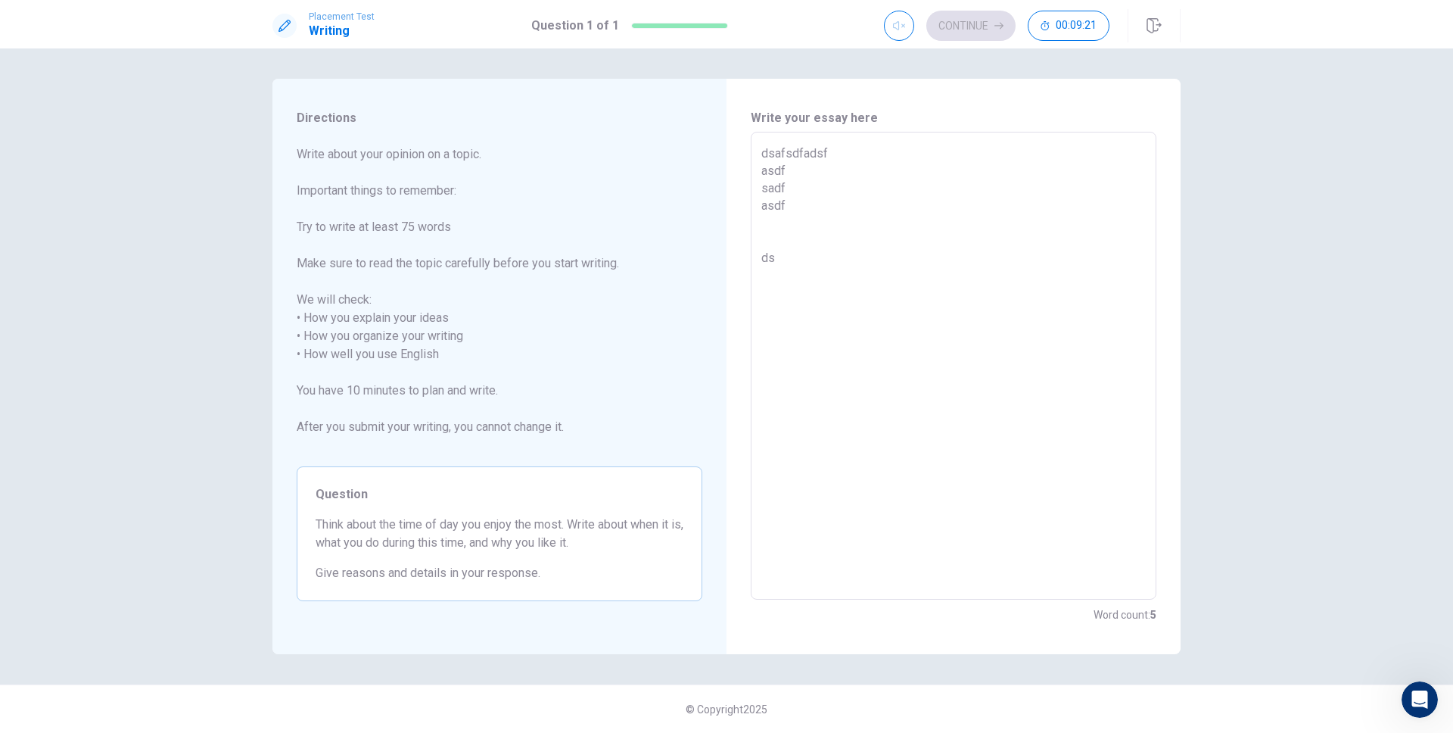
type textarea "dsafsdfadsf asdf sadf asdf dsf"
type textarea "x"
type textarea "dsafsdfadsf asdf sadf asdf dsf a"
type textarea "x"
type textarea "dsafsdfadsf asdf sadf asdf dsf as"
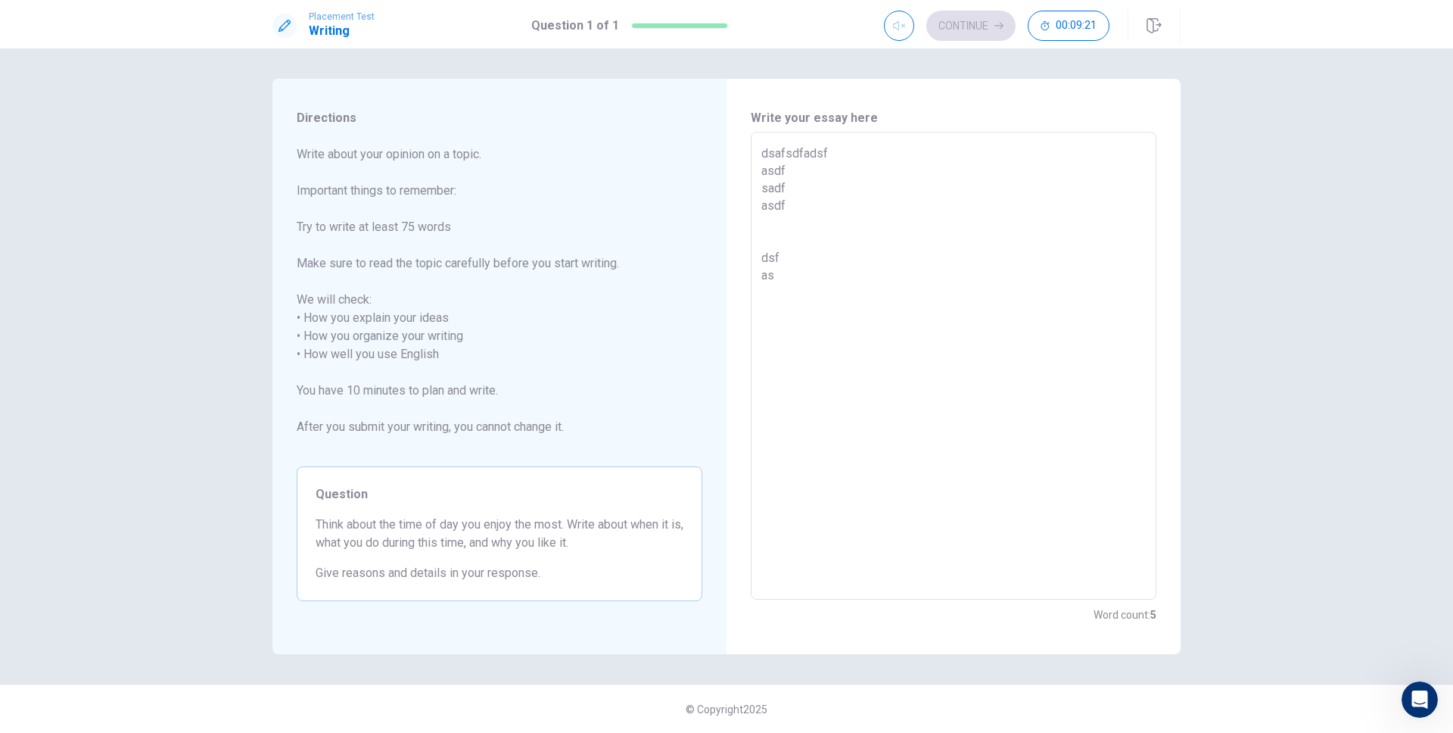
type textarea "x"
type textarea "dsafsdfadsf asdf sadf asdf dsf asd"
type textarea "x"
type textarea "dsafsdfadsf asdf sadf asdf dsf asdf"
type textarea "x"
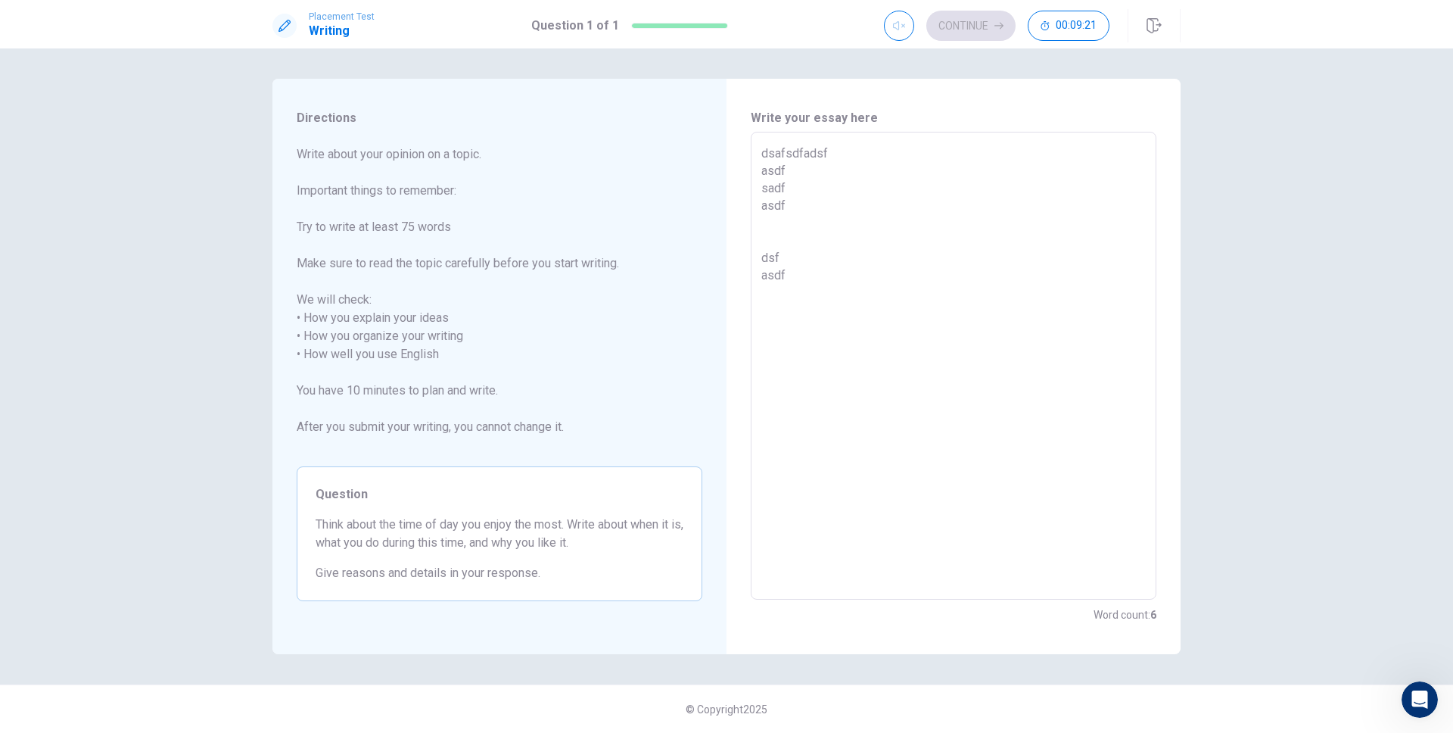
type textarea "dsafsdfadsf asdf sadf asdf dsf asdf"
type textarea "x"
type textarea "dsafsdfadsf asdf sadf asdf dsf asdf a"
type textarea "x"
type textarea "dsafsdfadsf asdf sadf asdf dsf asdf as"
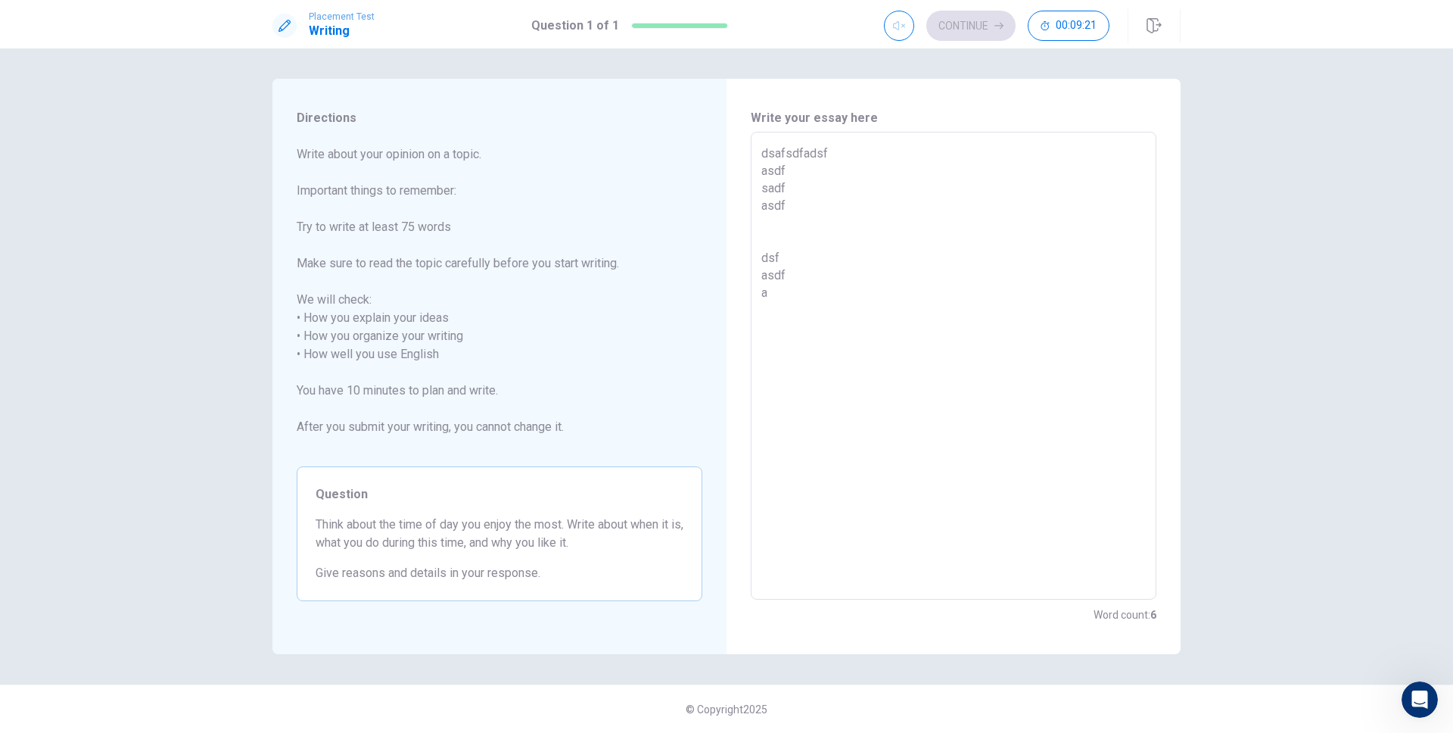
type textarea "x"
type textarea "dsafsdfadsf asdf sadf asdf dsf asdf asd"
type textarea "x"
type textarea "dsafsdfadsf asdf sadf asdf dsf asdf asdf"
type textarea "x"
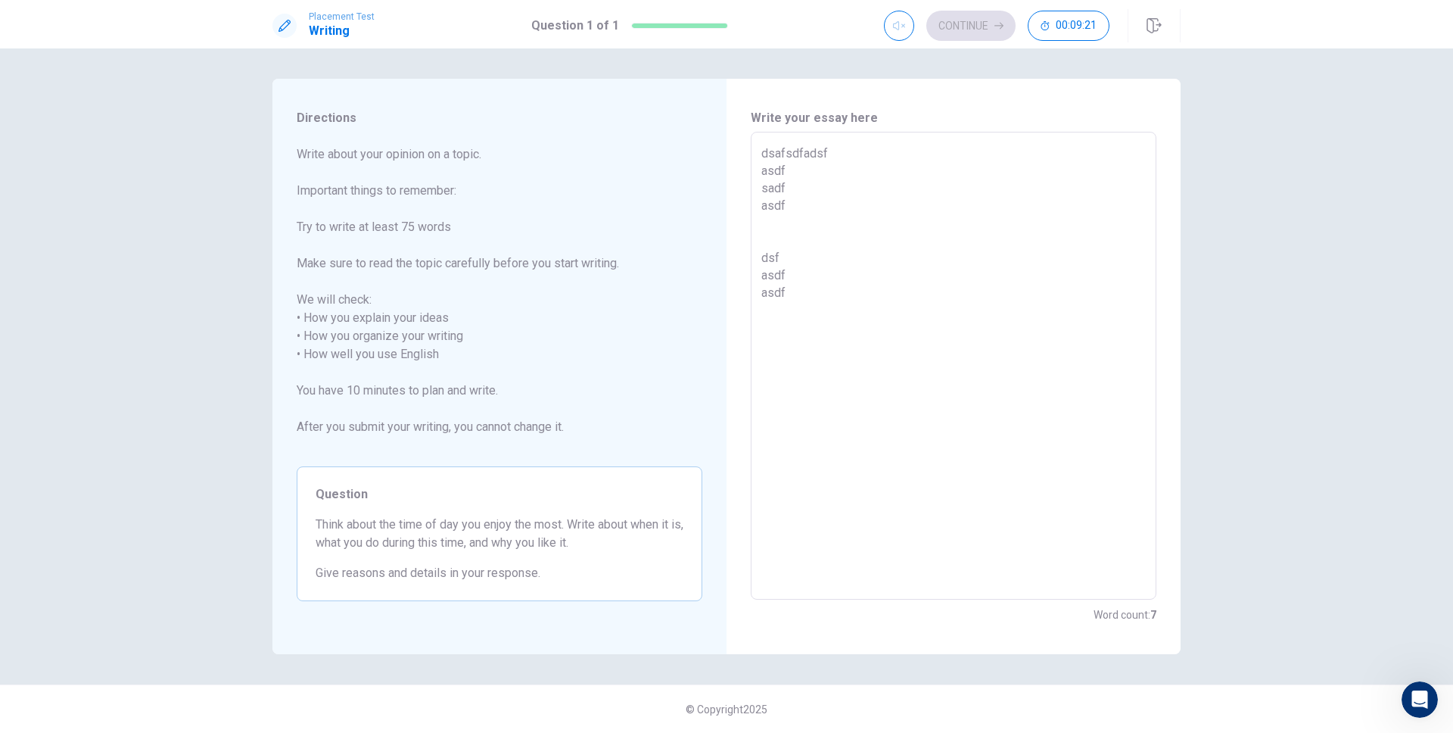
type textarea "dsafsdfadsf asdf sadf asdf dsf asdf asdf"
type textarea "x"
type textarea "dsafsdfadsf asdf sadf asdf dsf asdf asdf"
type textarea "x"
type textarea "dsafsdfadsf asdf sadf asdf dsf asdf asdf"
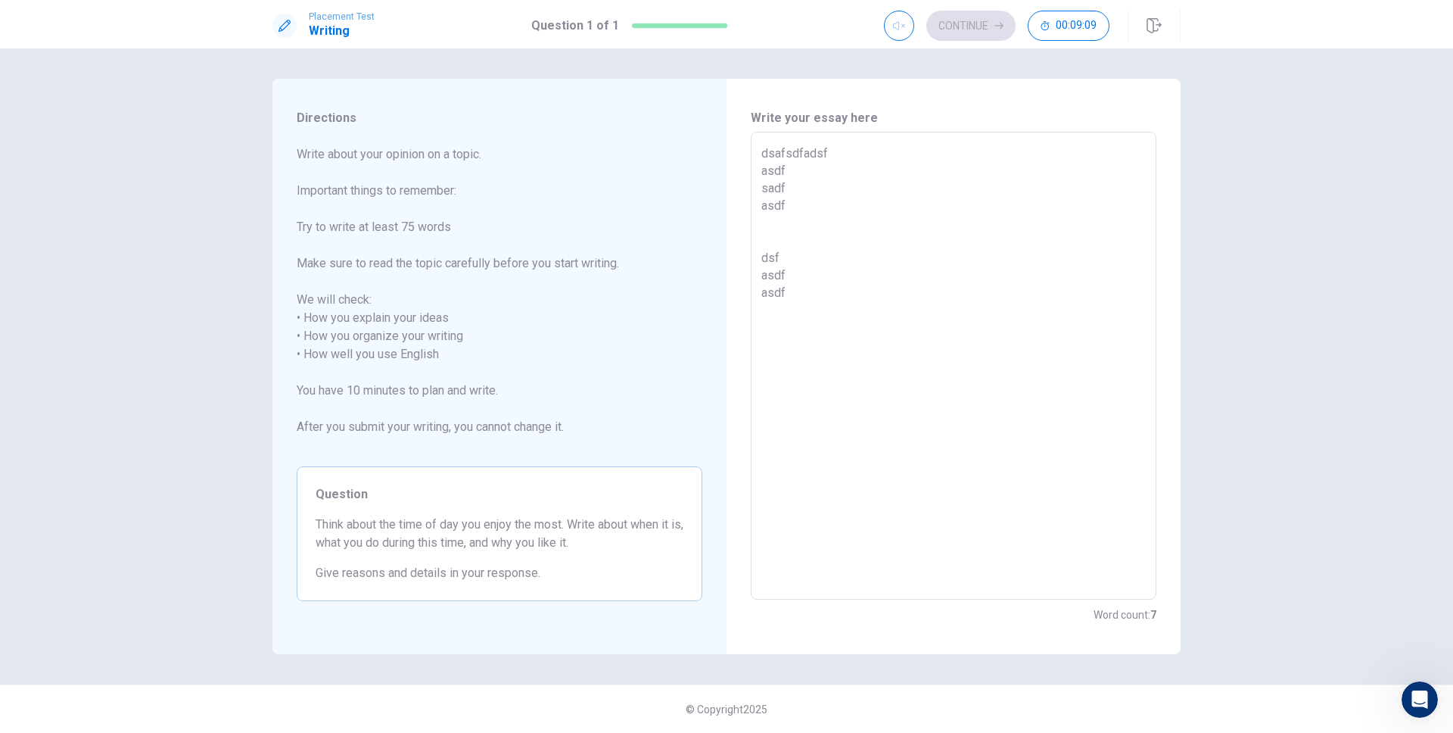
click at [539, 575] on span "Give reasons and details in your response." at bounding box center [500, 573] width 368 height 18
drag, startPoint x: 491, startPoint y: 571, endPoint x: 272, endPoint y: 501, distance: 230.2
click at [272, 501] on div "Directions Write about your opinion on a topic. Important things to remember: T…" at bounding box center [499, 366] width 454 height 575
click at [465, 228] on span "Write about your opinion on a topic. Important things to remember: Try to write…" at bounding box center [500, 299] width 406 height 309
click at [820, 307] on textarea "dsafsdfadsf asdf sadf asdf dsf asdf asdf" at bounding box center [953, 366] width 384 height 443
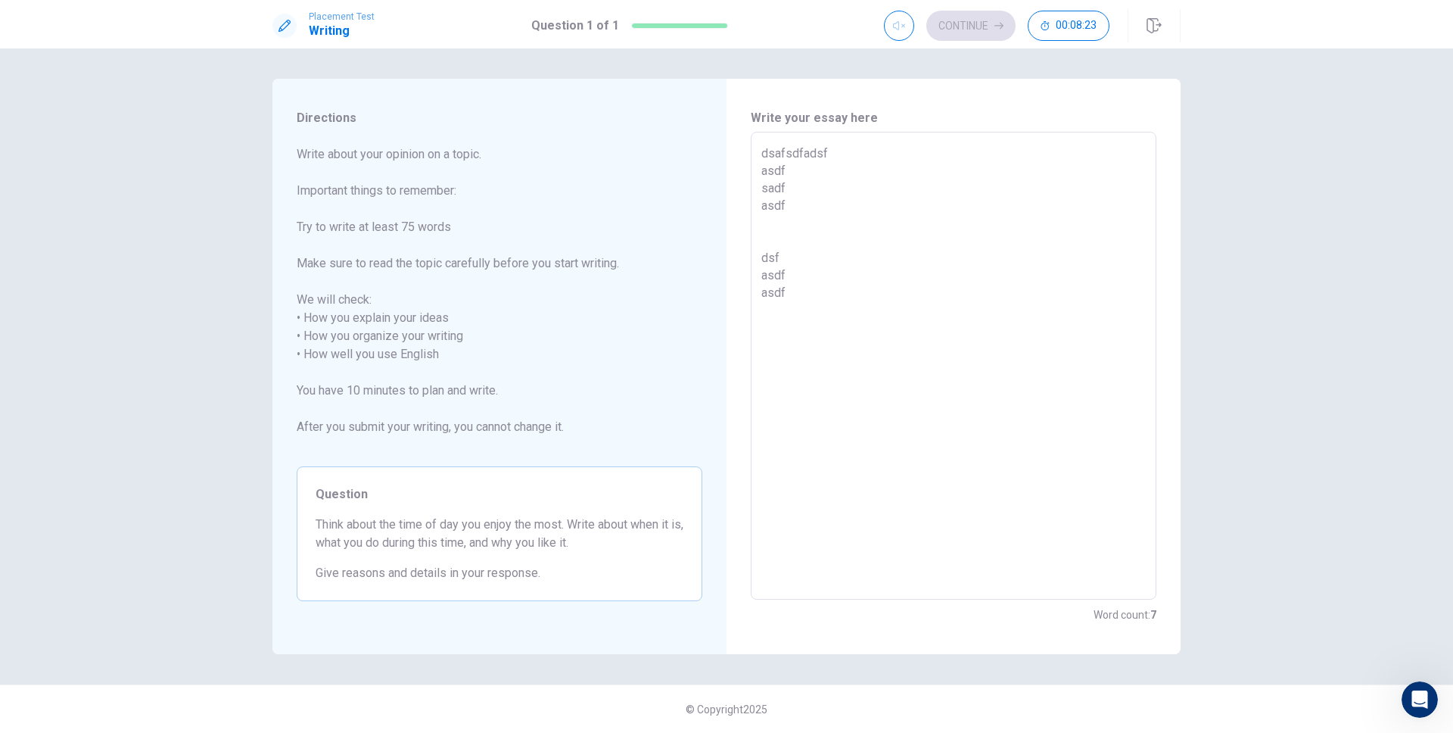
click at [844, 325] on textarea "dsafsdfadsf asdf sadf asdf dsf asdf asdf" at bounding box center [953, 366] width 384 height 443
type textarea "x"
type textarea "dsafsdfadsf asdf sadf asdf dsf asdf asdf"
type textarea "x"
type textarea "dsafsdfadsf asdf sadf asdf dsf asdf asdf a"
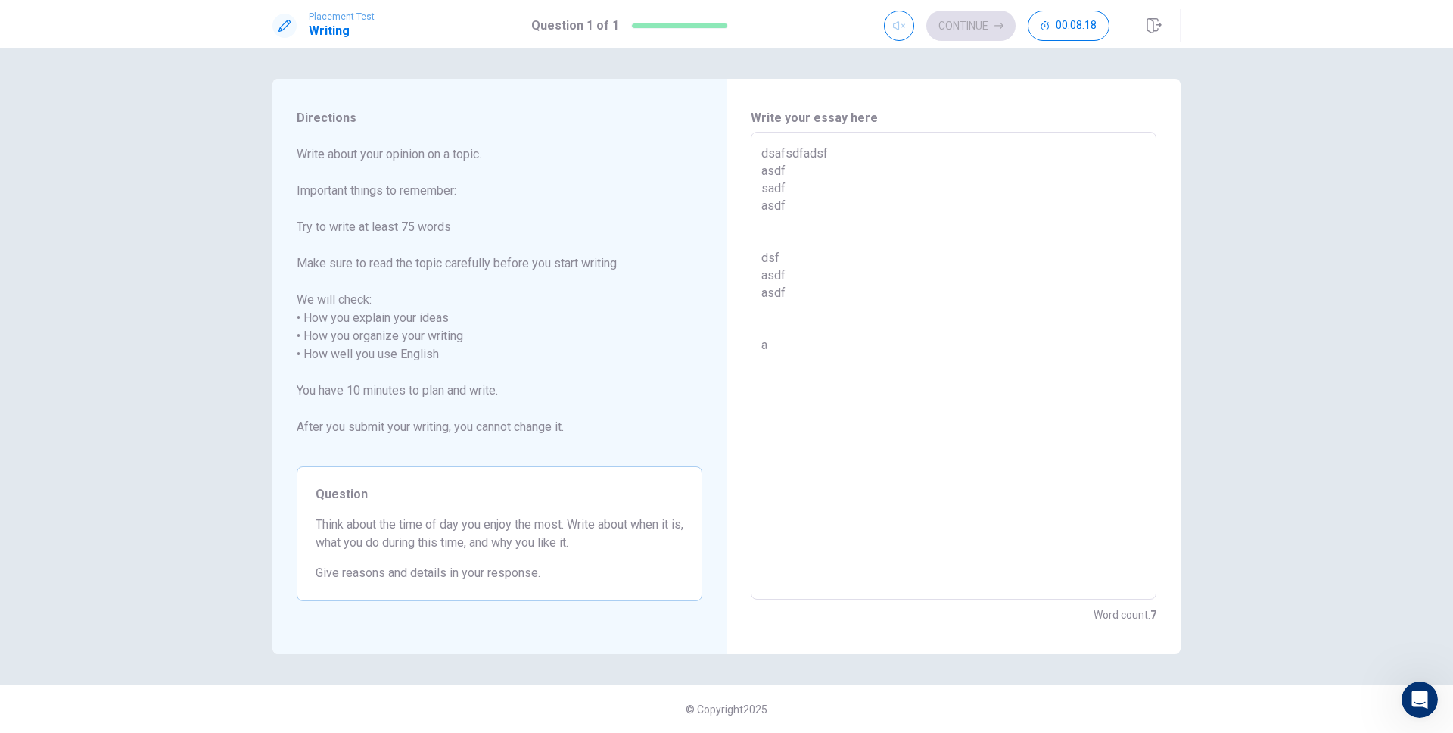
type textarea "x"
type textarea "dsafsdfadsf asdf sadf asdf dsf asdf asdf ads"
type textarea "x"
type textarea "dsafsdfadsf asdf sadf asdf dsf asdf asdf adsf"
type textarea "x"
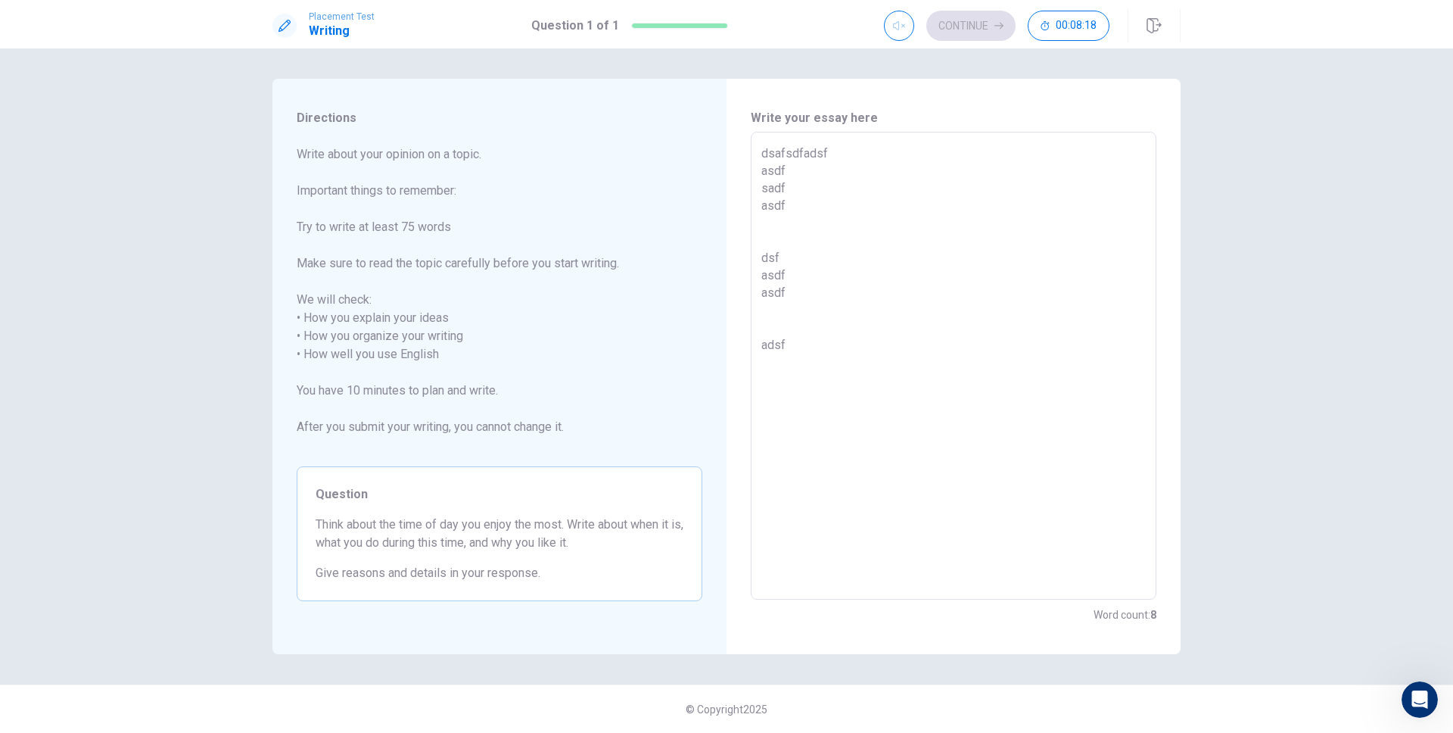
type textarea "dsafsdfadsf asdf sadf asdf dsf asdf asdf adsfd"
type textarea "x"
type textarea "dsafsdfadsf asdf sadf asdf dsf asdf asdf adsfds"
type textarea "x"
type textarea "dsafsdfadsf asdf sadf asdf dsf asdf asdf adsfdsa"
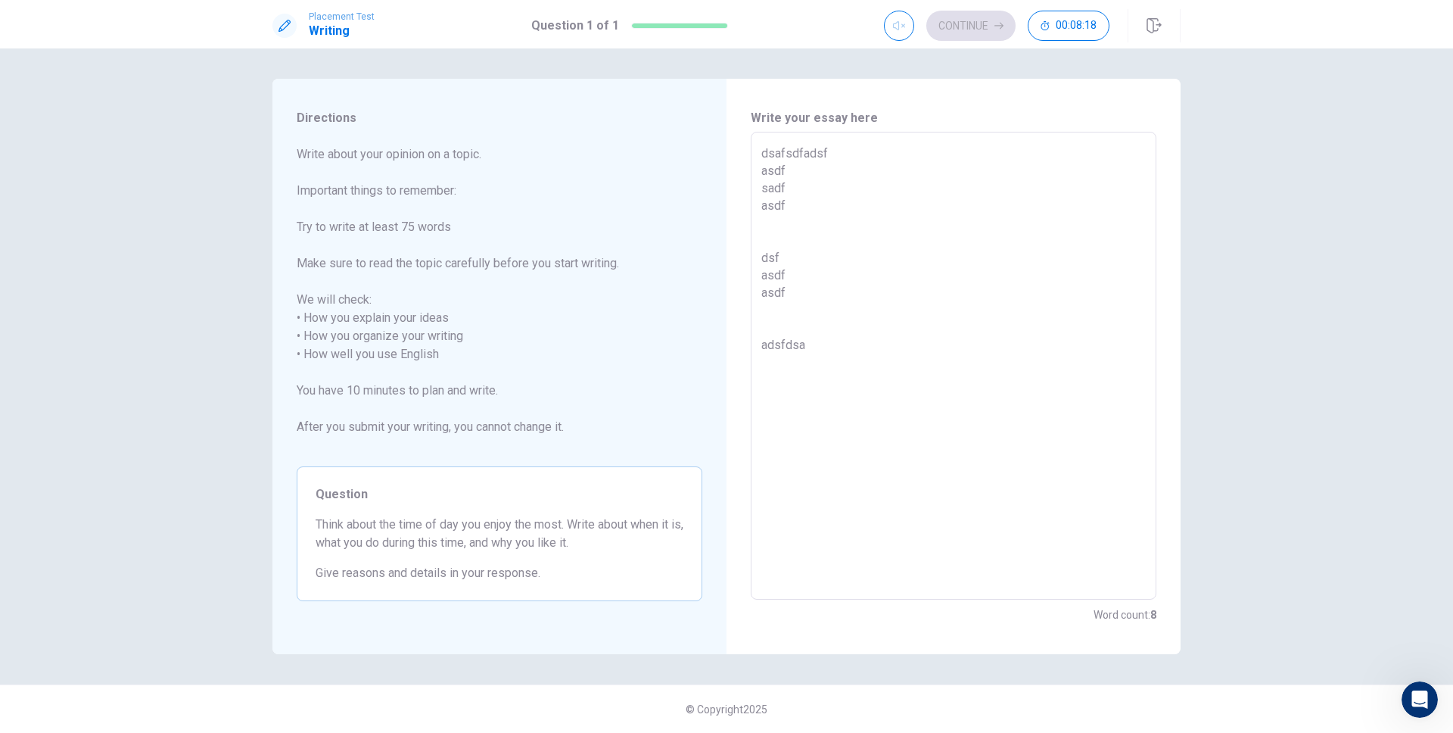
type textarea "x"
type textarea "dsafsdfadsf asdf sadf asdf dsf asdf asdf [GEOGRAPHIC_DATA]"
type textarea "x"
type textarea "dsafsdfadsf asdf sadf asdf dsf asdf asdf [GEOGRAPHIC_DATA]"
type textarea "x"
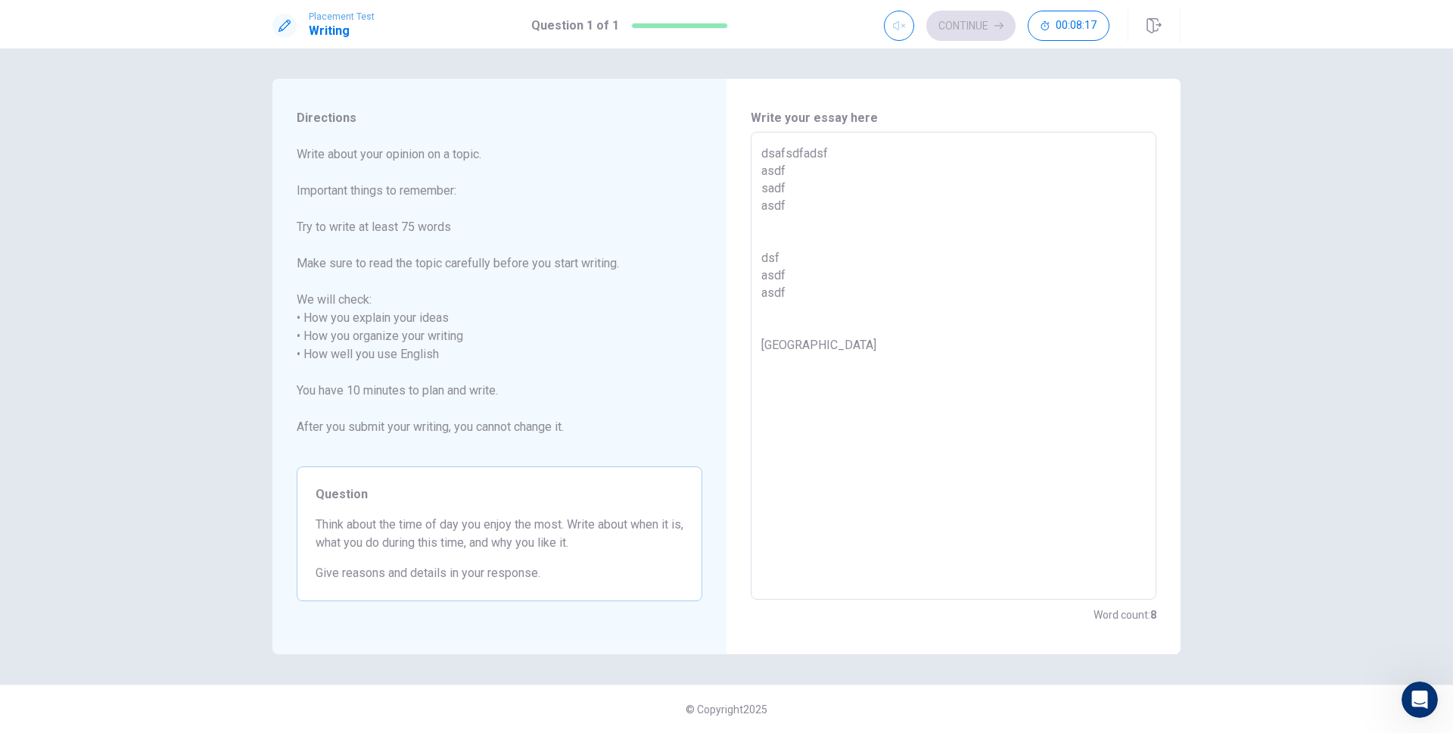
type textarea "dsafsdfadsf asdf sadf asdf dsf asdf asdf [GEOGRAPHIC_DATA]"
type textarea "x"
type textarea "dsafsdfadsf asdf sadf asdf dsf asdf asdf [GEOGRAPHIC_DATA]"
type textarea "x"
type textarea "dsafsdfadsf asdf sadf asdf dsf asdf asdf [GEOGRAPHIC_DATA] ad"
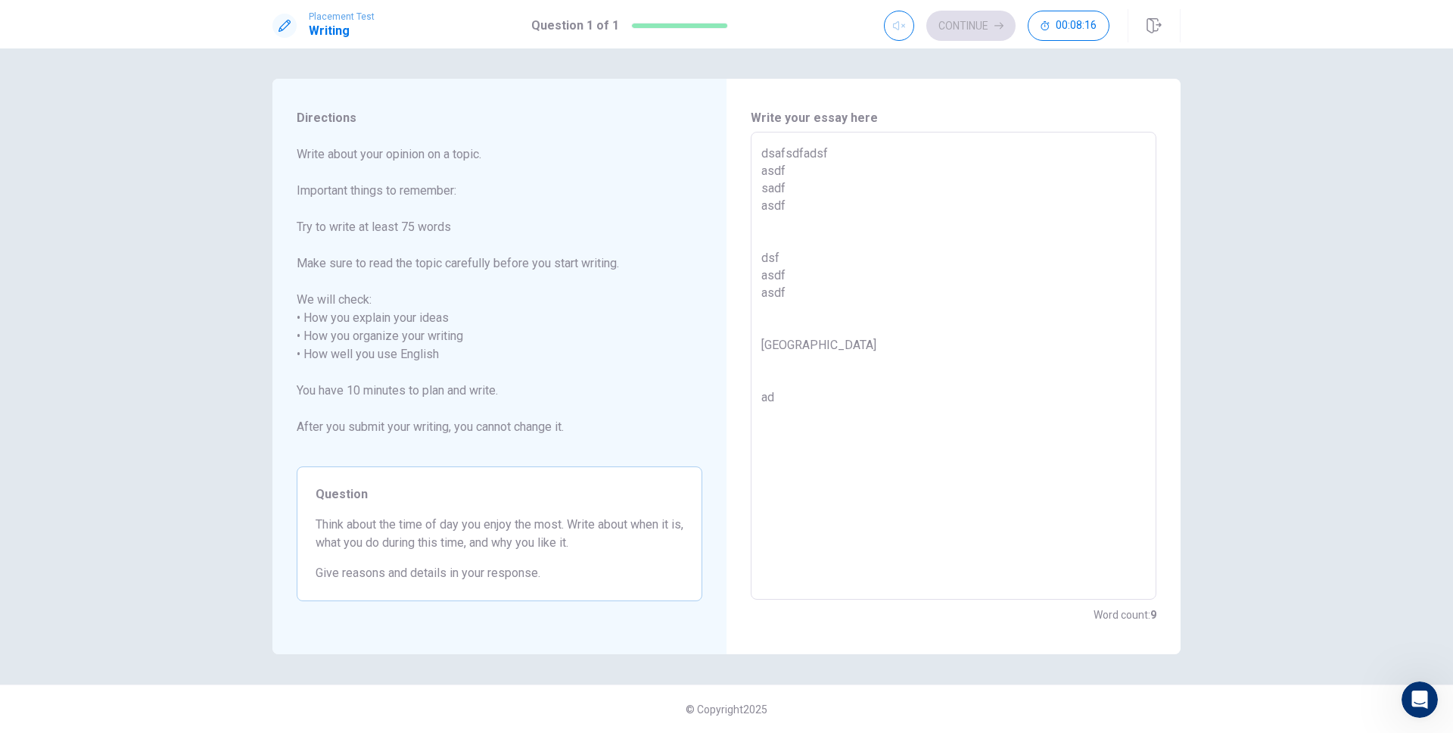
type textarea "x"
type textarea "dsafsdfadsf asdf sadf asdf dsf asdf asdf [GEOGRAPHIC_DATA] adf"
type textarea "x"
type textarea "dsafsdfadsf asdf sadf asdf dsf asdf asdf [GEOGRAPHIC_DATA] adfad"
type textarea "x"
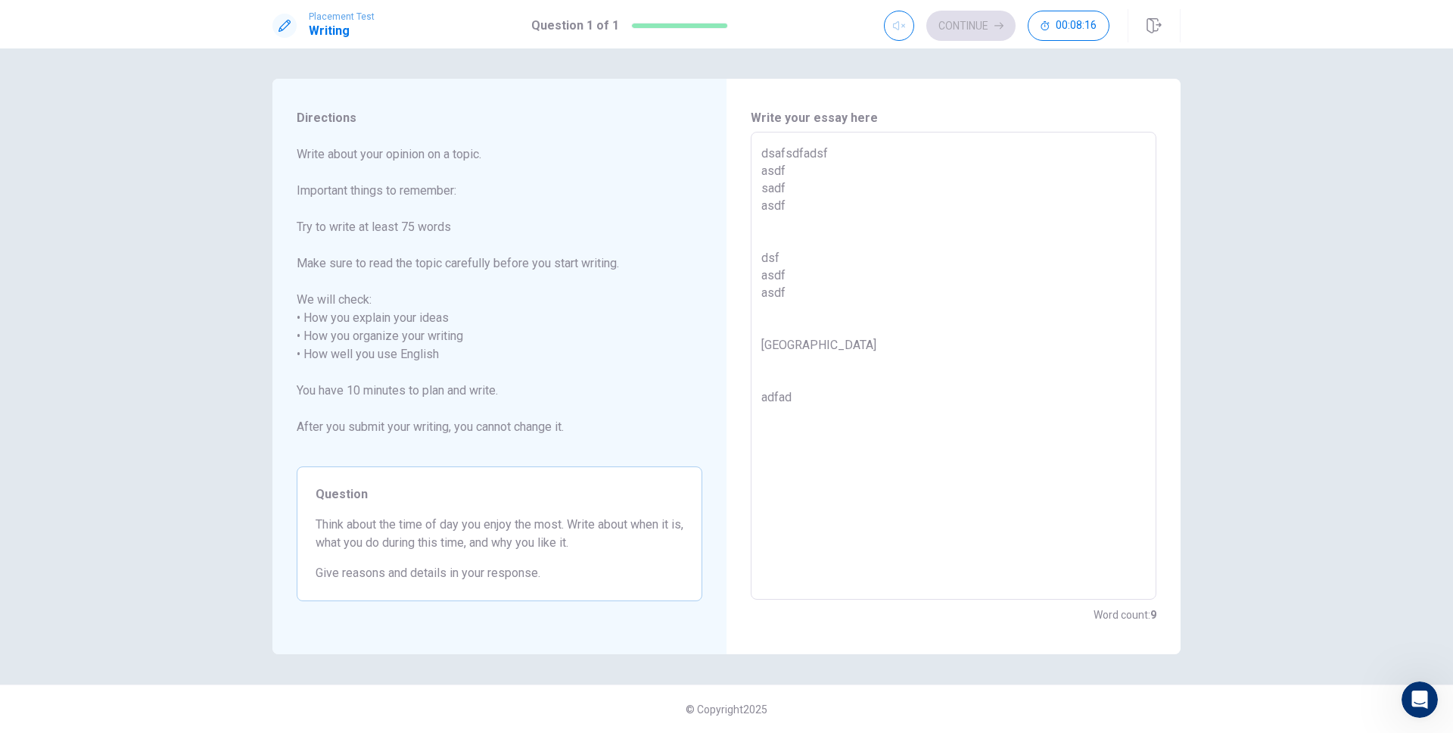
type textarea "dsafsdfadsf asdf sadf asdf dsf asdf asdf [GEOGRAPHIC_DATA] adfad"
type textarea "x"
type textarea "dsafsdfadsf asdf sadf asdf dsf asdf asdf [GEOGRAPHIC_DATA] adfad s"
type textarea "x"
type textarea "dsafsdfadsf asdf sadf asdf dsf asdf asdf [GEOGRAPHIC_DATA] adfad sf"
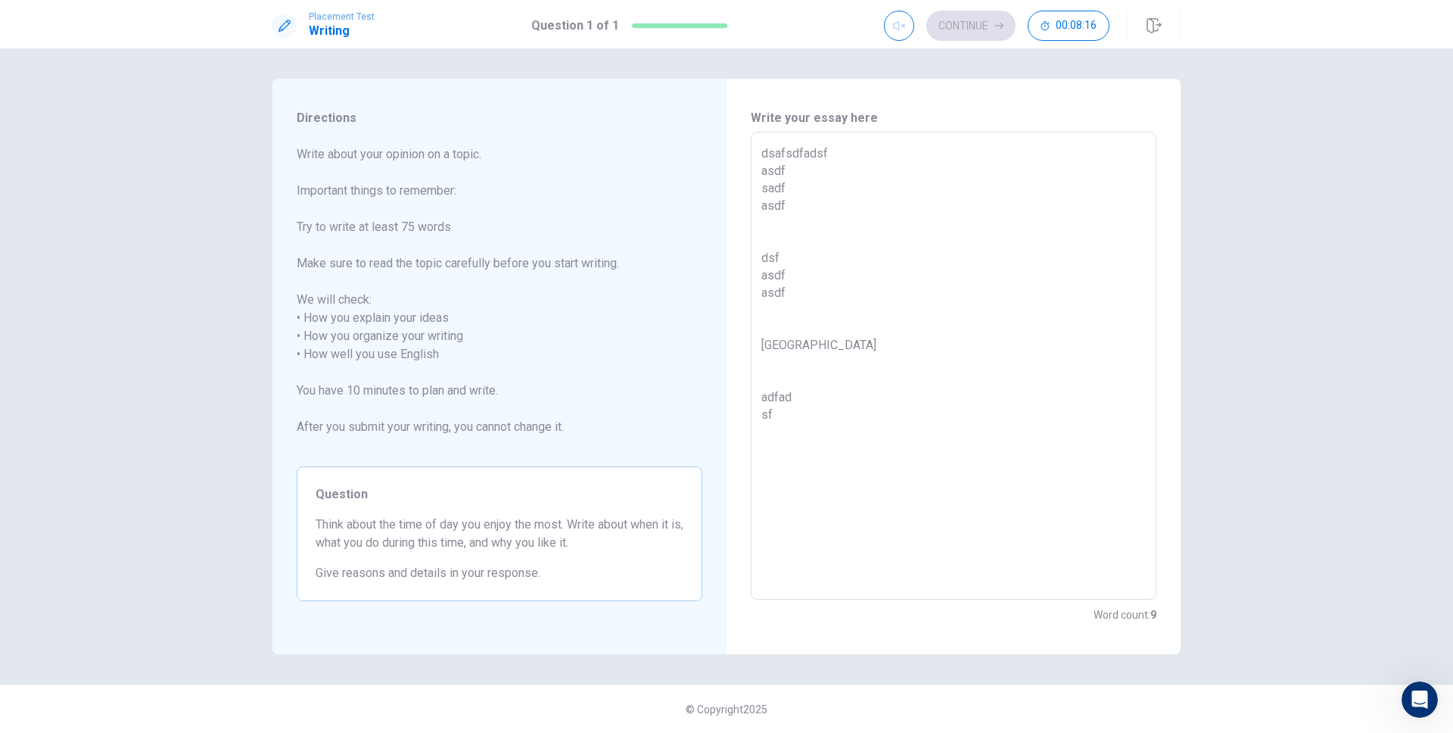
type textarea "x"
type textarea "dsafsdfadsf asdf sadf asdf dsf asdf asdf [GEOGRAPHIC_DATA] adfad sf"
type textarea "x"
type textarea "dsafsdfadsf asdf sadf asdf dsf asdf asdf [GEOGRAPHIC_DATA] adfad sf a"
type textarea "x"
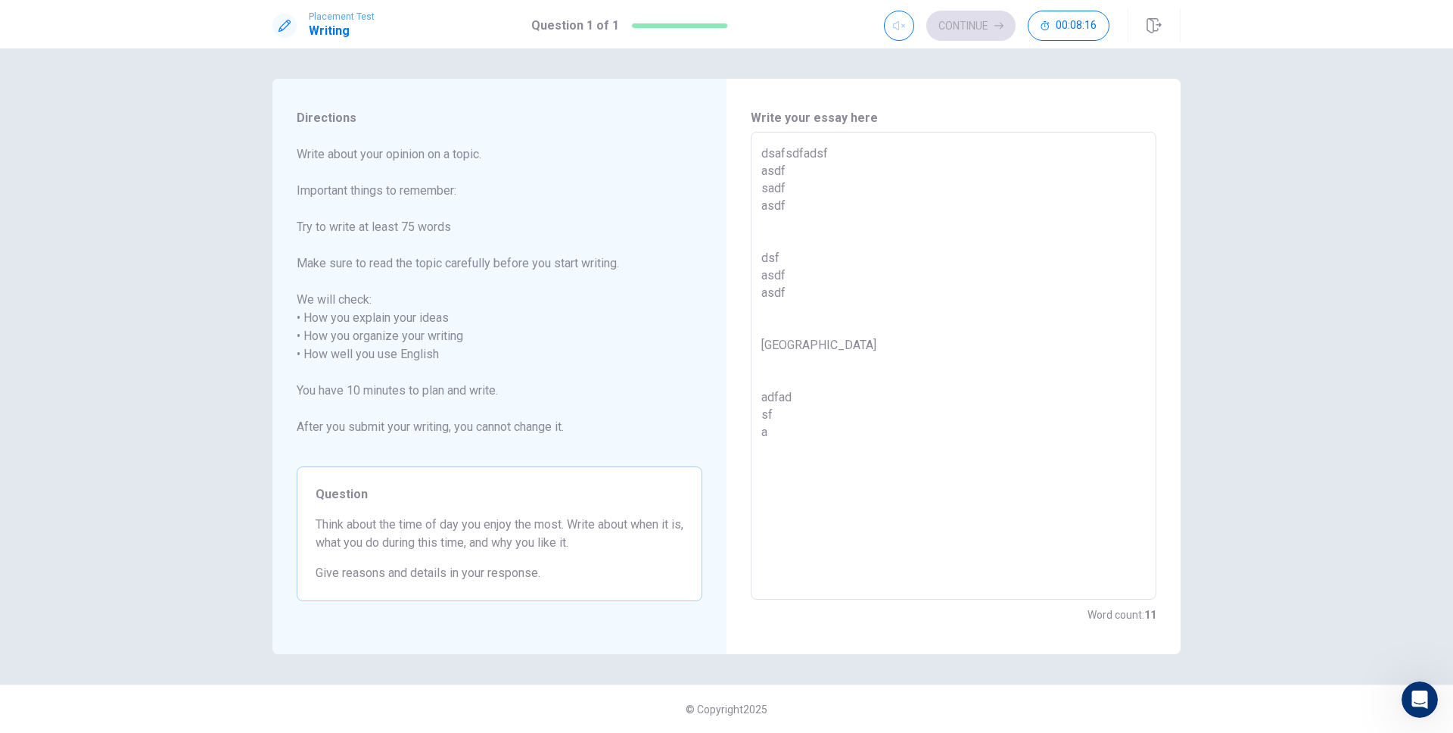
type textarea "dsafsdfadsf asdf sadf asdf dsf asdf asdf [GEOGRAPHIC_DATA] adfad sf a"
type textarea "x"
type textarea "dsafsdfadsf asdf sadf asdf dsf asdf asdf [GEOGRAPHIC_DATA] adfad sf a"
click at [991, 514] on textarea "dsafsdfadsf asdf sadf asdf dsf asdf asdf [GEOGRAPHIC_DATA] adfad sf a" at bounding box center [953, 366] width 384 height 443
click at [879, 193] on textarea "dsafsdfadsf asdf sadf asdf dsf asdf asdf [GEOGRAPHIC_DATA] adfad sf a" at bounding box center [953, 366] width 384 height 443
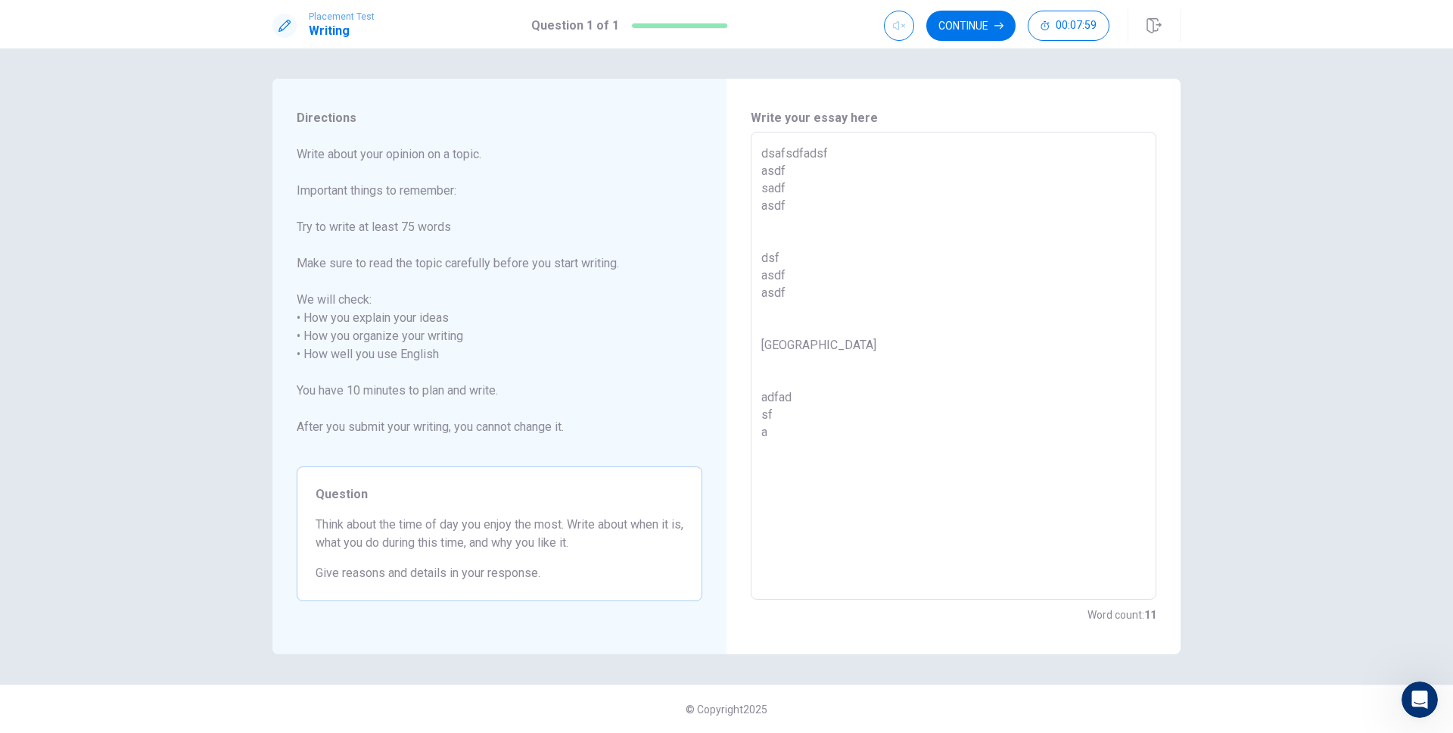
type textarea "x"
type textarea "dsafsdfadsf asdf sadf asdf dsf asdf asdf [GEOGRAPHIC_DATA] adfad sf a"
click at [967, 31] on button "Continue" at bounding box center [970, 26] width 89 height 30
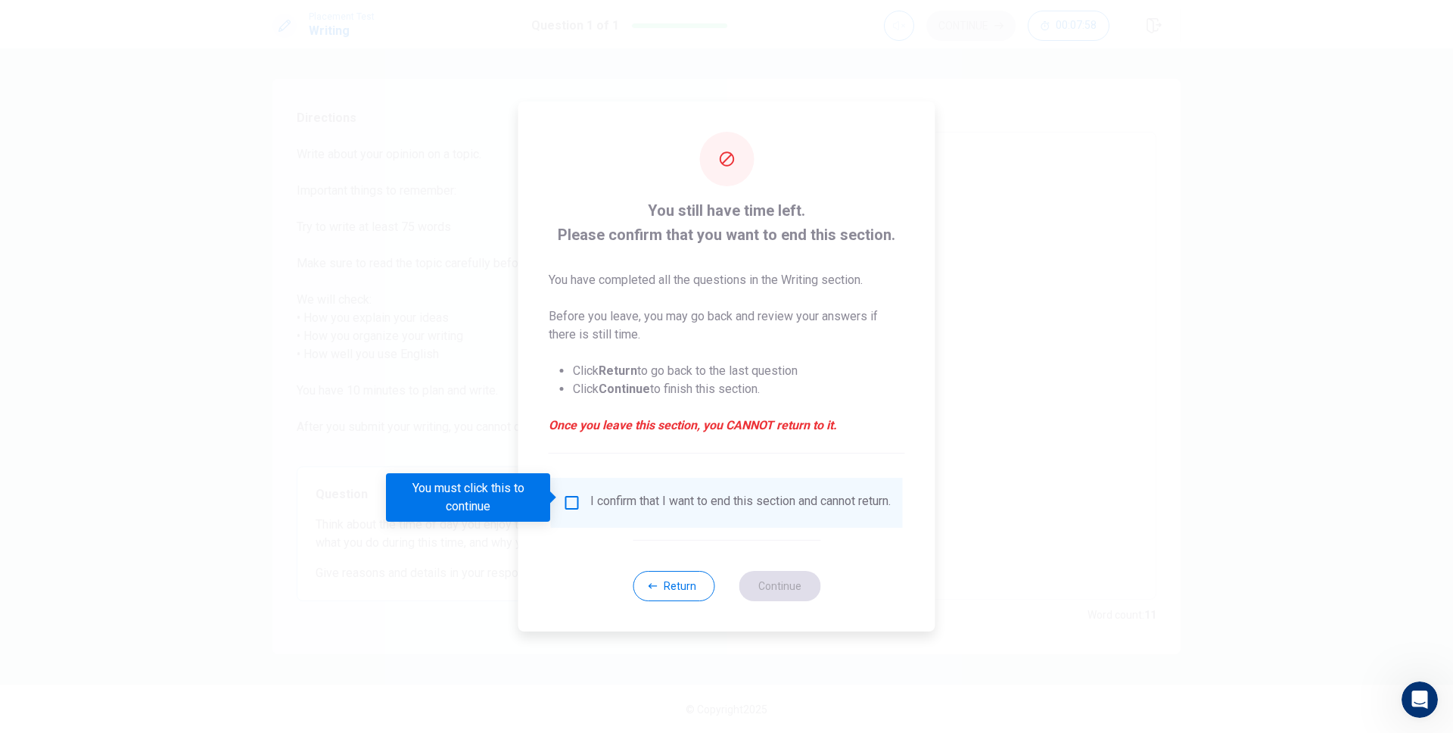
click at [557, 499] on span at bounding box center [554, 497] width 8 height 12
click at [574, 498] on input "You must click this to continue" at bounding box center [572, 502] width 18 height 18
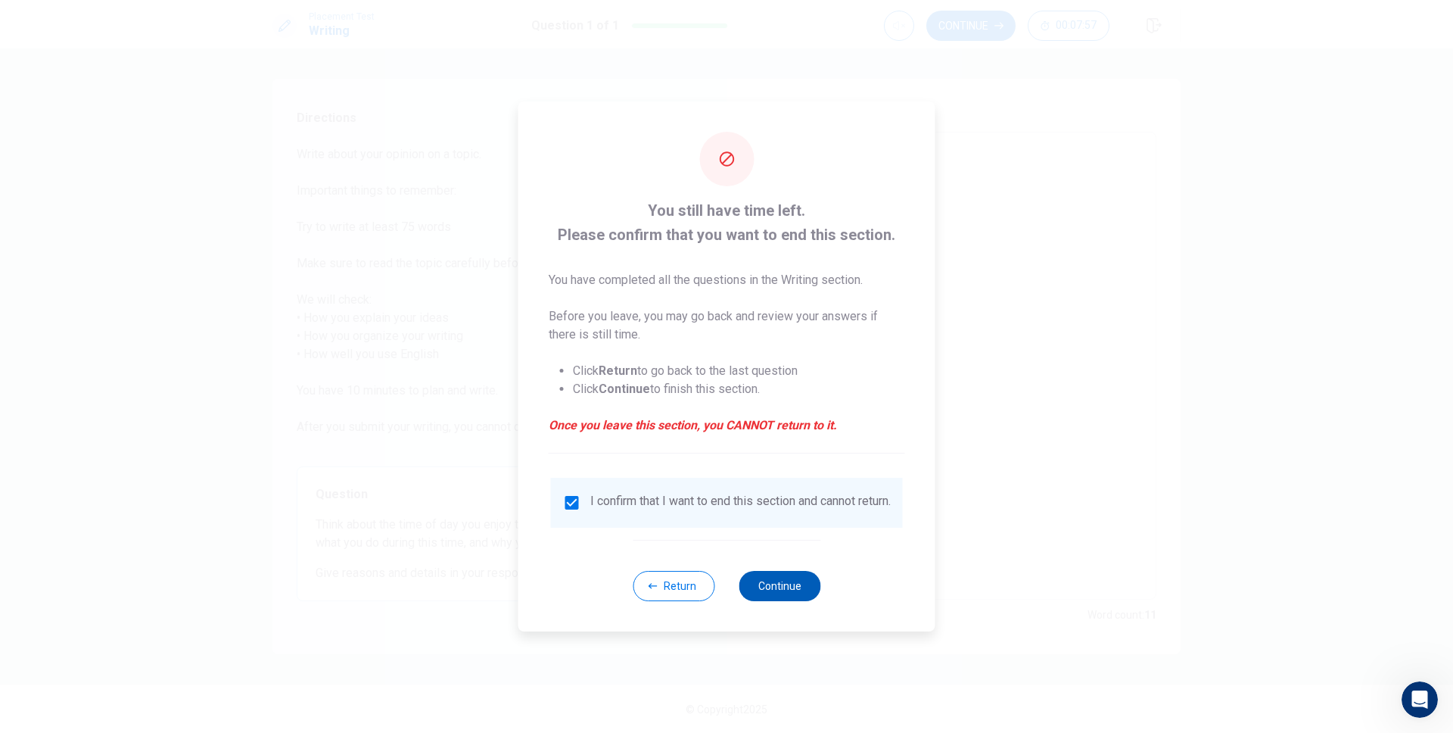
click at [779, 595] on button "Continue" at bounding box center [780, 586] width 82 height 30
type textarea "x"
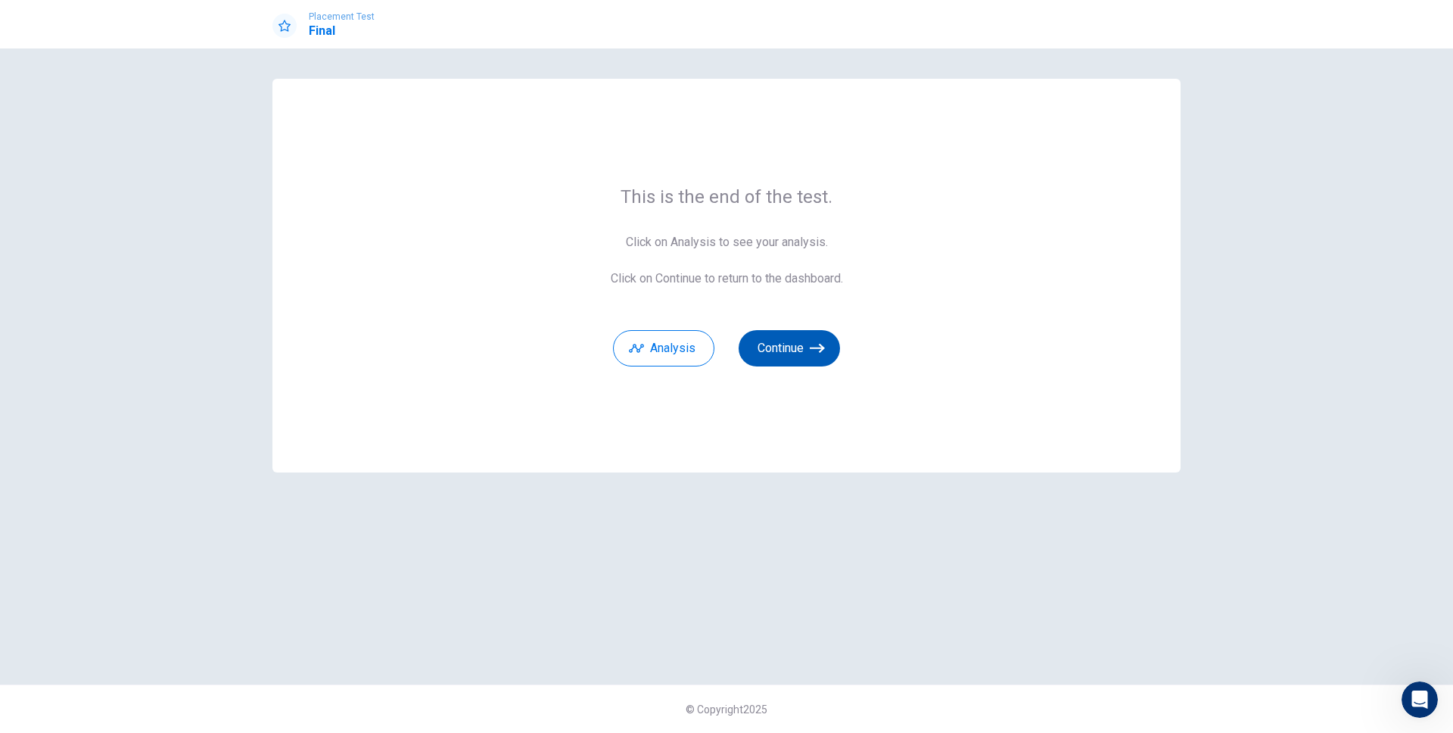
click at [782, 338] on button "Continue" at bounding box center [789, 348] width 101 height 36
